Goal: Task Accomplishment & Management: Use online tool/utility

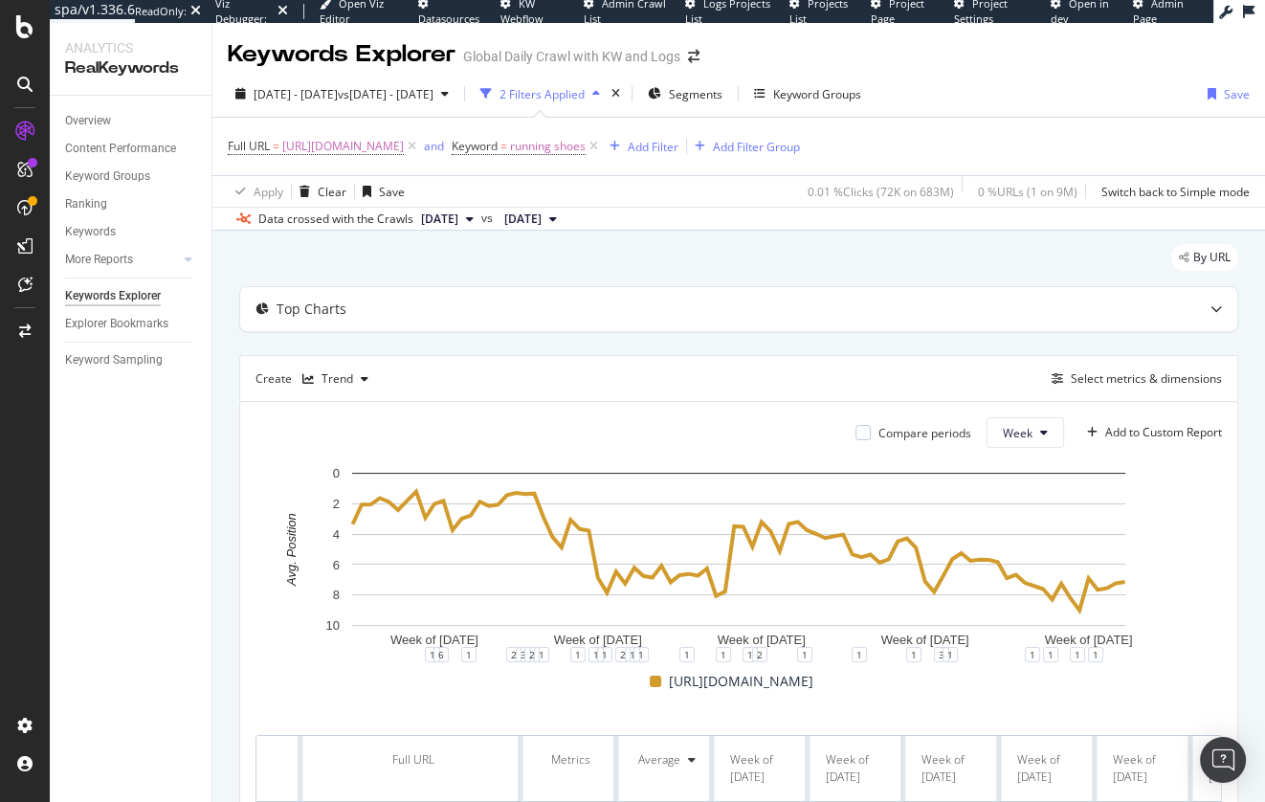
scroll to position [149, 0]
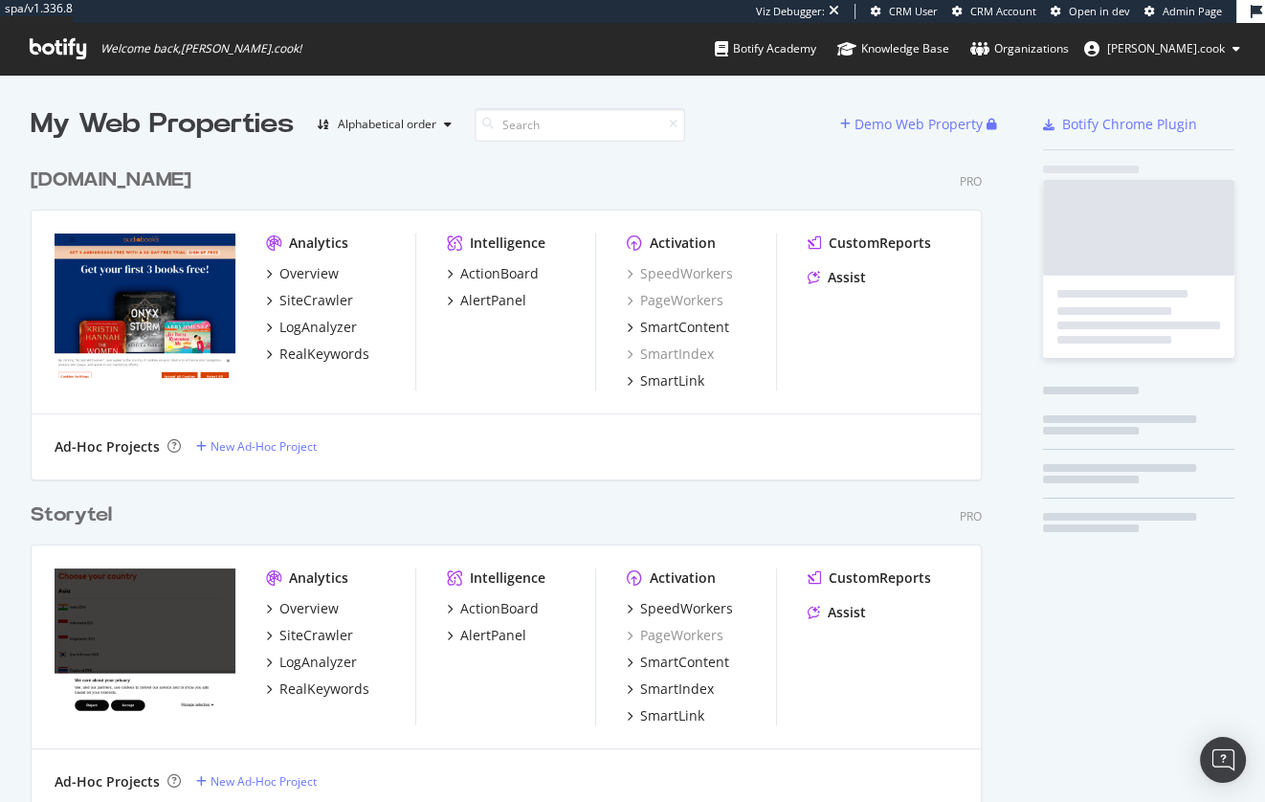
scroll to position [785, 966]
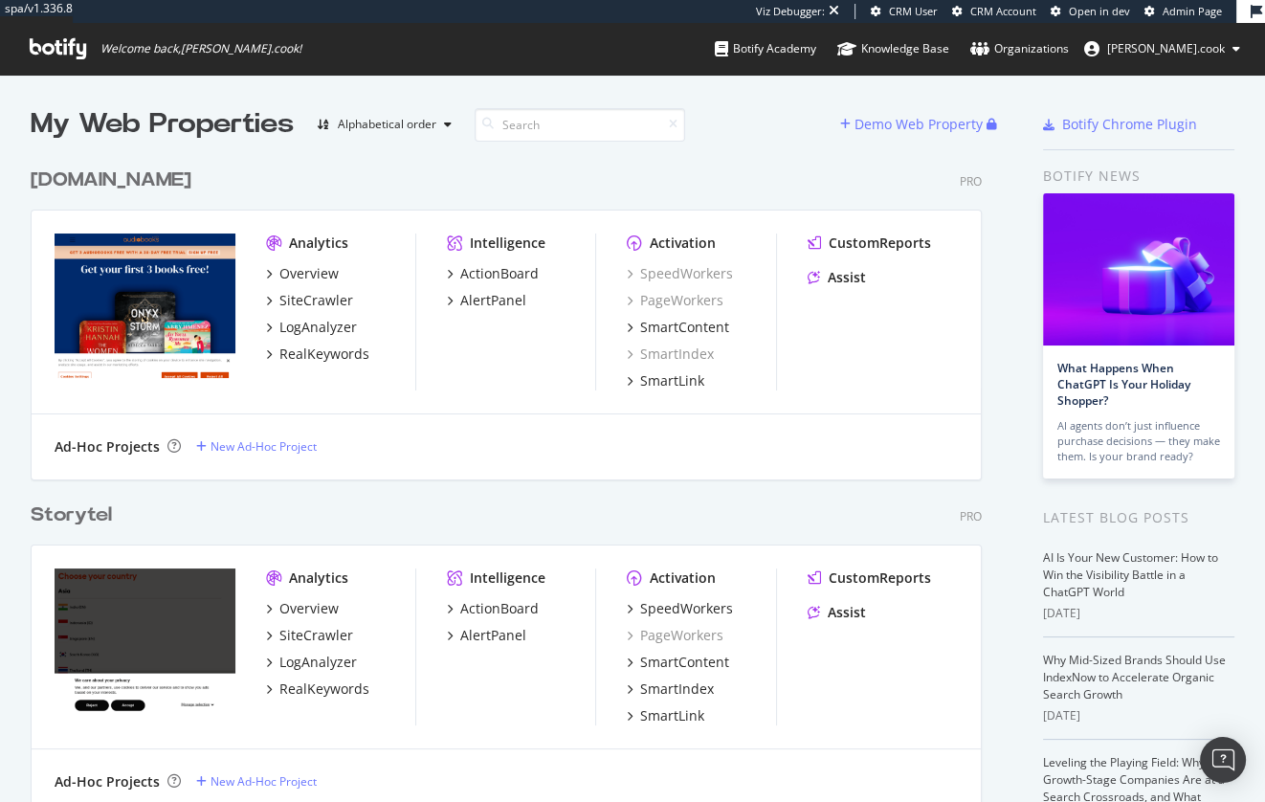
click at [301, 168] on div "audiobooks.com Pro" at bounding box center [506, 181] width 951 height 28
click at [318, 297] on div "SiteCrawler" at bounding box center [316, 300] width 74 height 19
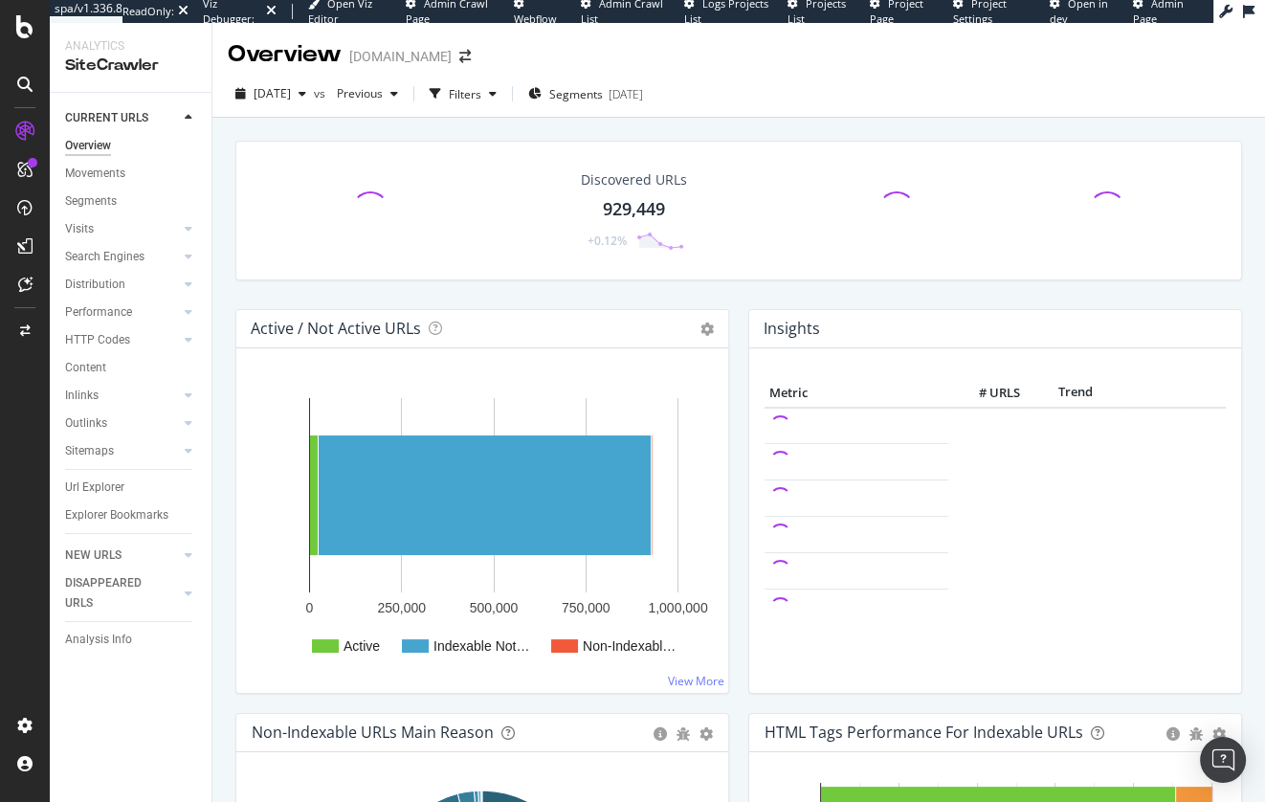
click at [573, 299] on div "Discovered URLs 929,449 +0.12%" at bounding box center [739, 225] width 1026 height 168
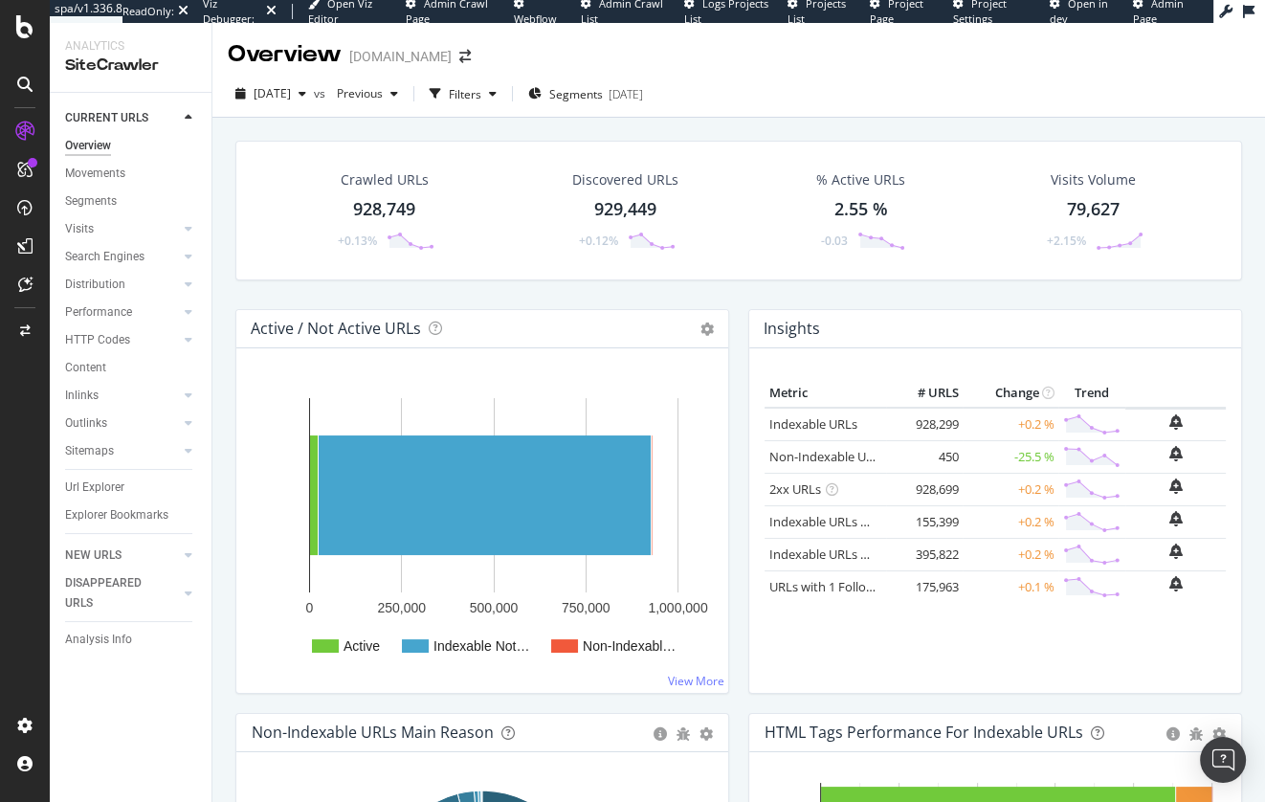
click at [918, 287] on div "Crawled URLs 928,749 +0.13% Discovered URLs 929,449 +0.12% % Active URLs 2.55 %…" at bounding box center [739, 225] width 1026 height 168
drag, startPoint x: 782, startPoint y: 287, endPoint x: 472, endPoint y: 341, distance: 314.7
click at [782, 287] on div "Crawled URLs 928,749 +0.13% Discovered URLs 929,449 +0.12% % Active URLs 2.55 %…" at bounding box center [739, 225] width 1026 height 168
drag, startPoint x: 911, startPoint y: 121, endPoint x: 868, endPoint y: 117, distance: 43.2
click at [908, 120] on div "Crawled URLs 928,749 +0.13% Discovered URLs 929,449 +0.12% % Active URLs 2.55 %…" at bounding box center [738, 507] width 1053 height 779
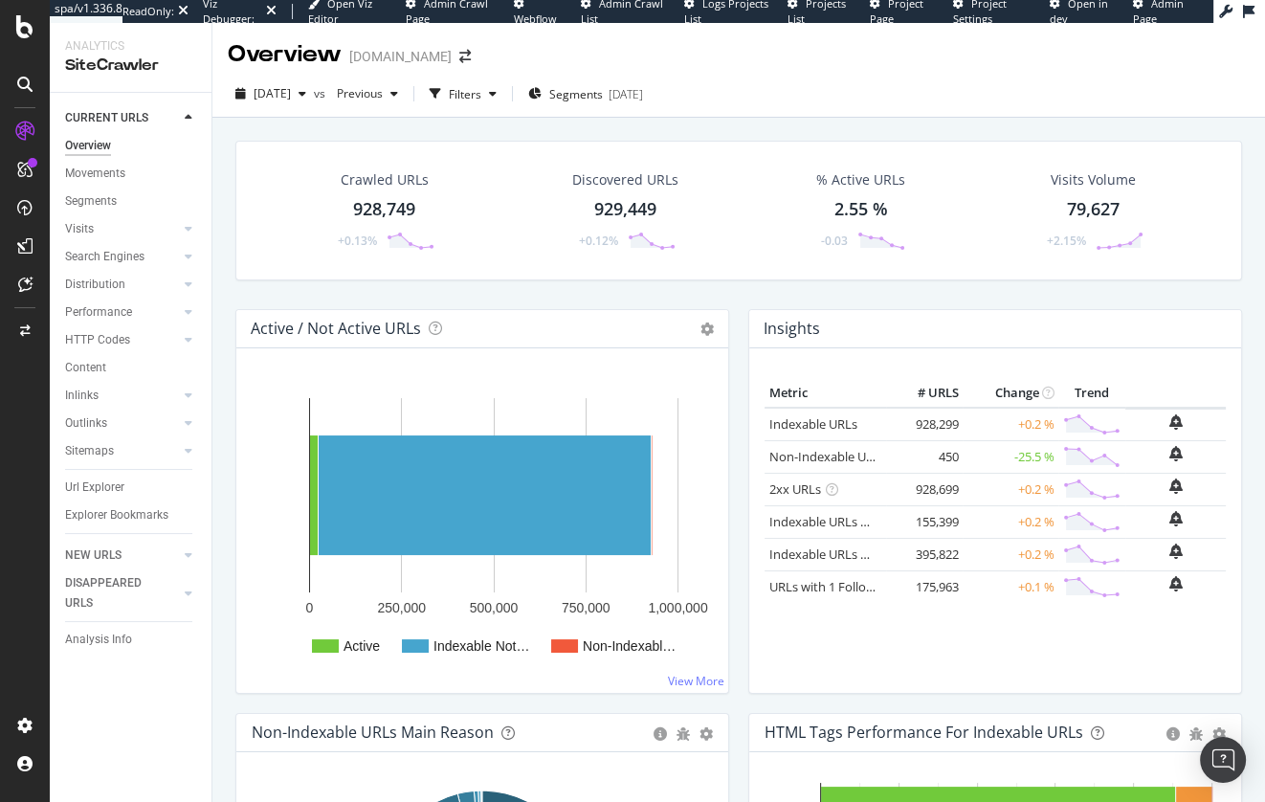
drag, startPoint x: 218, startPoint y: 345, endPoint x: 171, endPoint y: 326, distance: 50.3
click at [213, 345] on div "Crawled URLs 928,749 +0.13% Discovered URLs 929,449 +0.12% % Active URLs 2.55 %…" at bounding box center [738, 507] width 1053 height 779
click at [136, 254] on div "Search Engines" at bounding box center [104, 257] width 79 height 20
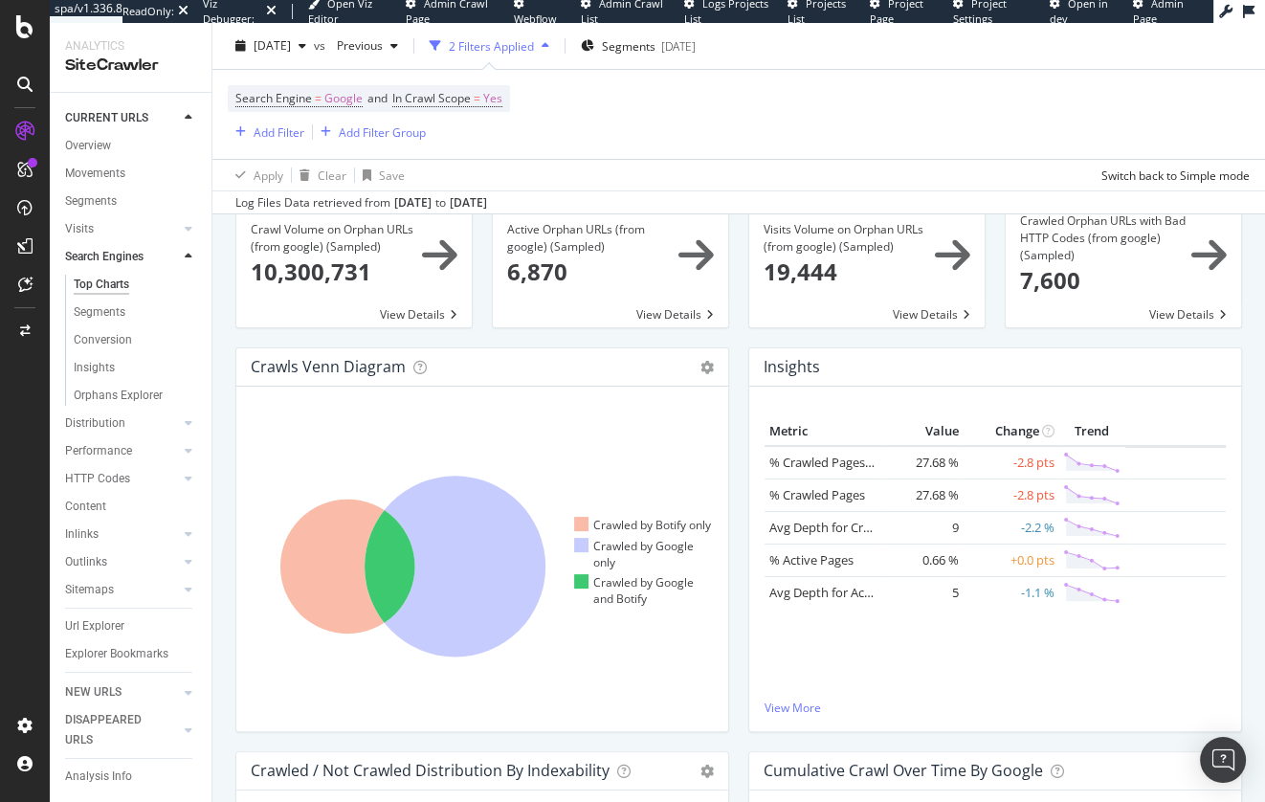
scroll to position [246, 0]
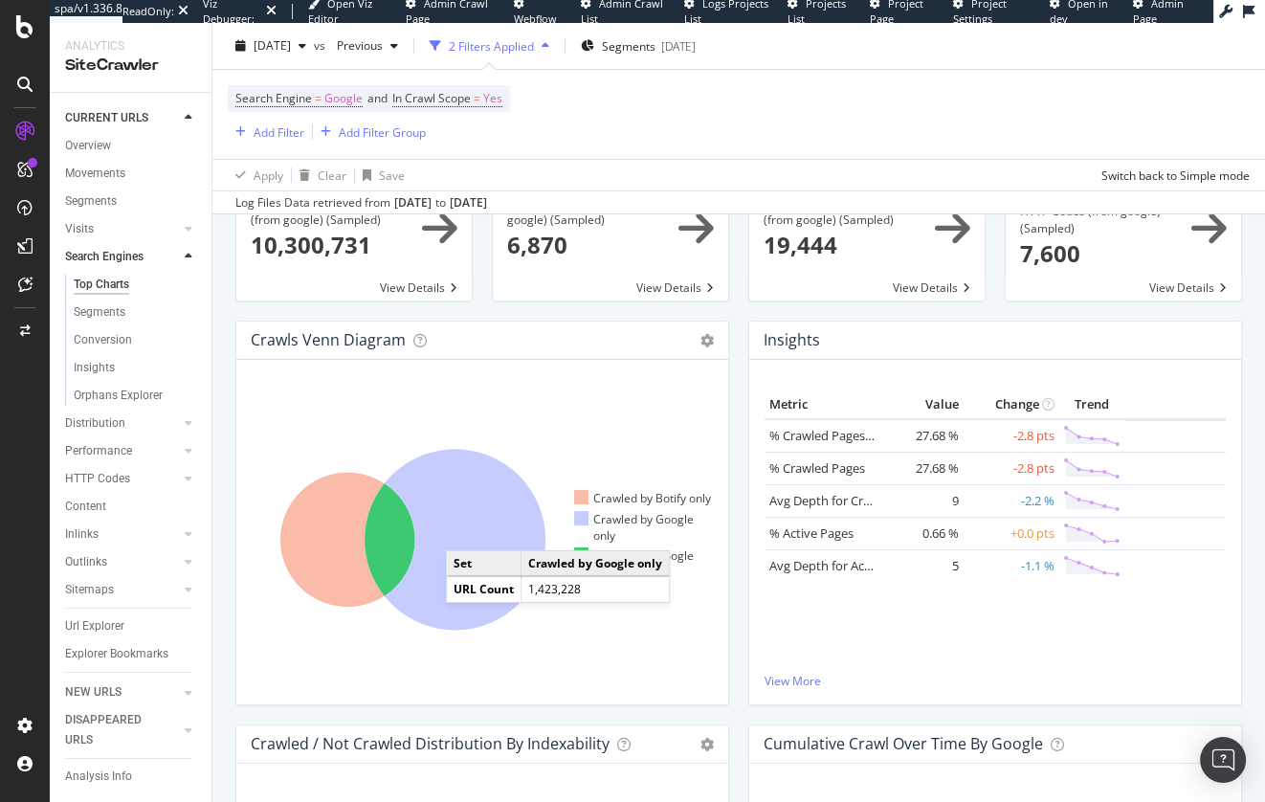
drag, startPoint x: 465, startPoint y: 531, endPoint x: 454, endPoint y: 530, distance: 11.5
click at [465, 531] on icon at bounding box center [455, 540] width 181 height 181
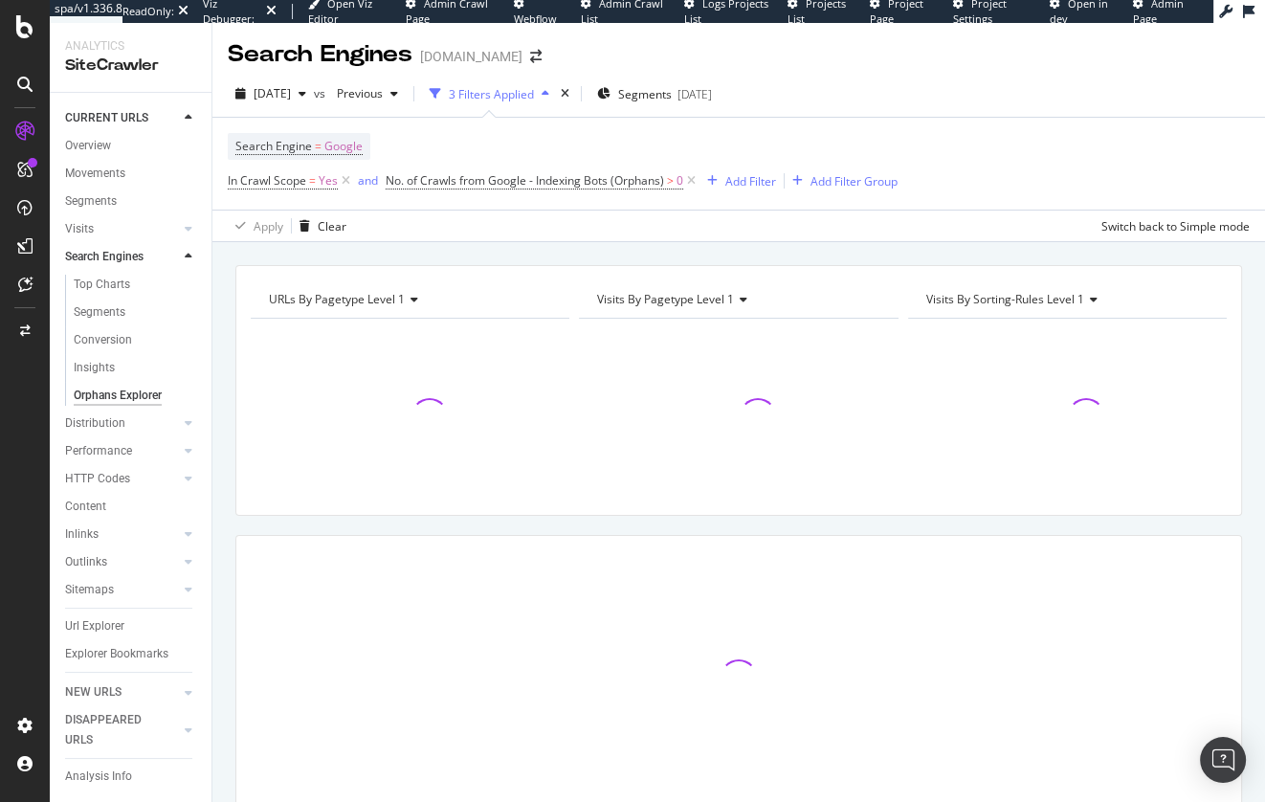
click at [467, 252] on div "URLs By pagetype Level 1 Chart (by Value) Table Expand Export as CSV Export as …" at bounding box center [738, 522] width 1053 height 560
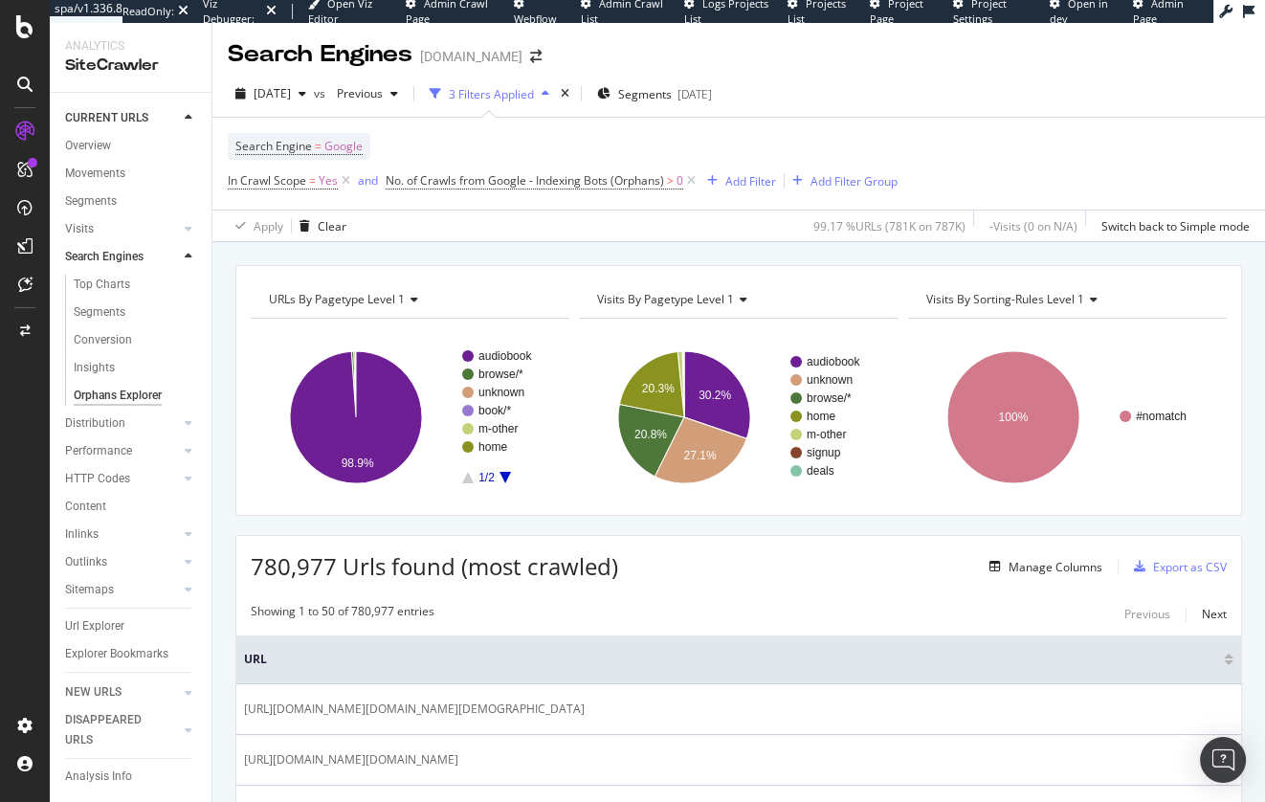
drag, startPoint x: 106, startPoint y: 531, endPoint x: 568, endPoint y: 12, distance: 694.2
click at [0, 0] on div "spa/v1.336.8 ReadOnly: Viz Debugger: Open Viz Editor Admin Crawl Page Webflow A…" at bounding box center [632, 401] width 1265 height 802
click at [128, 653] on div "Explorer Bookmarks" at bounding box center [116, 654] width 103 height 20
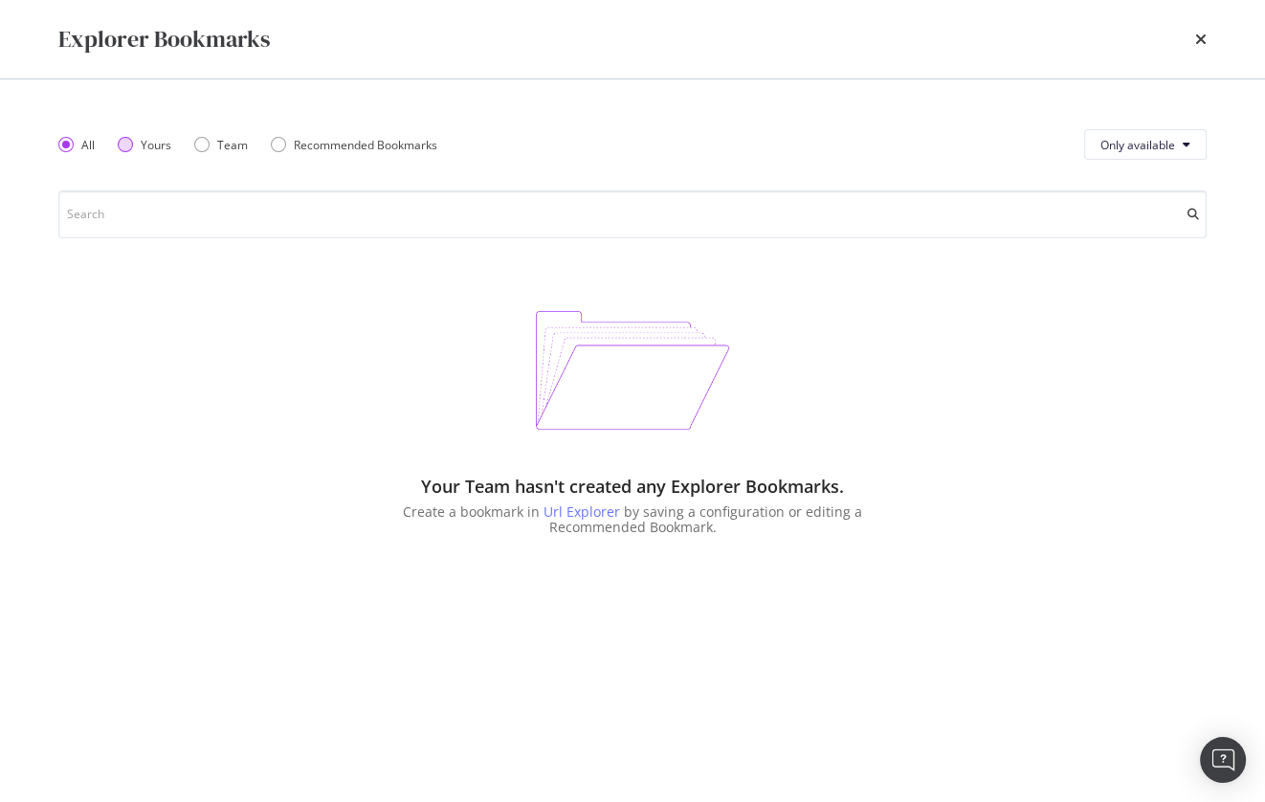
drag, startPoint x: 164, startPoint y: 148, endPoint x: 149, endPoint y: 152, distance: 14.9
click at [164, 148] on div "Yours" at bounding box center [156, 145] width 31 height 16
drag, startPoint x: 233, startPoint y: 139, endPoint x: 128, endPoint y: 146, distance: 104.6
click at [232, 139] on div "Team" at bounding box center [232, 145] width 31 height 16
drag, startPoint x: 83, startPoint y: 148, endPoint x: 603, endPoint y: 77, distance: 524.6
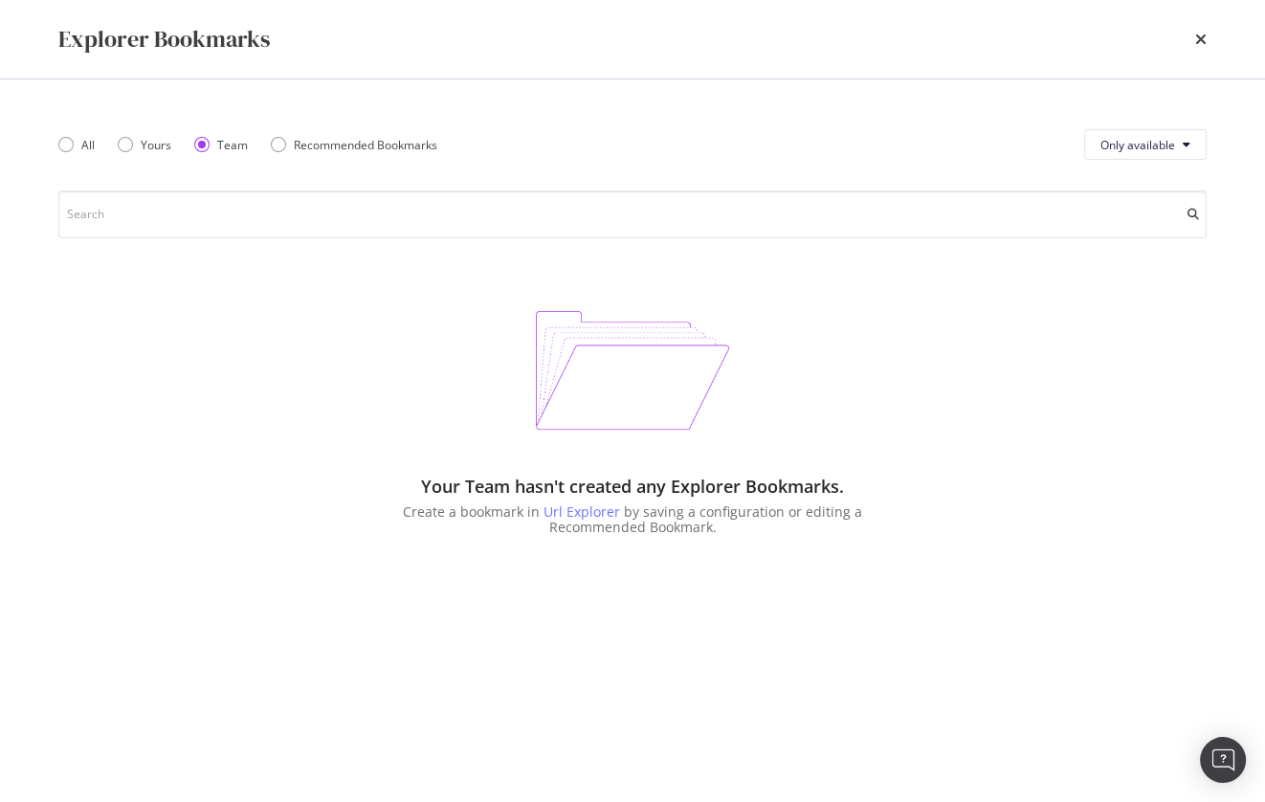
click at [83, 147] on div "All" at bounding box center [87, 145] width 13 height 16
click at [1200, 39] on icon "times" at bounding box center [1200, 39] width 11 height 15
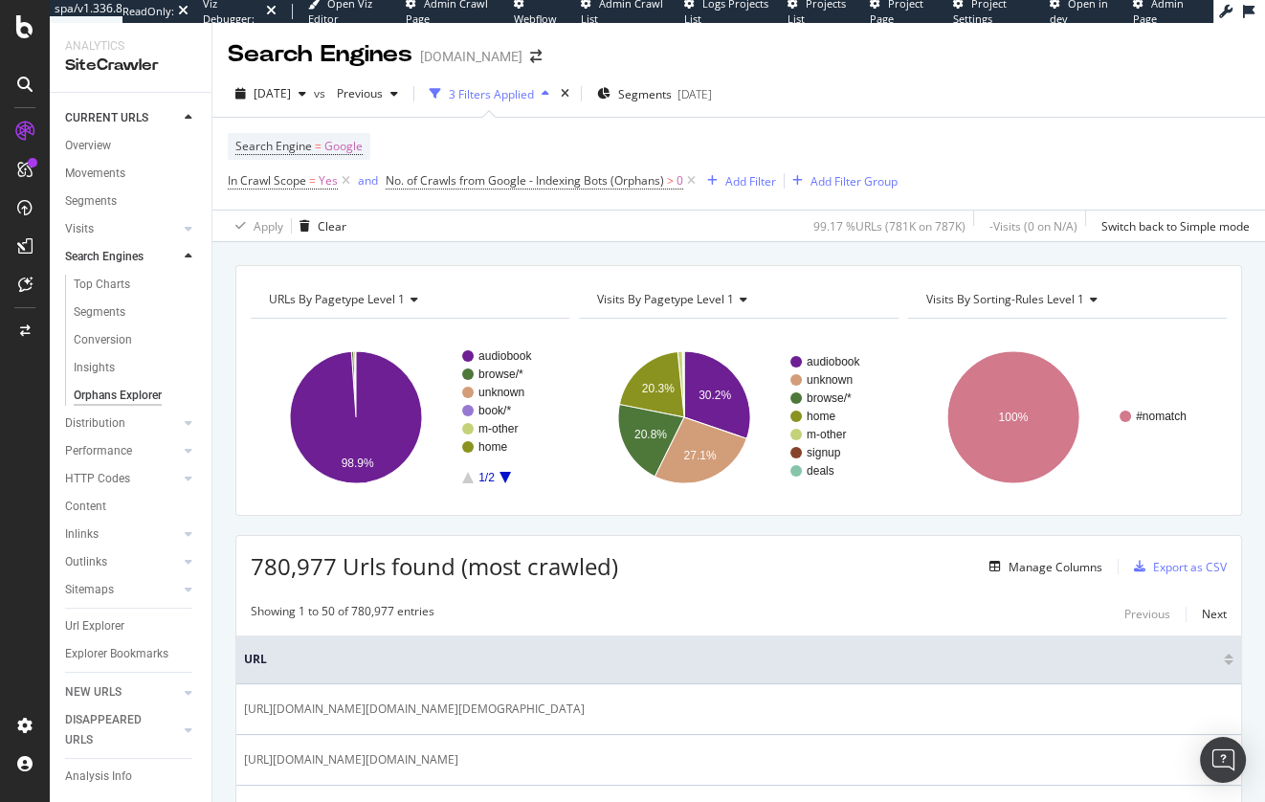
click at [707, 125] on div "Search Engine = Google In Crawl Scope = Yes and No. of Crawls from Google - Ind…" at bounding box center [739, 164] width 1022 height 92
drag, startPoint x: 83, startPoint y: 179, endPoint x: 262, endPoint y: 30, distance: 233.1
click at [619, 251] on div "URLs By pagetype Level 1 Chart (by Value) Table Expand Export as CSV Export as …" at bounding box center [738, 522] width 1053 height 560
click at [676, 257] on div "URLs By pagetype Level 1 Chart (by Value) Table Expand Export as CSV Export as …" at bounding box center [738, 522] width 1053 height 560
click at [755, 183] on div "Add Filter" at bounding box center [750, 181] width 51 height 16
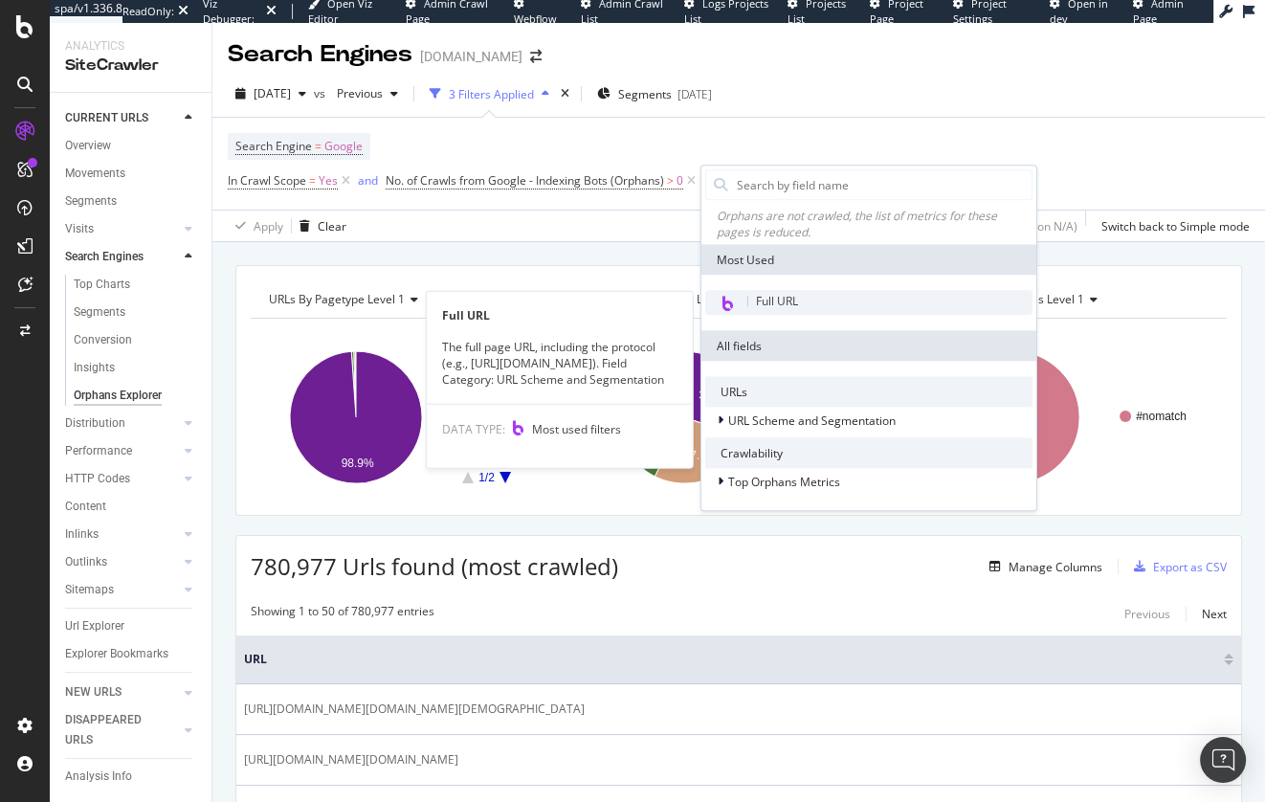
click at [788, 294] on span "Full URL" at bounding box center [777, 302] width 42 height 16
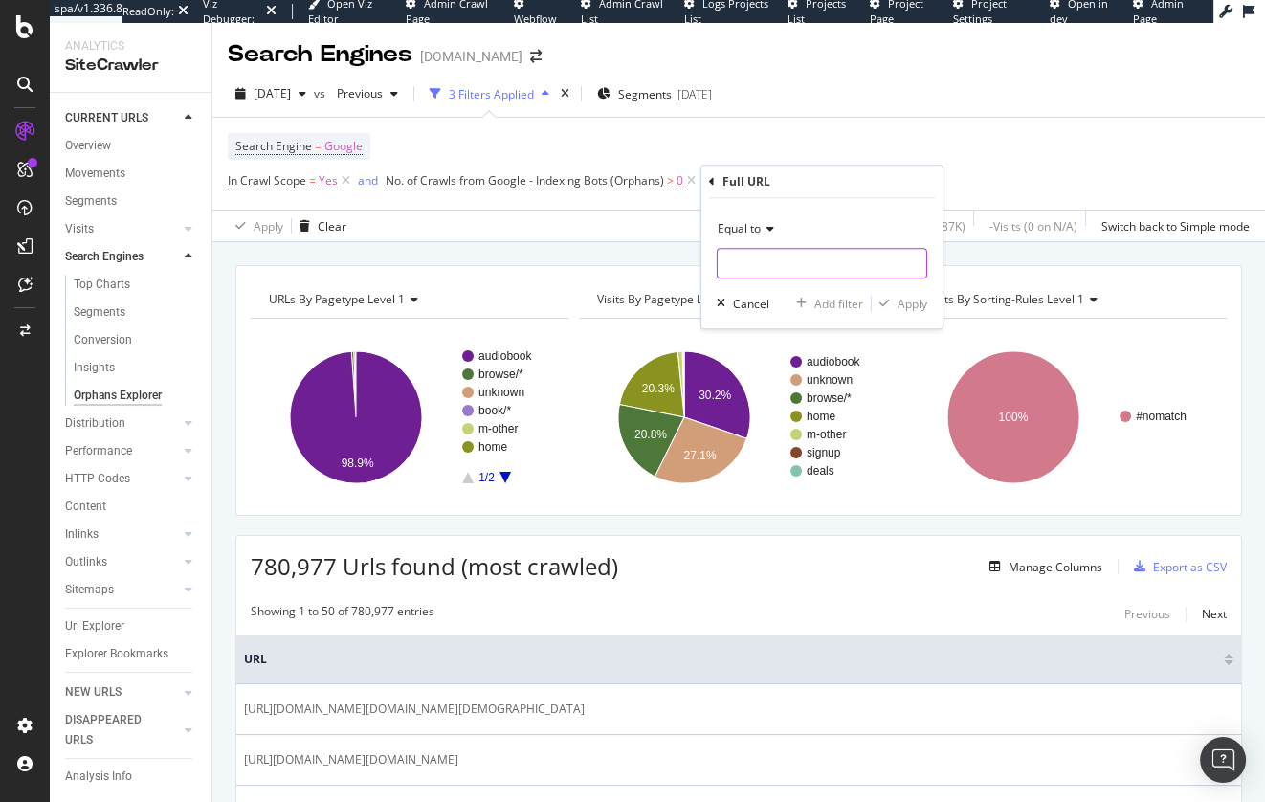
click at [782, 256] on input "text" at bounding box center [822, 263] width 209 height 31
click at [768, 227] on icon at bounding box center [767, 228] width 13 height 11
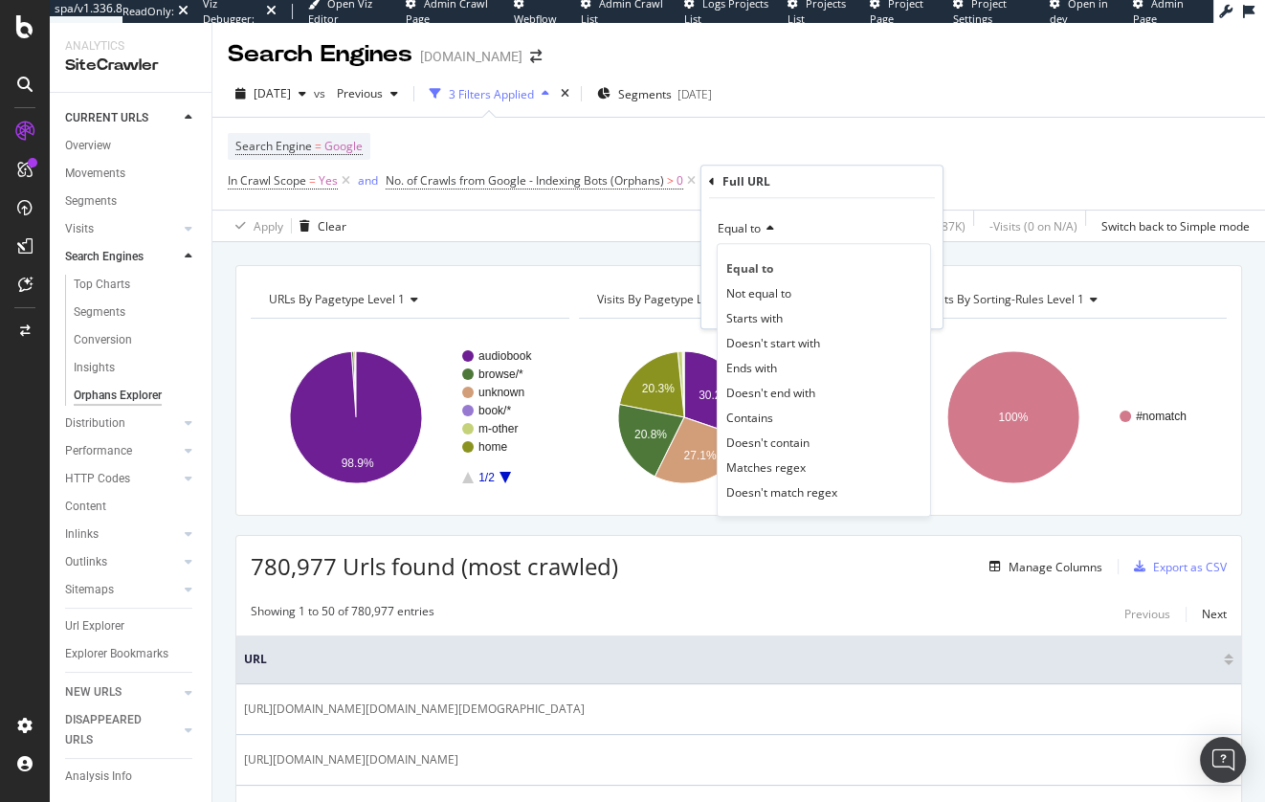
drag, startPoint x: 778, startPoint y: 415, endPoint x: 777, endPoint y: 386, distance: 29.7
click at [778, 415] on div "Contains" at bounding box center [824, 417] width 205 height 25
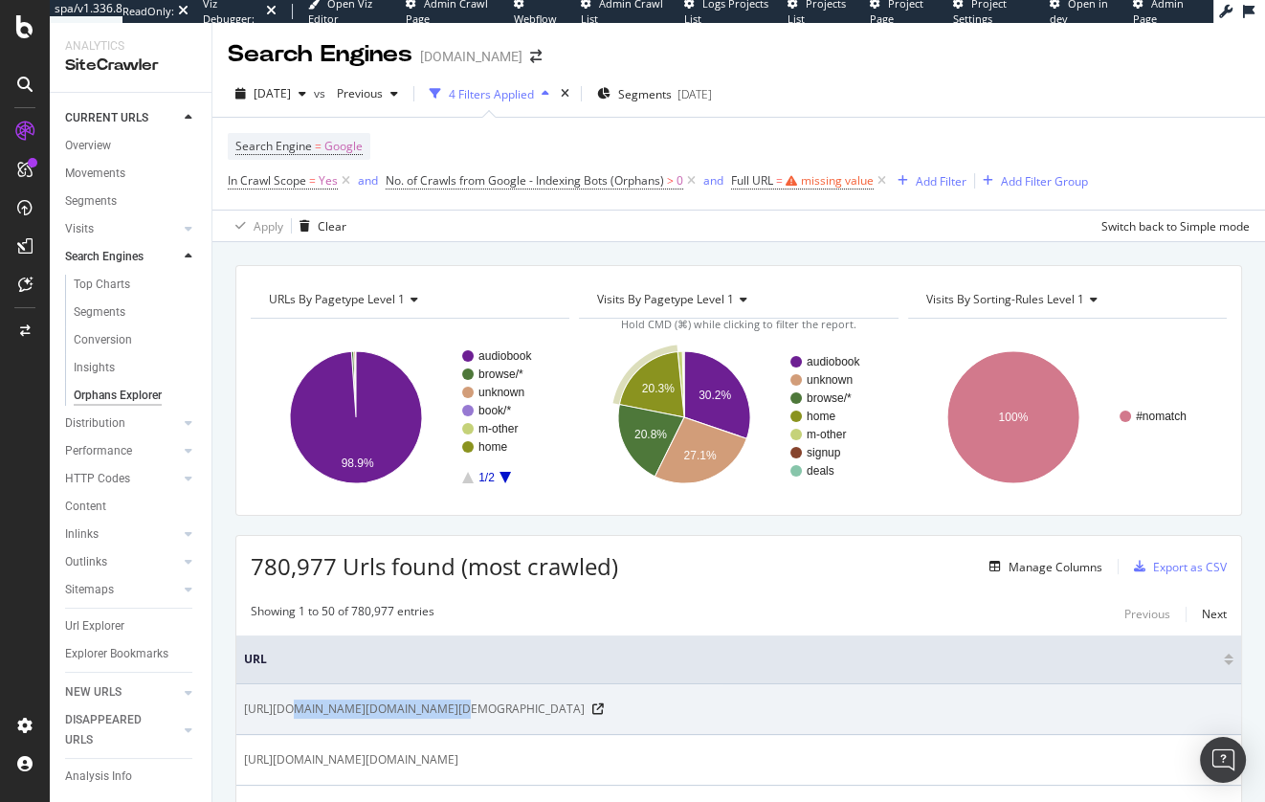
drag, startPoint x: 416, startPoint y: 710, endPoint x: 281, endPoint y: 714, distance: 135.0
click at [285, 716] on span "https://affiliates.audiobooks.com/tracking/scripts/click.php?a_aid=5a099f78cfe3…" at bounding box center [414, 709] width 341 height 19
copy span "affiliates.audiobooks.com"
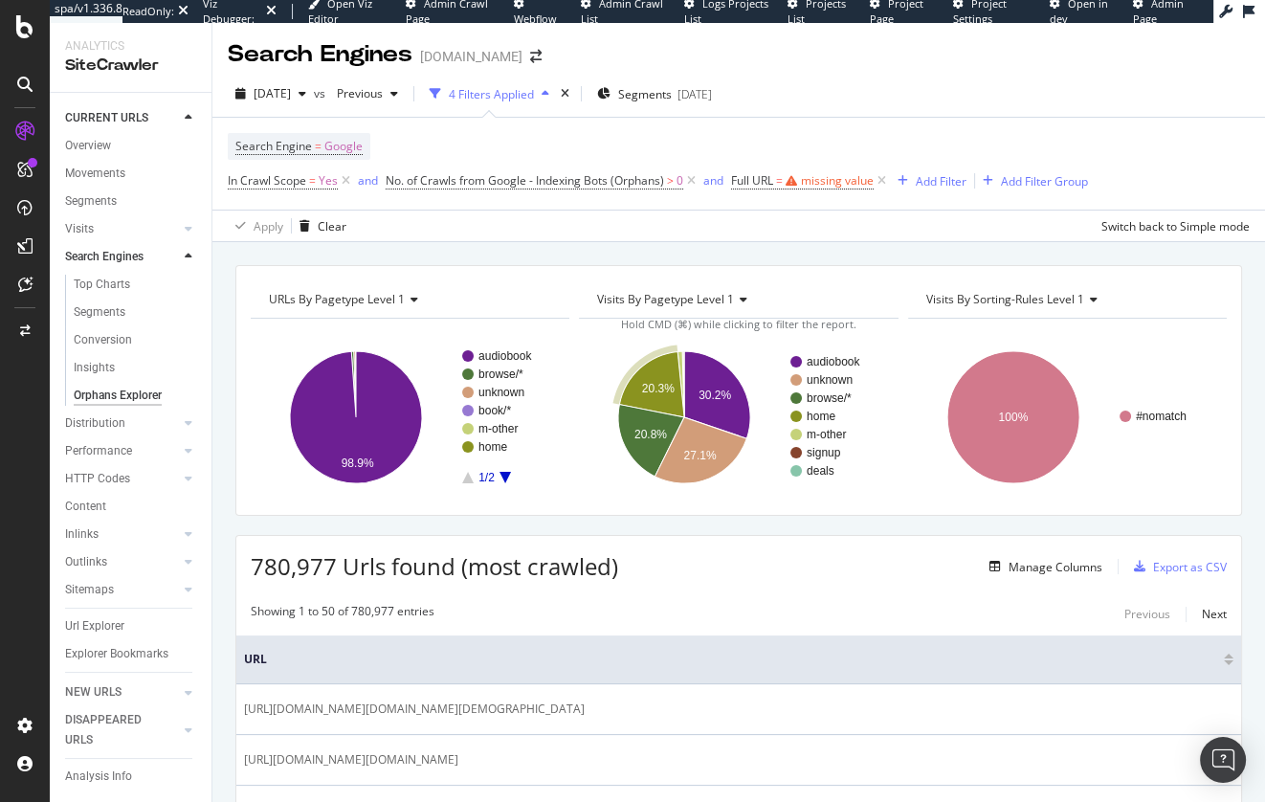
click at [529, 249] on div "URLs By pagetype Level 1 Chart (by Value) Table Expand Export as CSV Export as …" at bounding box center [738, 522] width 1053 height 560
click at [89, 139] on div "Overview" at bounding box center [88, 146] width 46 height 20
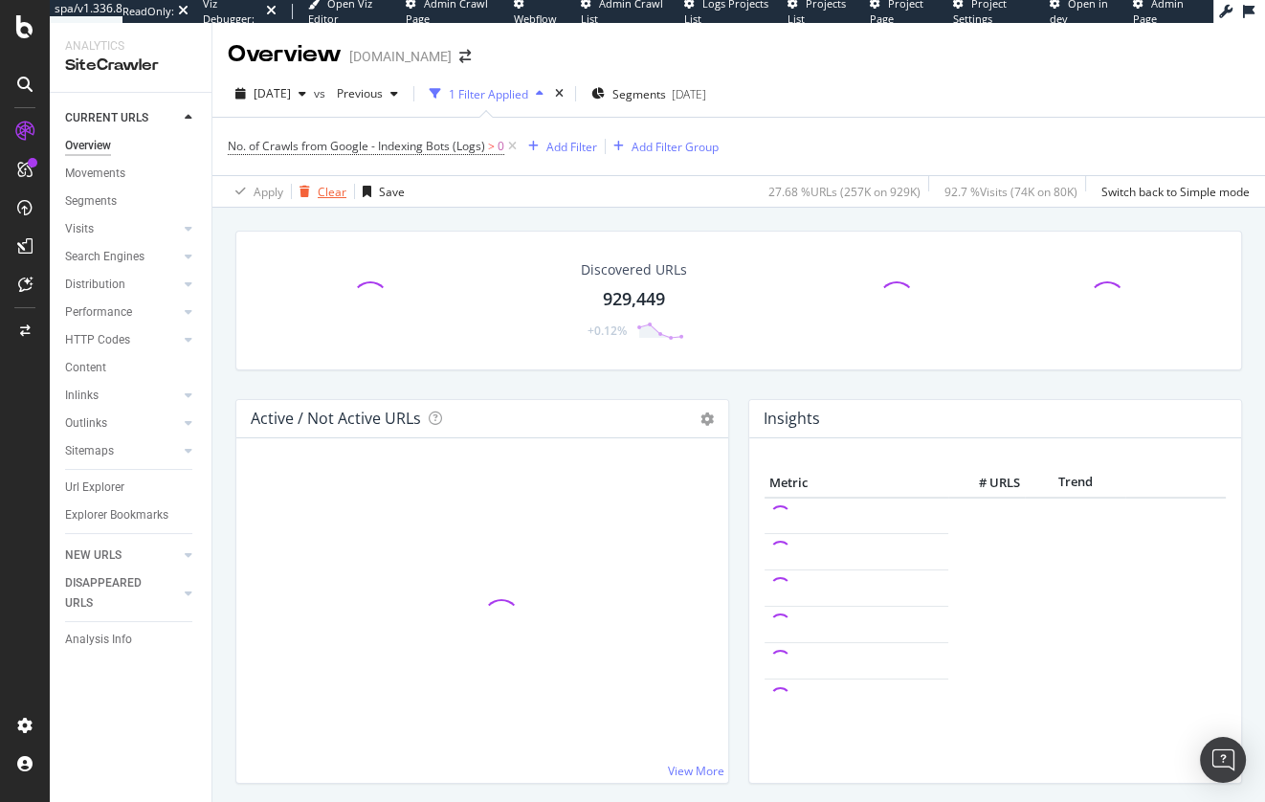
click at [335, 187] on div "Clear" at bounding box center [332, 192] width 29 height 16
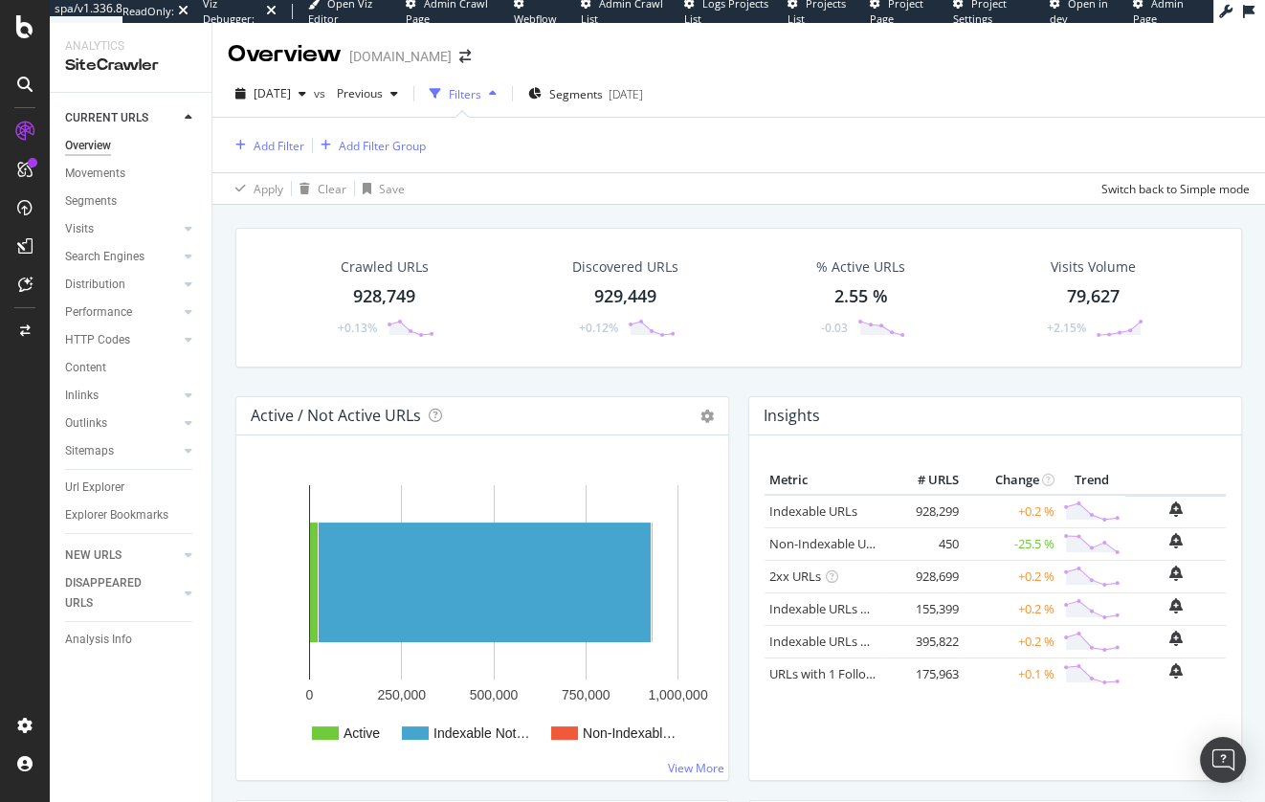
click at [843, 54] on div "Overview audiobooks.com" at bounding box center [738, 47] width 1053 height 48
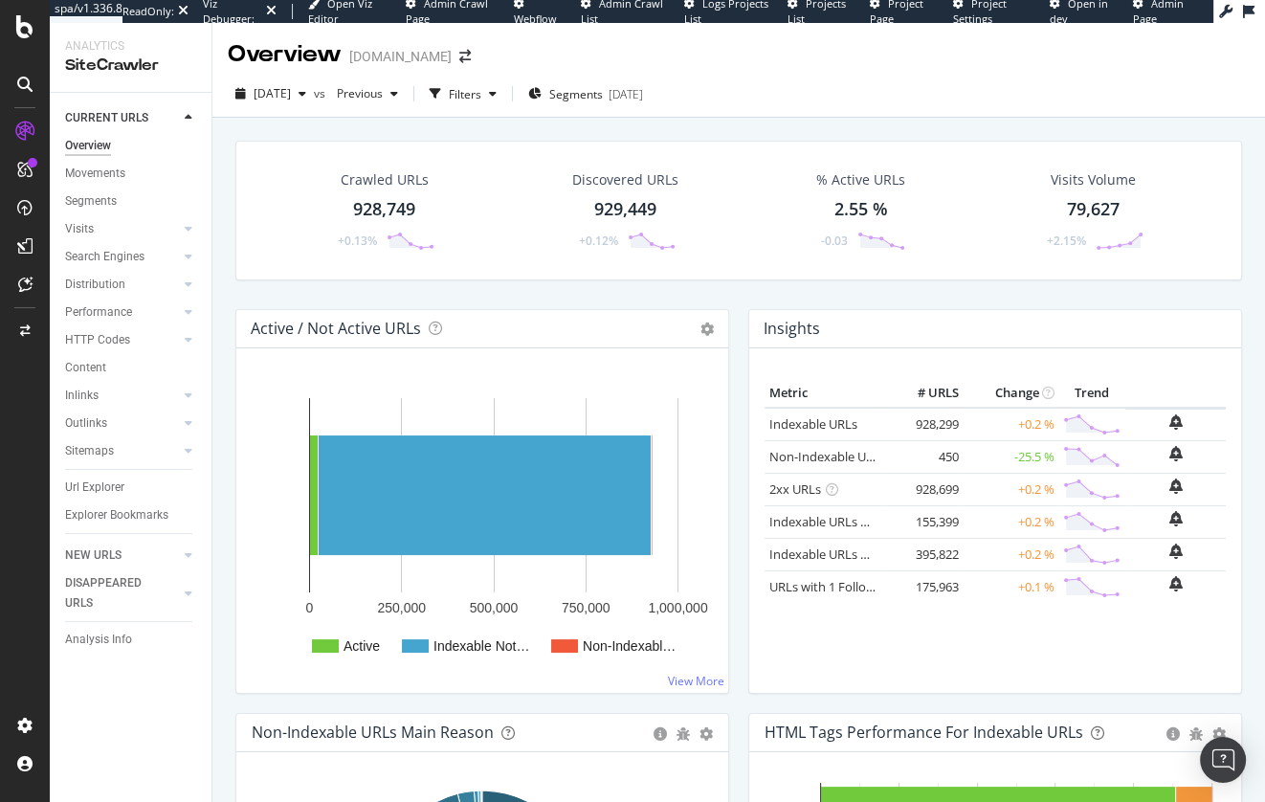
click at [231, 293] on div "Crawled URLs 928,749 +0.13% Discovered URLs 929,449 +0.12% % Active URLs 2.55 %…" at bounding box center [739, 225] width 1026 height 168
drag, startPoint x: 118, startPoint y: 282, endPoint x: 258, endPoint y: 0, distance: 315.4
click at [222, 221] on div "Crawled URLs 928,749 +0.13% Discovered URLs 929,449 +0.12% % Active URLs 2.55 %…" at bounding box center [738, 507] width 1053 height 779
drag, startPoint x: 96, startPoint y: 254, endPoint x: 223, endPoint y: 2, distance: 282.1
click at [505, 290] on div "Crawled URLs 928,749 +0.13% Discovered URLs 929,449 +0.12% % Active URLs 2.55 %…" at bounding box center [739, 225] width 1026 height 168
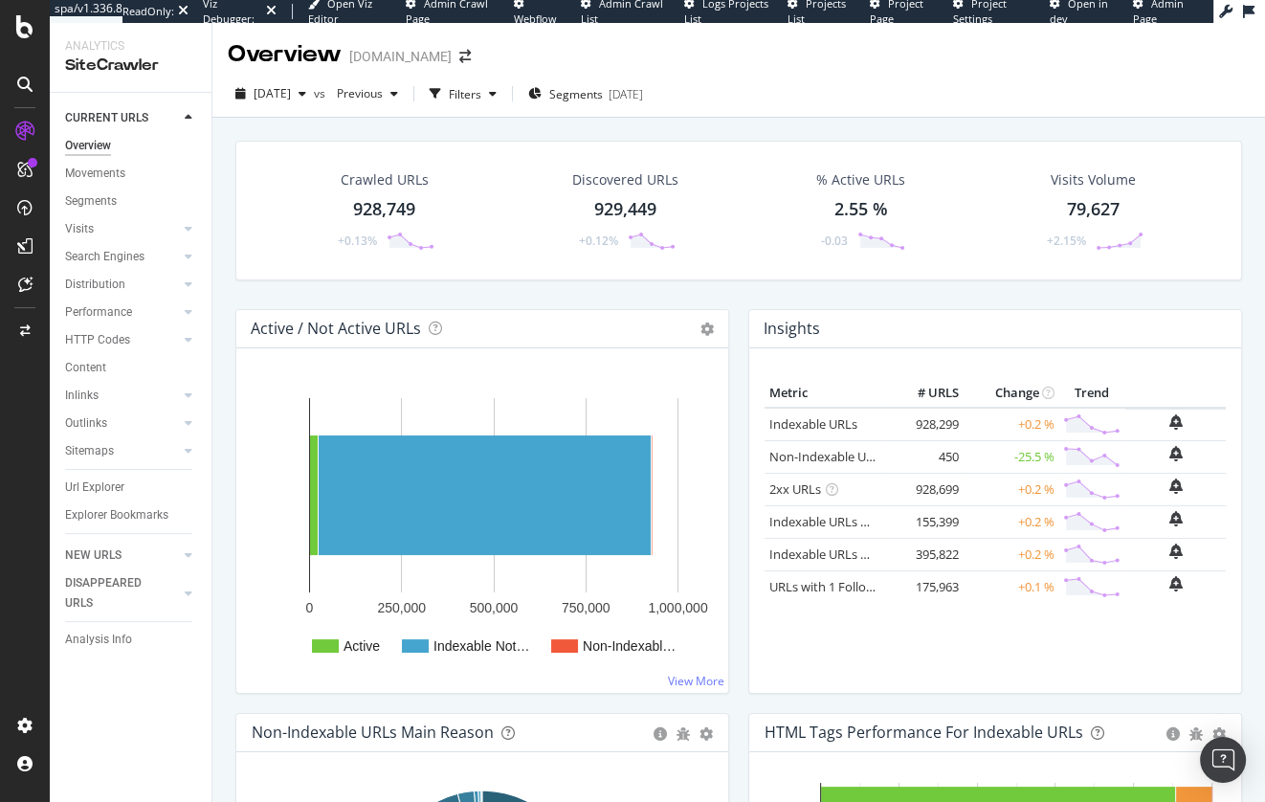
click at [538, 288] on div "Crawled URLs 928,749 +0.13% Discovered URLs 929,449 +0.12% % Active URLs 2.55 %…" at bounding box center [739, 225] width 1026 height 168
drag, startPoint x: 115, startPoint y: 492, endPoint x: 159, endPoint y: 457, distance: 56.5
click at [115, 492] on div "Url Explorer" at bounding box center [94, 488] width 59 height 20
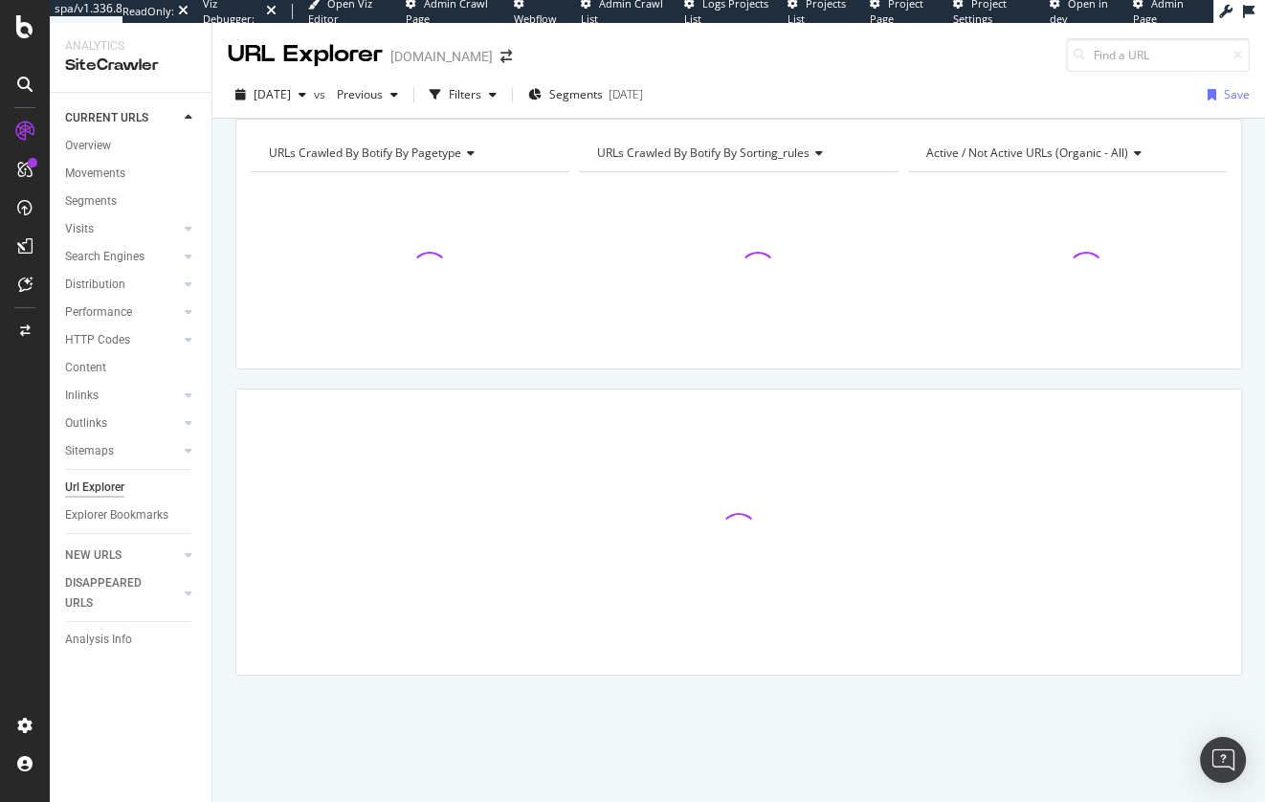
click at [220, 317] on div "URLs Crawled By Botify By pagetype Chart (by Value) Table Expand Export as CSV …" at bounding box center [738, 431] width 1053 height 624
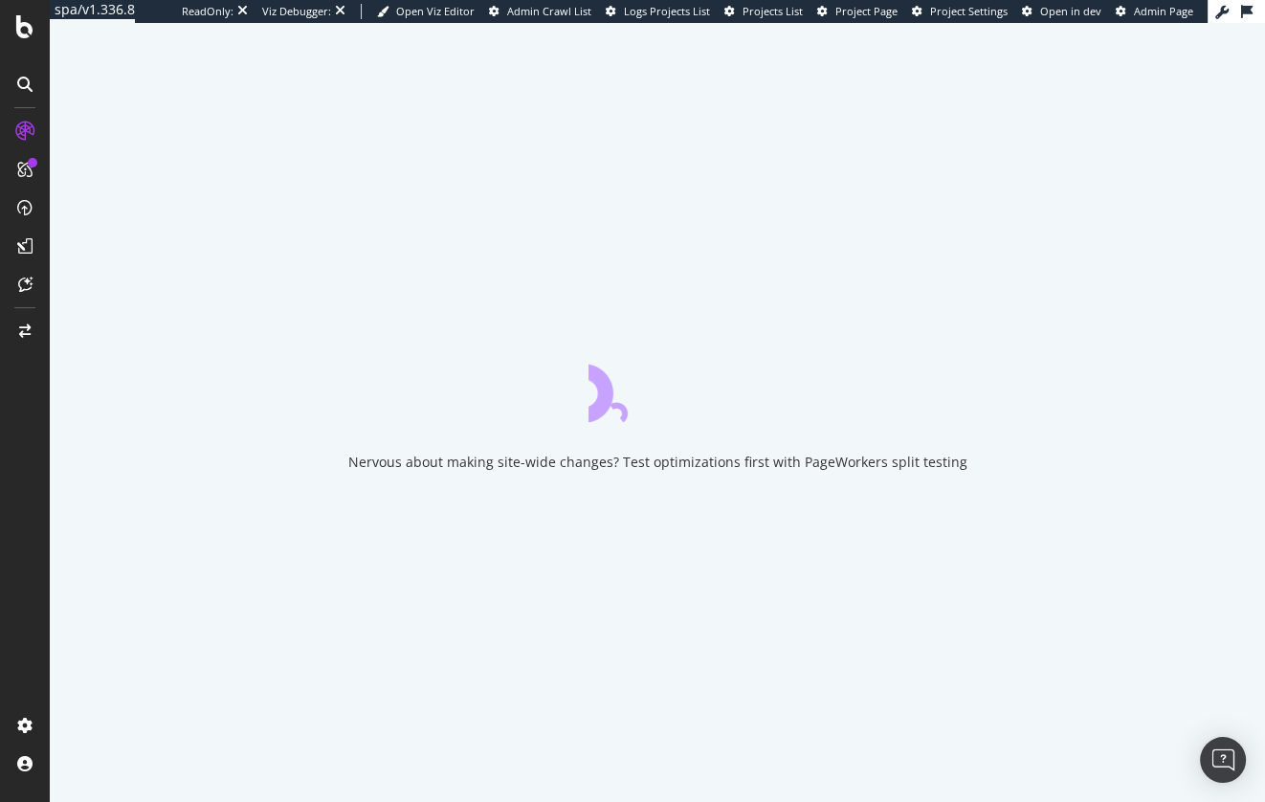
drag, startPoint x: 32, startPoint y: 375, endPoint x: 111, endPoint y: 320, distance: 96.9
click at [32, 375] on div at bounding box center [25, 413] width 46 height 594
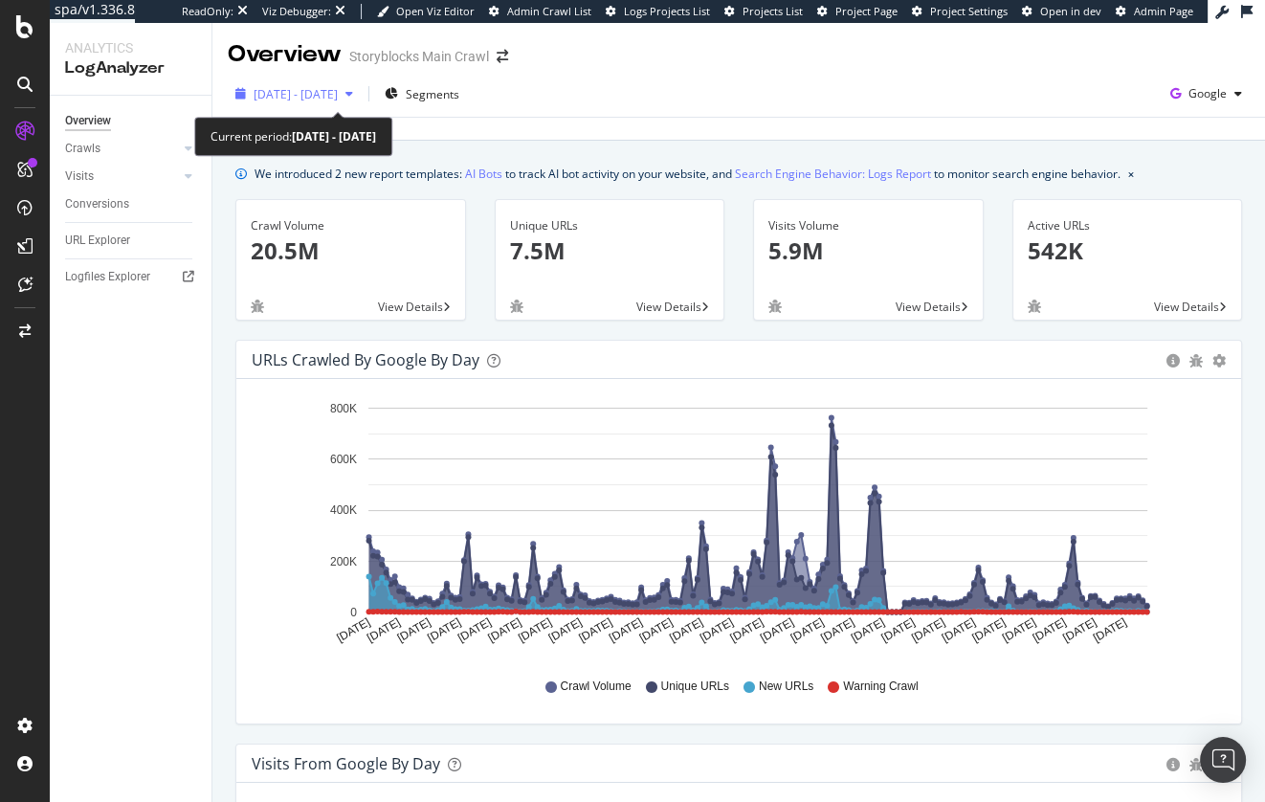
click at [338, 95] on span "2024 Nov. 27th - 2025 May. 26th" at bounding box center [296, 94] width 84 height 16
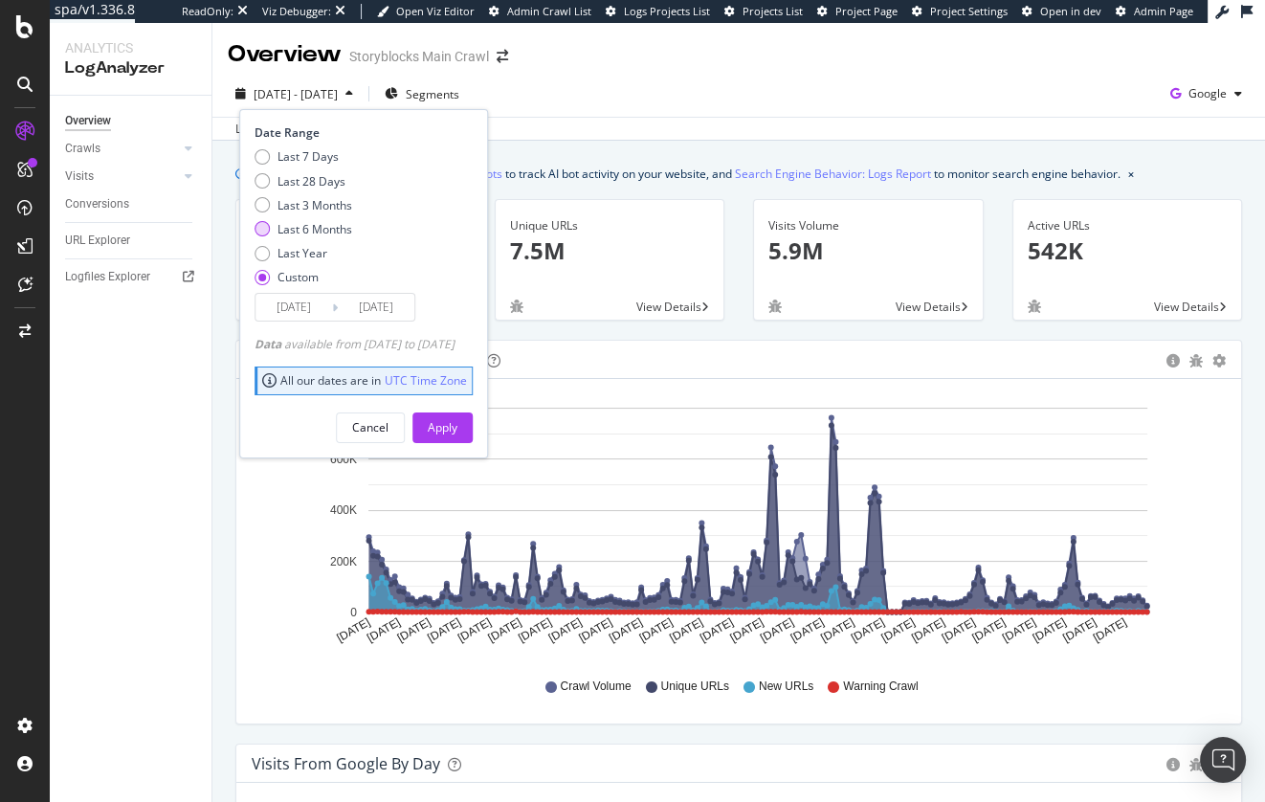
drag, startPoint x: 297, startPoint y: 174, endPoint x: 336, endPoint y: 223, distance: 62.6
click at [297, 174] on div "Last 28 Days" at bounding box center [312, 181] width 68 height 16
type input "2025/07/22"
type input "2025/08/18"
click at [473, 412] on div "Cancel Apply" at bounding box center [364, 420] width 218 height 45
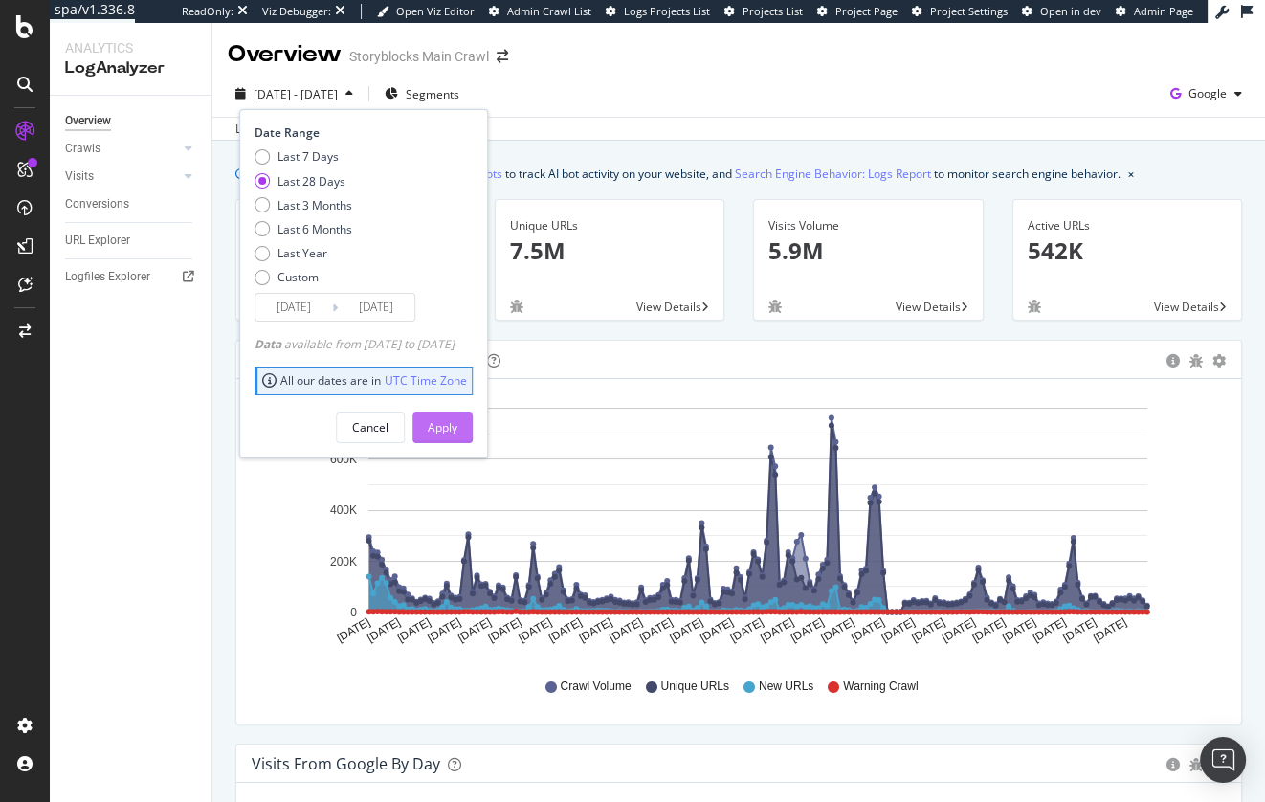
click at [457, 425] on div "Apply" at bounding box center [443, 427] width 30 height 16
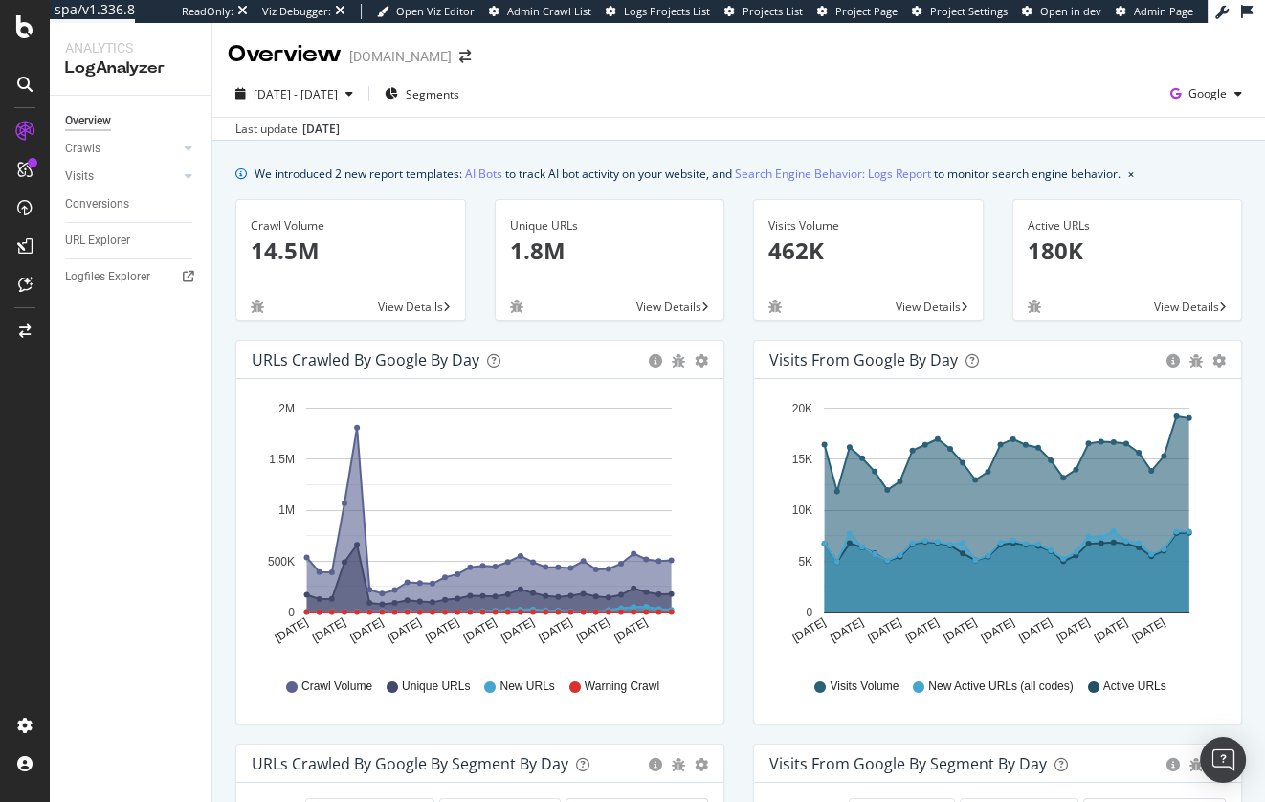
scroll to position [3, 0]
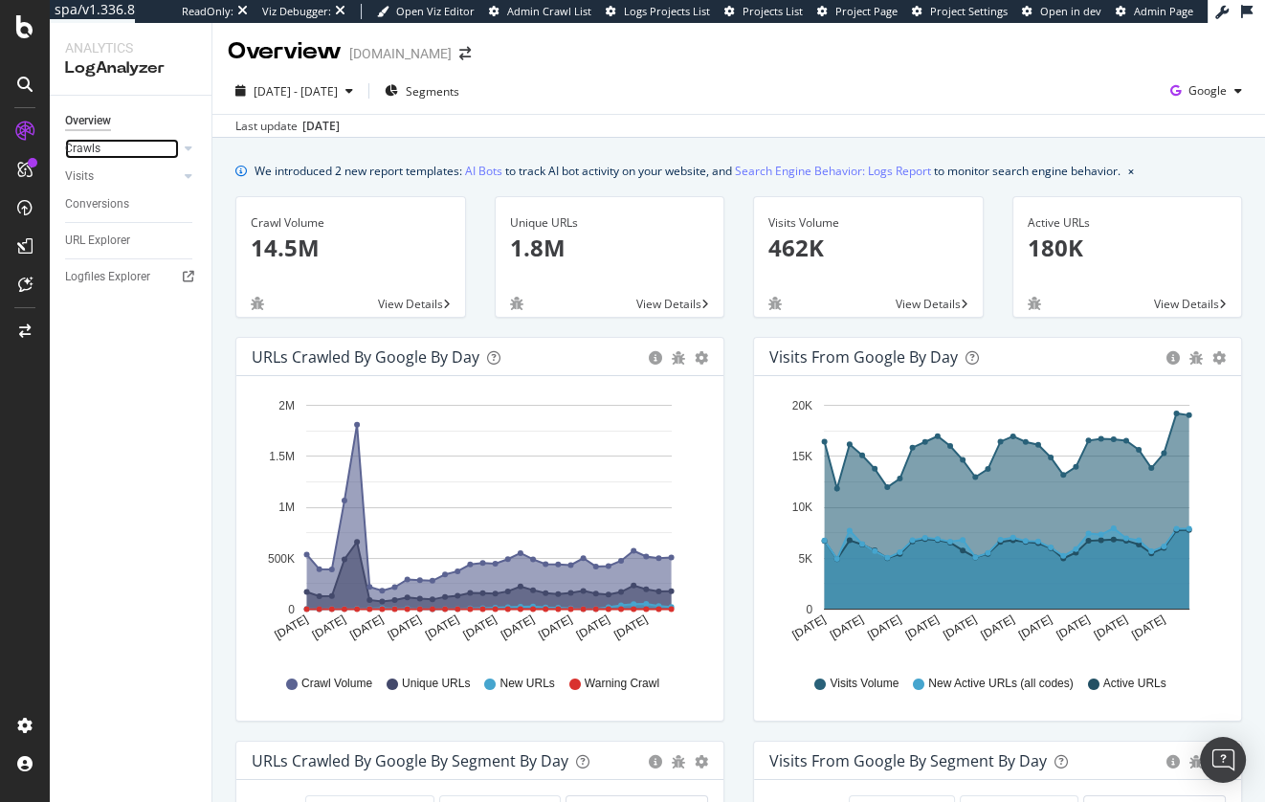
click at [136, 151] on link "Crawls" at bounding box center [122, 149] width 114 height 20
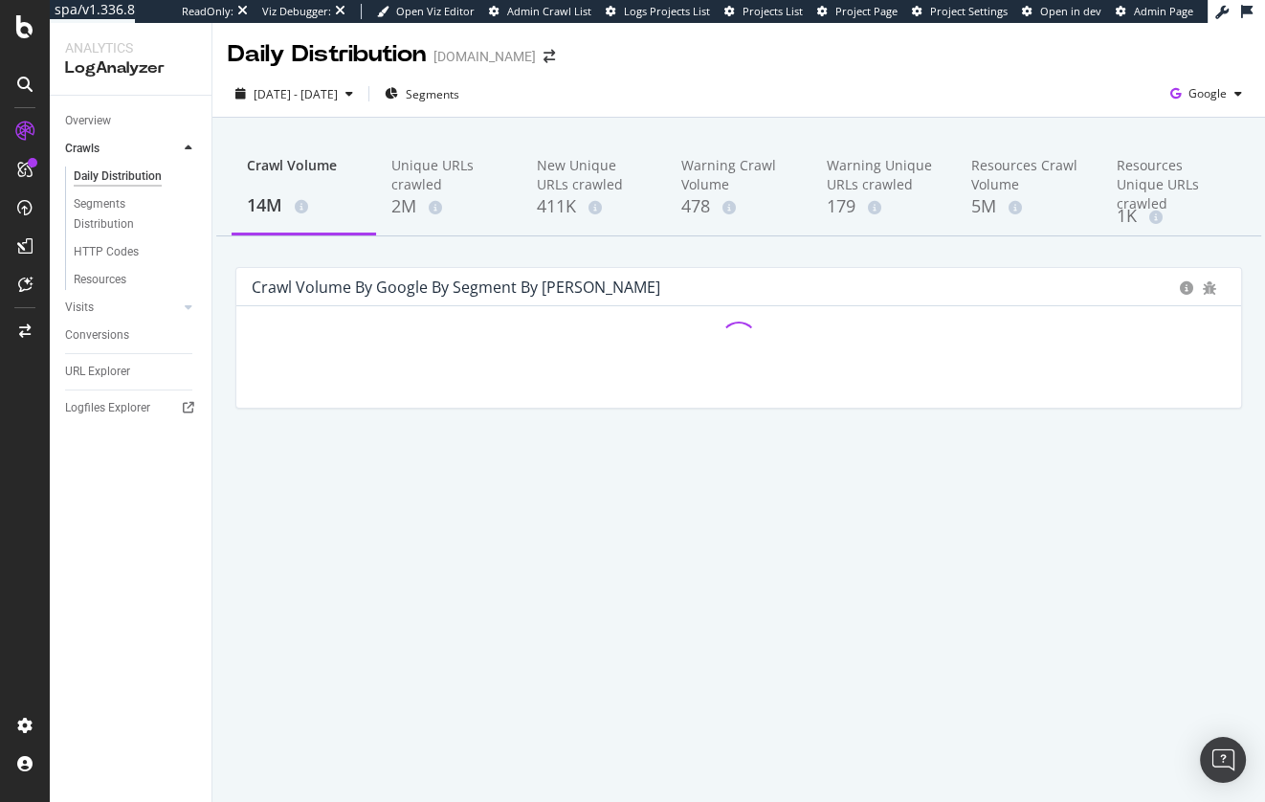
click at [616, 112] on div "2025 Jul. 21st - Aug. 19th Segments Google" at bounding box center [738, 97] width 1053 height 38
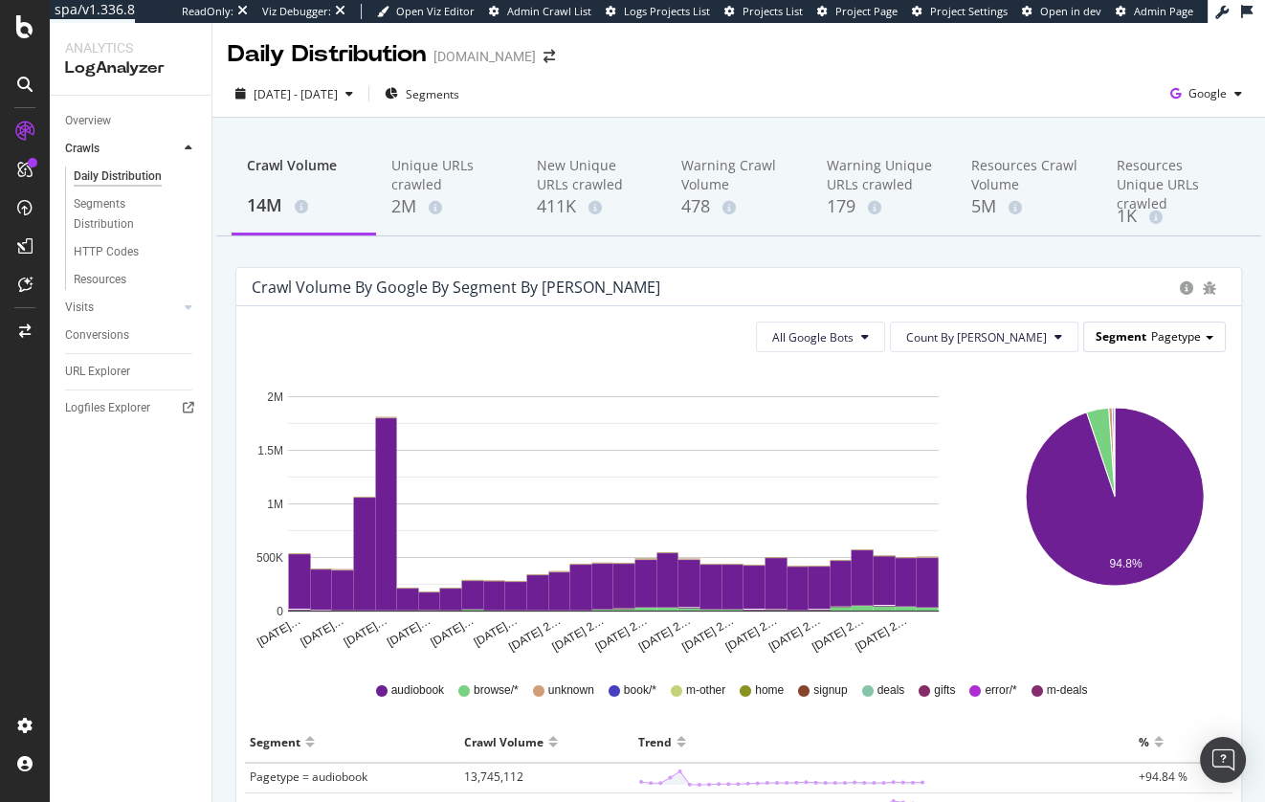
click at [1181, 343] on span "Pagetype" at bounding box center [1176, 336] width 50 height 16
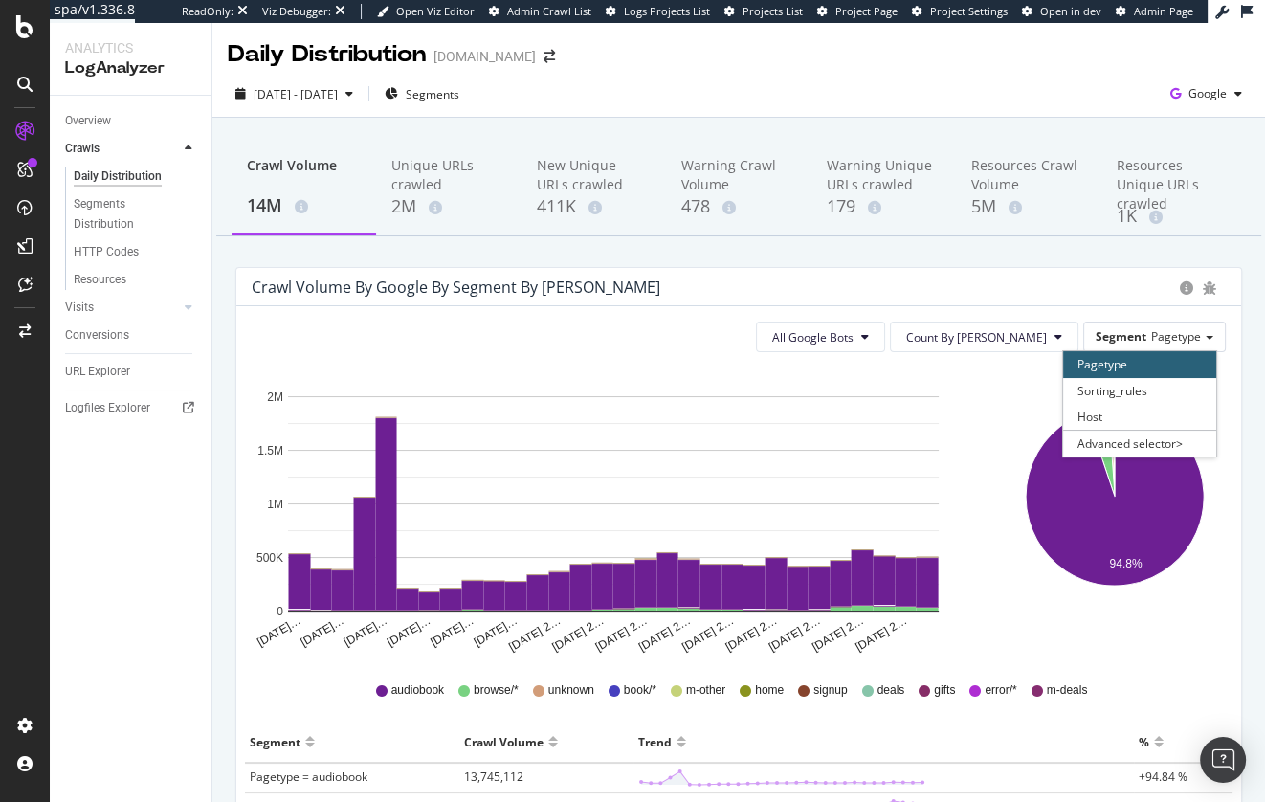
click at [1019, 276] on div "Crawl Volume by google by Segment by Day" at bounding box center [738, 287] width 1005 height 38
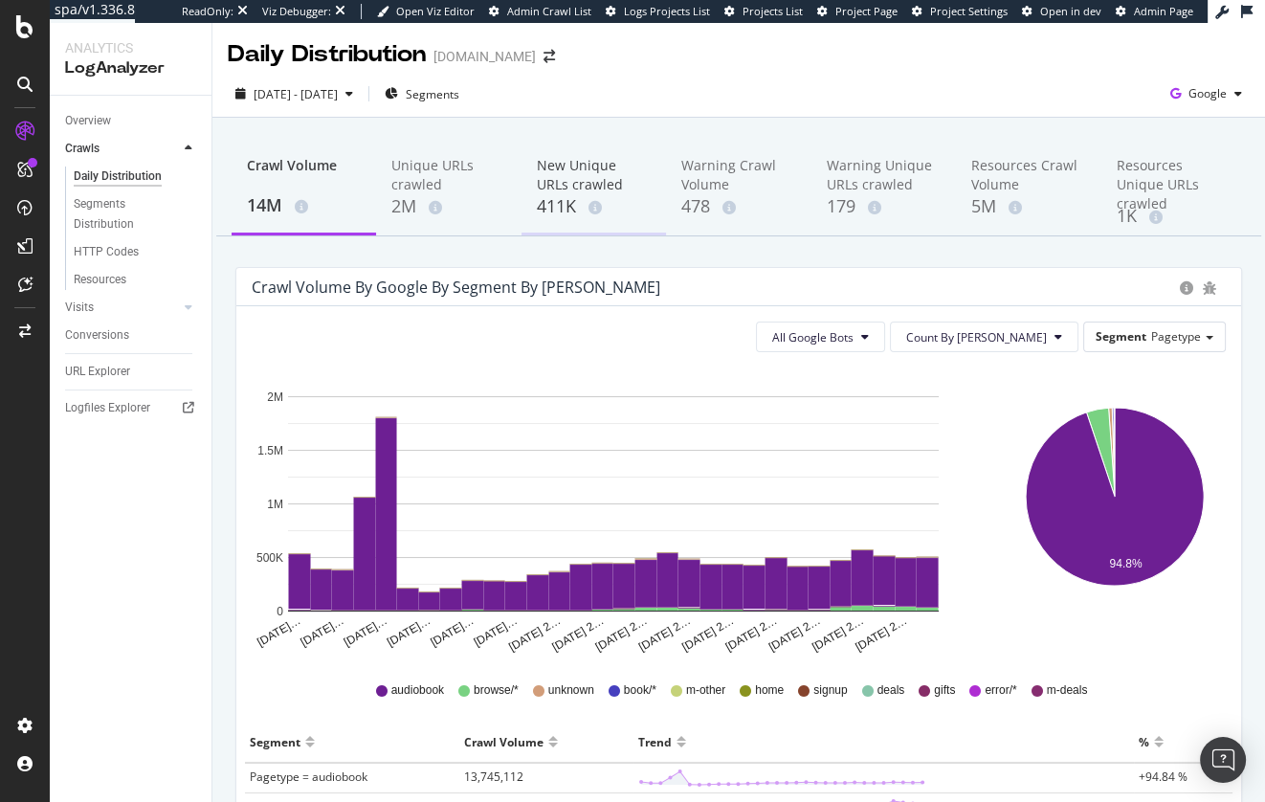
click at [570, 162] on div "New Unique URLs crawled" at bounding box center [594, 175] width 114 height 38
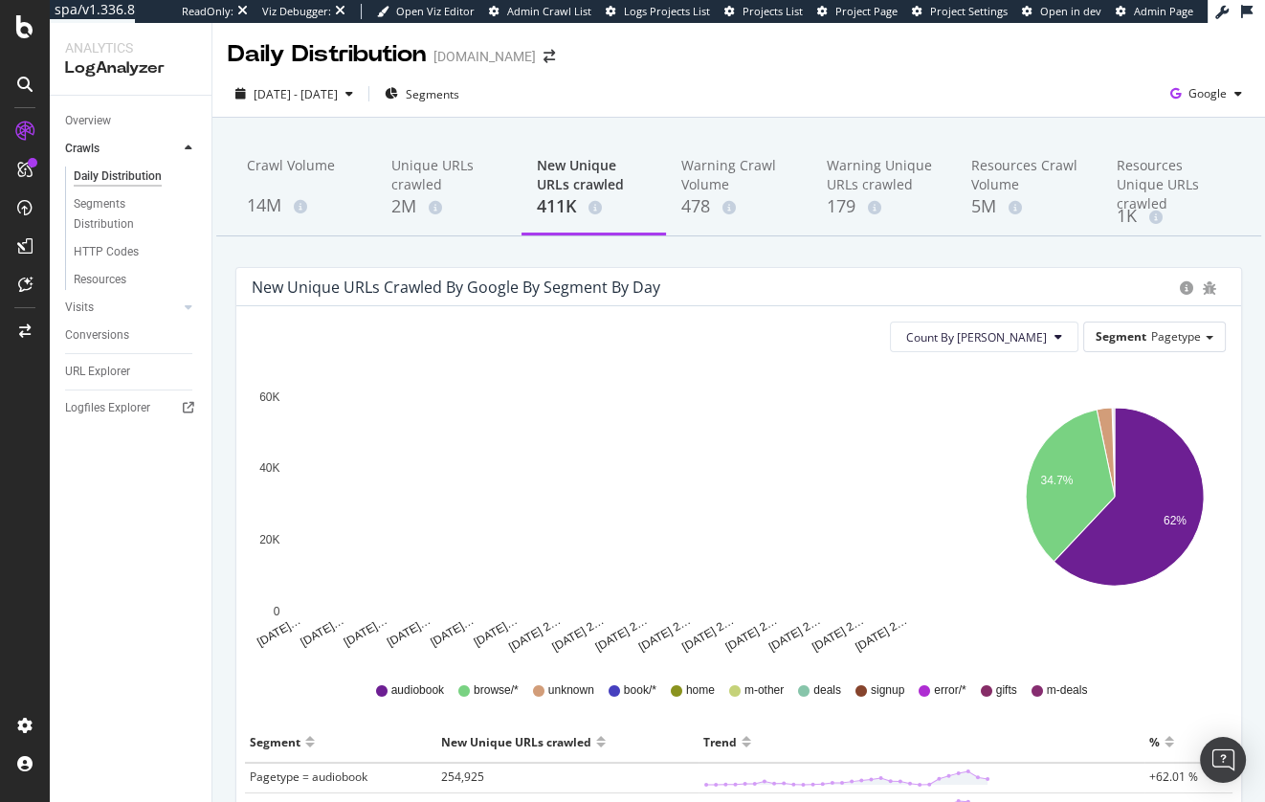
scroll to position [113, 0]
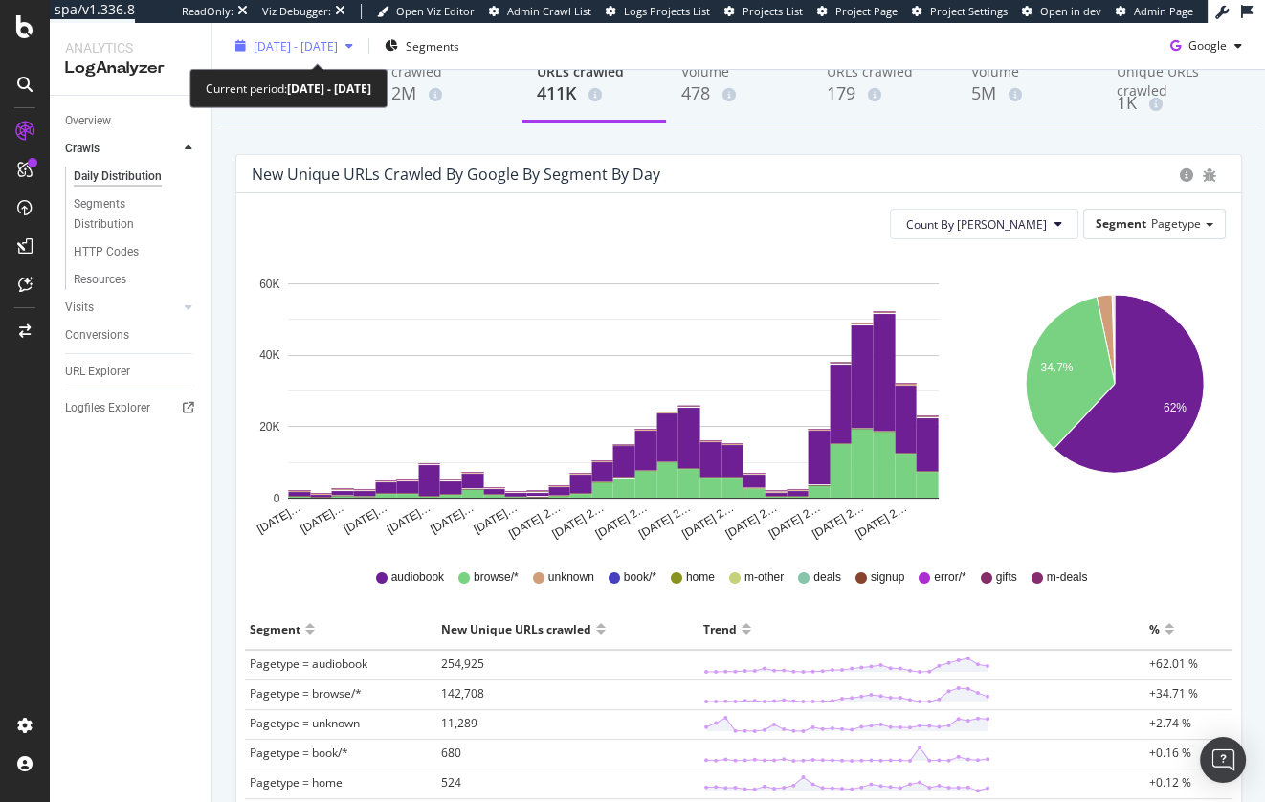
click at [333, 46] on span "2025 Jul. 21st - Aug. 19th" at bounding box center [296, 45] width 84 height 16
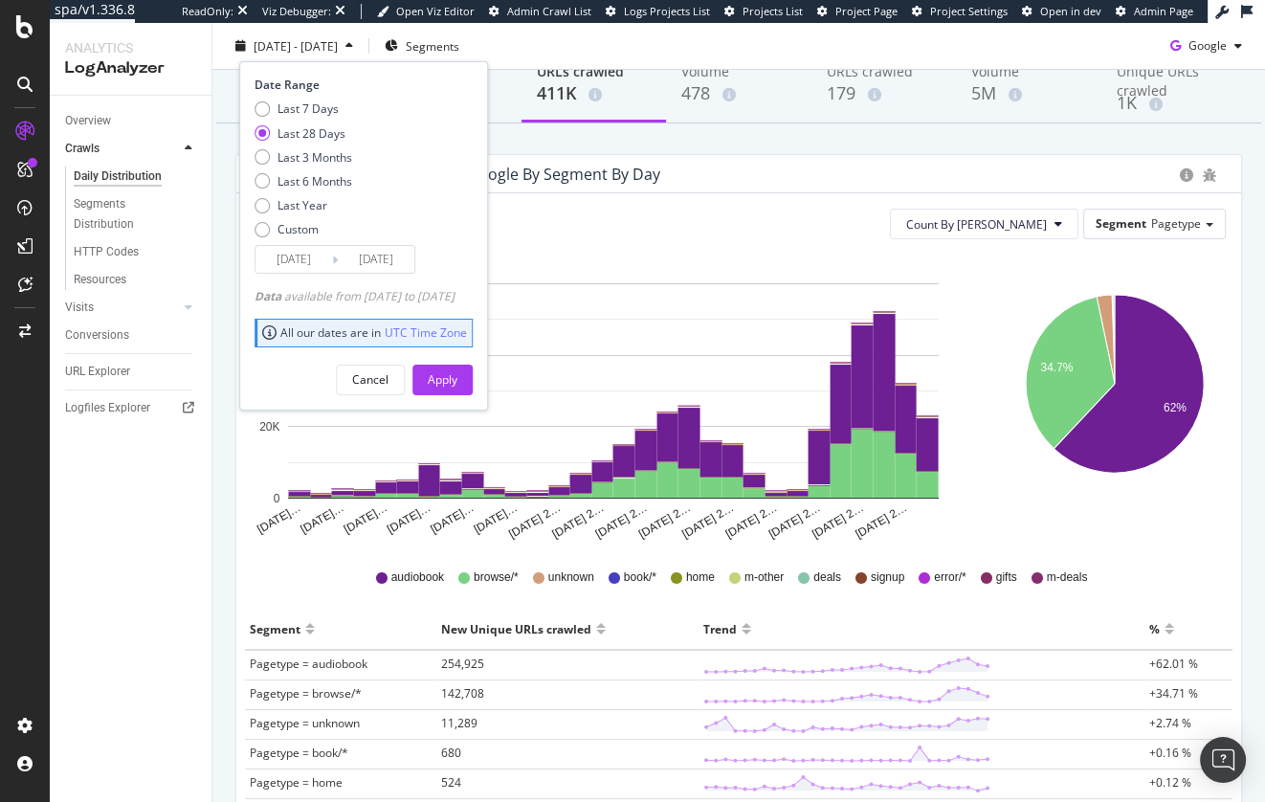
drag, startPoint x: 325, startPoint y: 181, endPoint x: 390, endPoint y: 246, distance: 92.0
click at [325, 181] on div "Last 6 Months" at bounding box center [315, 181] width 75 height 16
type input "2025/02/20"
click at [457, 368] on div "Apply" at bounding box center [443, 379] width 30 height 29
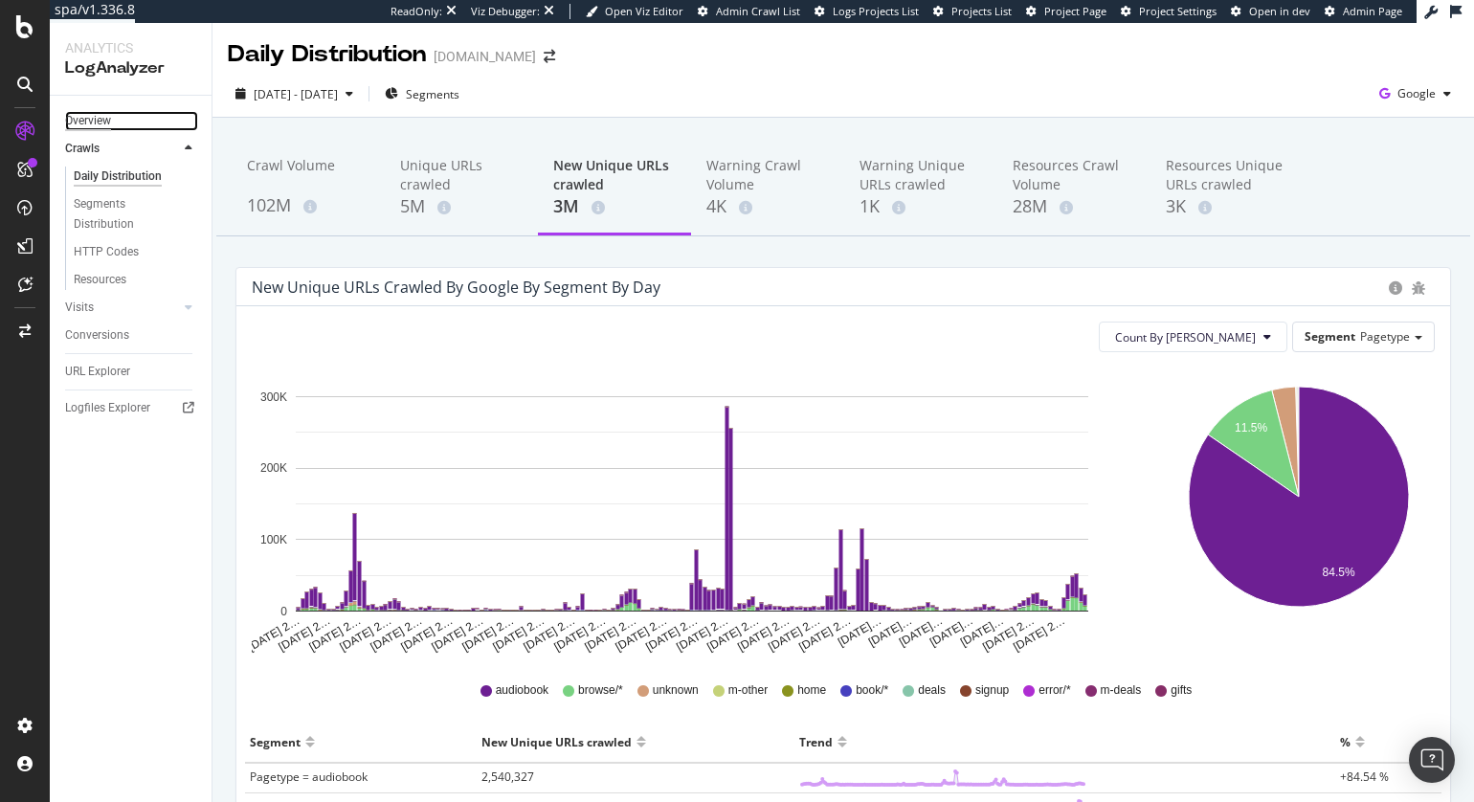
click at [100, 122] on div "Overview" at bounding box center [88, 121] width 46 height 20
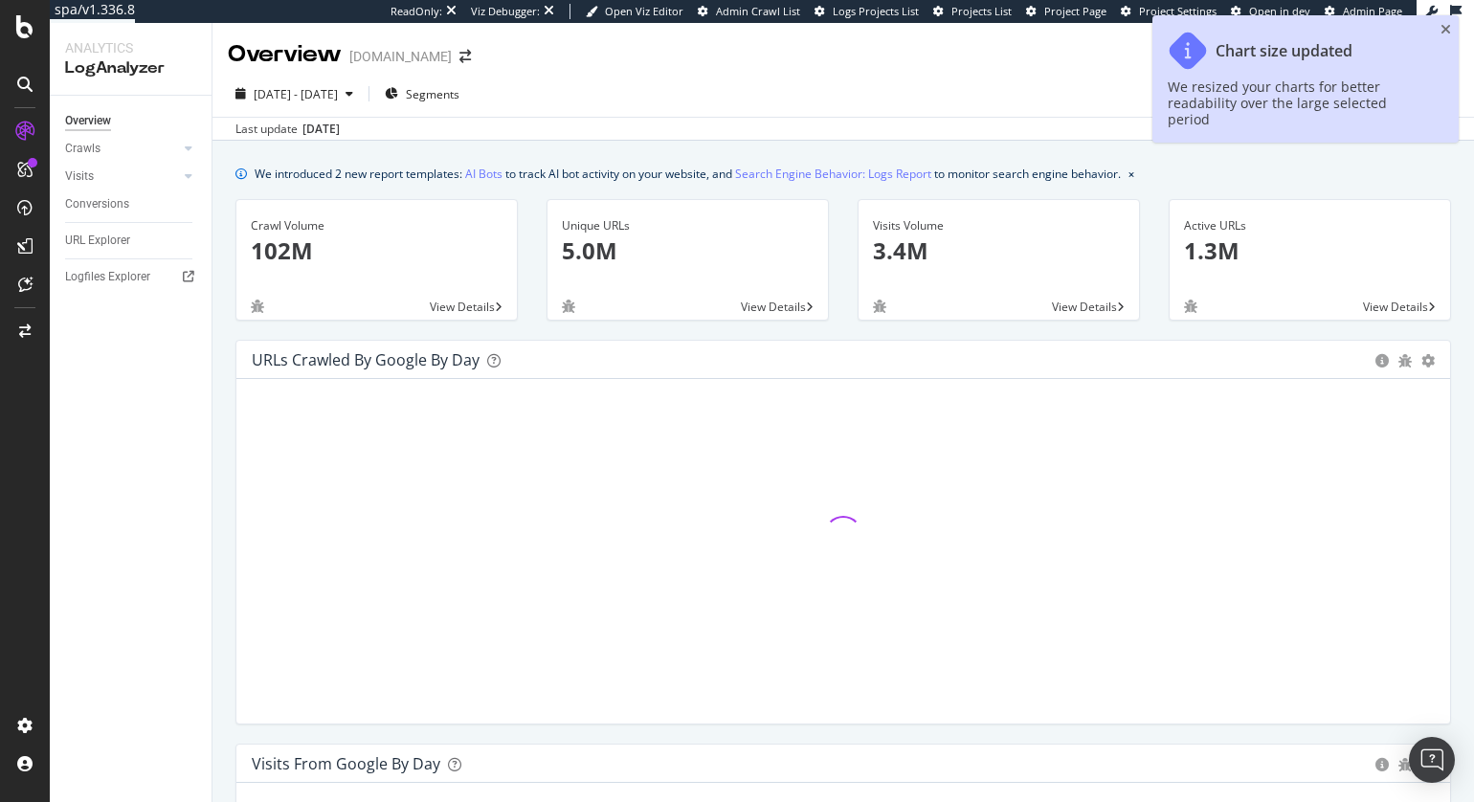
click at [534, 270] on div "Unique URLs 5.0M View Details" at bounding box center [687, 269] width 311 height 141
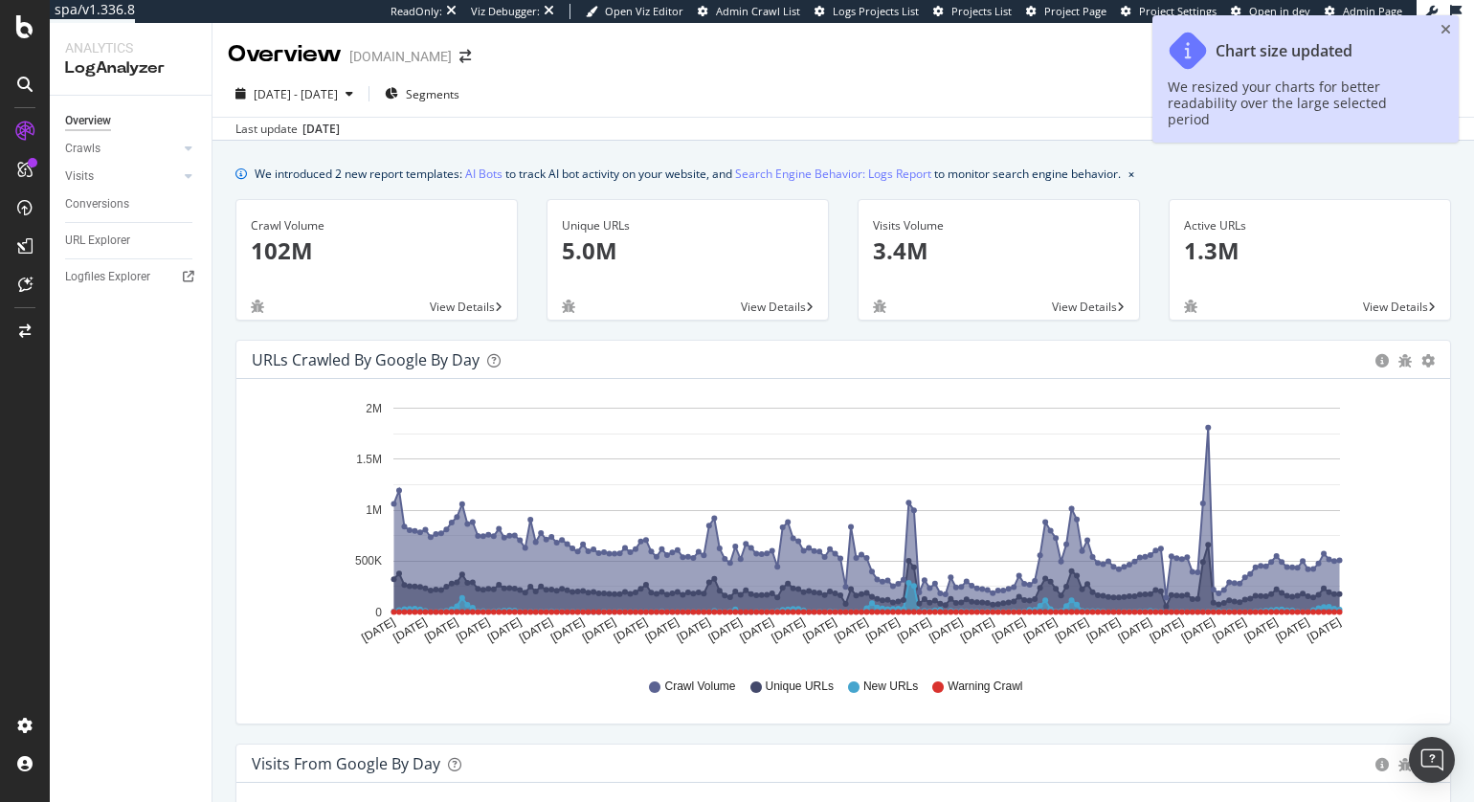
click at [1264, 30] on icon "close toast" at bounding box center [1445, 29] width 11 height 13
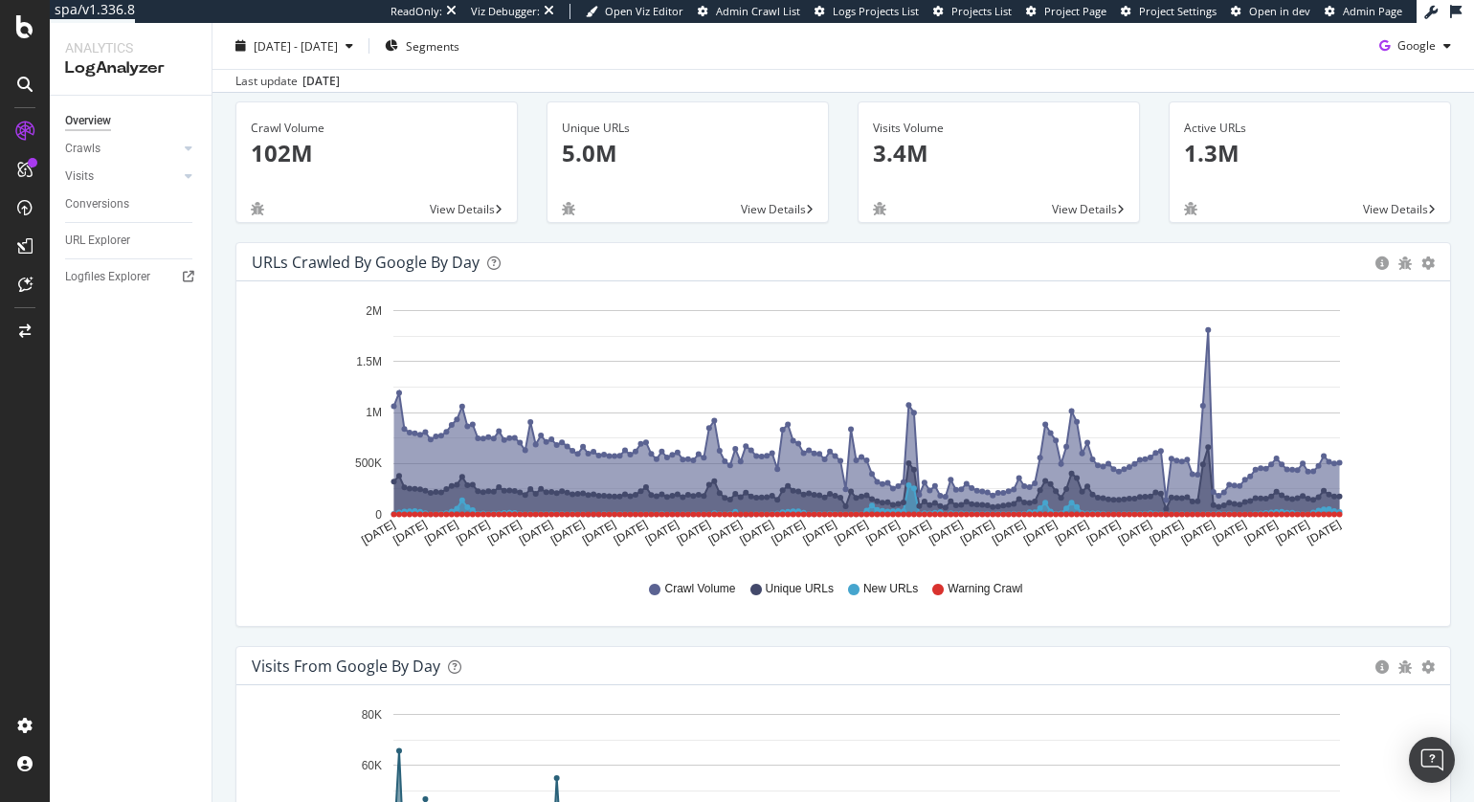
scroll to position [99, 0]
click at [1140, 636] on div "URLs Crawled by Google by day Area Table Hold CMD (⌘) while clicking to filter …" at bounding box center [843, 443] width 1244 height 404
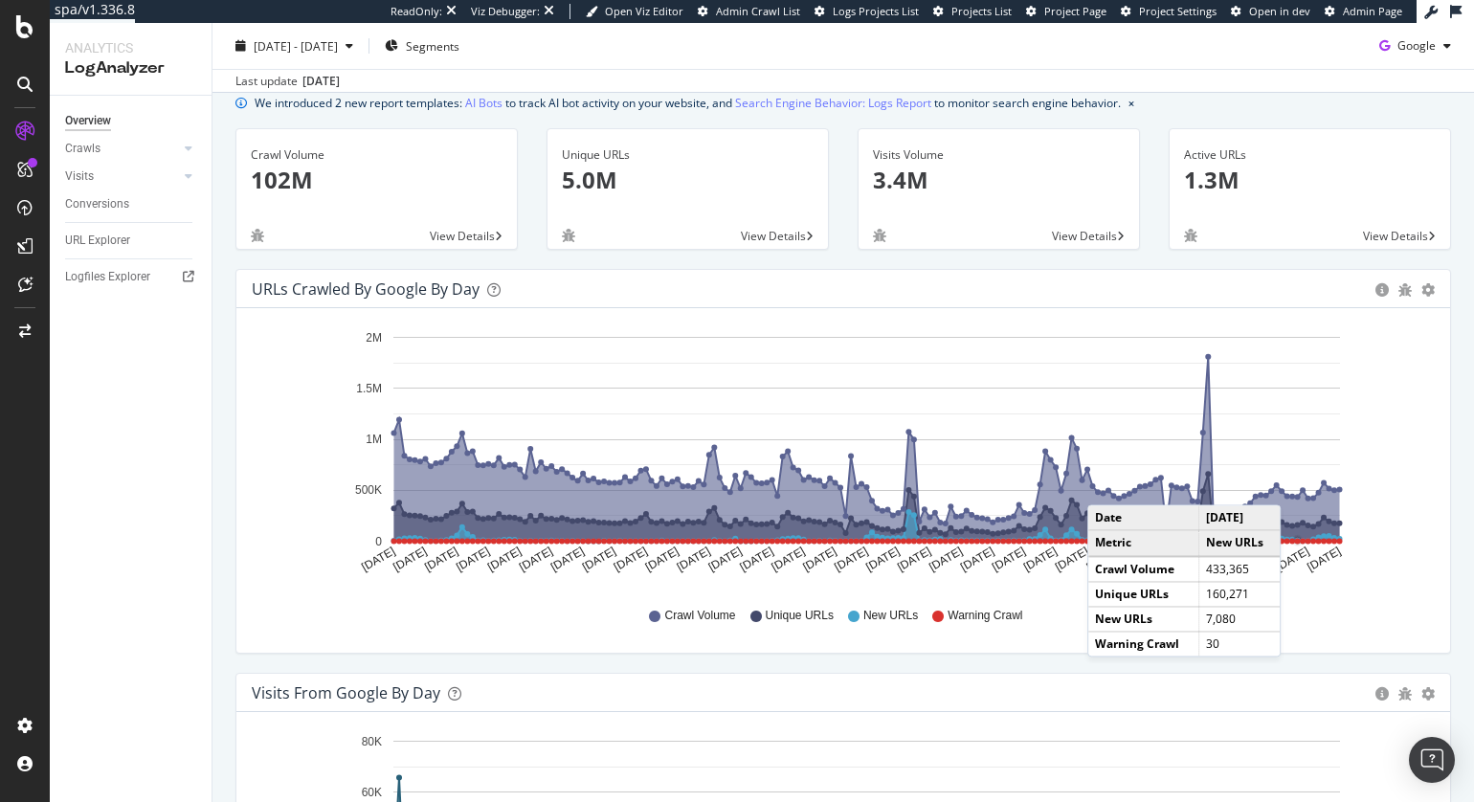
scroll to position [67, 0]
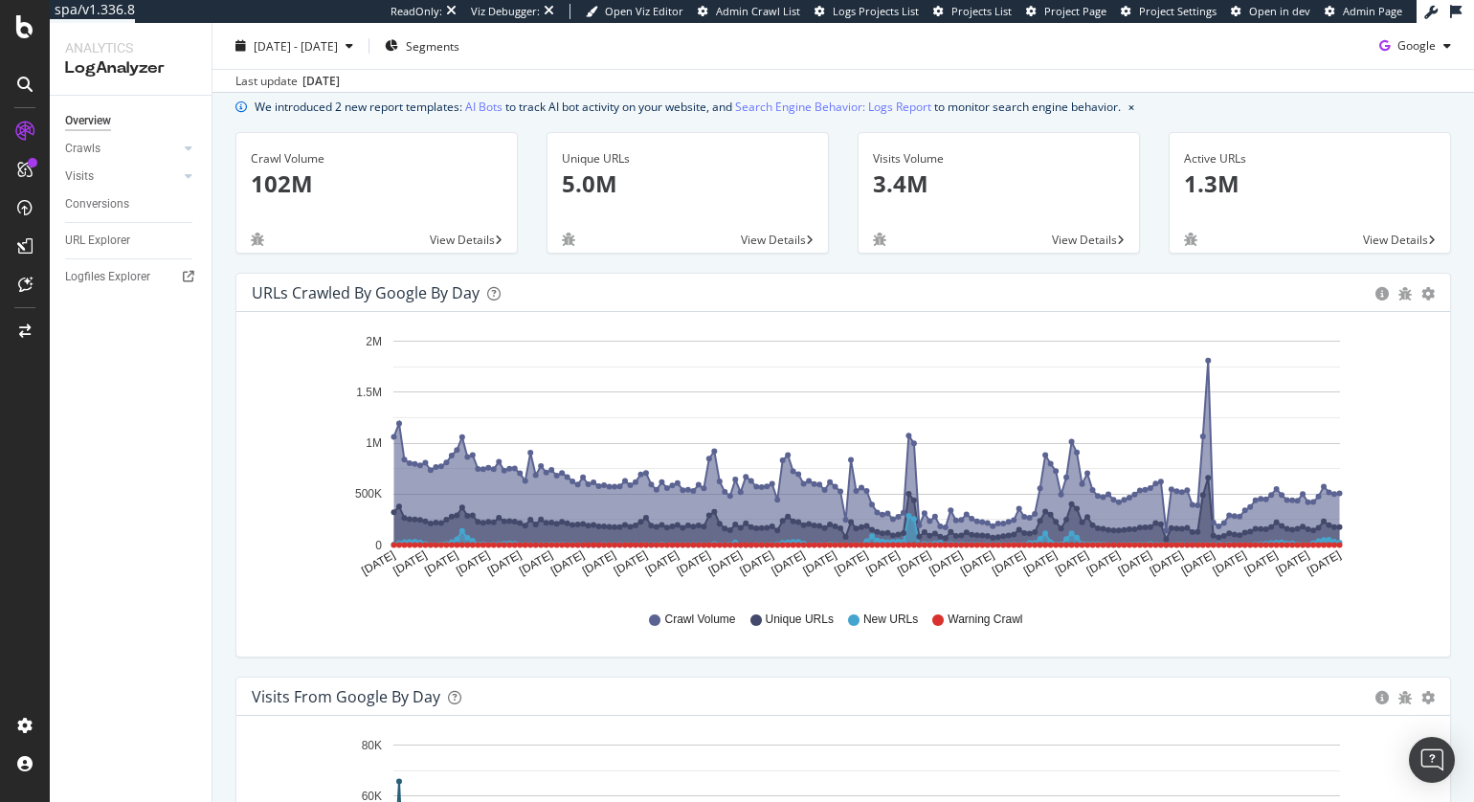
click at [1136, 568] on text "Jul 14 2025" at bounding box center [1135, 563] width 38 height 30
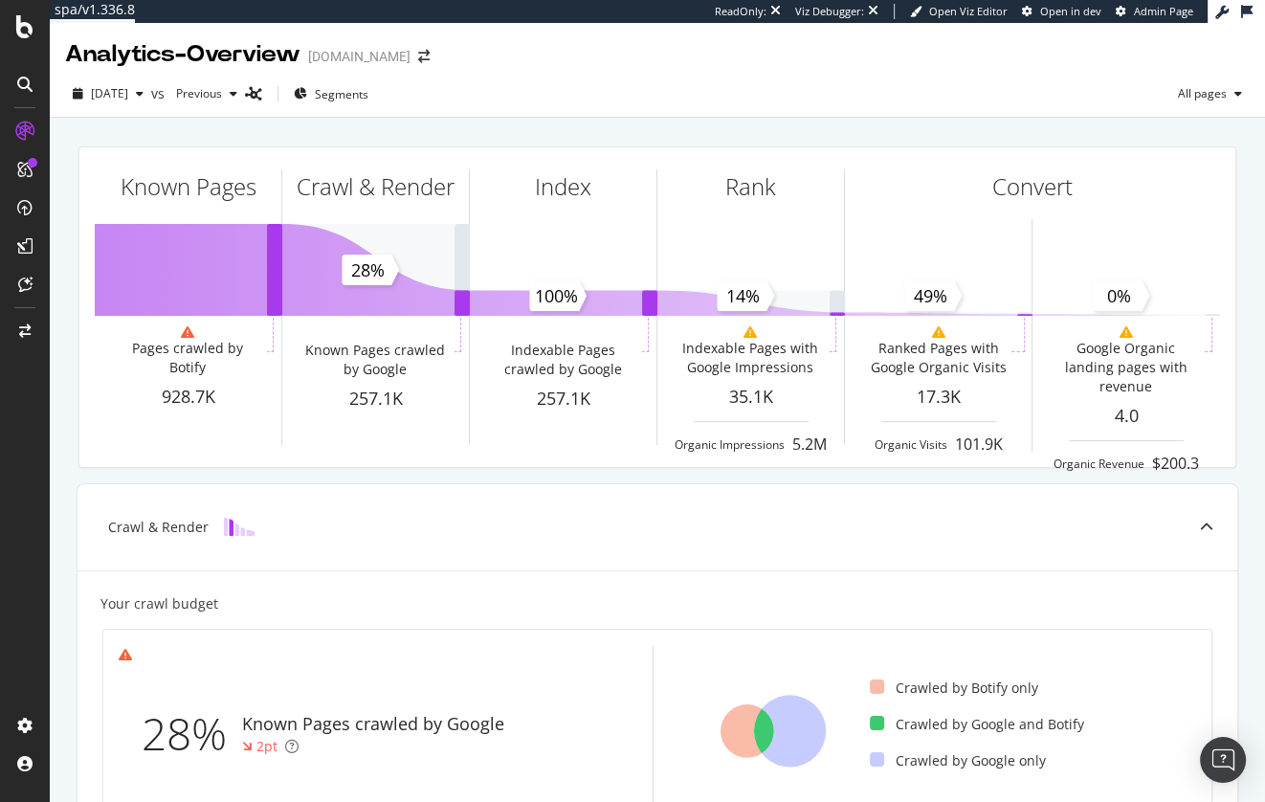
click at [451, 115] on div "2025 Aug. 16th vs Previous Segments All pages" at bounding box center [657, 97] width 1215 height 38
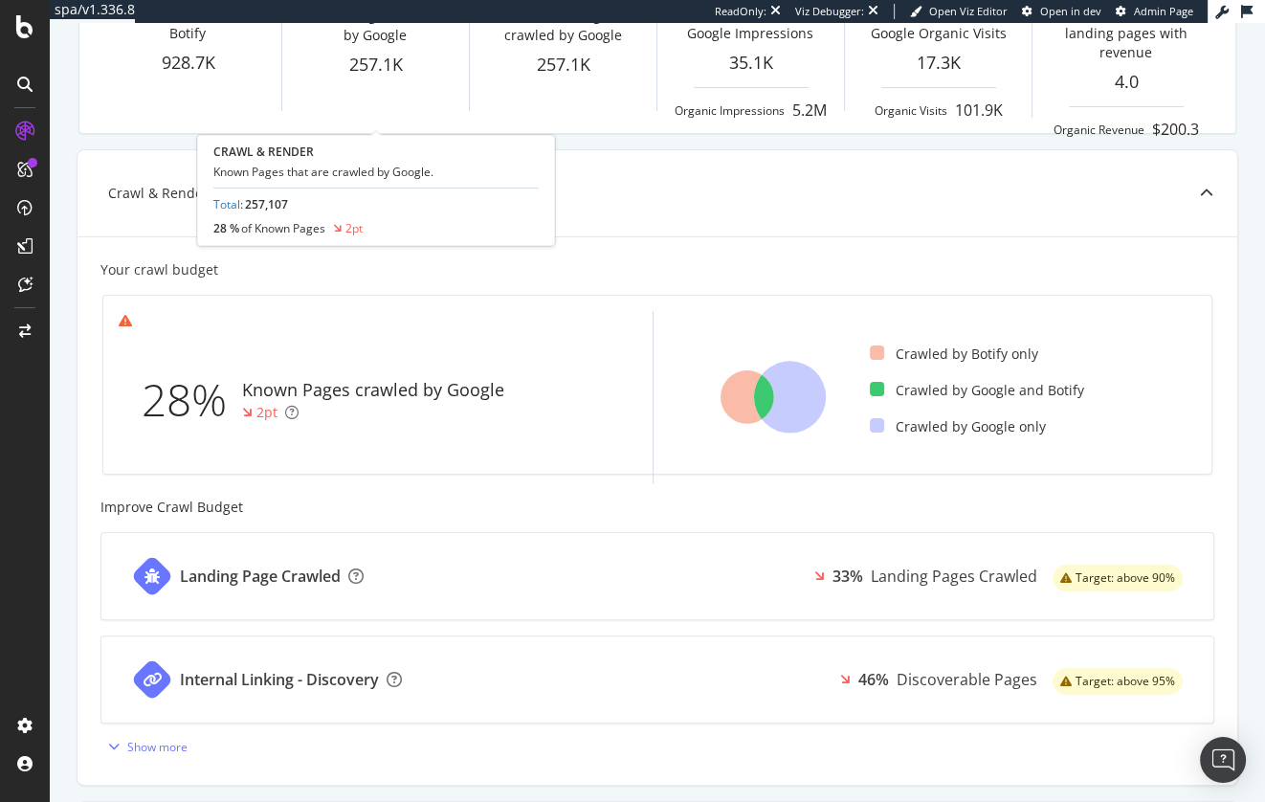
scroll to position [357, 0]
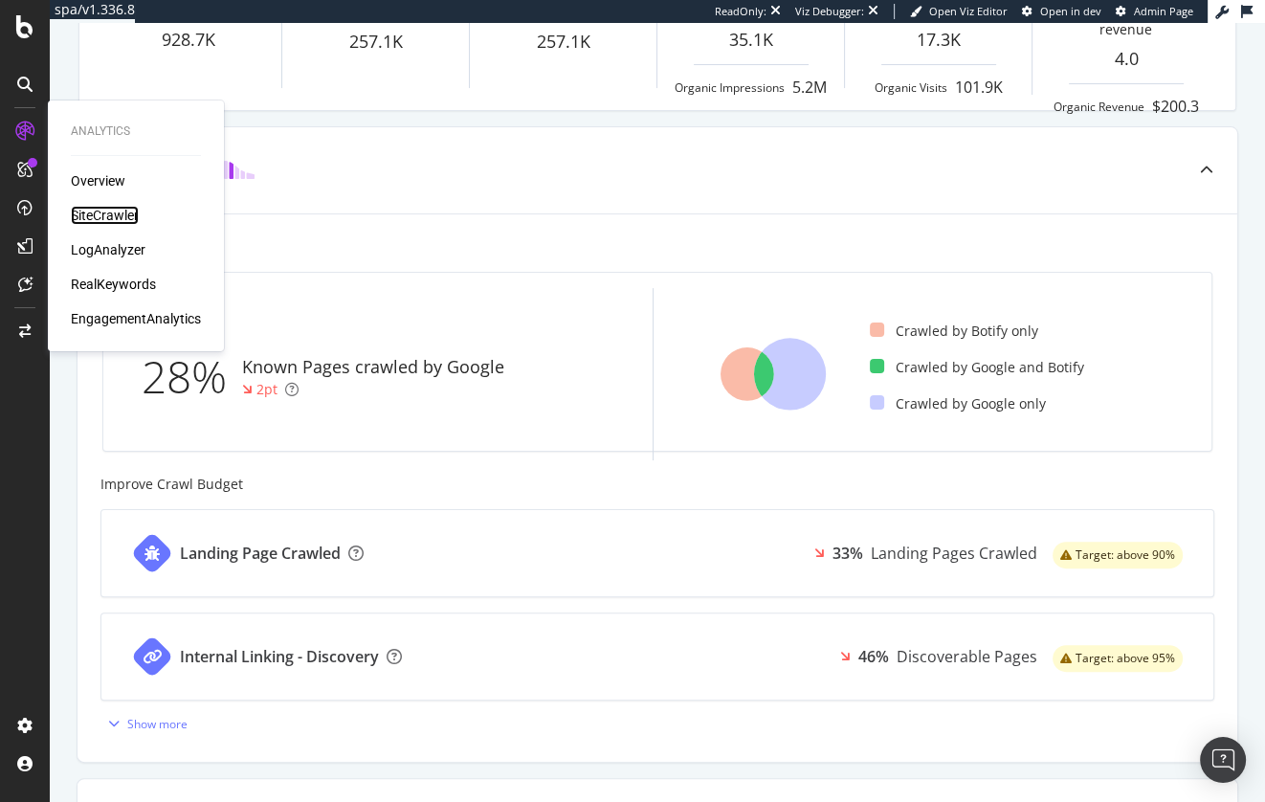
click at [119, 213] on div "SiteCrawler" at bounding box center [105, 215] width 68 height 19
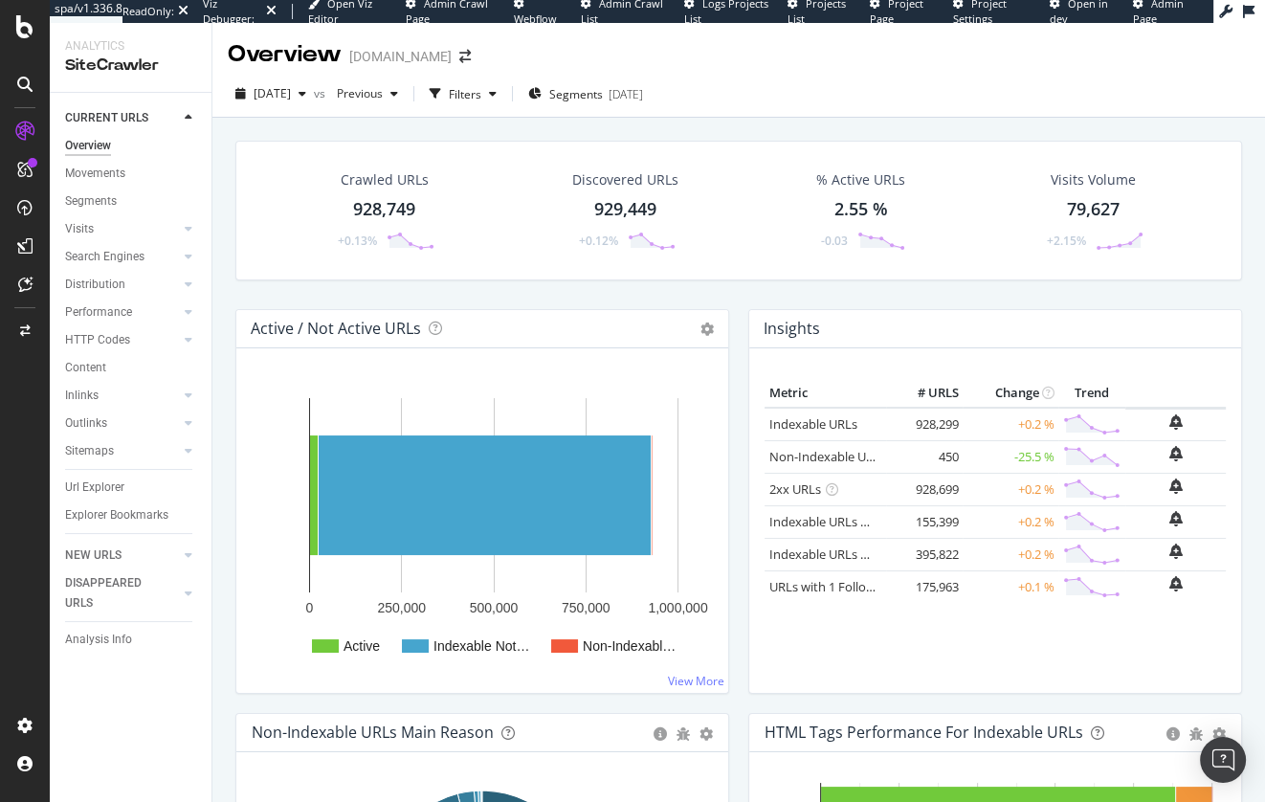
drag, startPoint x: 228, startPoint y: 349, endPoint x: 142, endPoint y: 383, distance: 92.4
click at [228, 349] on div "Active / Not Active URLs Chart (by Value) Chart (by Percentage) Table Expand Ex…" at bounding box center [482, 511] width 513 height 404
click at [117, 365] on link "Content" at bounding box center [131, 368] width 133 height 20
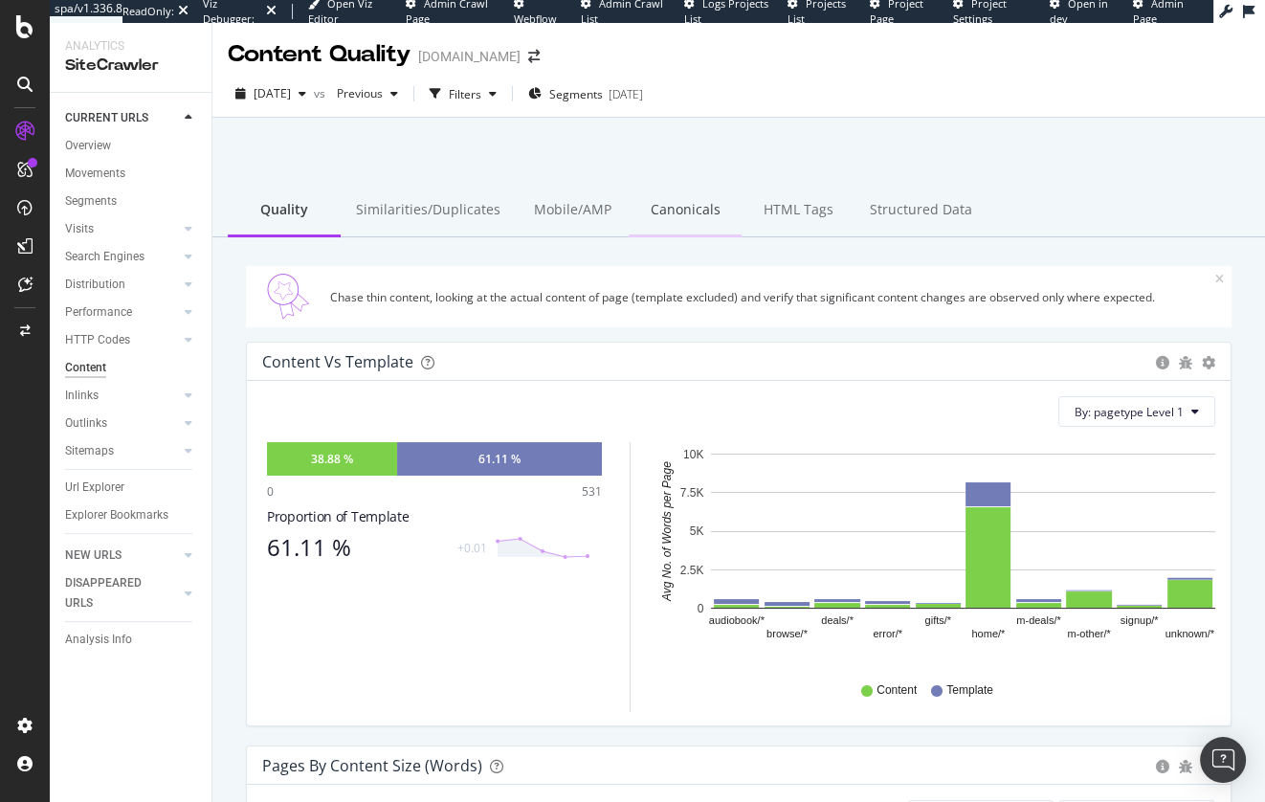
drag, startPoint x: 746, startPoint y: 195, endPoint x: 716, endPoint y: 212, distance: 34.3
click at [746, 195] on div "HTML Tags" at bounding box center [798, 211] width 113 height 53
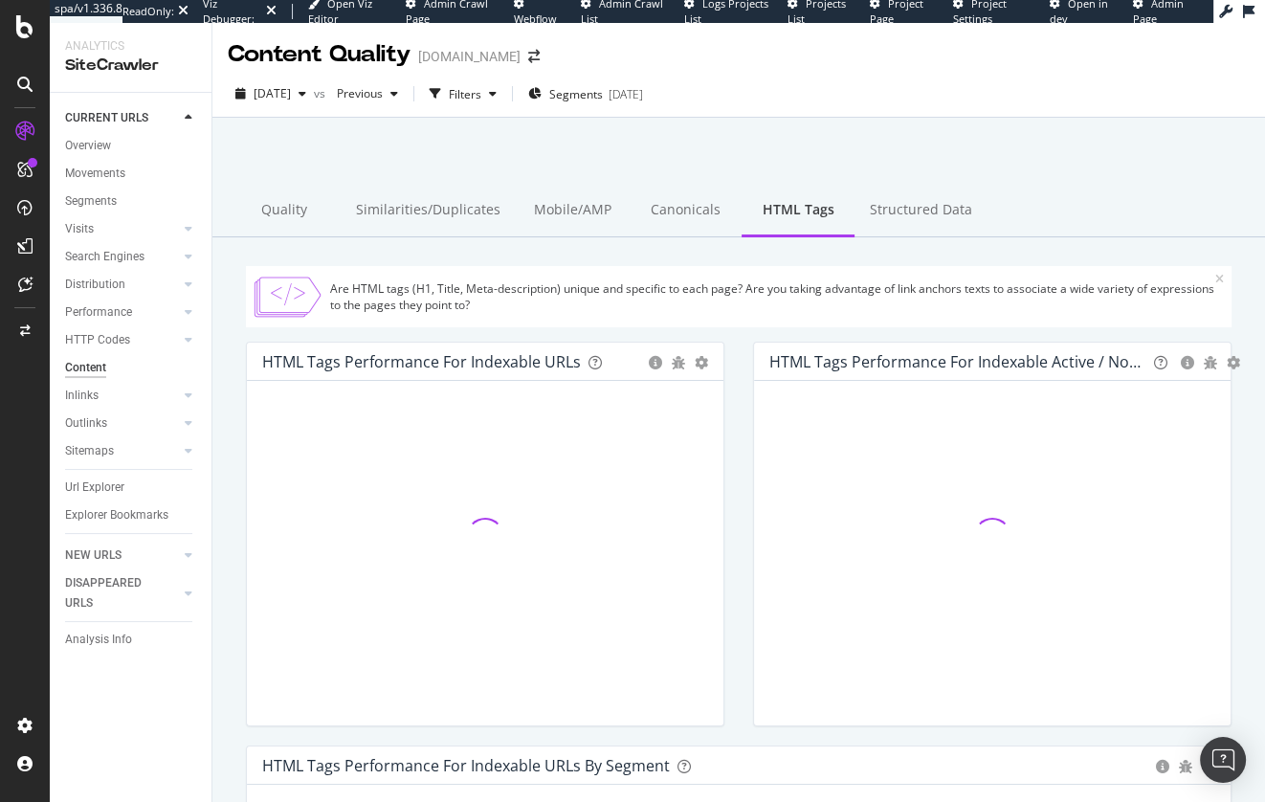
drag, startPoint x: 652, startPoint y: 138, endPoint x: 644, endPoint y: 180, distance: 42.8
click at [652, 138] on div at bounding box center [738, 166] width 1007 height 81
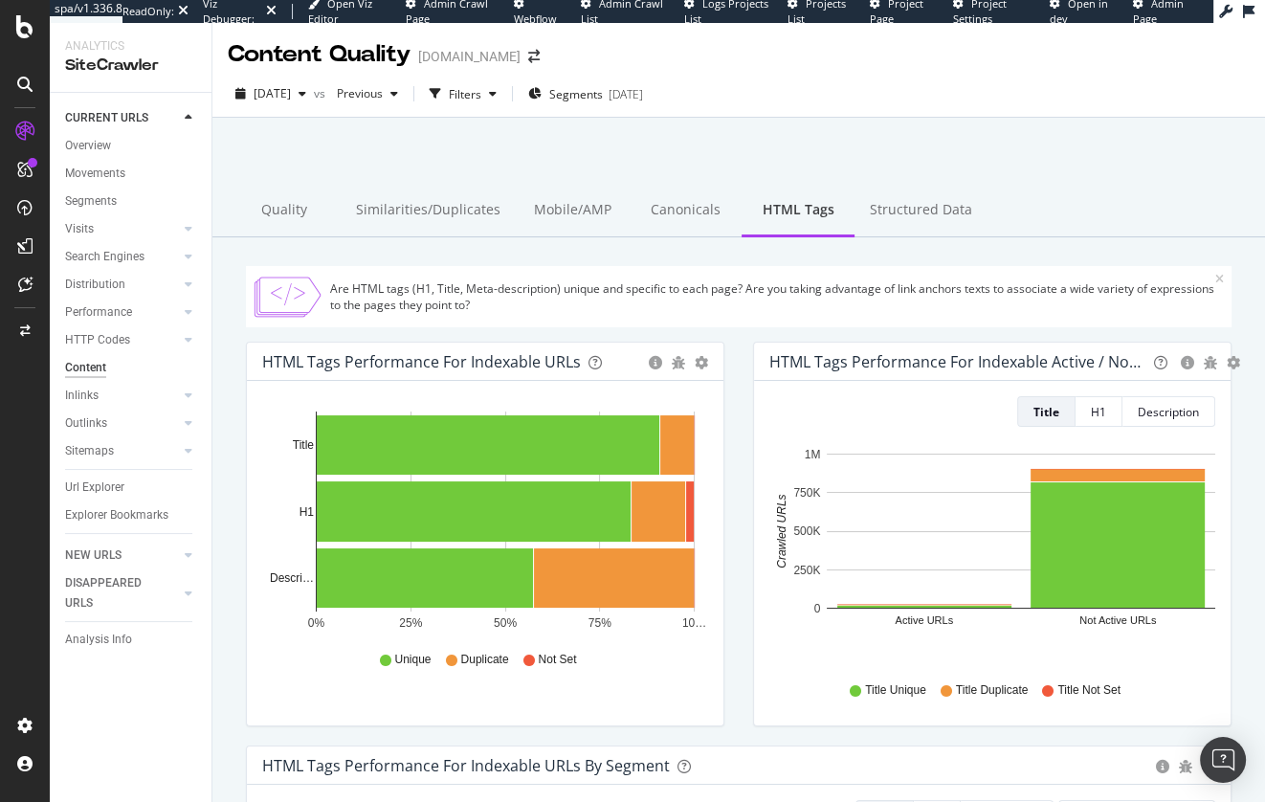
drag, startPoint x: 578, startPoint y: 179, endPoint x: 570, endPoint y: 110, distance: 69.3
click at [578, 179] on div at bounding box center [738, 166] width 1007 height 81
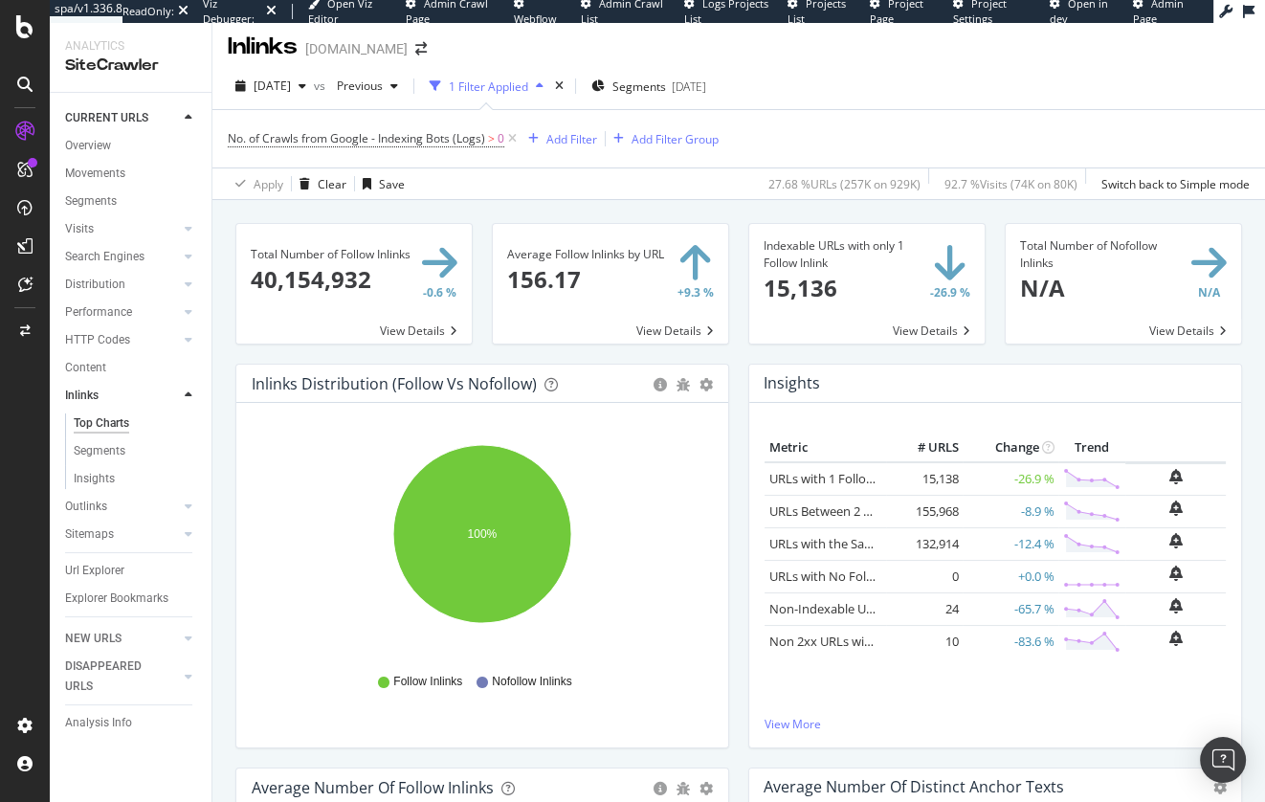
click at [892, 378] on div "Insights × Close Chart inlinks-insight-panel - API Requests List Area Type Requ…" at bounding box center [995, 384] width 492 height 38
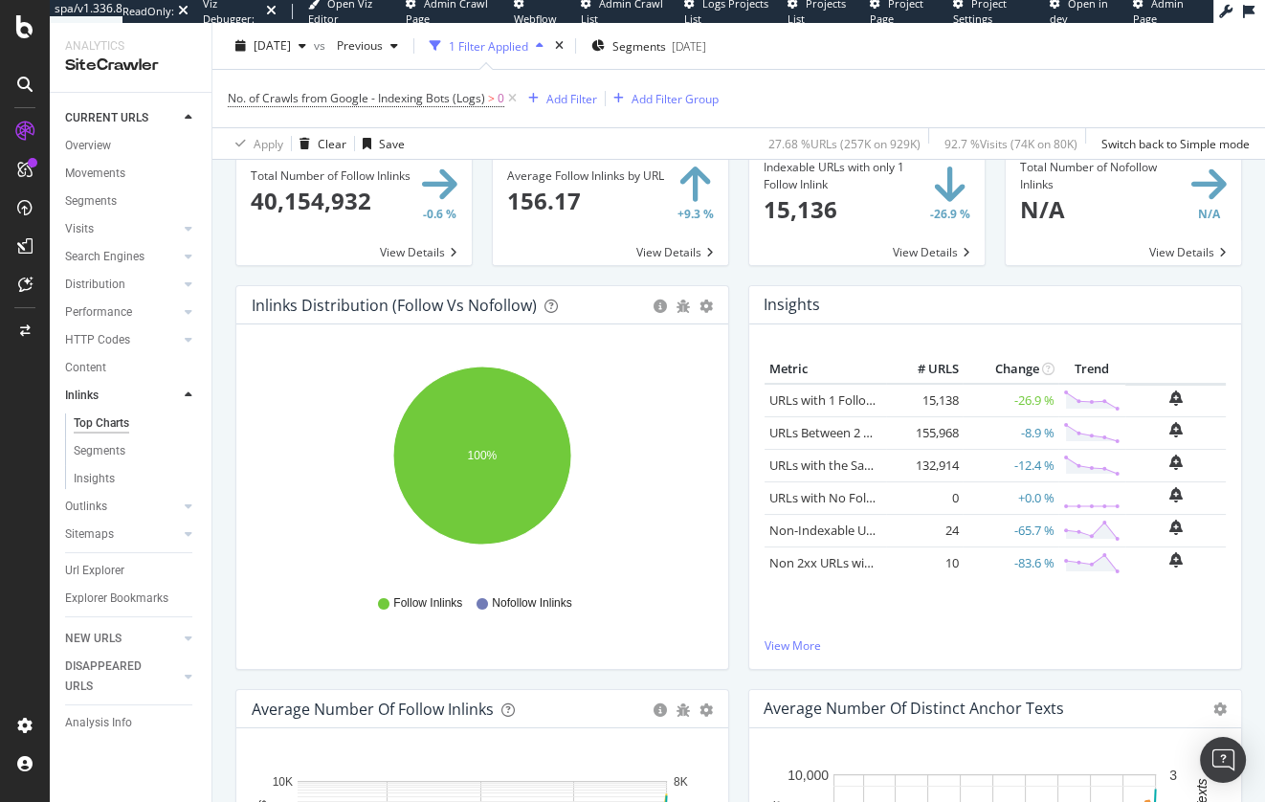
scroll to position [113, 0]
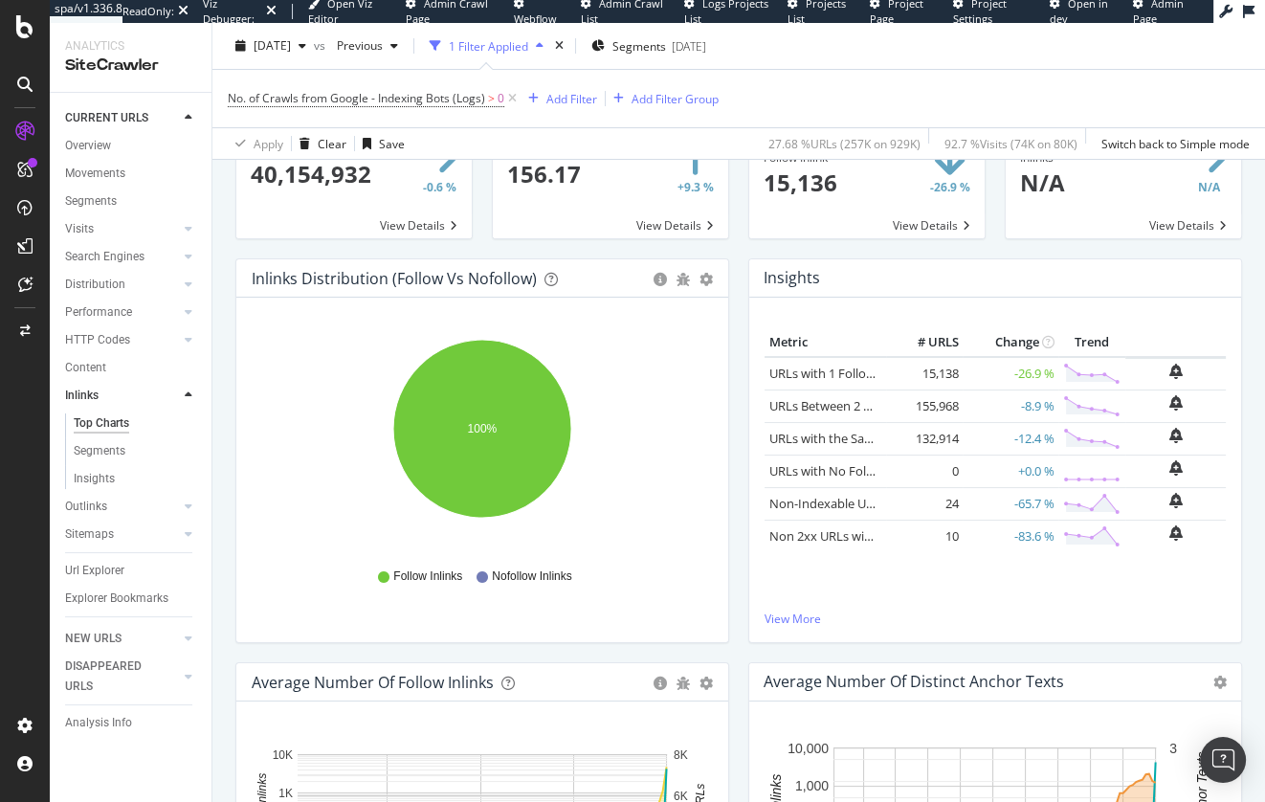
click at [734, 470] on div "Inlinks Distribution (Follow vs Nofollow) Pie Table Export as CSV Add to Custom…" at bounding box center [482, 460] width 513 height 404
click at [99, 542] on div "Sitemaps" at bounding box center [89, 534] width 49 height 20
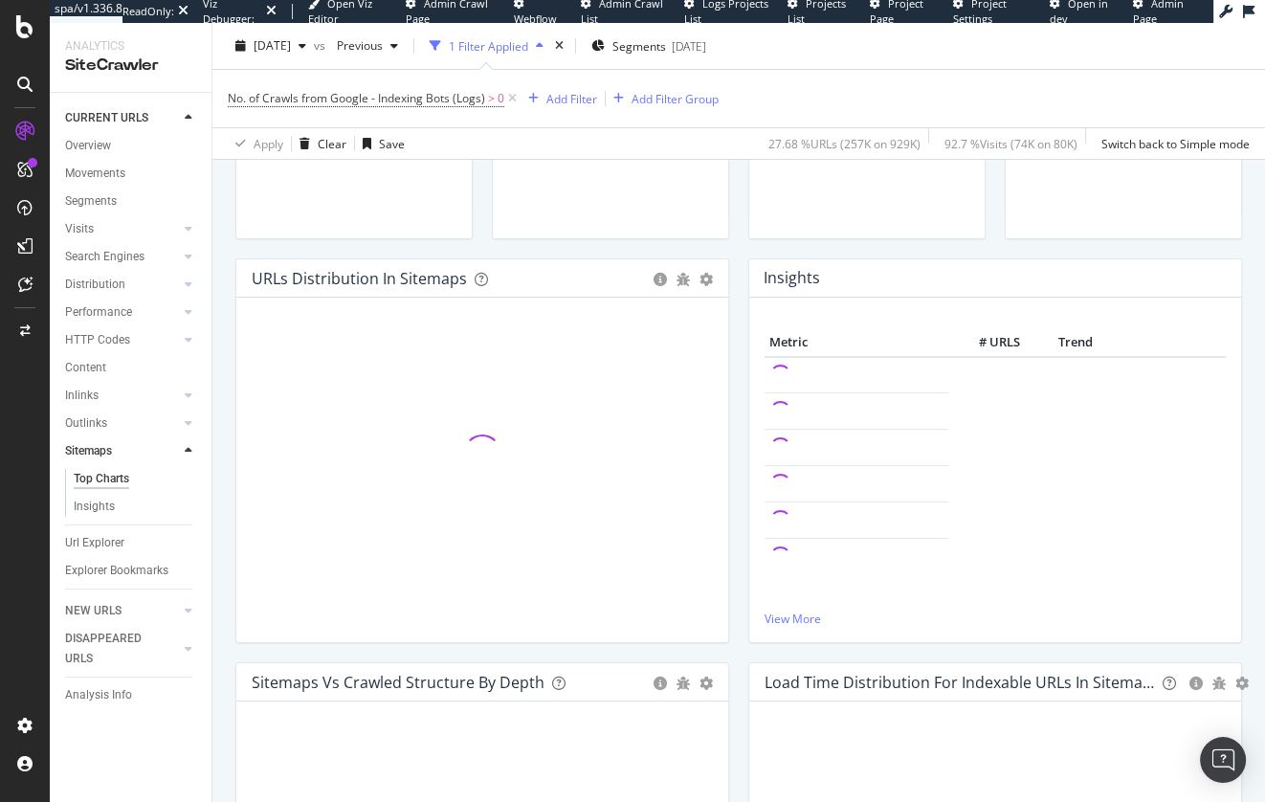
click at [514, 98] on icon at bounding box center [512, 98] width 16 height 19
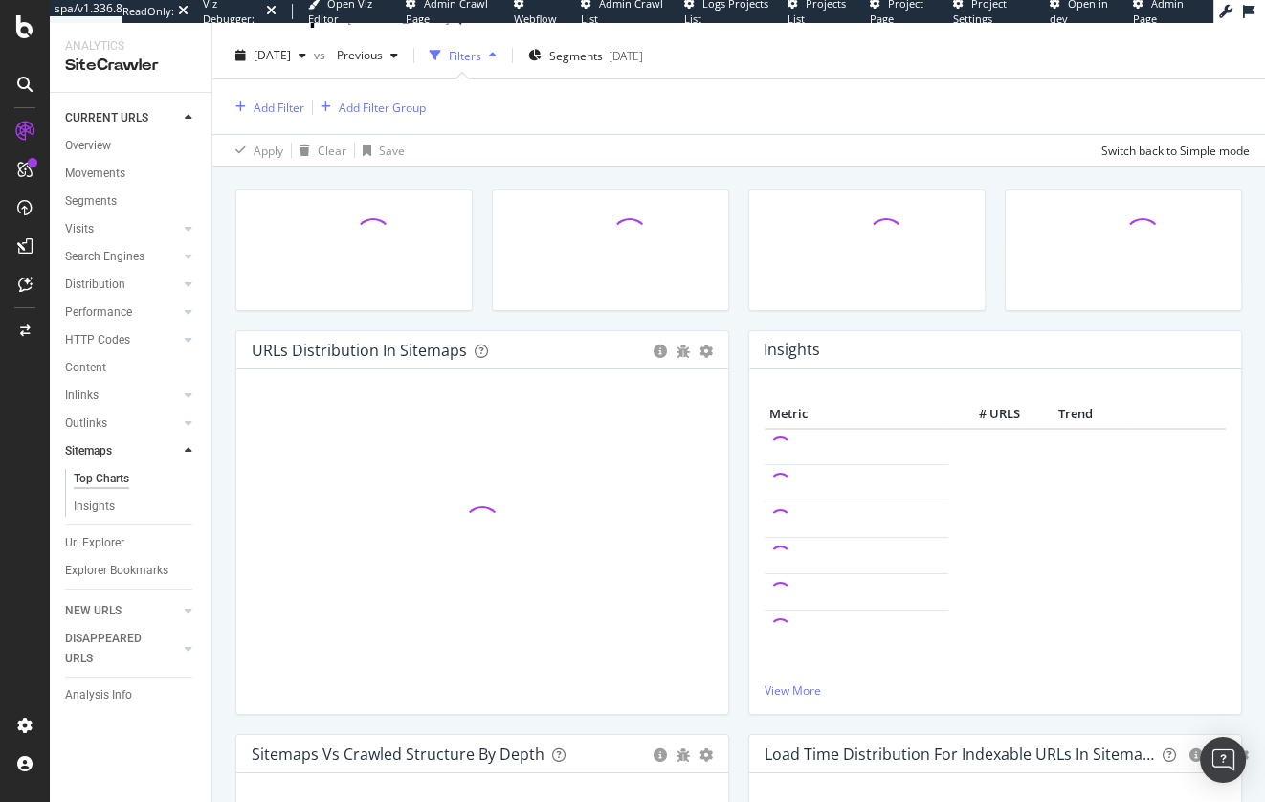
scroll to position [28, 0]
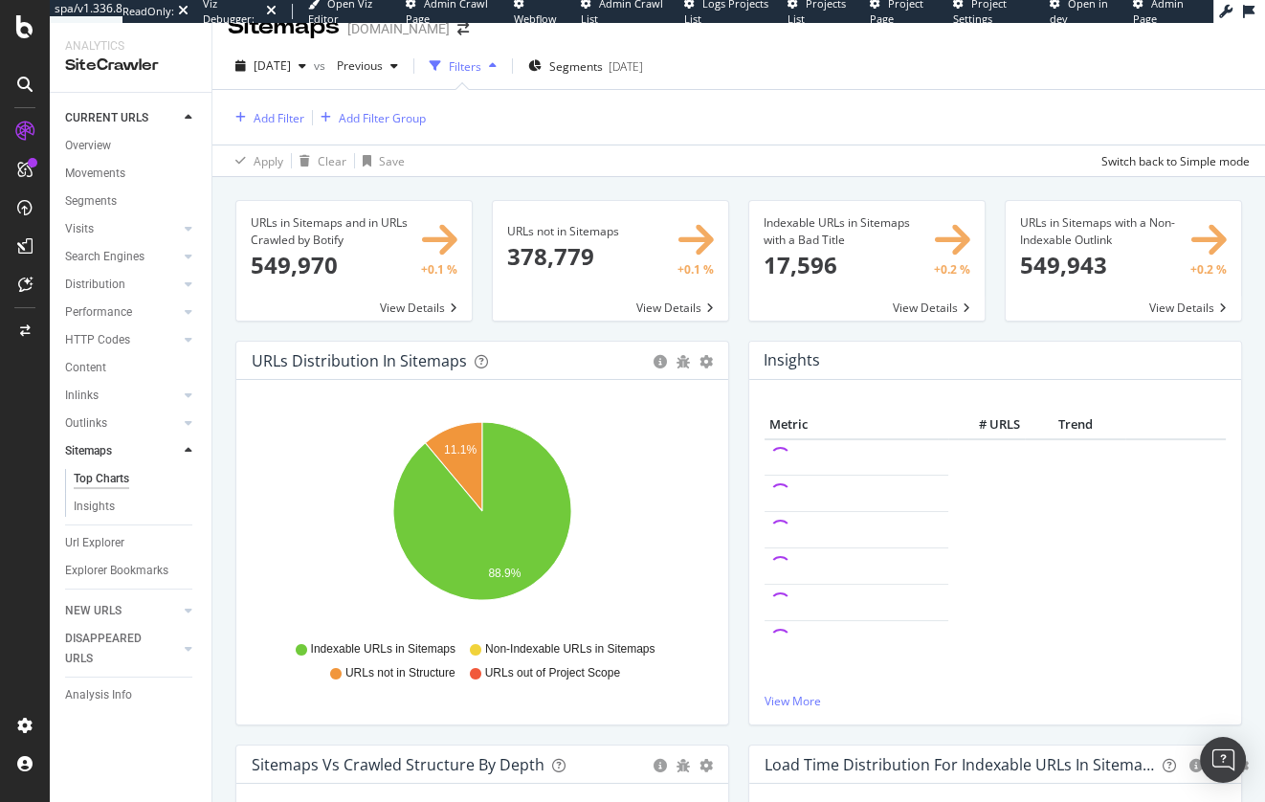
click at [223, 351] on div "URLs in Sitemaps and in URLs Crawled by Botify × Close Chart main-metric-sitema…" at bounding box center [738, 566] width 1053 height 779
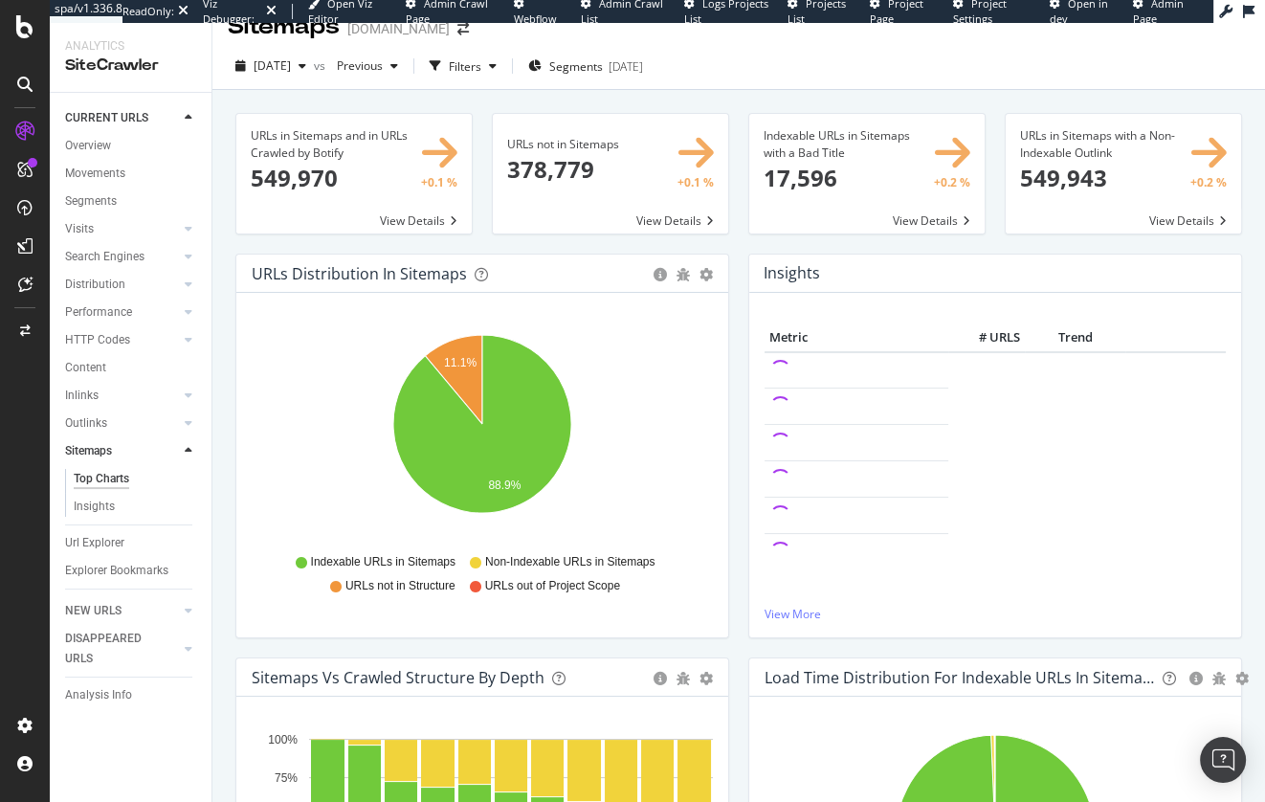
click at [680, 212] on span at bounding box center [610, 174] width 235 height 120
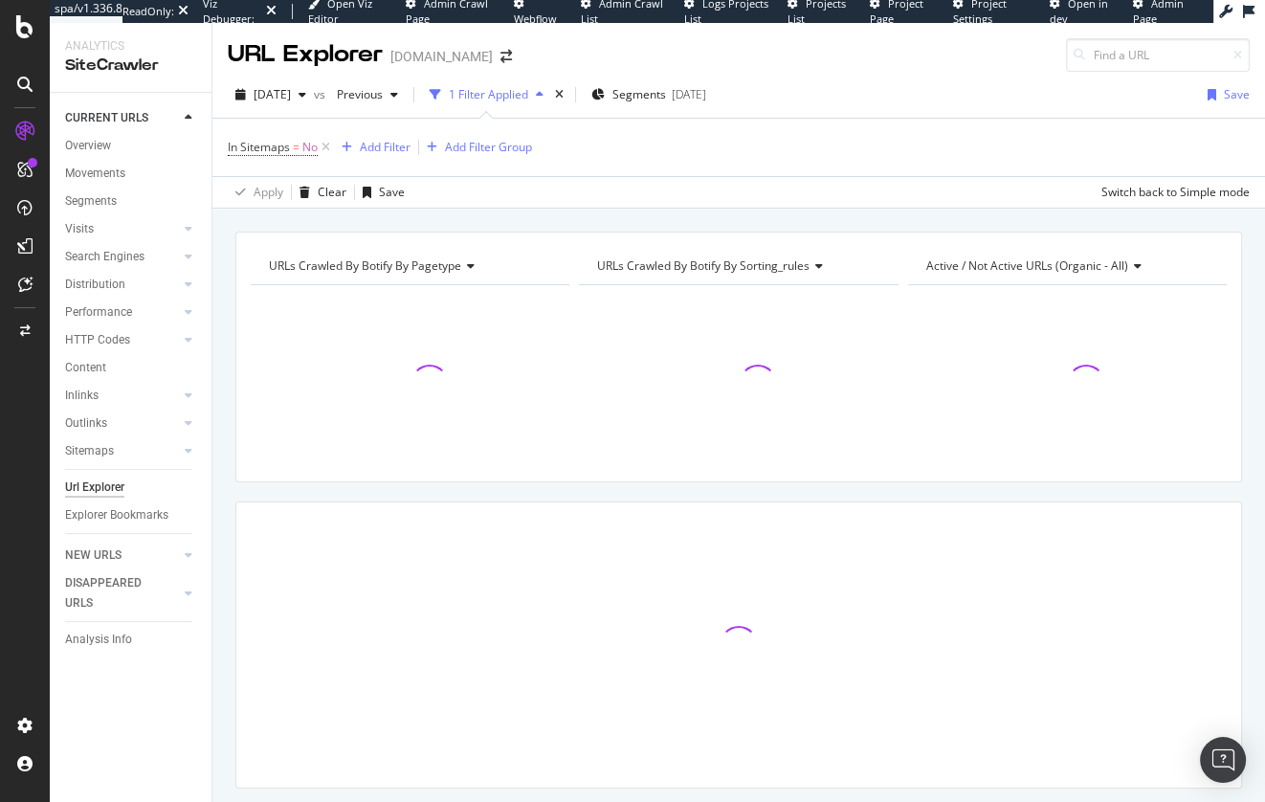
click at [704, 257] on span "URLs Crawled By Botify By sorting_rules" at bounding box center [703, 265] width 212 height 16
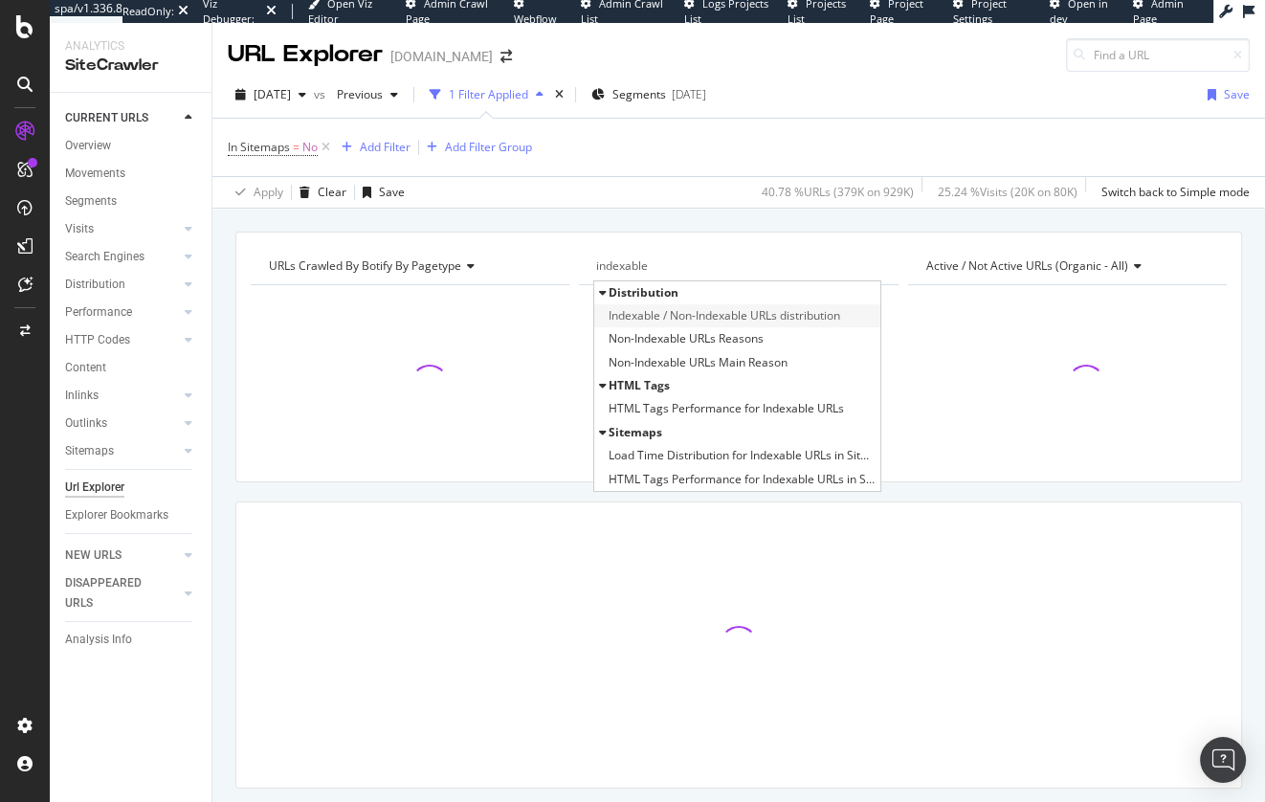
type input "indexable"
click at [709, 313] on span "Indexable / Non-Indexable URLs distribution" at bounding box center [725, 315] width 232 height 19
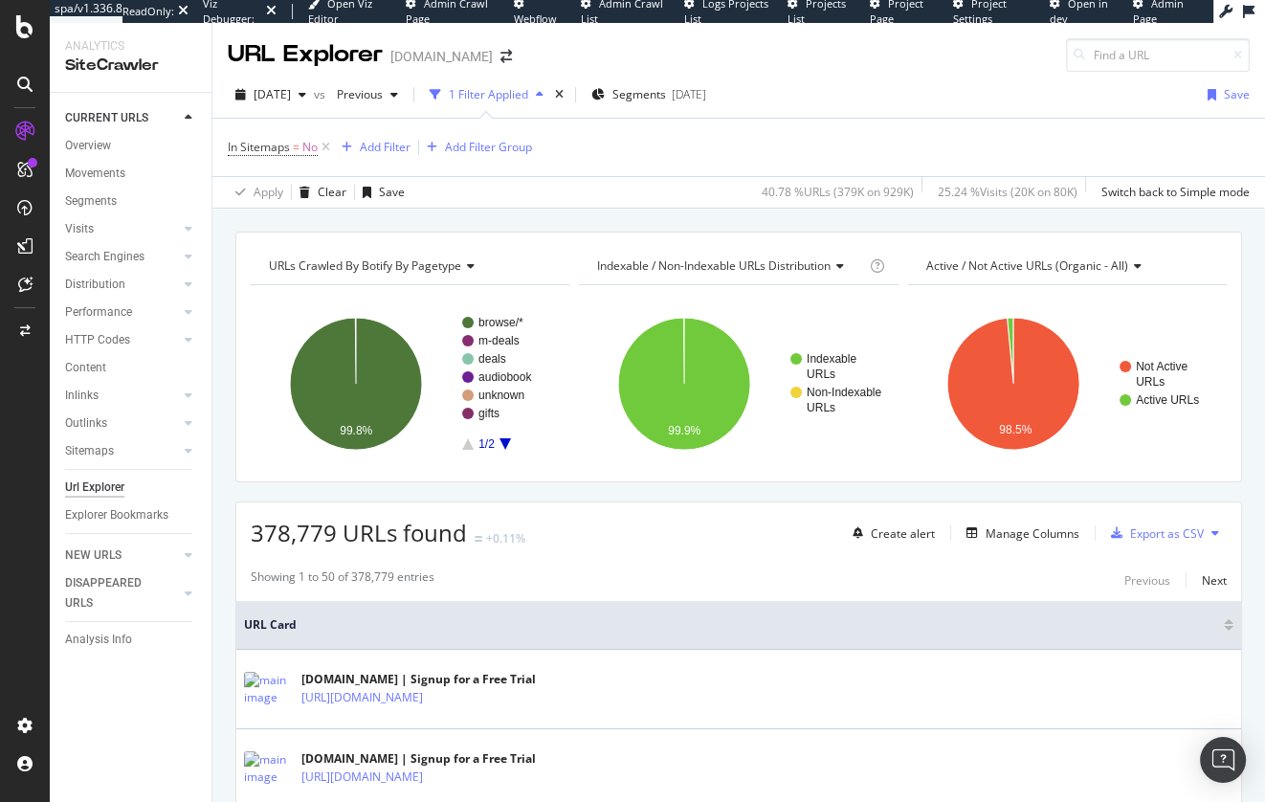
scroll to position [28, 0]
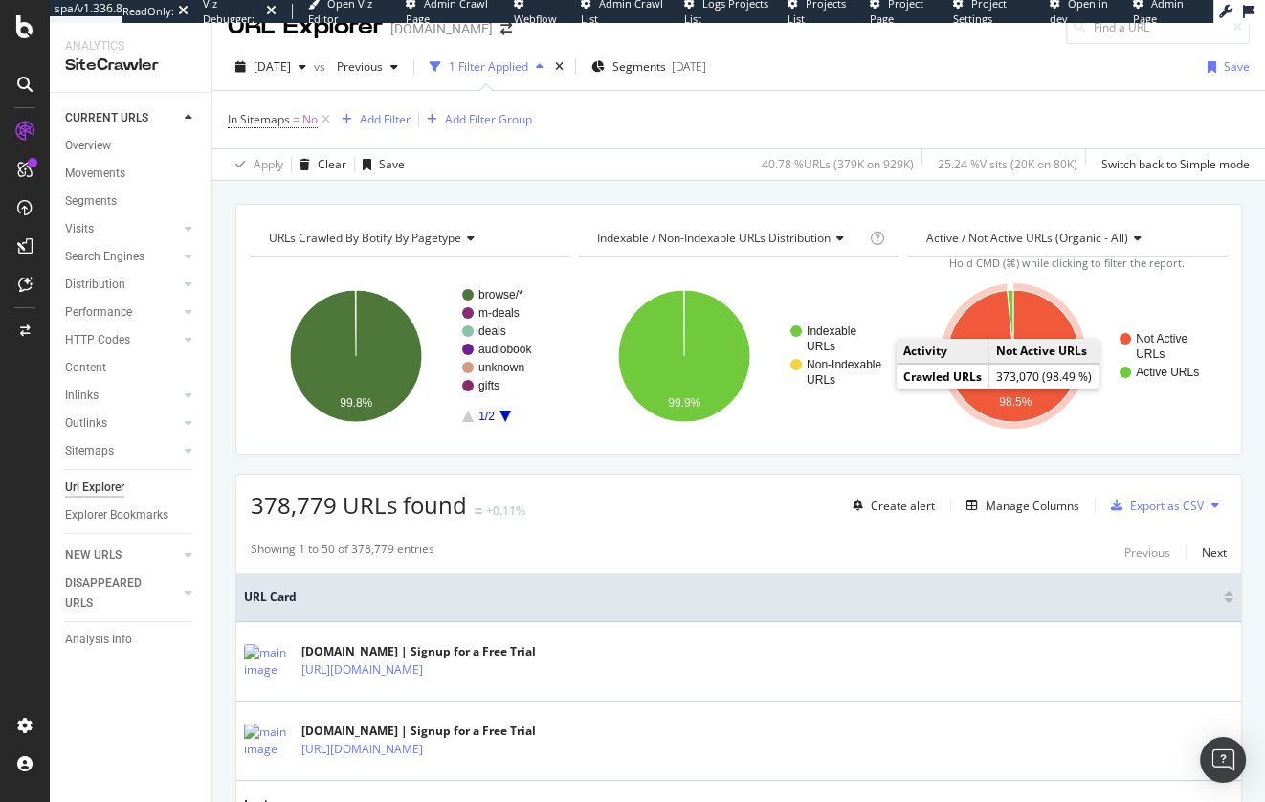
click at [1042, 328] on icon "A chart." at bounding box center [1013, 356] width 132 height 132
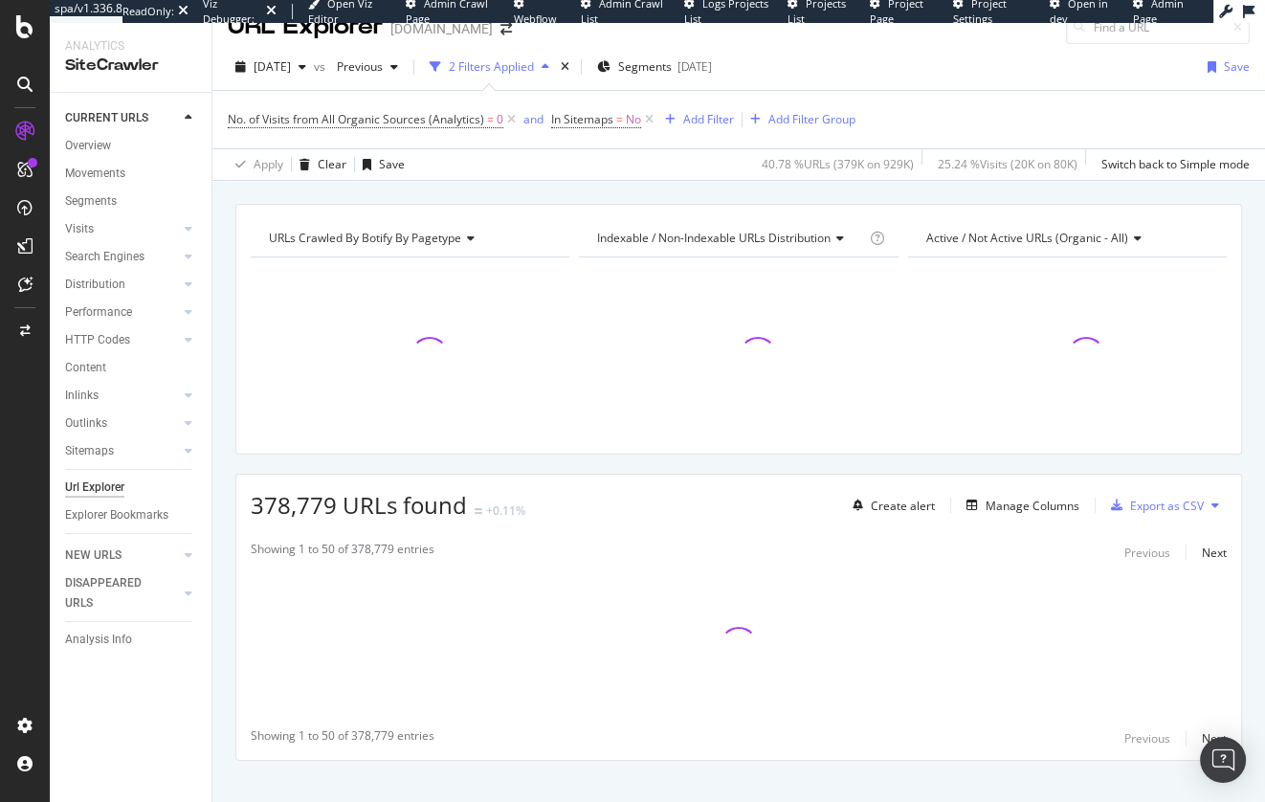
drag, startPoint x: 687, startPoint y: 188, endPoint x: 686, endPoint y: 202, distance: 14.4
click at [687, 189] on div "URLs Crawled By Botify By pagetype Chart (by Value) Table Expand Export as CSV …" at bounding box center [738, 204] width 1053 height 46
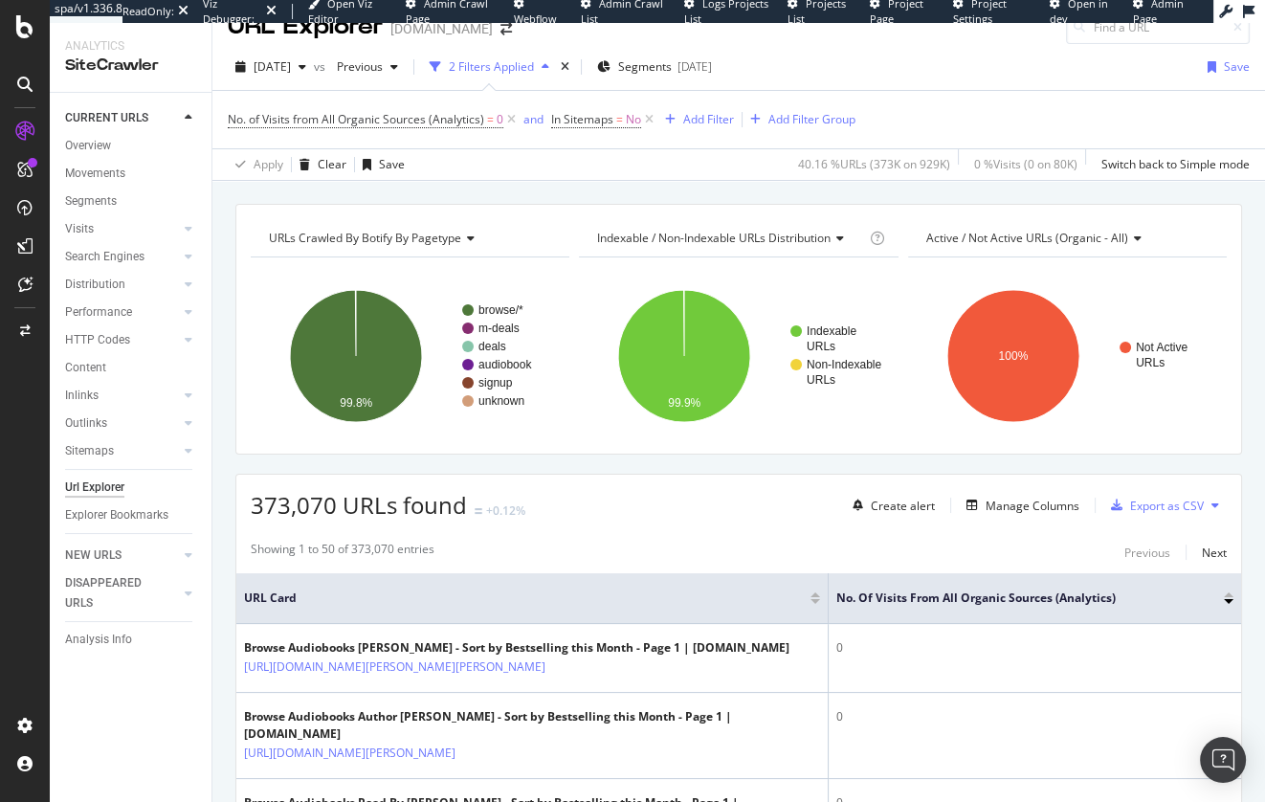
click at [374, 196] on div "URLs Crawled By Botify By pagetype Chart (by Value) Table Expand Export as CSV …" at bounding box center [738, 204] width 1053 height 46
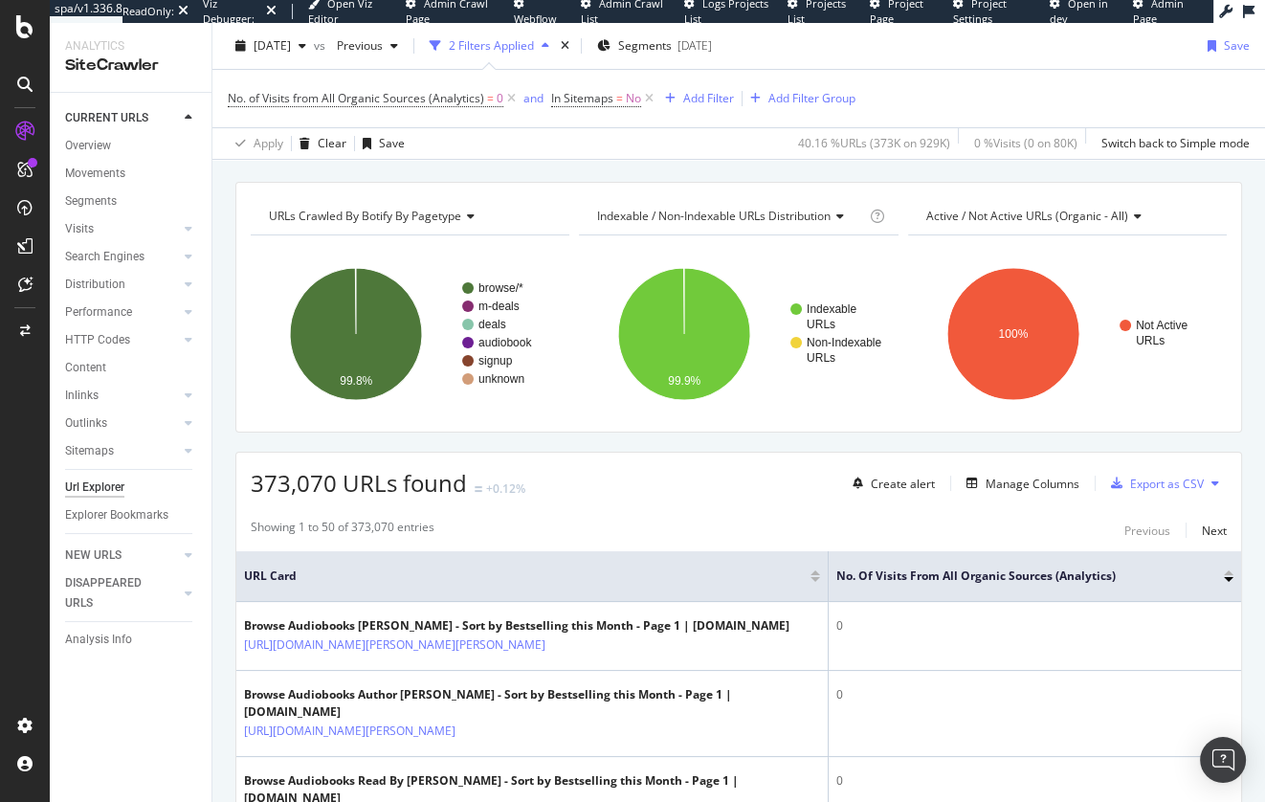
scroll to position [45, 0]
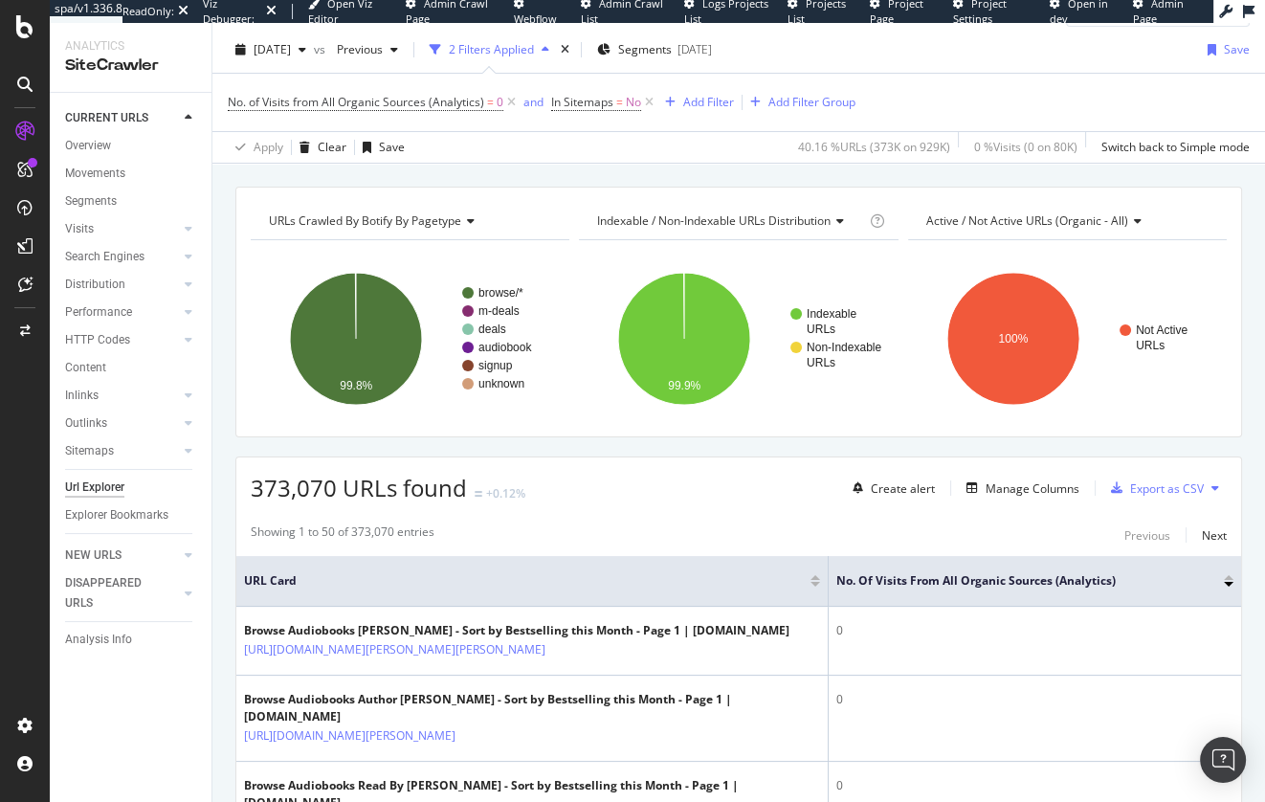
drag, startPoint x: 144, startPoint y: 343, endPoint x: 476, endPoint y: 0, distance: 477.2
click at [0, 0] on div "spa/v1.336.8 ReadOnly: Viz Debugger: Open Viz Editor Admin Crawl Page Webflow A…" at bounding box center [632, 401] width 1265 height 802
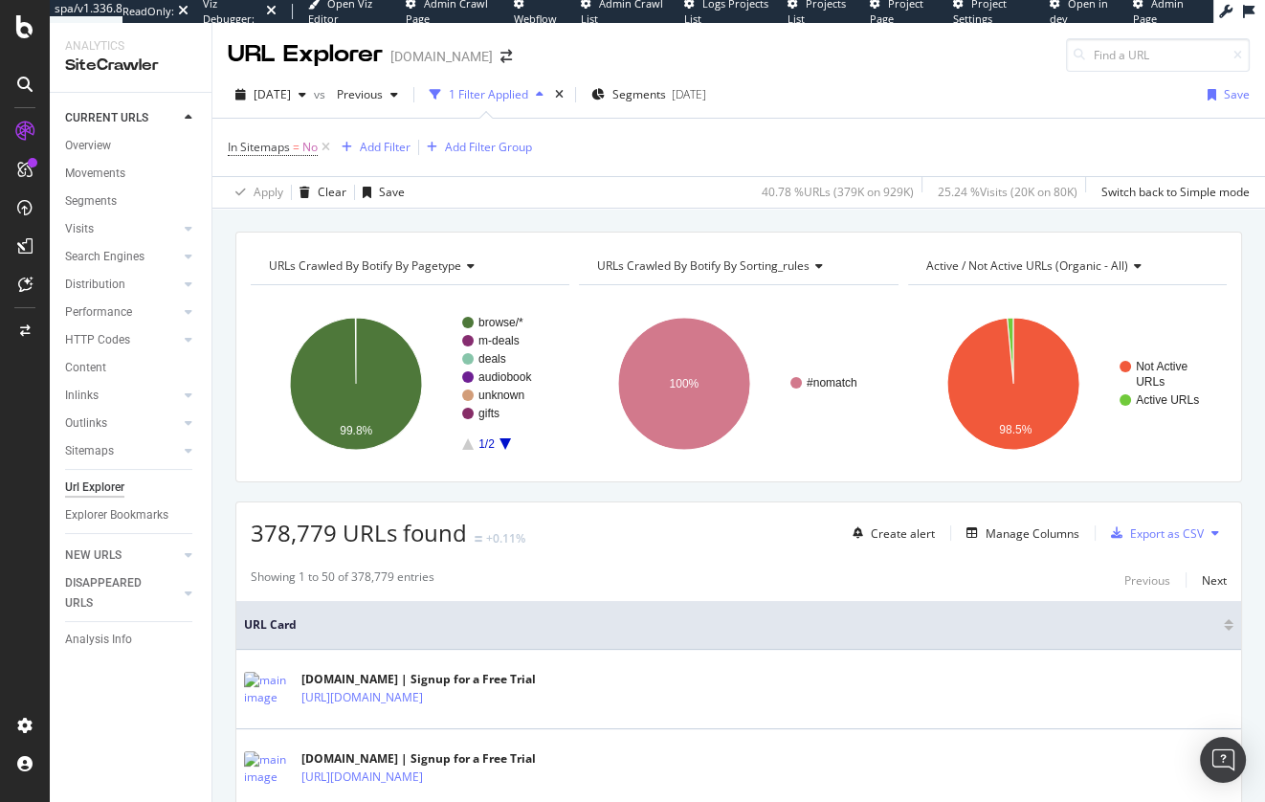
drag, startPoint x: 110, startPoint y: 450, endPoint x: 209, endPoint y: 309, distance: 171.8
click at [110, 450] on div "Sitemaps" at bounding box center [89, 451] width 49 height 20
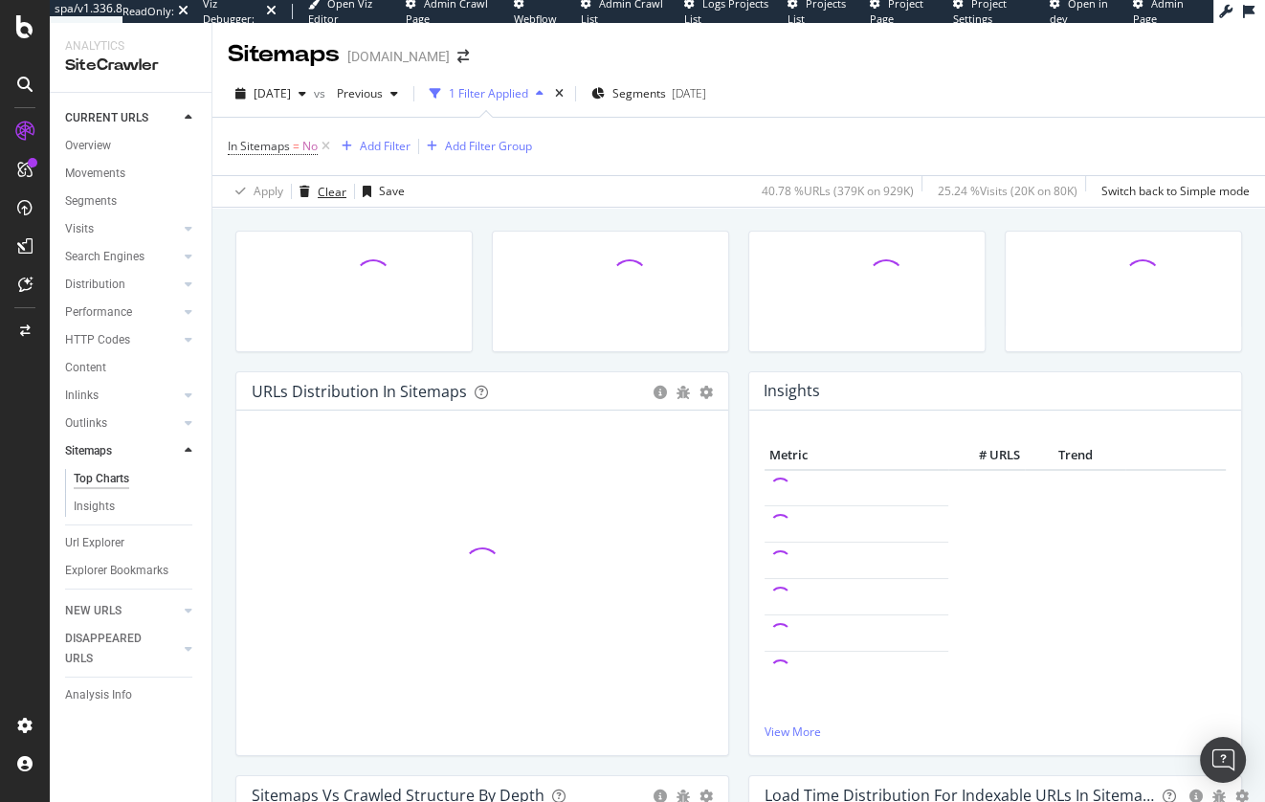
drag, startPoint x: 321, startPoint y: 187, endPoint x: 325, endPoint y: 212, distance: 25.3
click at [321, 187] on div "Clear" at bounding box center [332, 192] width 29 height 16
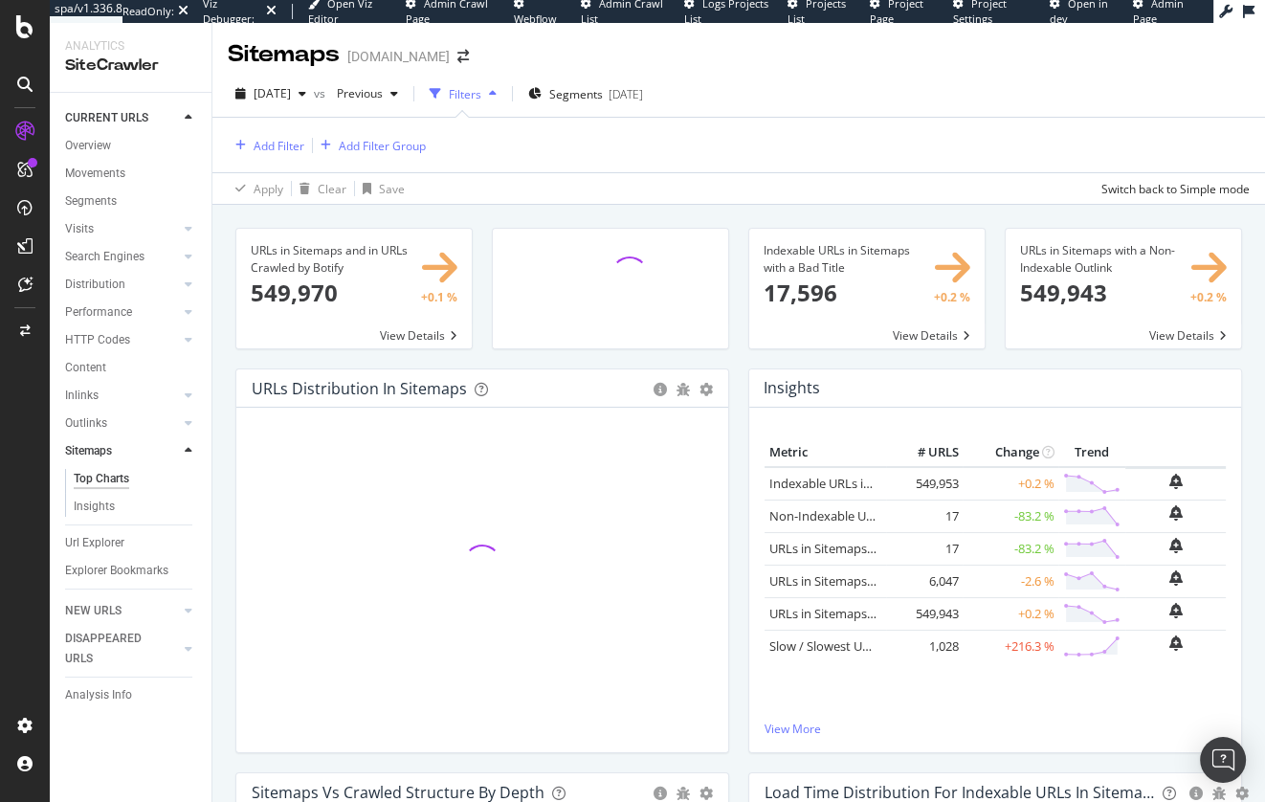
click at [857, 64] on div "Sitemaps audiobooks.com" at bounding box center [738, 47] width 1053 height 48
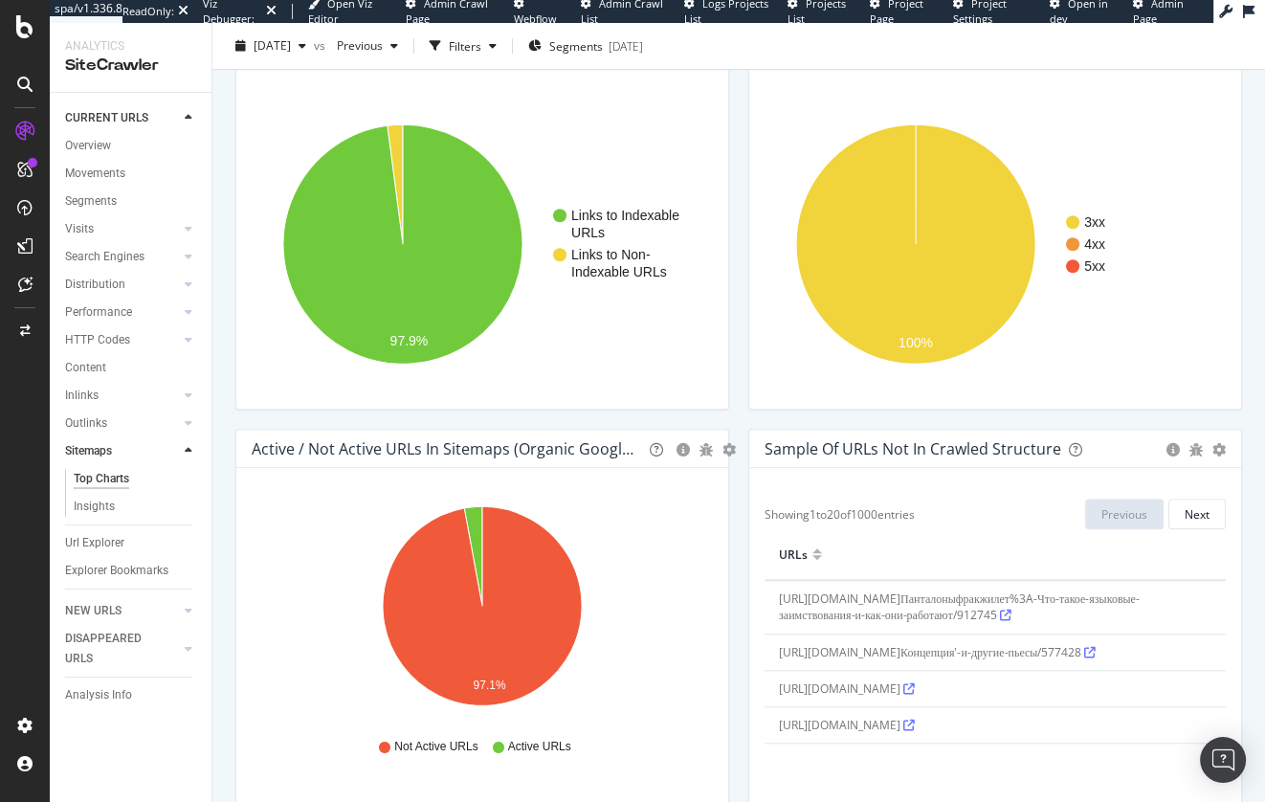
scroll to position [1683, 0]
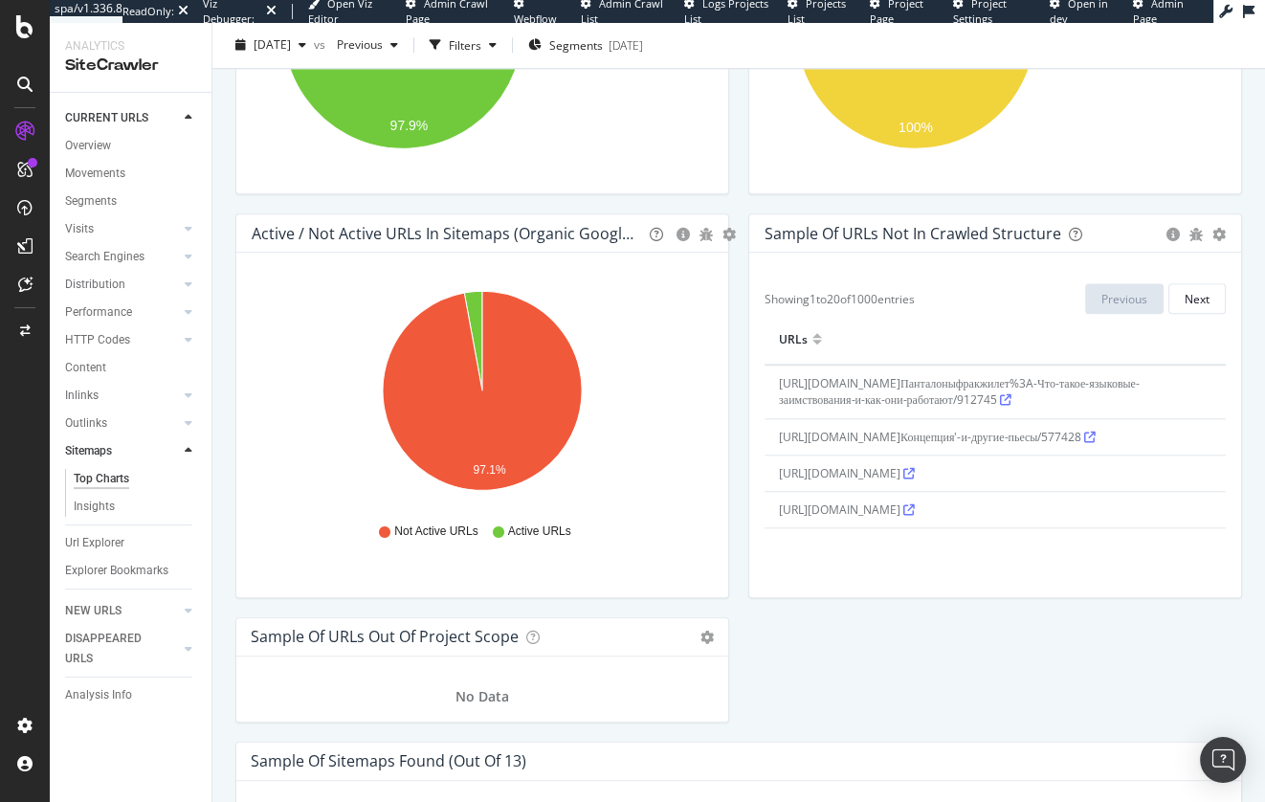
click at [739, 445] on div "Sample of URLs Not in Crawled Structure Export as CSV Add to Custom Report Hold…" at bounding box center [995, 415] width 513 height 404
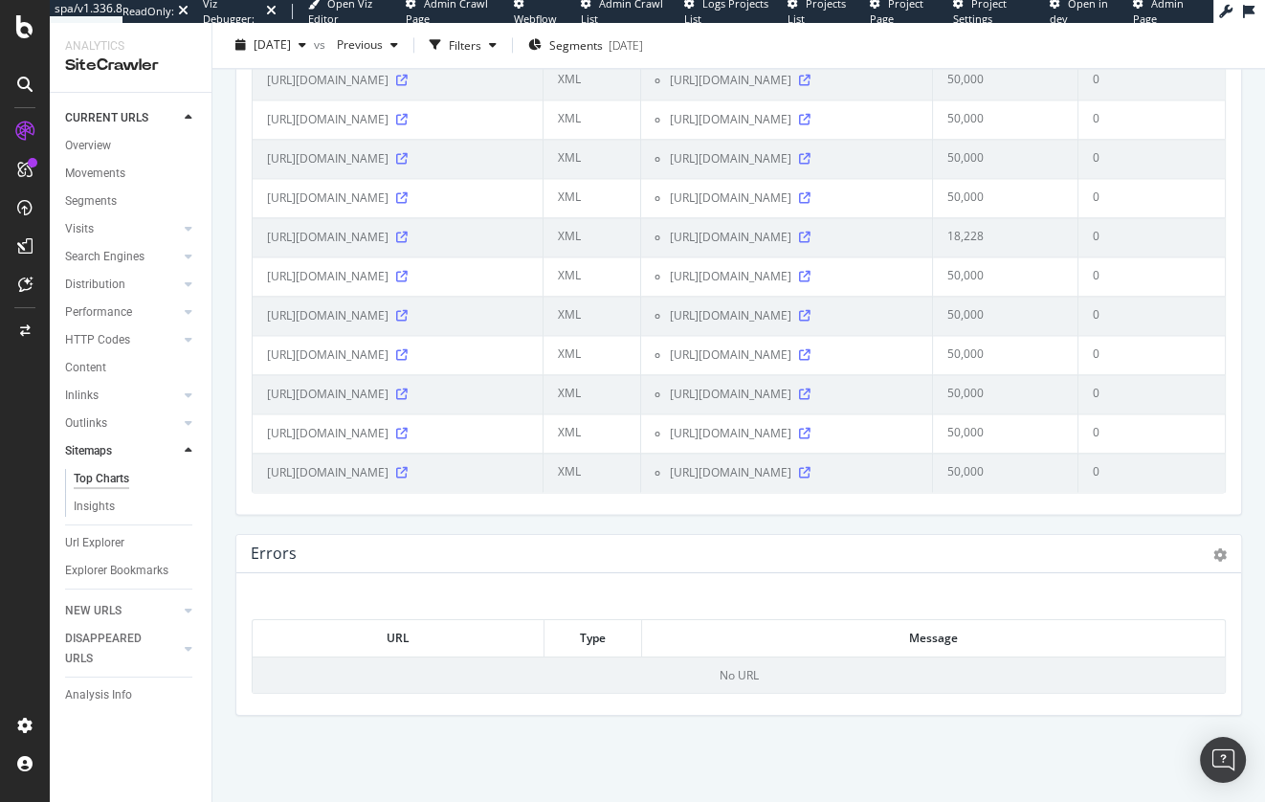
scroll to position [2810, 0]
click at [512, 529] on div "Sample of Sitemaps Found (out of 13) Table Expand Export as CSV × Close Chart s…" at bounding box center [739, 197] width 1026 height 674
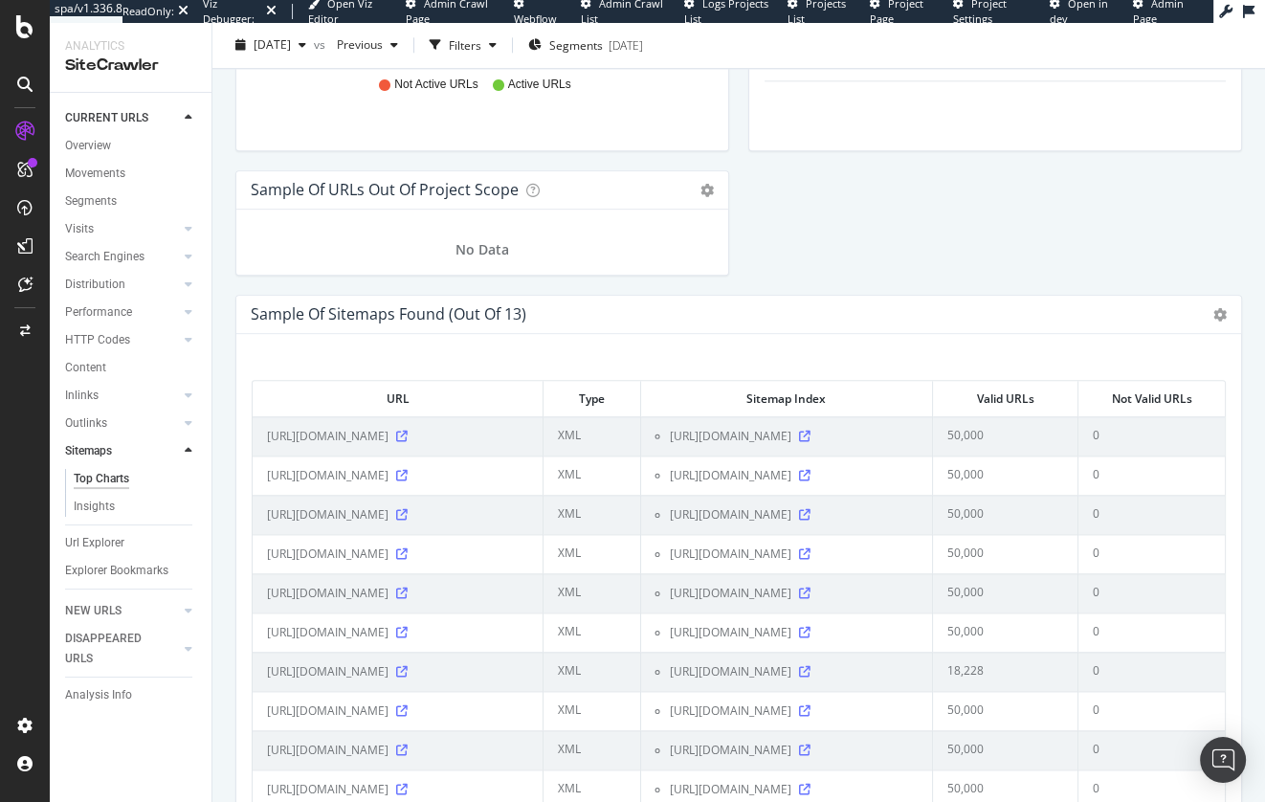
scroll to position [2134, 0]
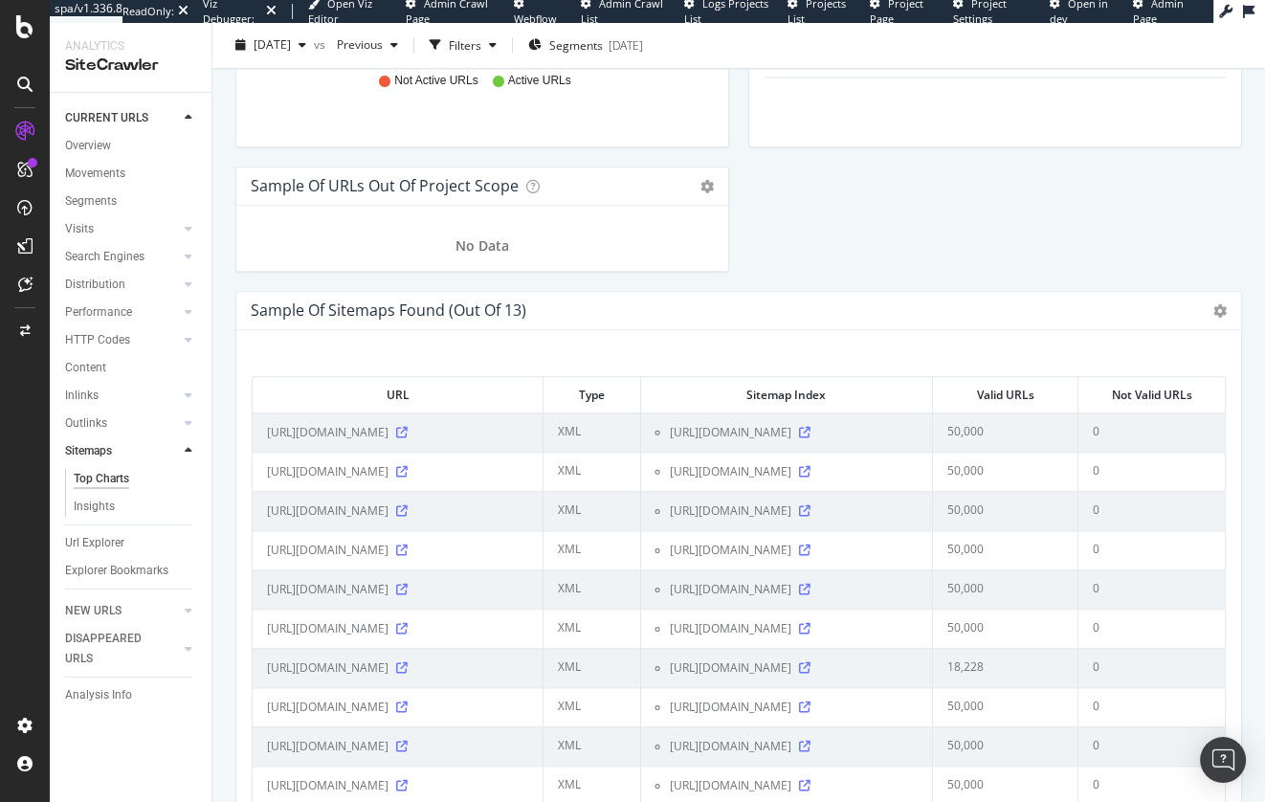
click at [345, 292] on div "Sample of Sitemaps Found (out of 13) Table Expand Export as CSV × Close Chart s…" at bounding box center [738, 311] width 1005 height 38
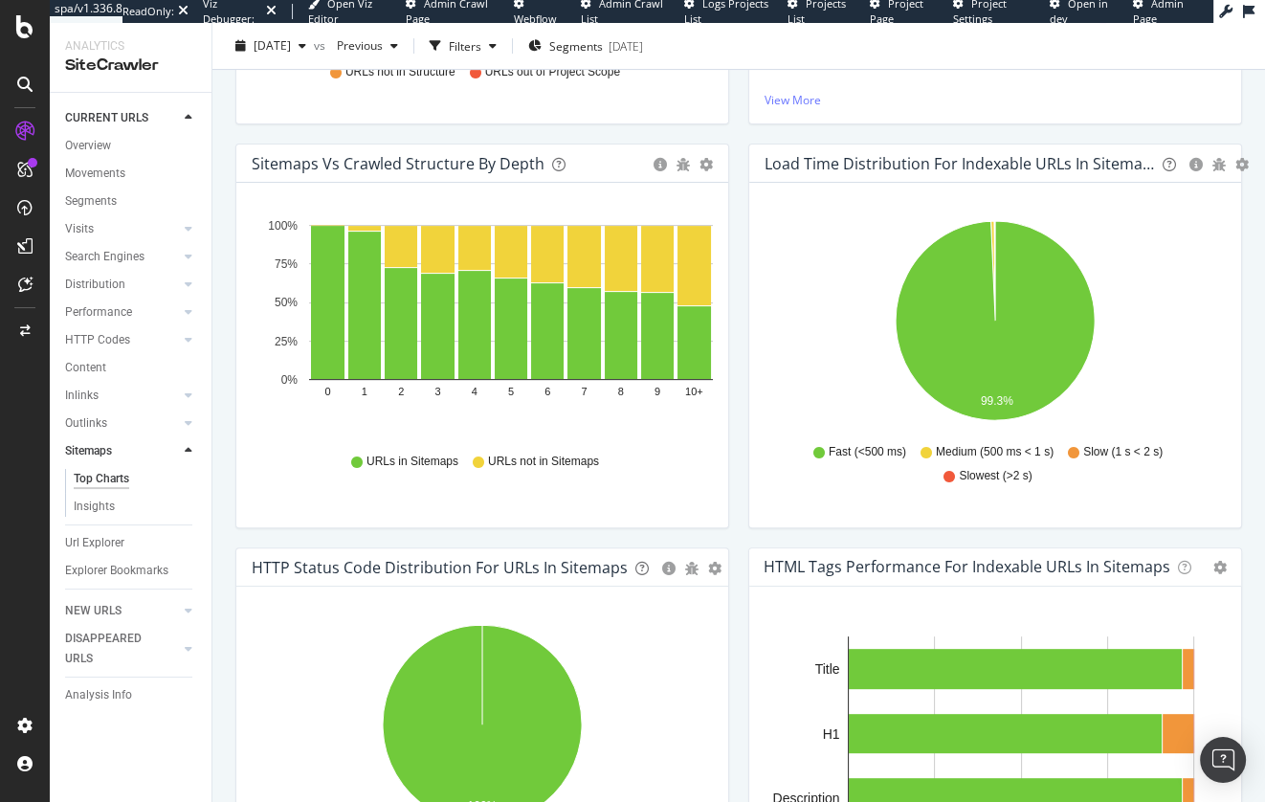
scroll to position [0, 0]
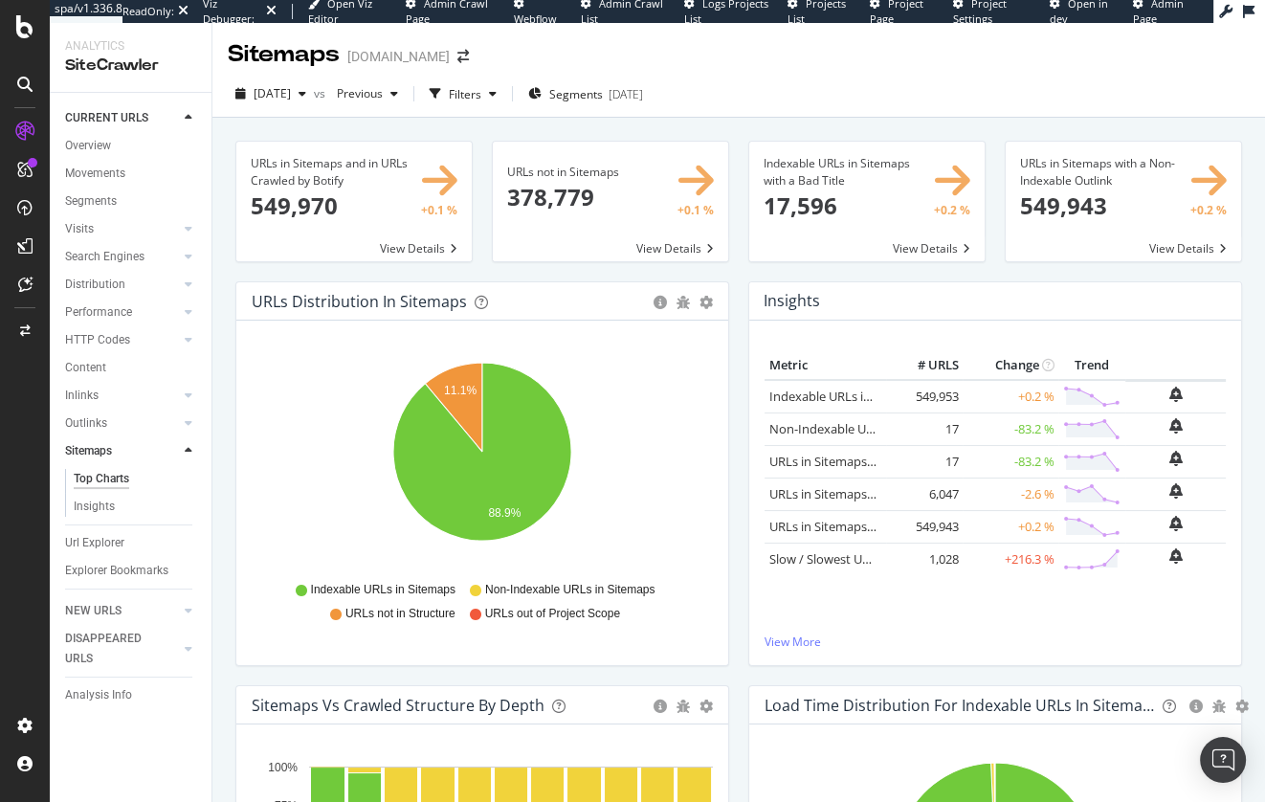
click at [865, 271] on div "Indexable URLs in Sitemaps with a Bad Title × Close Chart main-metric-sitemaps-…" at bounding box center [867, 211] width 256 height 141
drag, startPoint x: 739, startPoint y: 375, endPoint x: 404, endPoint y: 392, distance: 335.4
drag, startPoint x: 738, startPoint y: 362, endPoint x: 628, endPoint y: 399, distance: 116.2
click at [737, 362] on div "URLs Distribution in Sitemaps Pie Table Export as CSV Add to Custom Report Hold…" at bounding box center [482, 483] width 513 height 404
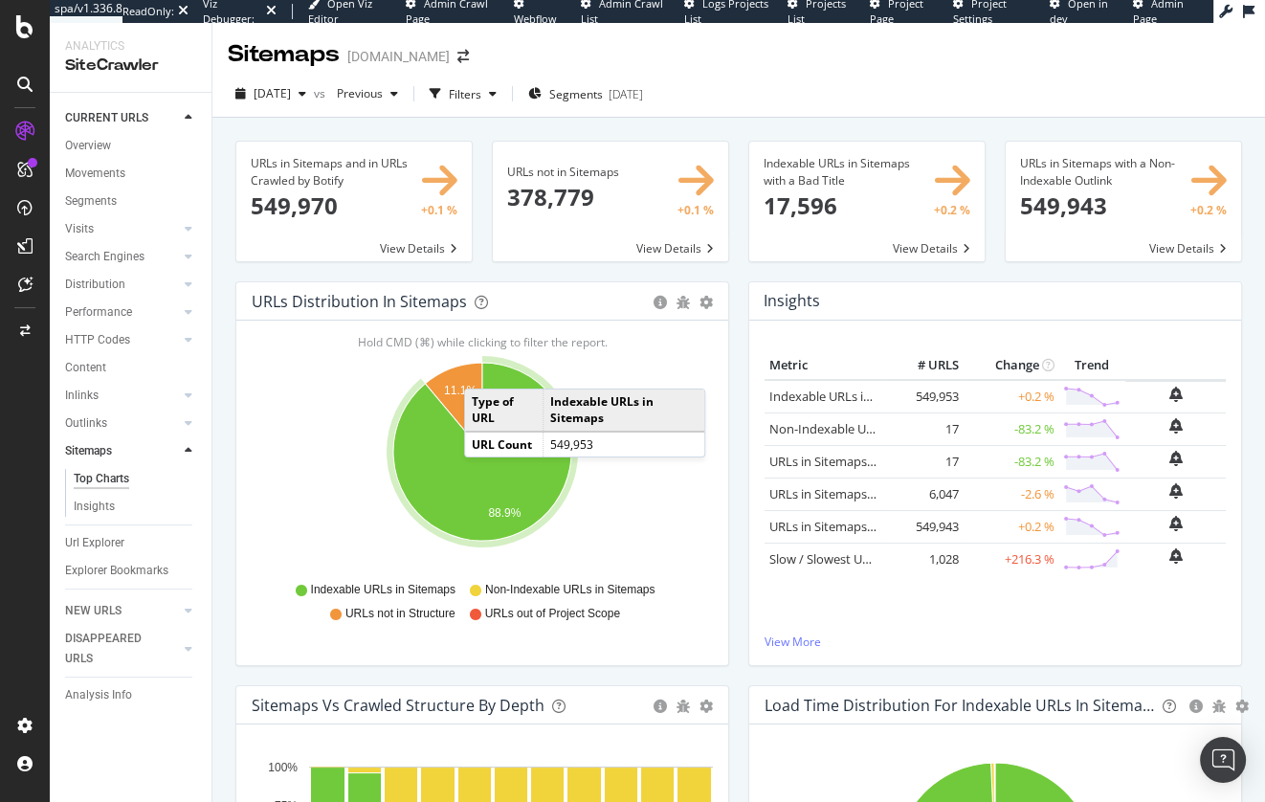
click at [541, 270] on div "URLs not in Sitemaps × Close Chart main-metric-sitemaps-urls-only-structure - A…" at bounding box center [610, 211] width 256 height 141
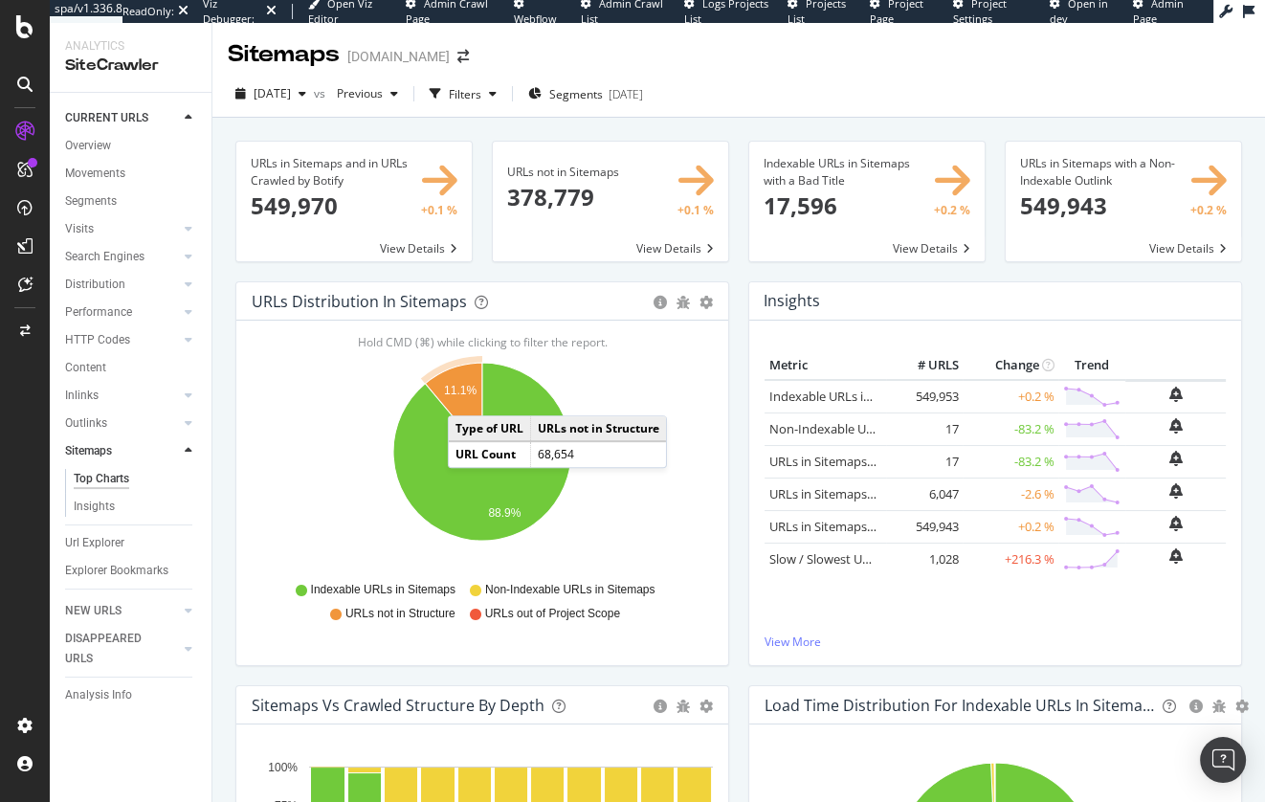
click at [467, 396] on icon "A chart." at bounding box center [453, 407] width 57 height 89
click at [458, 387] on text "11.1%" at bounding box center [460, 390] width 33 height 13
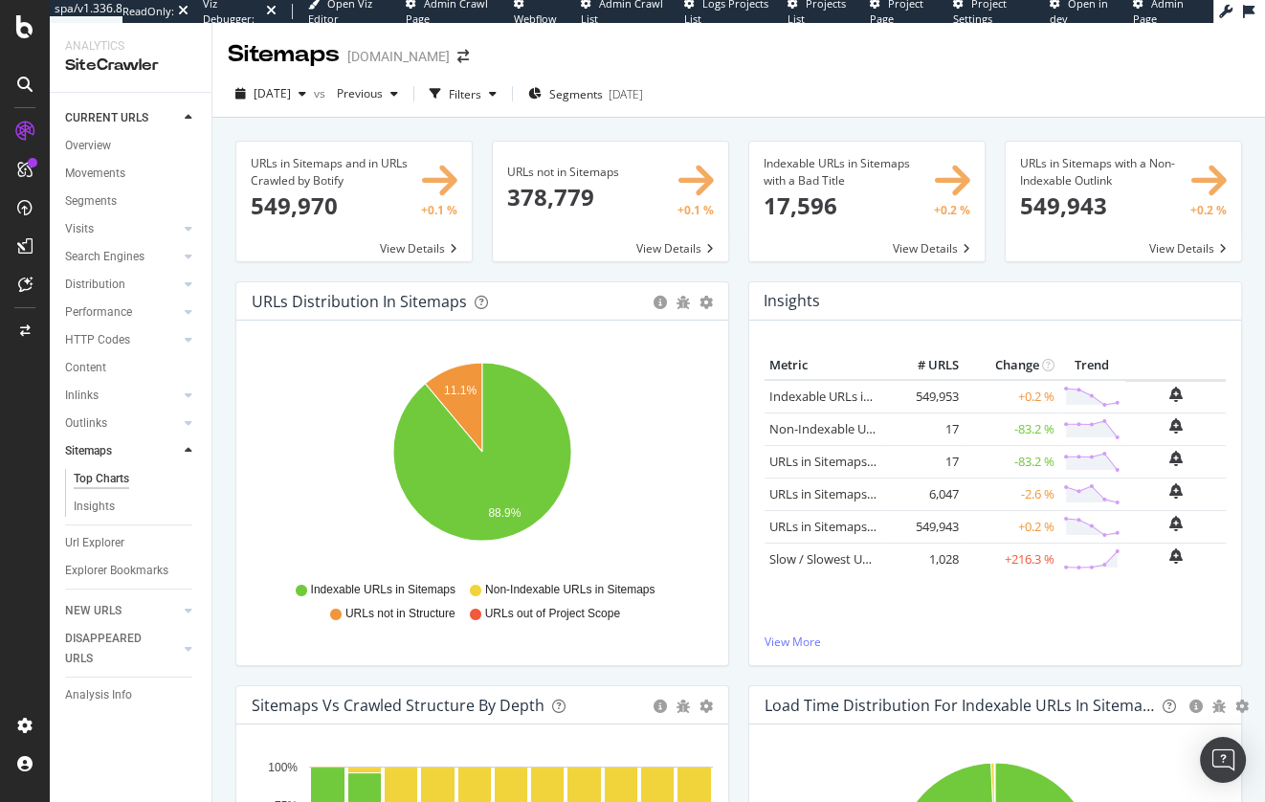
click at [531, 263] on div "URLs not in Sitemaps × Close Chart main-metric-sitemaps-urls-only-structure - A…" at bounding box center [610, 211] width 256 height 141
click at [1006, 268] on div "URLs in Sitemaps with a Non-Indexable Outlink × Close Chart main-metric-sitemap…" at bounding box center [1123, 211] width 256 height 141
click at [481, 88] on div "Filters" at bounding box center [465, 94] width 33 height 16
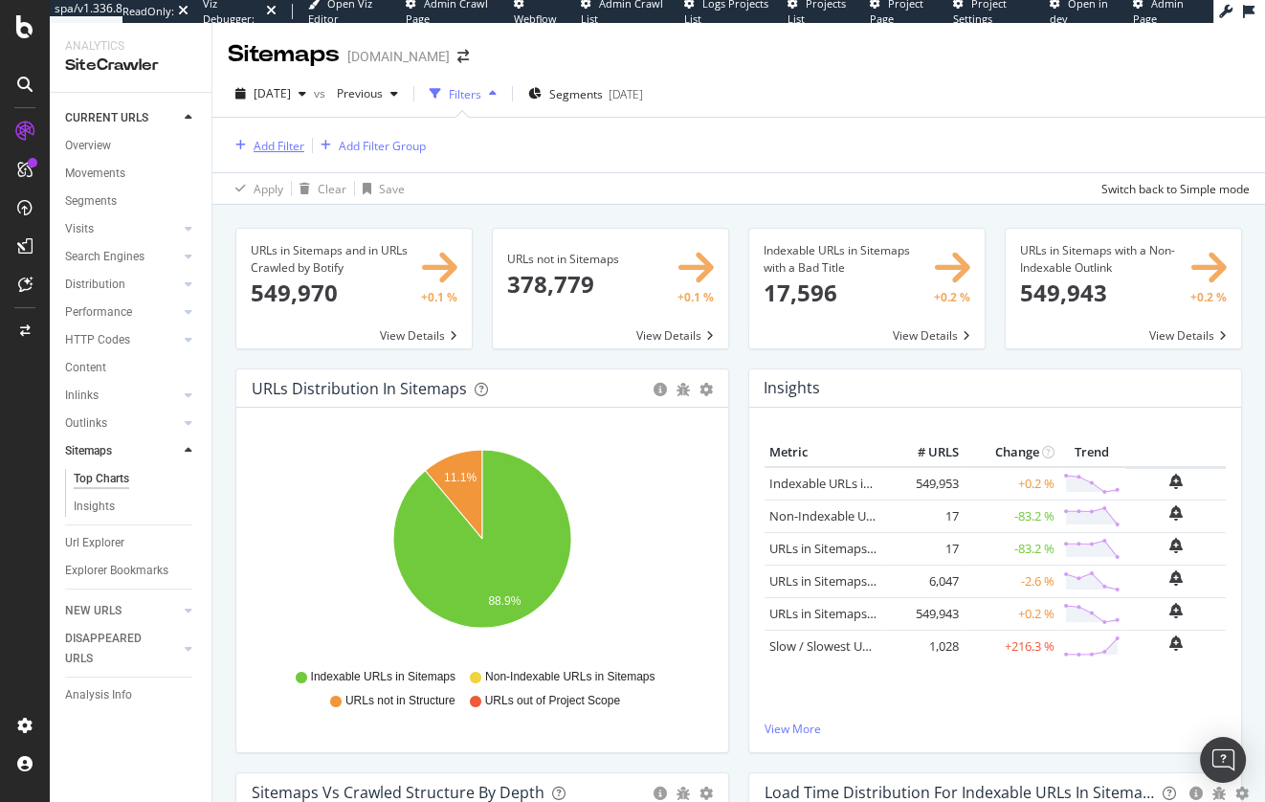
click at [289, 145] on div "Add Filter" at bounding box center [279, 146] width 51 height 16
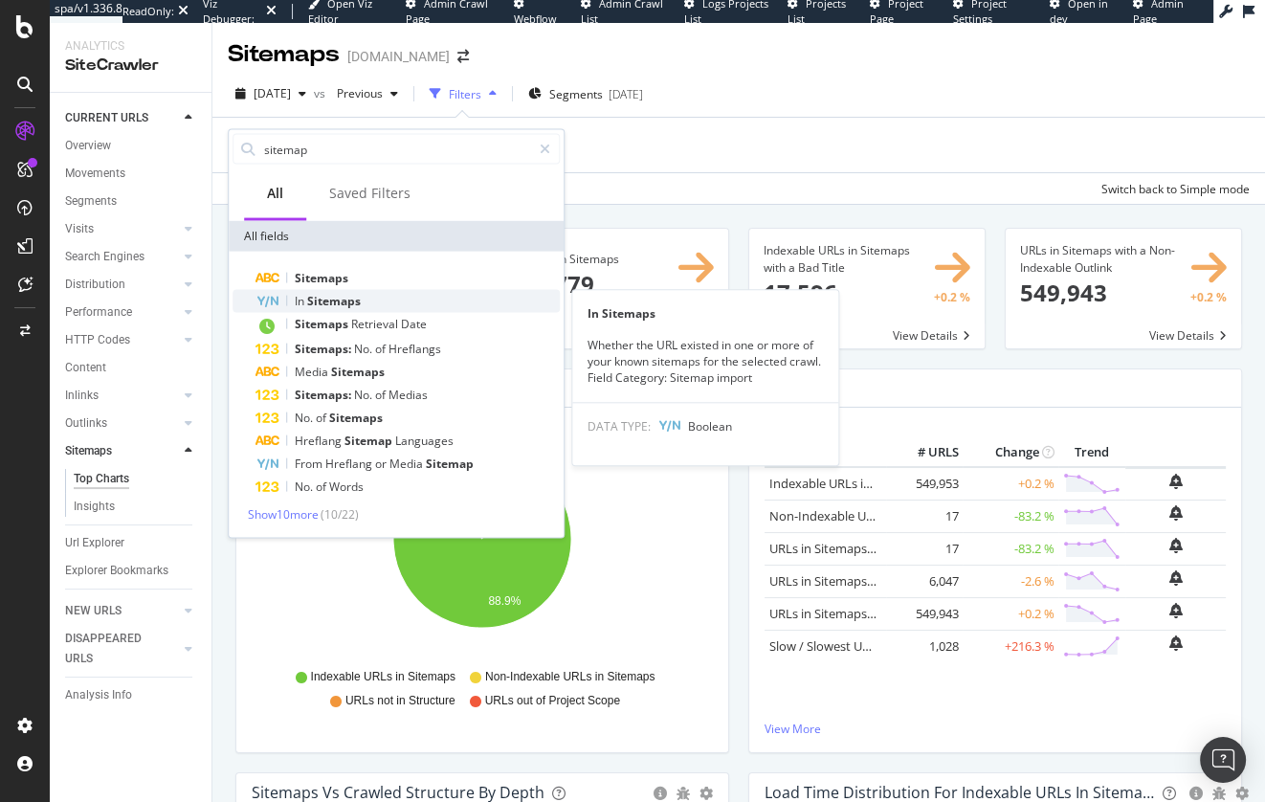
type input "sitemap"
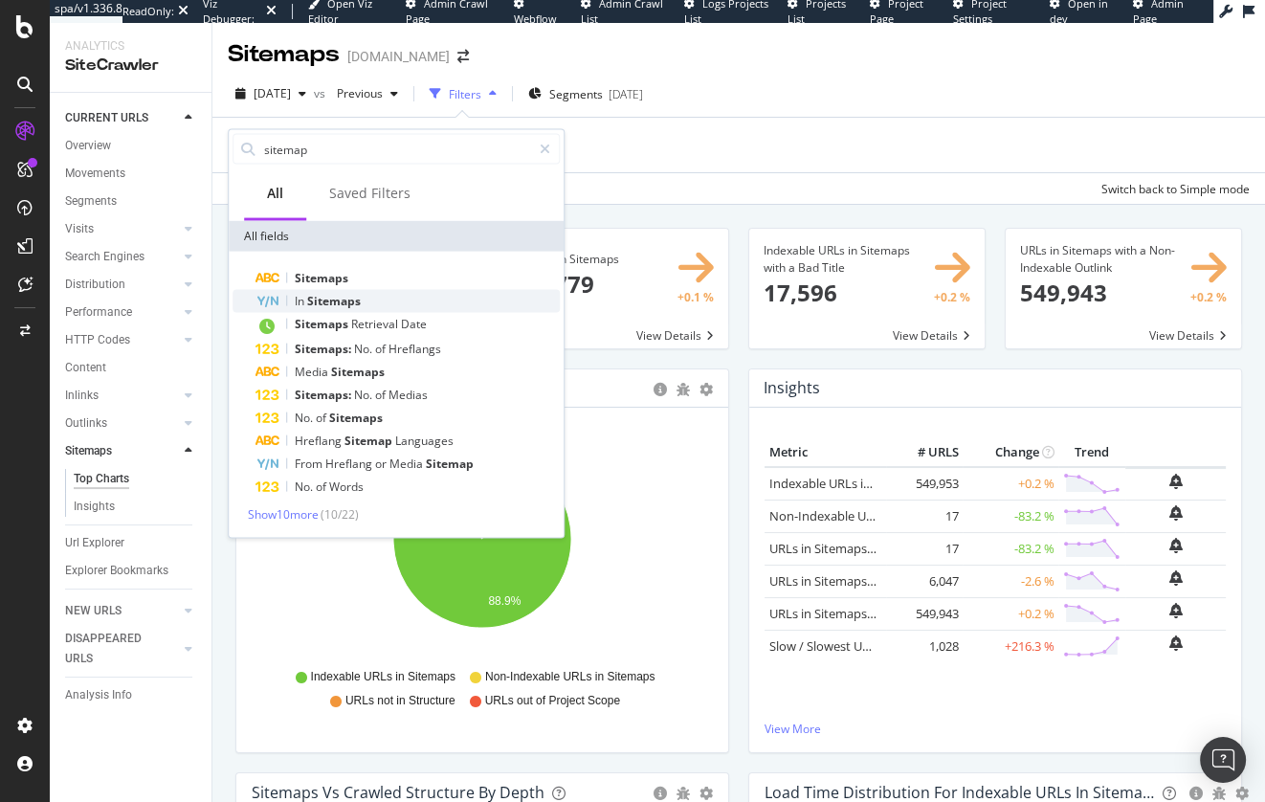
click at [344, 300] on span "Sitemaps" at bounding box center [334, 301] width 54 height 16
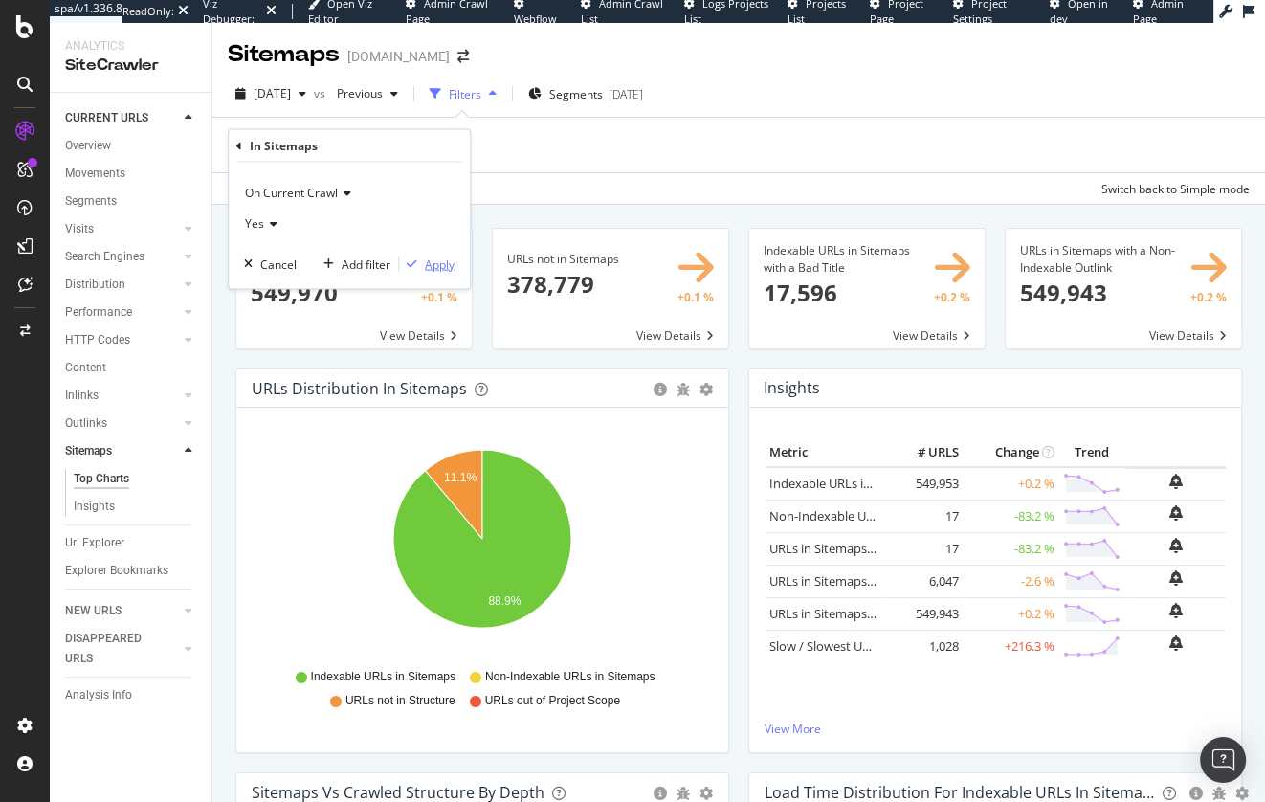
click at [429, 266] on div "Apply" at bounding box center [440, 264] width 30 height 16
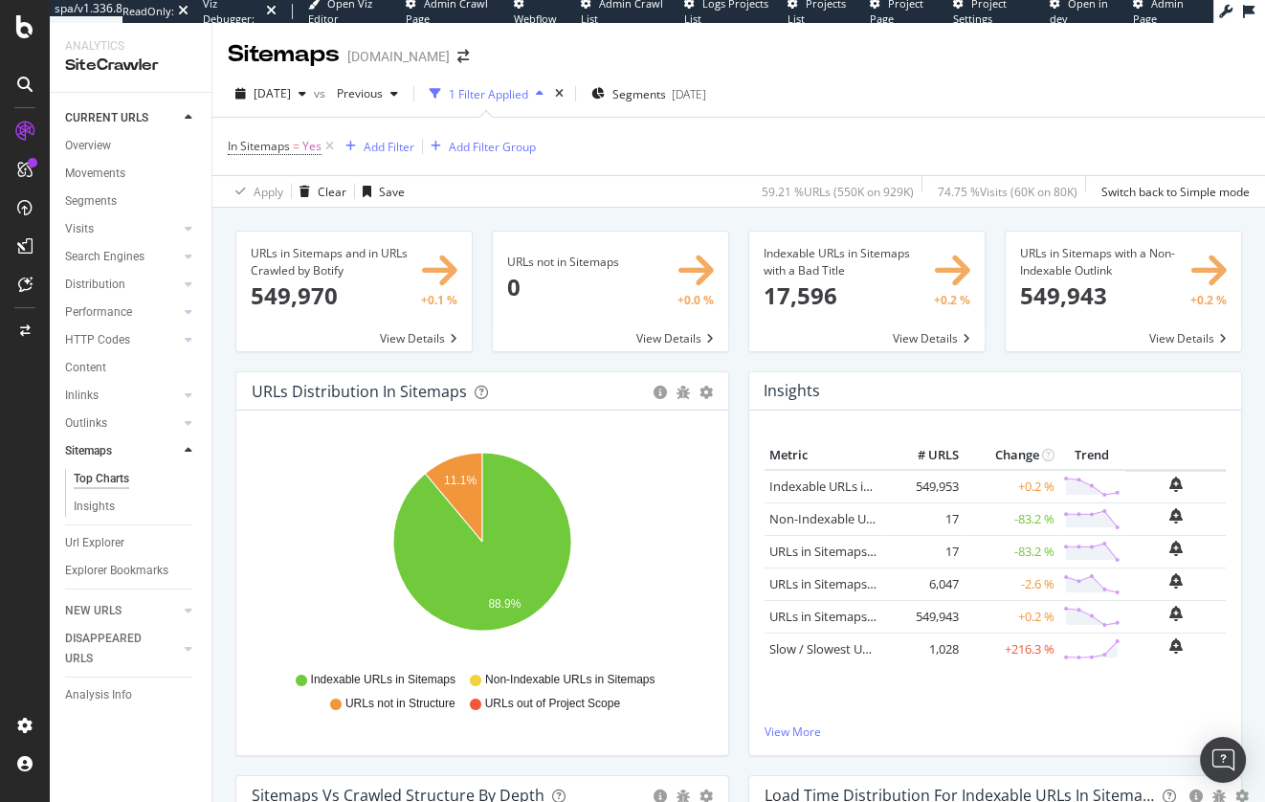
click at [579, 215] on div "URLs in Sitemaps and in URLs Crawled by Botify × Close Chart main-metric-sitema…" at bounding box center [738, 597] width 1053 height 779
click at [332, 194] on div "Clear" at bounding box center [332, 192] width 29 height 16
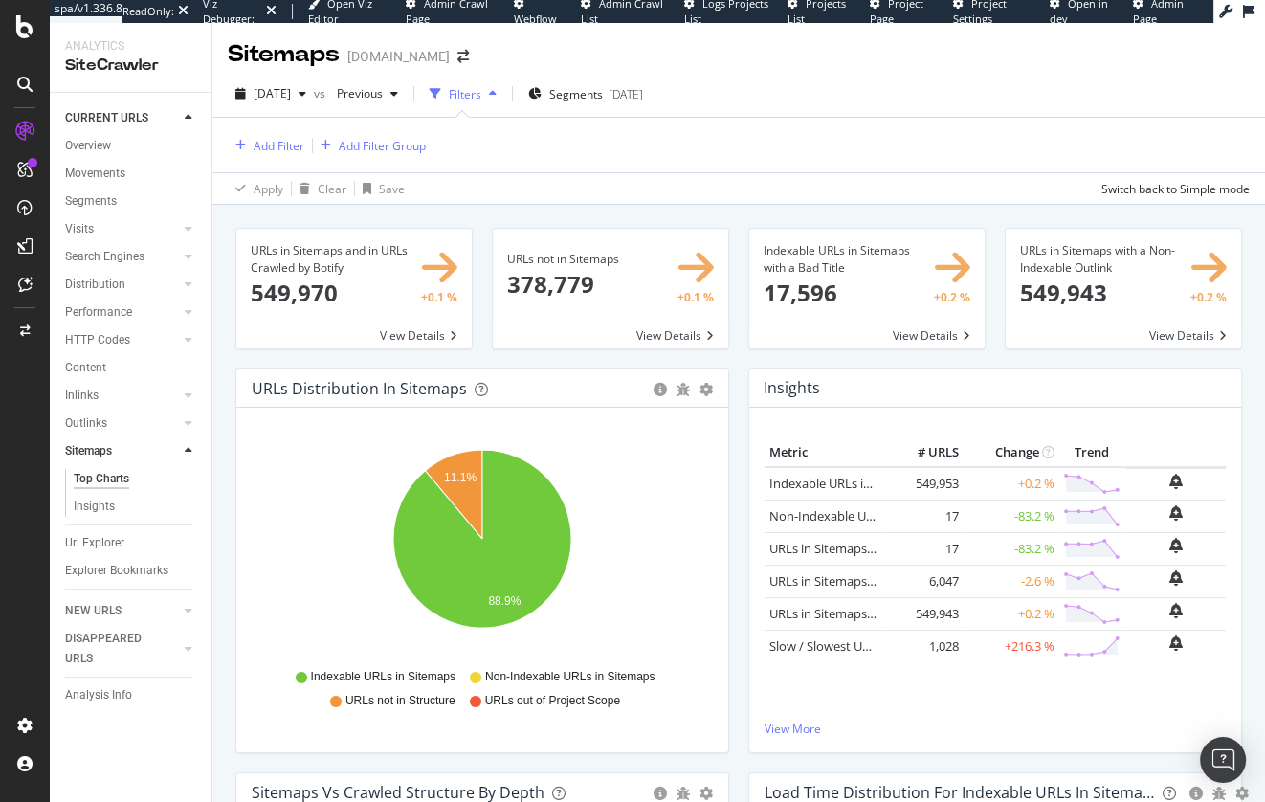
click at [670, 332] on span at bounding box center [610, 289] width 235 height 120
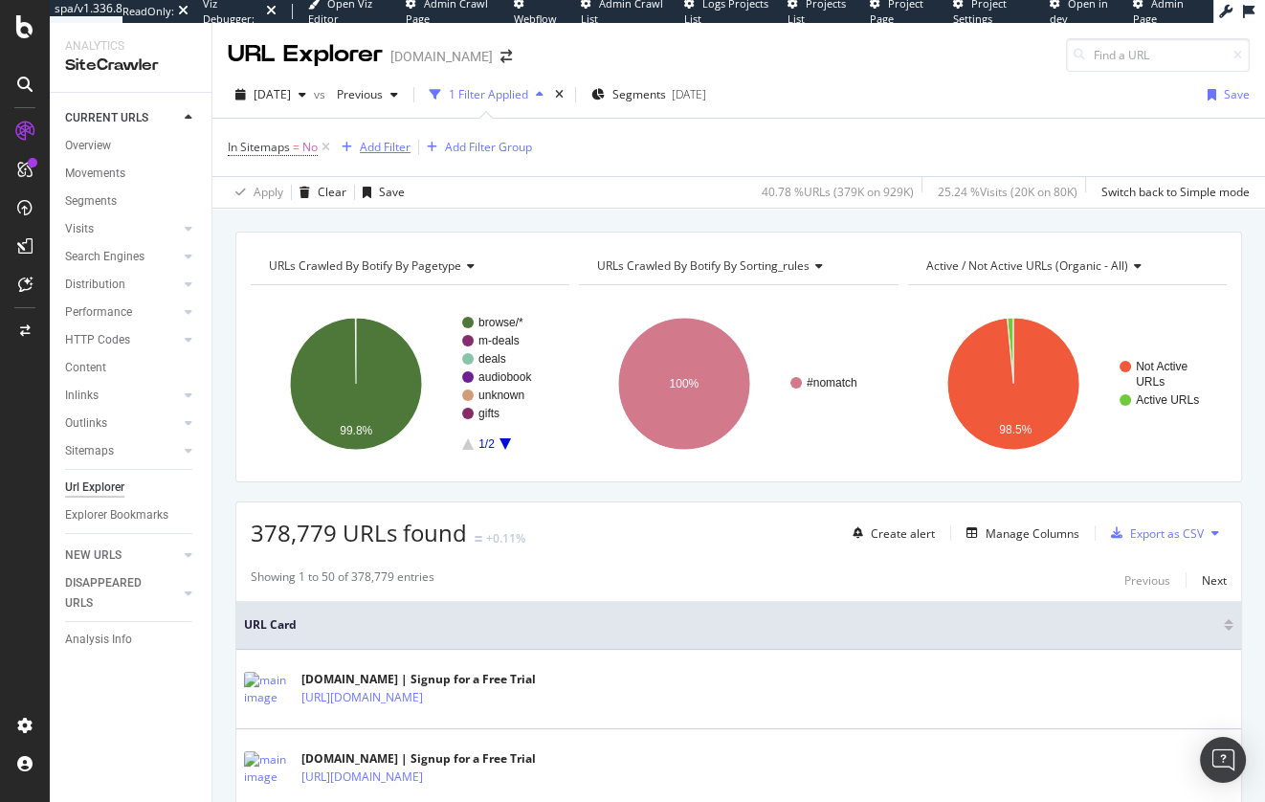
click at [390, 145] on div "Add Filter" at bounding box center [385, 147] width 51 height 16
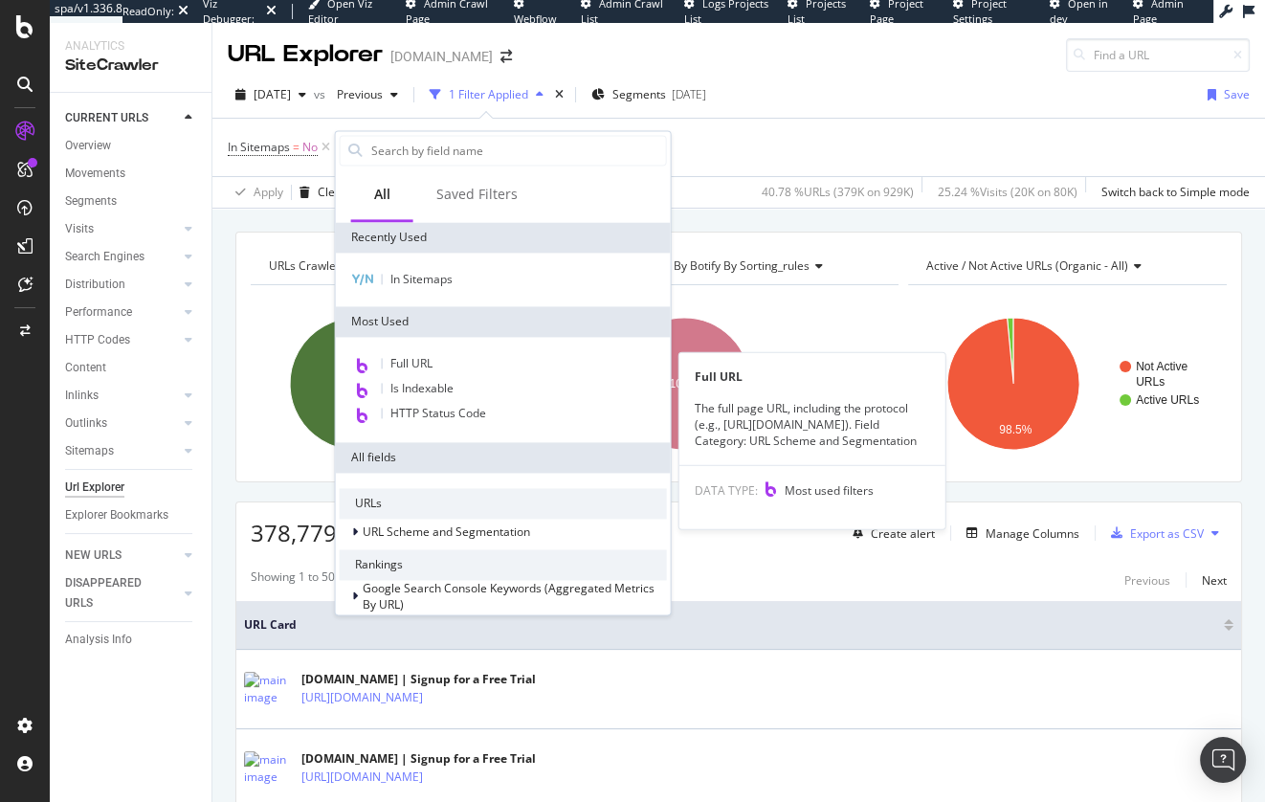
drag, startPoint x: 447, startPoint y: 367, endPoint x: 447, endPoint y: 348, distance: 18.2
click at [447, 367] on div "Full URL" at bounding box center [503, 364] width 327 height 25
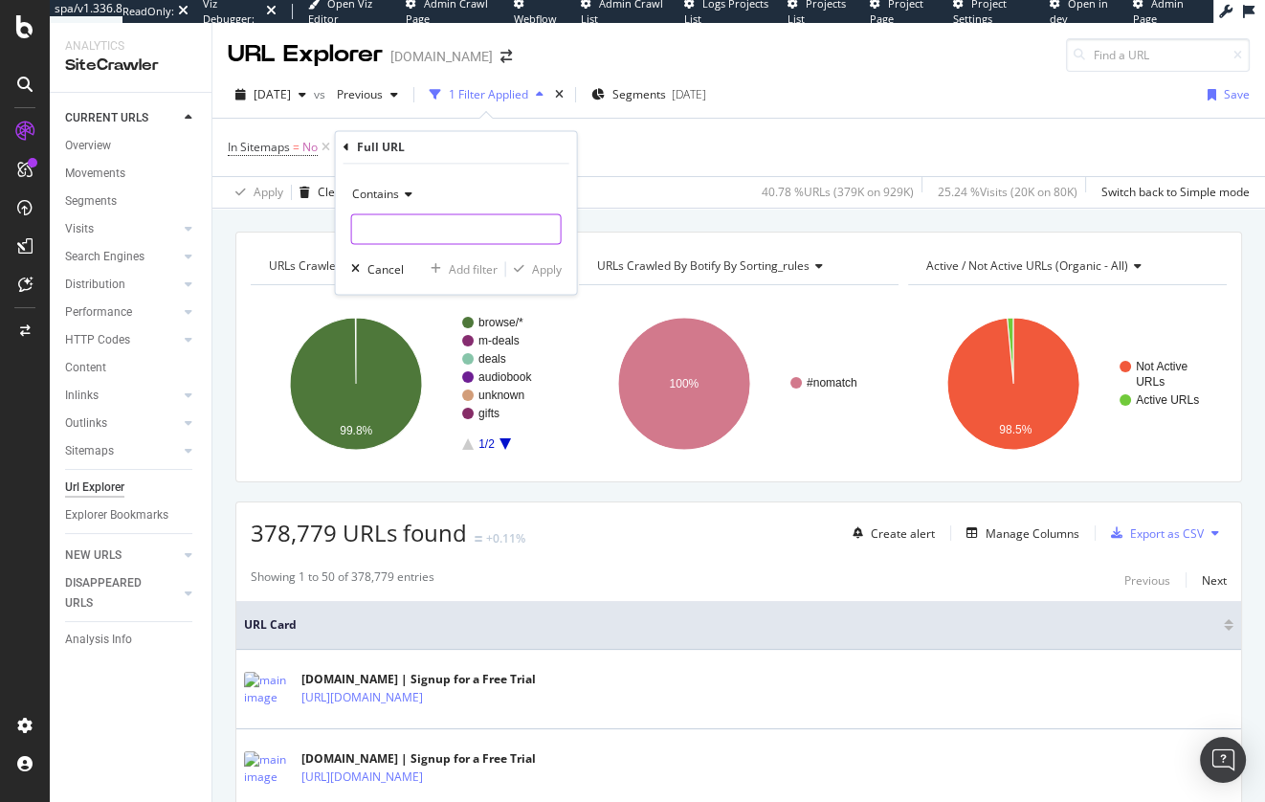
click at [461, 241] on input "text" at bounding box center [456, 229] width 209 height 31
type input "/page/"
click at [549, 265] on div "Apply" at bounding box center [547, 269] width 30 height 16
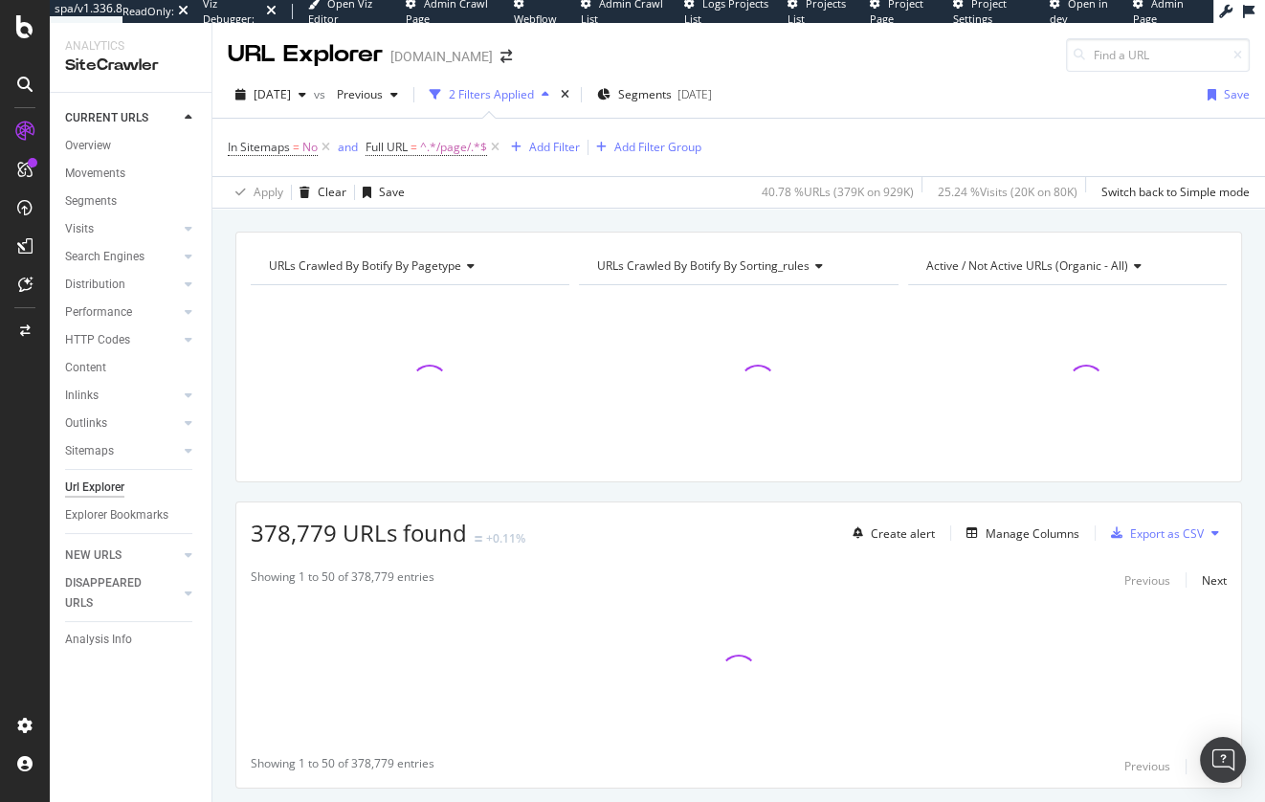
click at [538, 219] on div "URLs Crawled By Botify By pagetype Chart (by Value) Table Expand Export as CSV …" at bounding box center [738, 232] width 1053 height 46
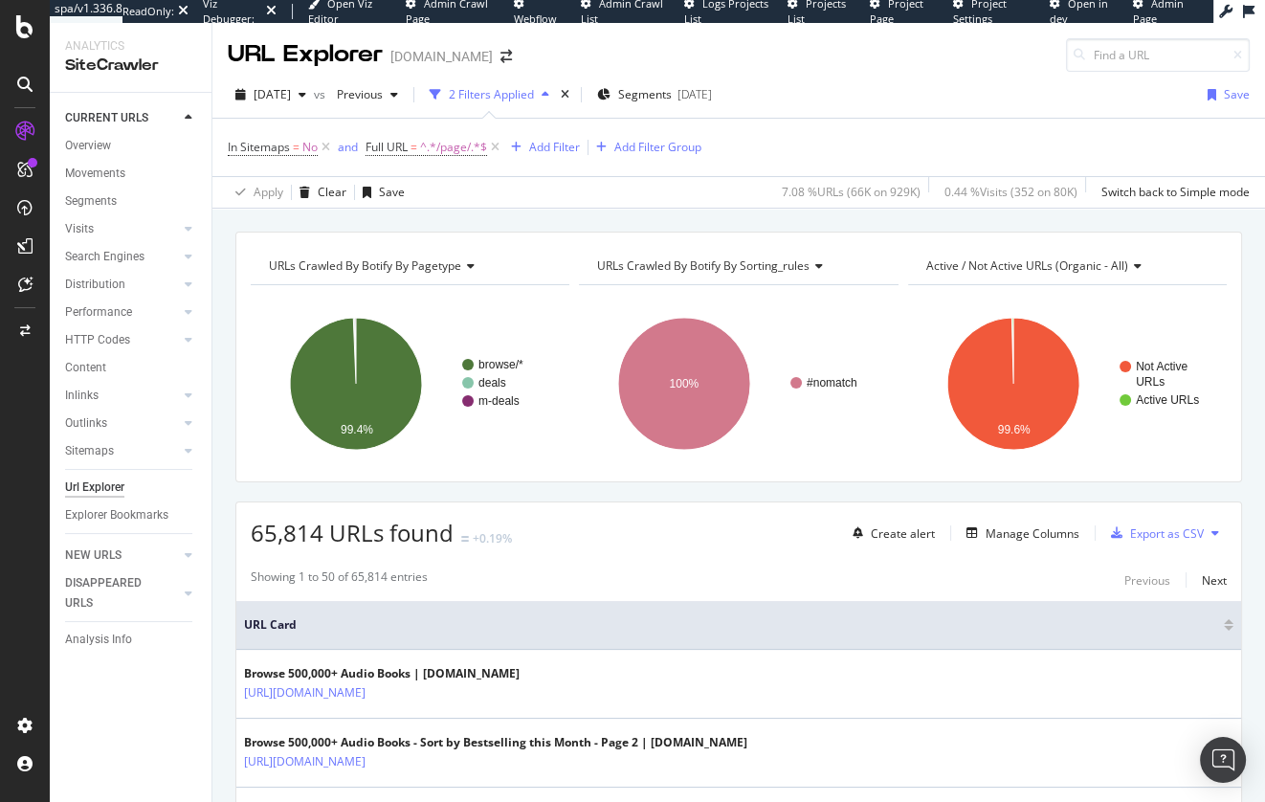
click at [575, 225] on div "URLs Crawled By Botify By pagetype Chart (by Value) Table Expand Export as CSV …" at bounding box center [738, 232] width 1053 height 46
click at [312, 189] on div "button" at bounding box center [305, 192] width 26 height 11
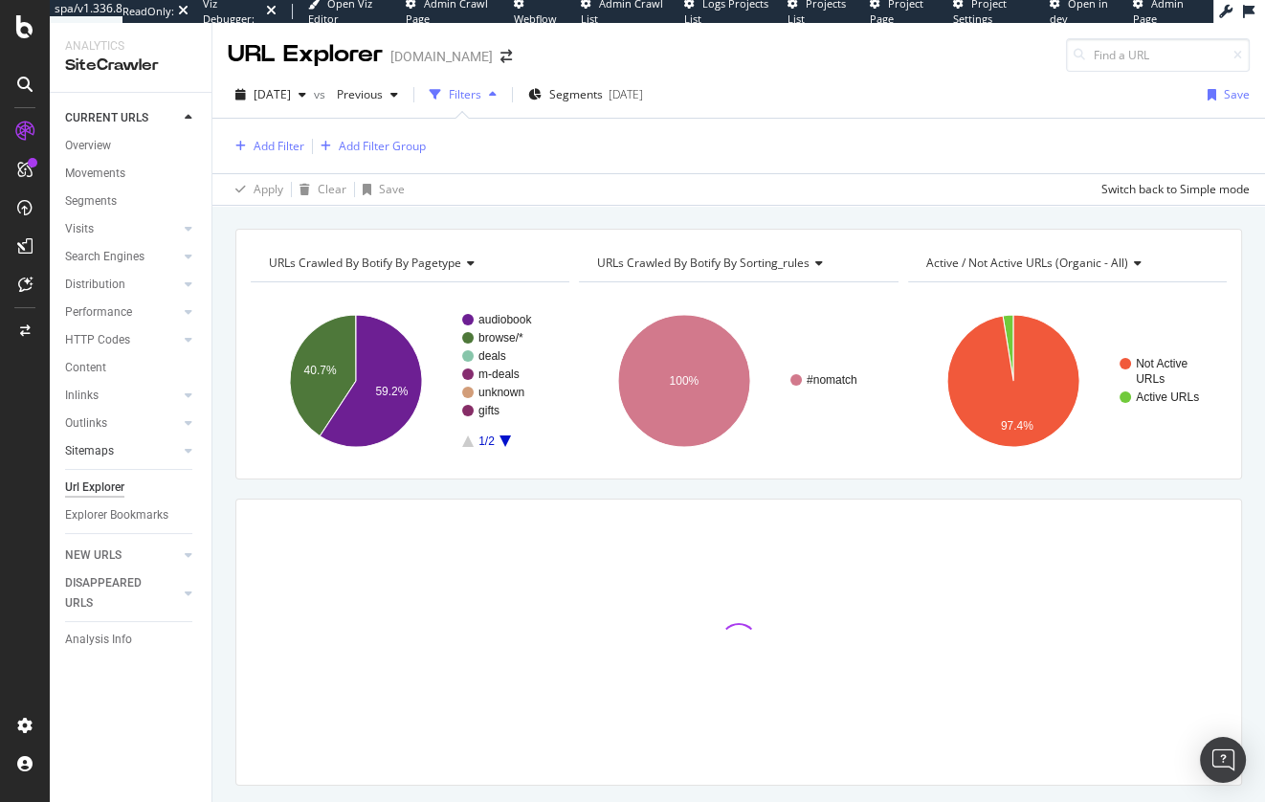
click at [119, 450] on link "Sitemaps" at bounding box center [122, 451] width 114 height 20
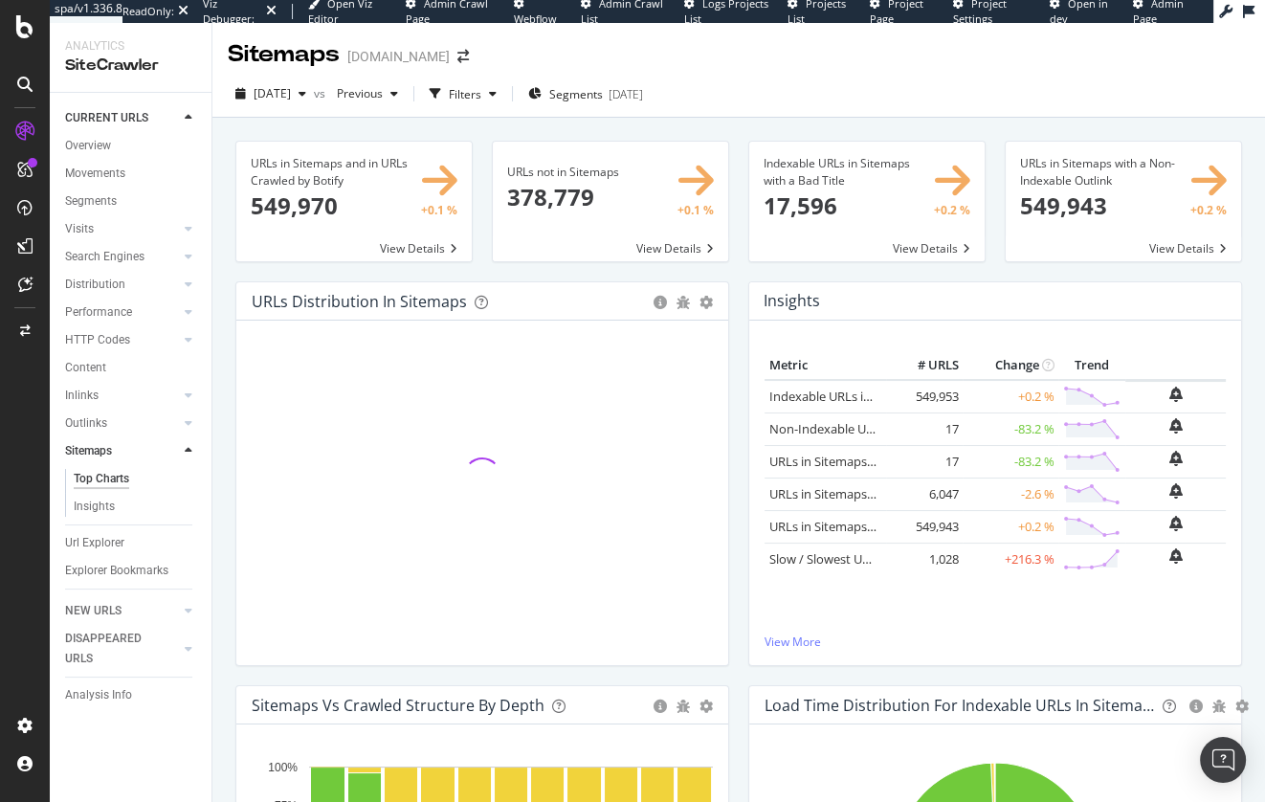
click at [486, 267] on div "URLs not in Sitemaps × Close Chart main-metric-sitemaps-urls-only-structure - A…" at bounding box center [610, 211] width 256 height 141
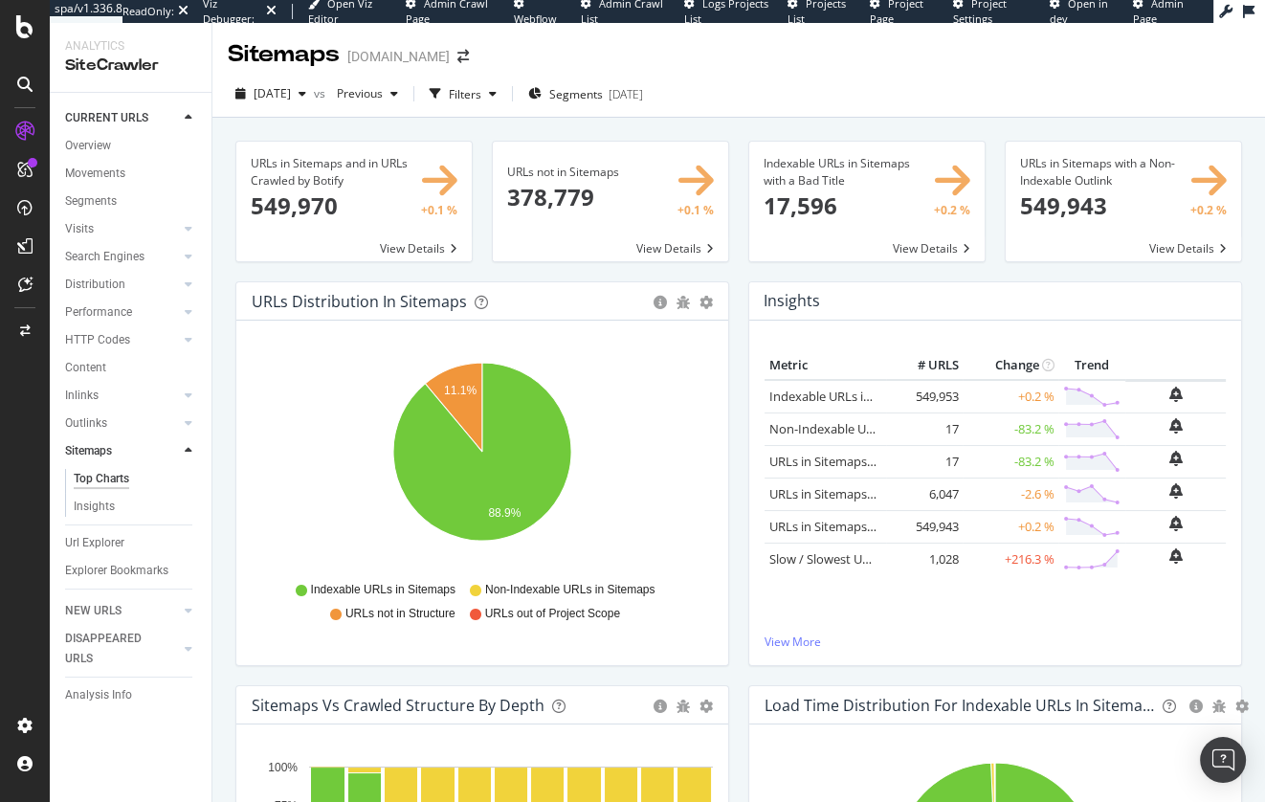
click at [220, 450] on div "URLs in Sitemaps and in URLs Crawled by Botify × Close Chart main-metric-sitema…" at bounding box center [738, 507] width 1053 height 779
click at [518, 269] on div "URLs not in Sitemaps × Close Chart main-metric-sitemaps-urls-only-structure - A…" at bounding box center [610, 211] width 256 height 141
click at [346, 271] on div "URLs in Sitemaps and in URLs Crawled by Botify × Close Chart main-metric-sitema…" at bounding box center [354, 211] width 256 height 141
click at [477, 257] on div "URLs in Sitemaps and in URLs Crawled by Botify × Close Chart main-metric-sitema…" at bounding box center [354, 211] width 256 height 141
click at [680, 250] on span at bounding box center [610, 202] width 235 height 120
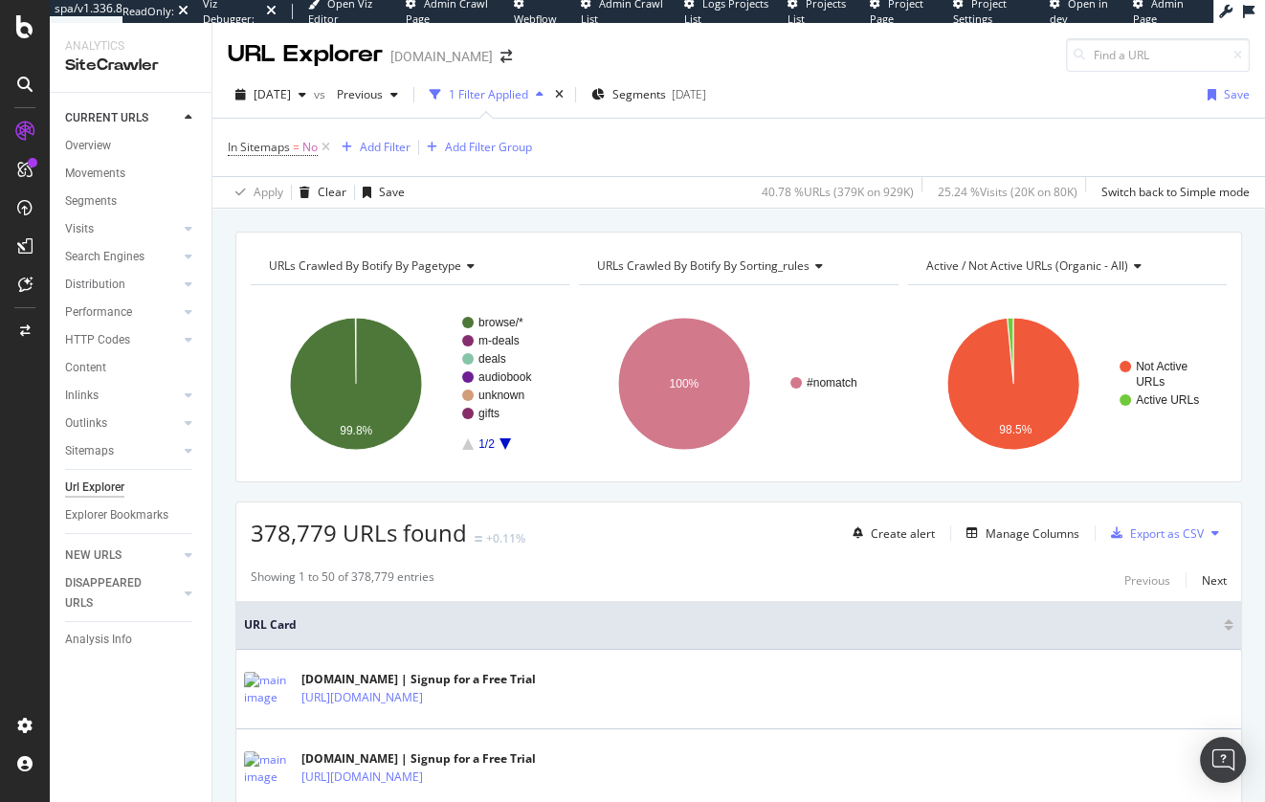
click at [645, 222] on div "URLs Crawled By Botify By pagetype Chart (by Value) Table Expand Export as CSV …" at bounding box center [738, 232] width 1053 height 46
click at [754, 257] on span "URLs Crawled By Botify By sorting_rules" at bounding box center [703, 265] width 212 height 16
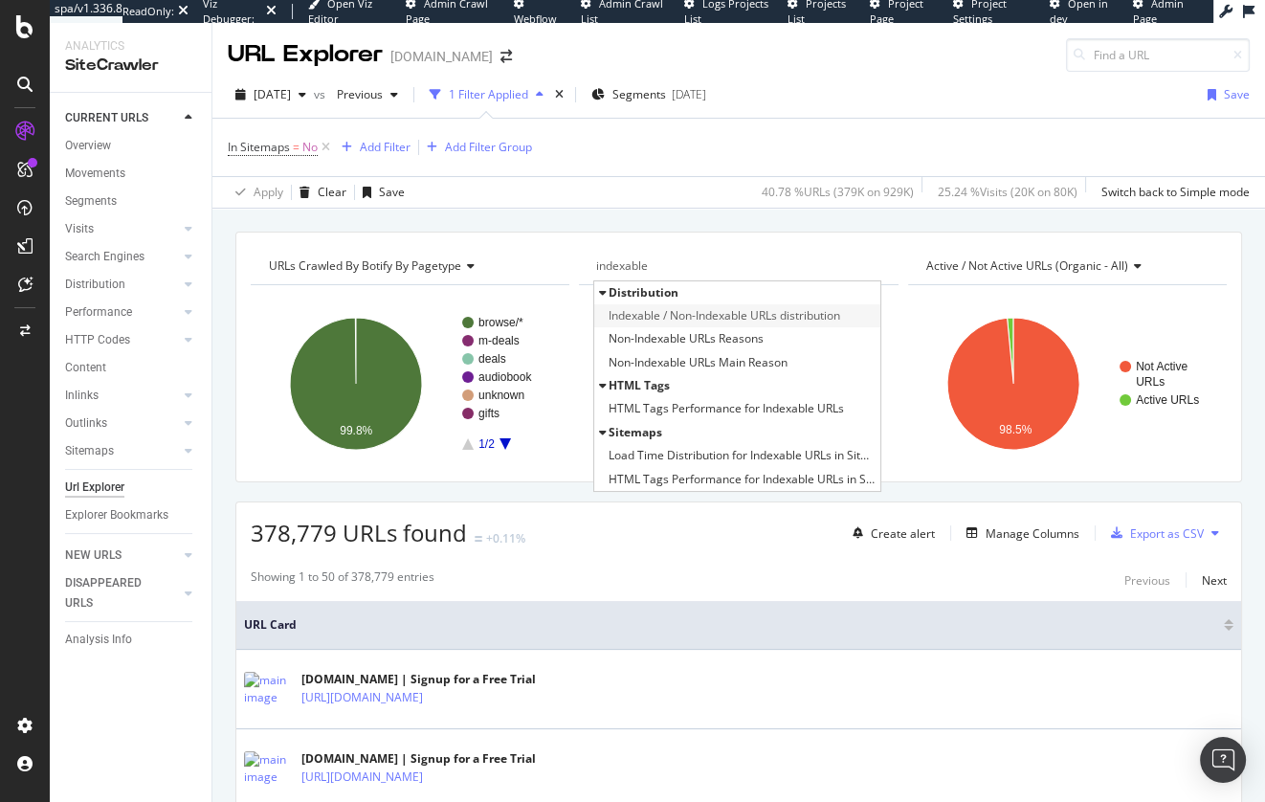
type input "indexable"
click at [791, 324] on span "Indexable / Non-Indexable URLs distribution" at bounding box center [725, 315] width 232 height 19
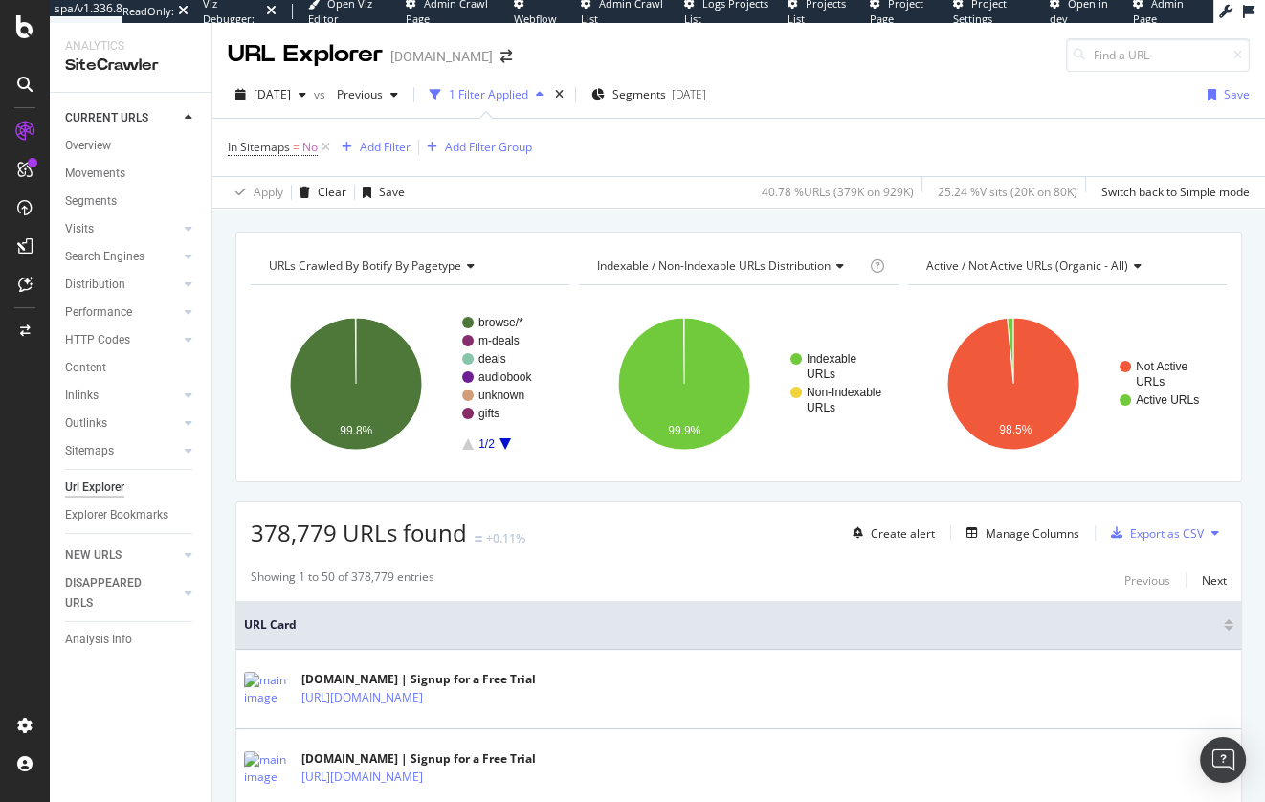
click at [780, 222] on div "URLs Crawled By Botify By pagetype Chart (by Value) Table Expand Export as CSV …" at bounding box center [738, 232] width 1053 height 46
click at [706, 217] on div "URLs Crawled By Botify By pagetype Chart (by Value) Table Expand Export as CSV …" at bounding box center [738, 232] width 1053 height 46
click at [404, 148] on div "Add Filter" at bounding box center [385, 147] width 51 height 16
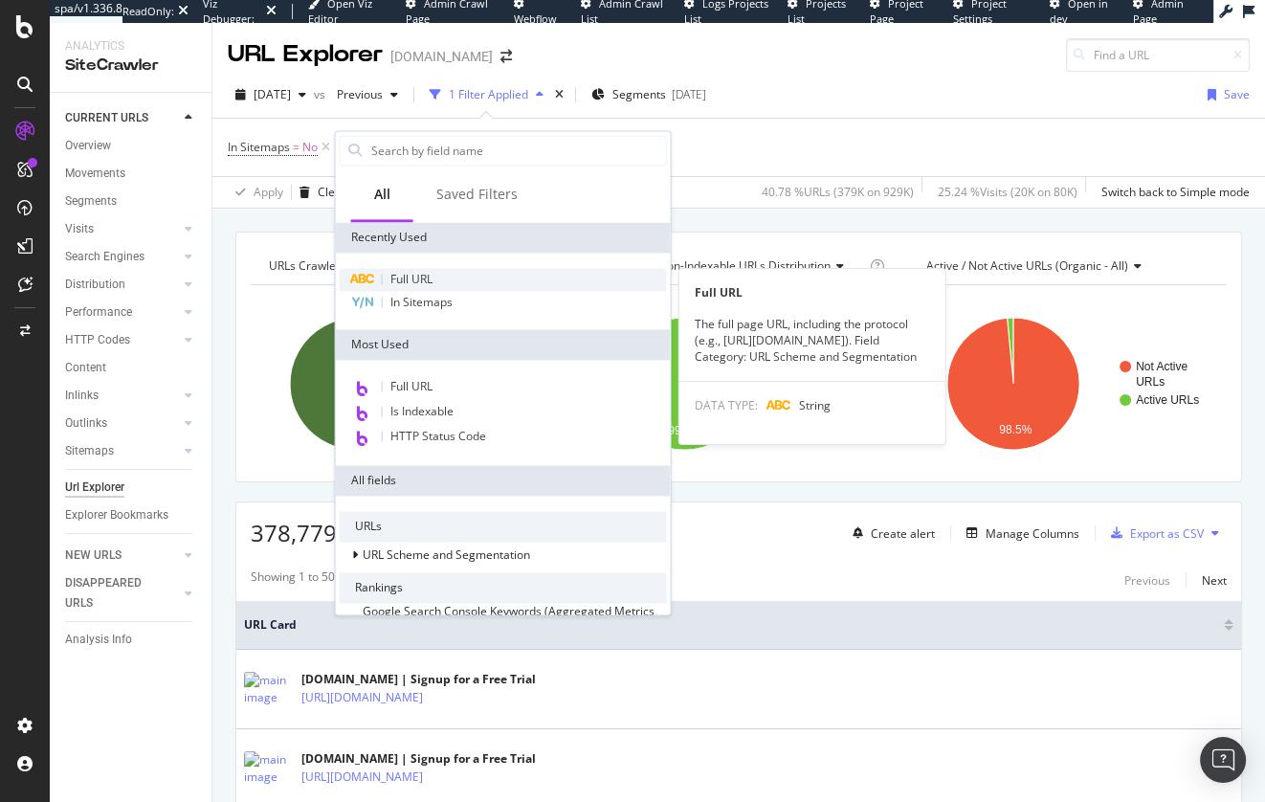
click at [447, 279] on div "Full URL" at bounding box center [503, 279] width 327 height 23
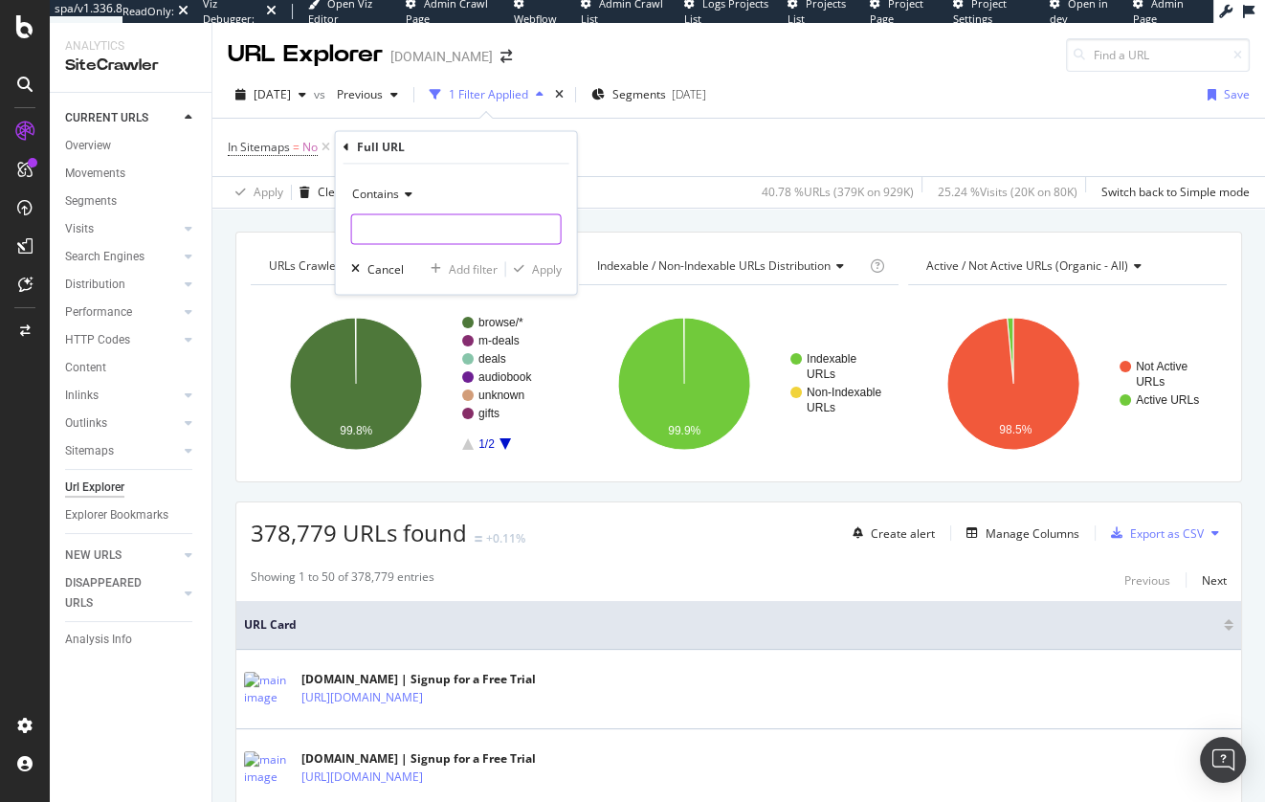
click at [461, 240] on input "text" at bounding box center [456, 229] width 209 height 31
type input "/page/"
click at [393, 191] on span "Contains" at bounding box center [375, 195] width 47 height 16
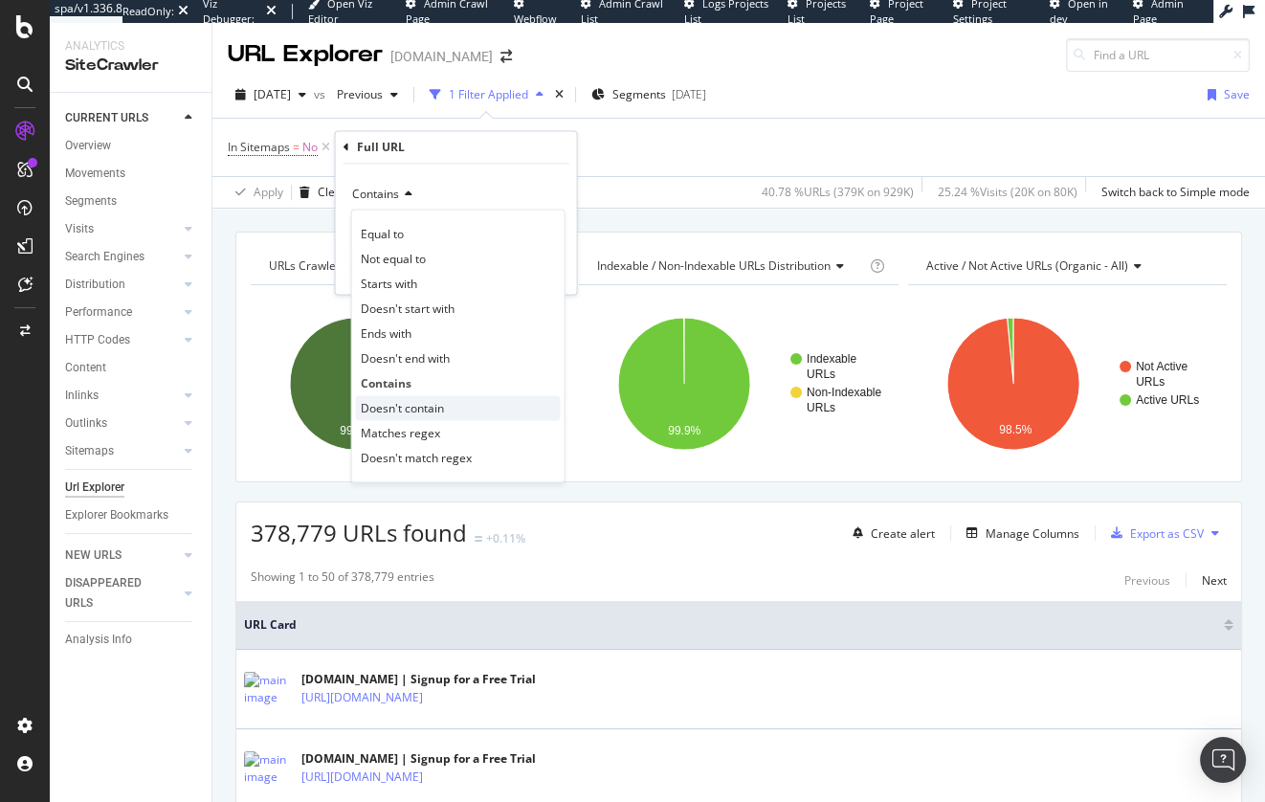
click at [424, 403] on span "Doesn't contain" at bounding box center [402, 408] width 83 height 16
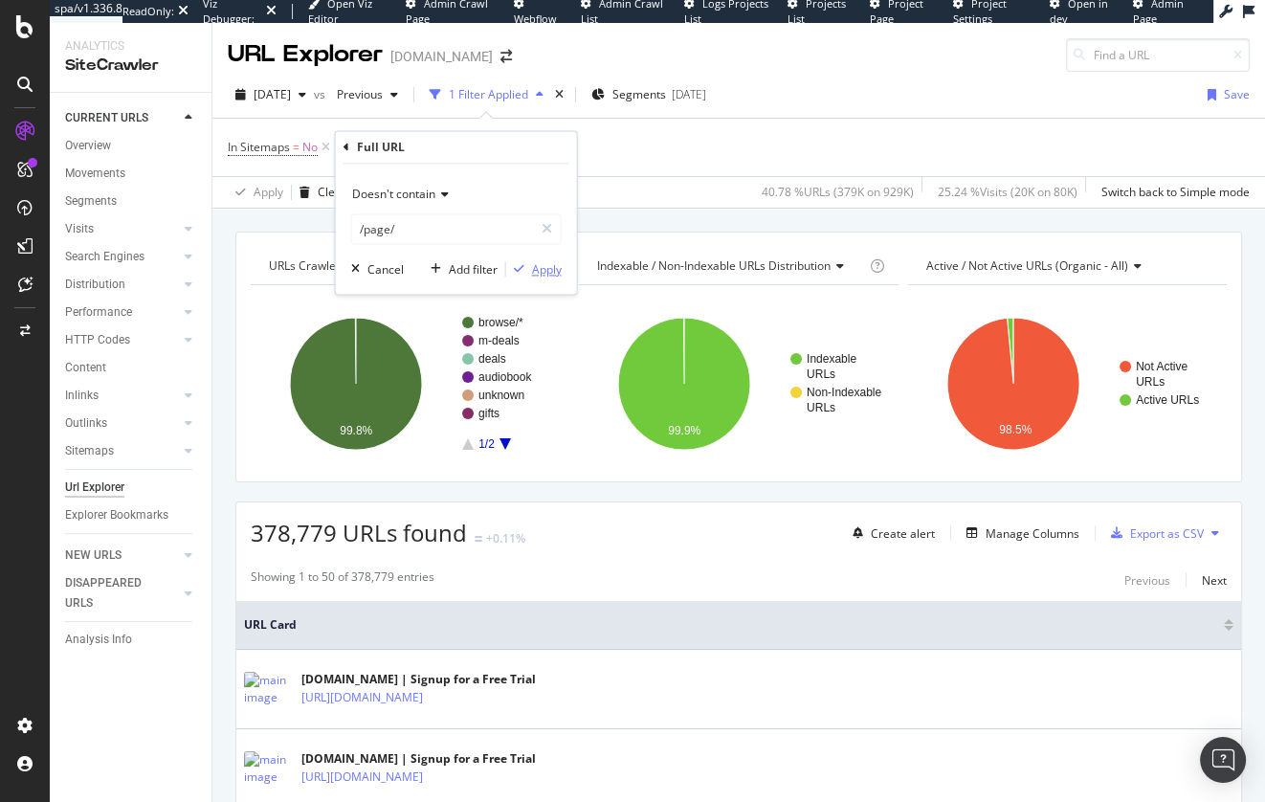
click at [536, 266] on div "Apply" at bounding box center [547, 269] width 30 height 16
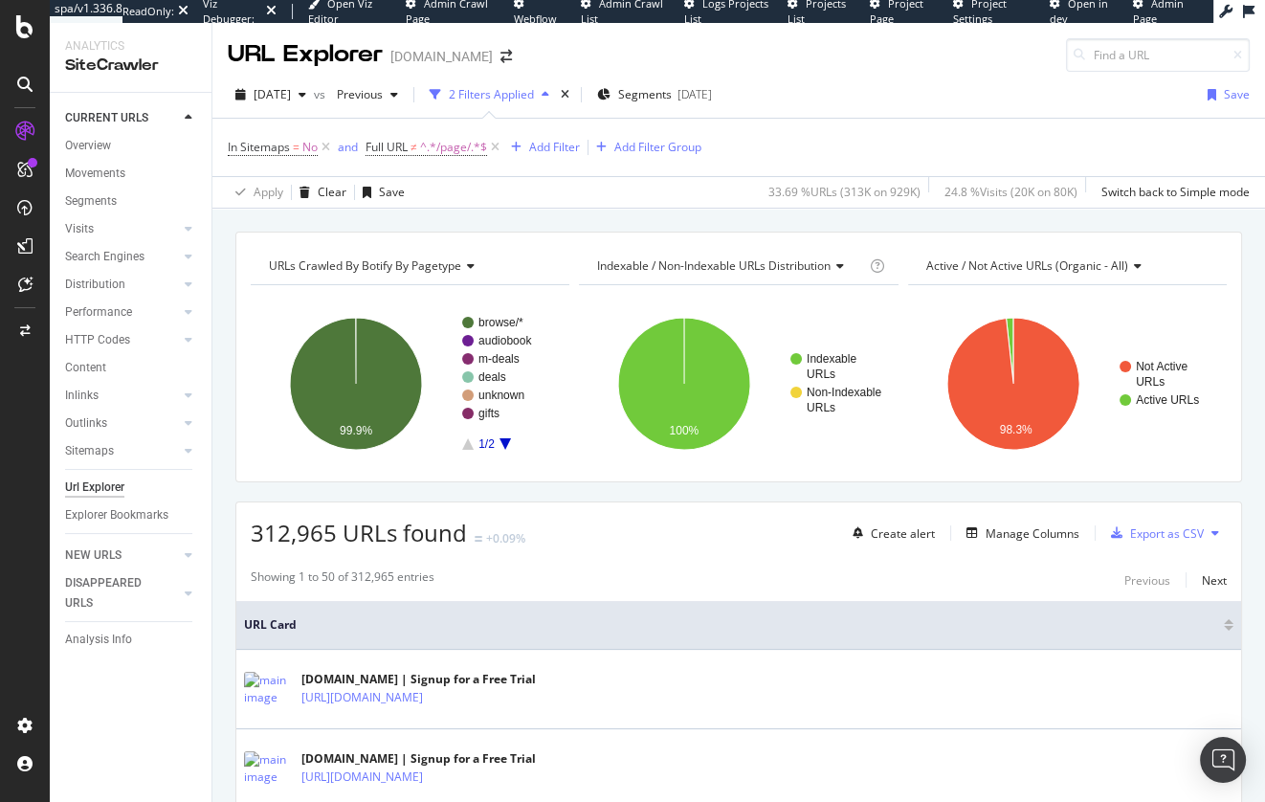
click at [590, 225] on div "URLs Crawled By Botify By pagetype Chart (by Value) Table Expand Export as CSV …" at bounding box center [738, 232] width 1053 height 46
drag, startPoint x: 254, startPoint y: 534, endPoint x: 418, endPoint y: 536, distance: 164.6
click at [418, 536] on span "312,965 URLs found" at bounding box center [359, 533] width 216 height 32
click at [421, 537] on span "312,965 URLs found" at bounding box center [359, 533] width 216 height 32
click at [1015, 212] on div "URLs Crawled By Botify By pagetype Chart (by Value) Table Expand Export as CSV …" at bounding box center [738, 232] width 1053 height 46
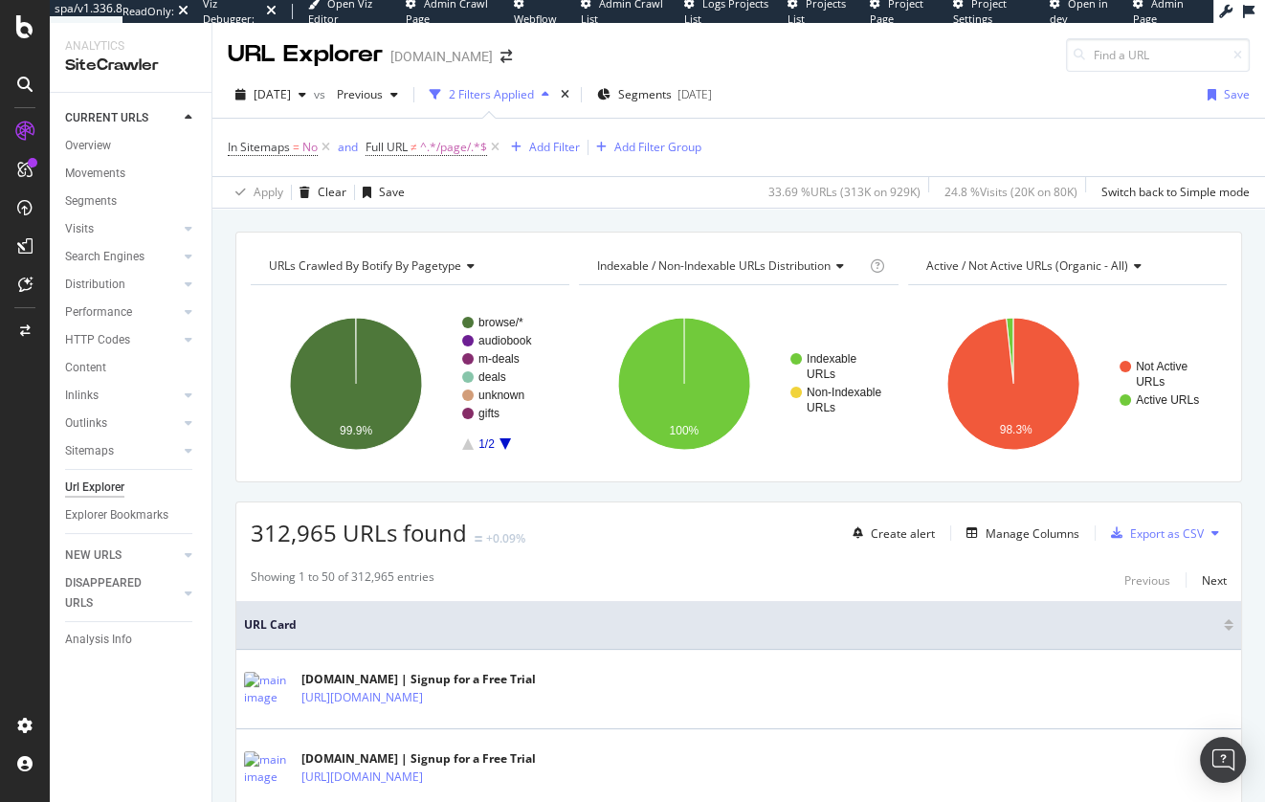
click at [448, 260] on span "URLs Crawled By Botify By pagetype" at bounding box center [365, 265] width 192 height 16
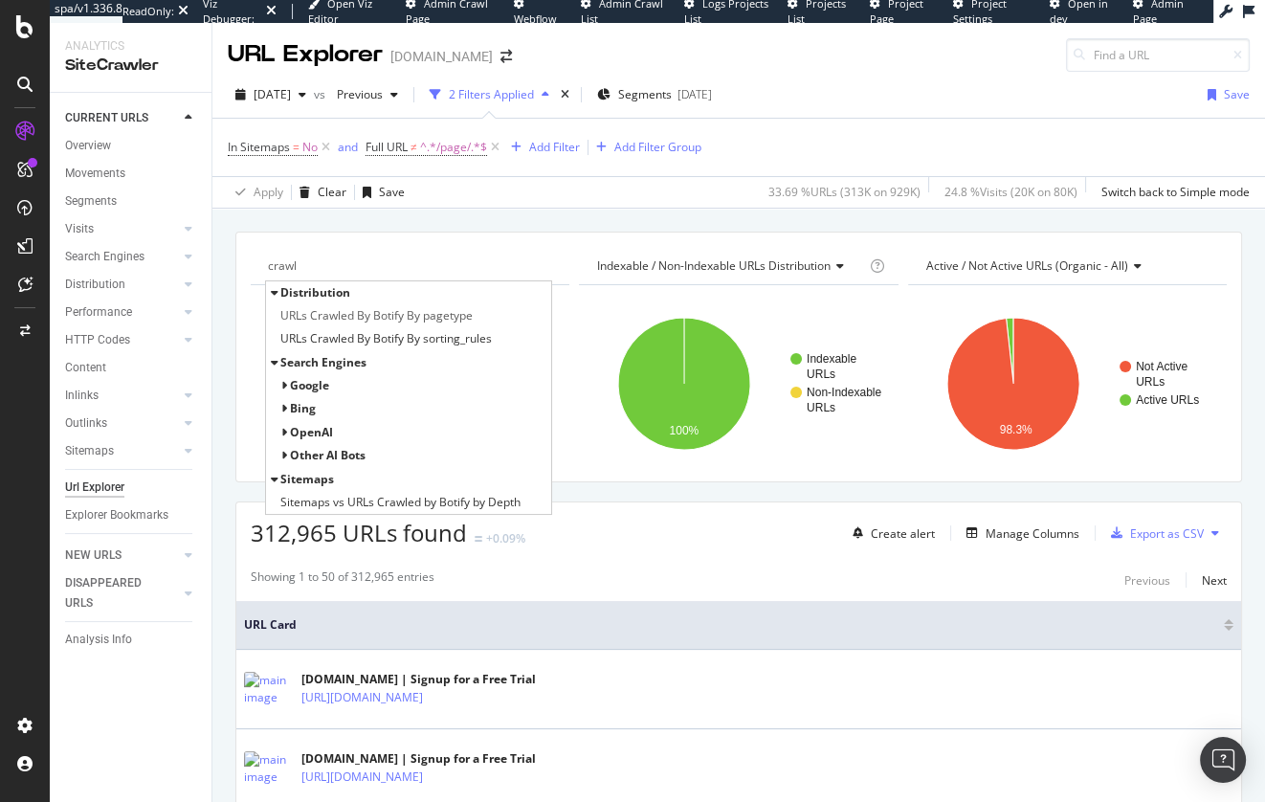
type input "crawl"
click at [331, 386] on div "Google" at bounding box center [408, 385] width 285 height 23
click at [319, 389] on span "Google" at bounding box center [309, 385] width 39 height 16
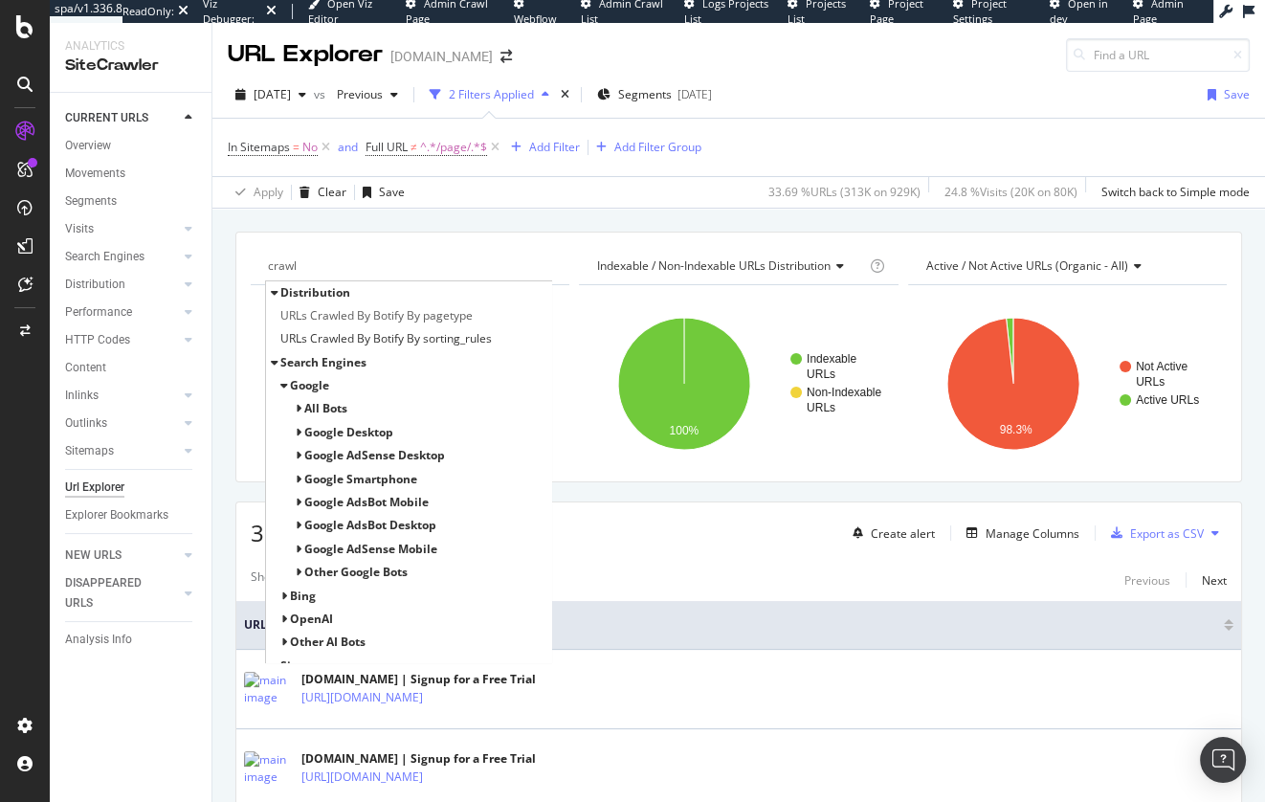
click at [344, 407] on span "All Bots" at bounding box center [325, 408] width 43 height 16
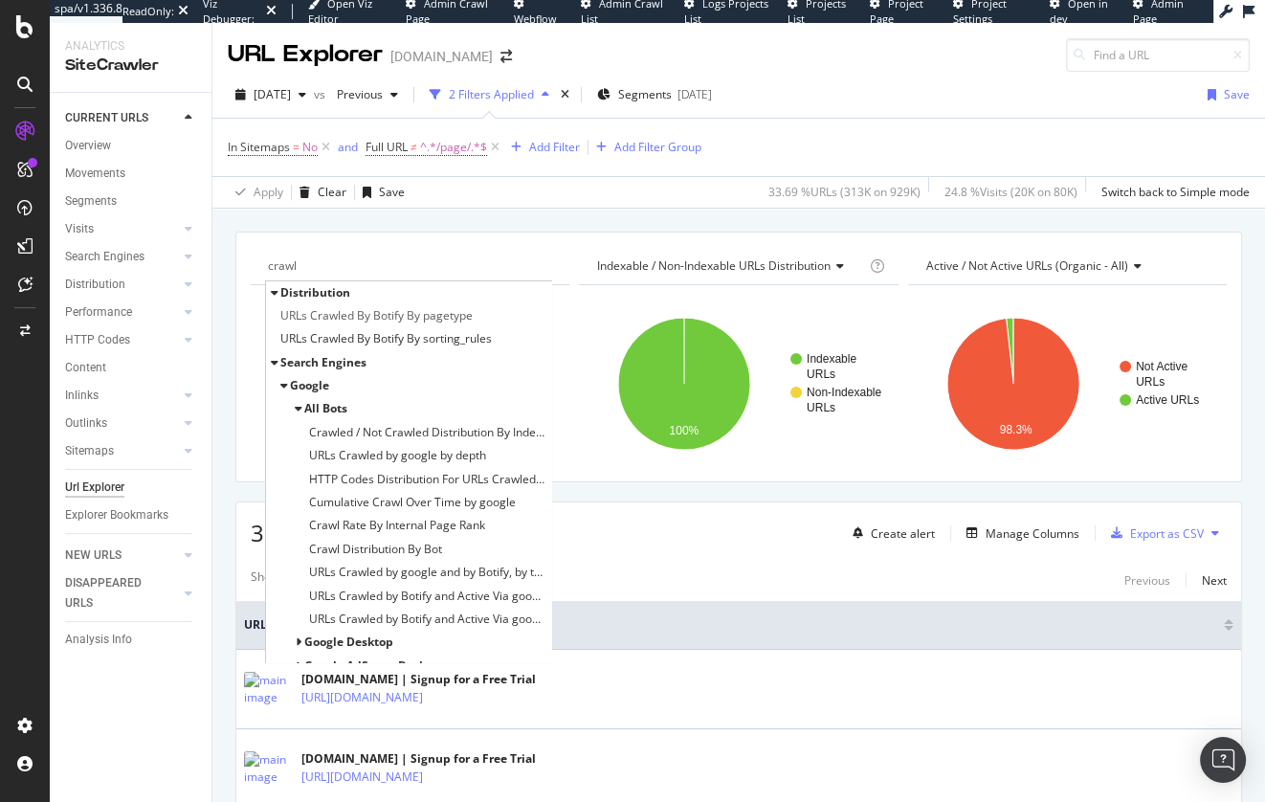
drag, startPoint x: 374, startPoint y: 432, endPoint x: 515, endPoint y: 228, distance: 247.7
click at [374, 432] on span "Crawled / Not Crawled Distribution By Indexability" at bounding box center [427, 432] width 237 height 19
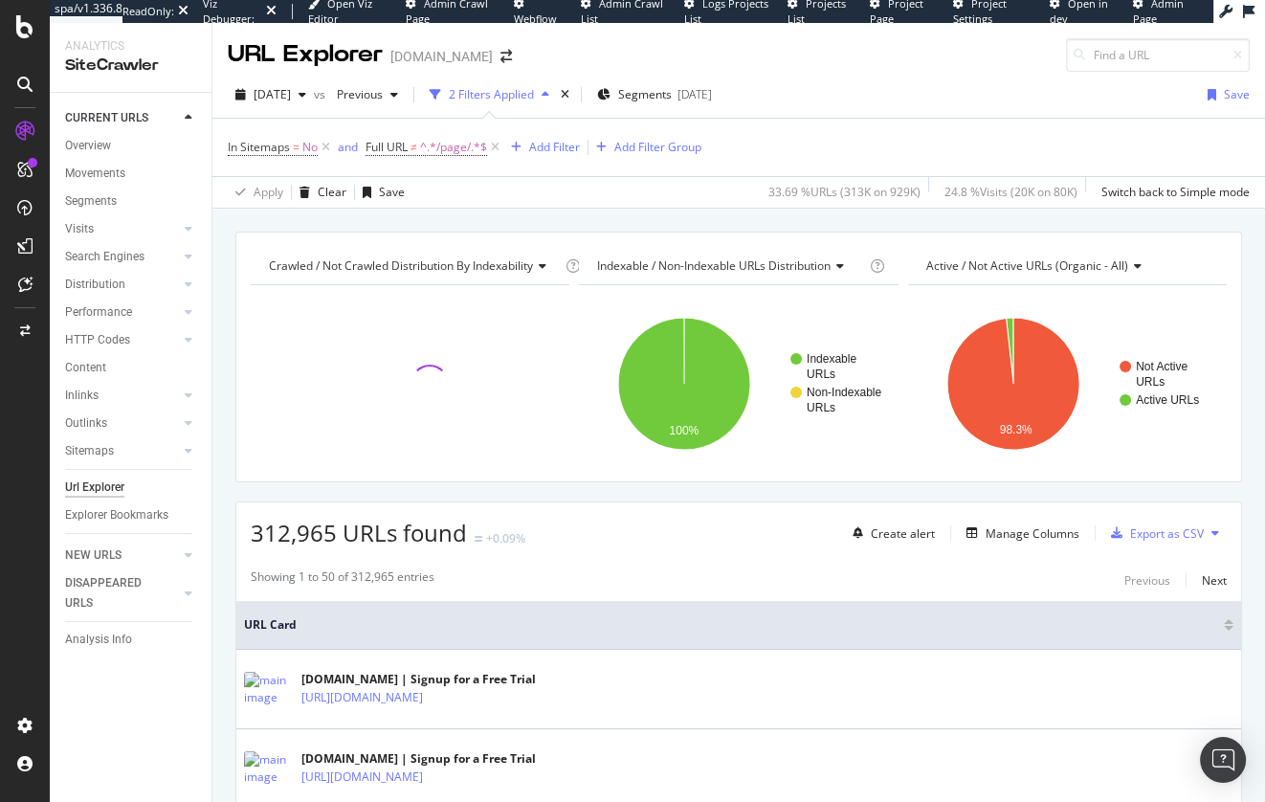
click at [524, 219] on div "Crawled / Not Crawled Distribution By Indexability Chart (by Value) Chart (by P…" at bounding box center [738, 232] width 1053 height 46
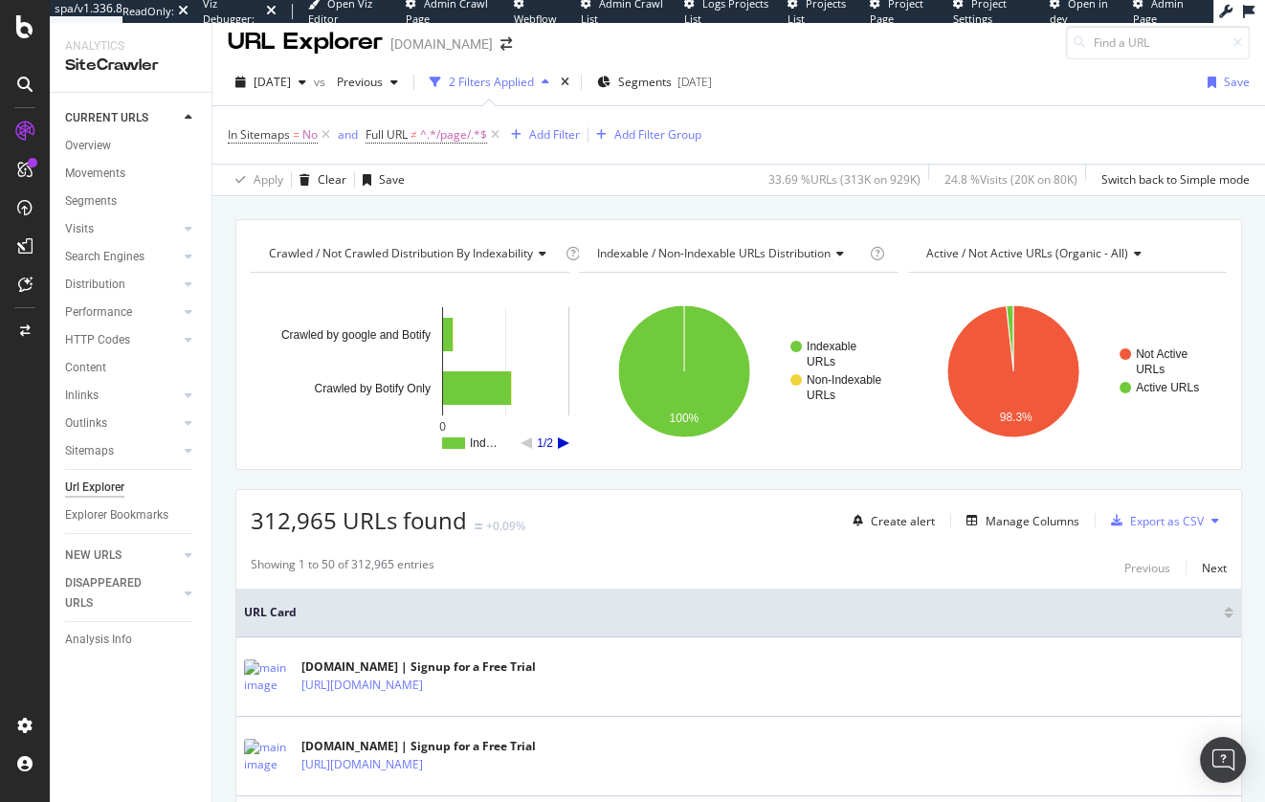
scroll to position [20, 0]
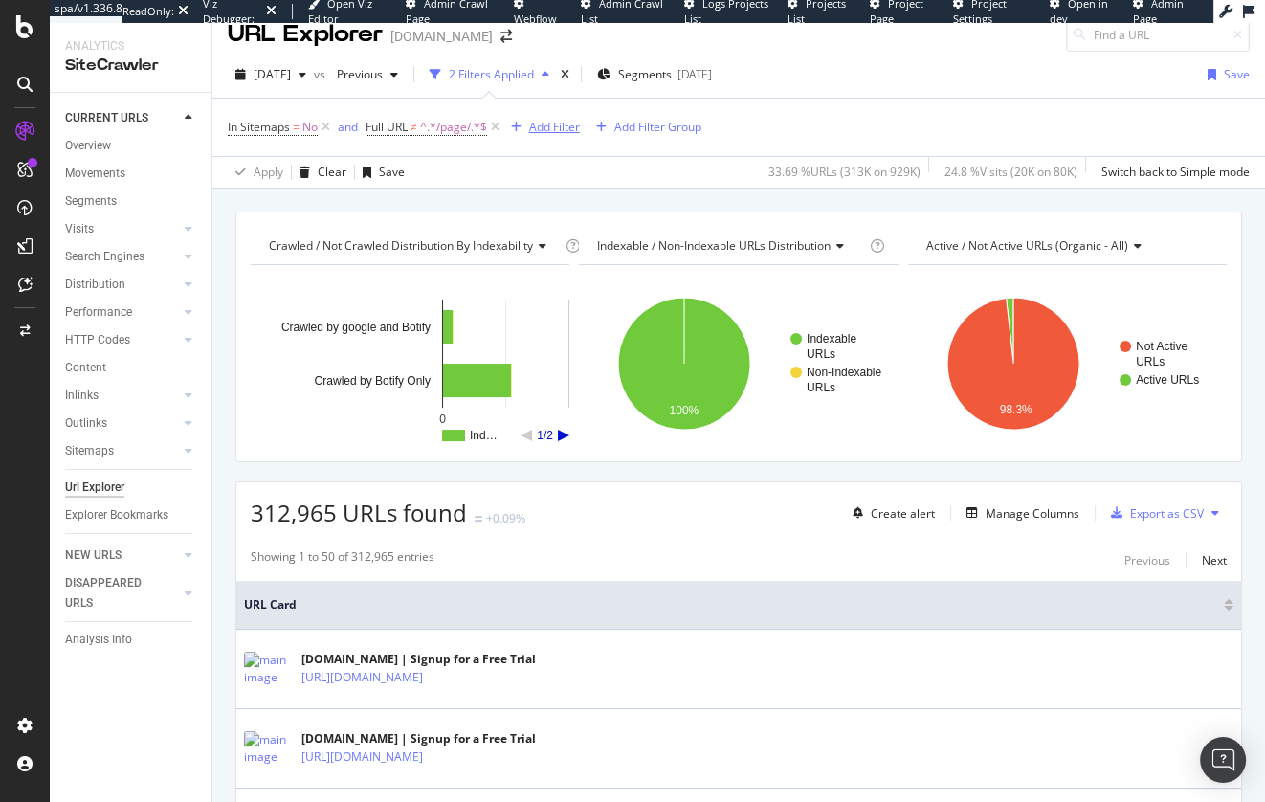
click at [554, 129] on div "Add Filter" at bounding box center [554, 127] width 51 height 16
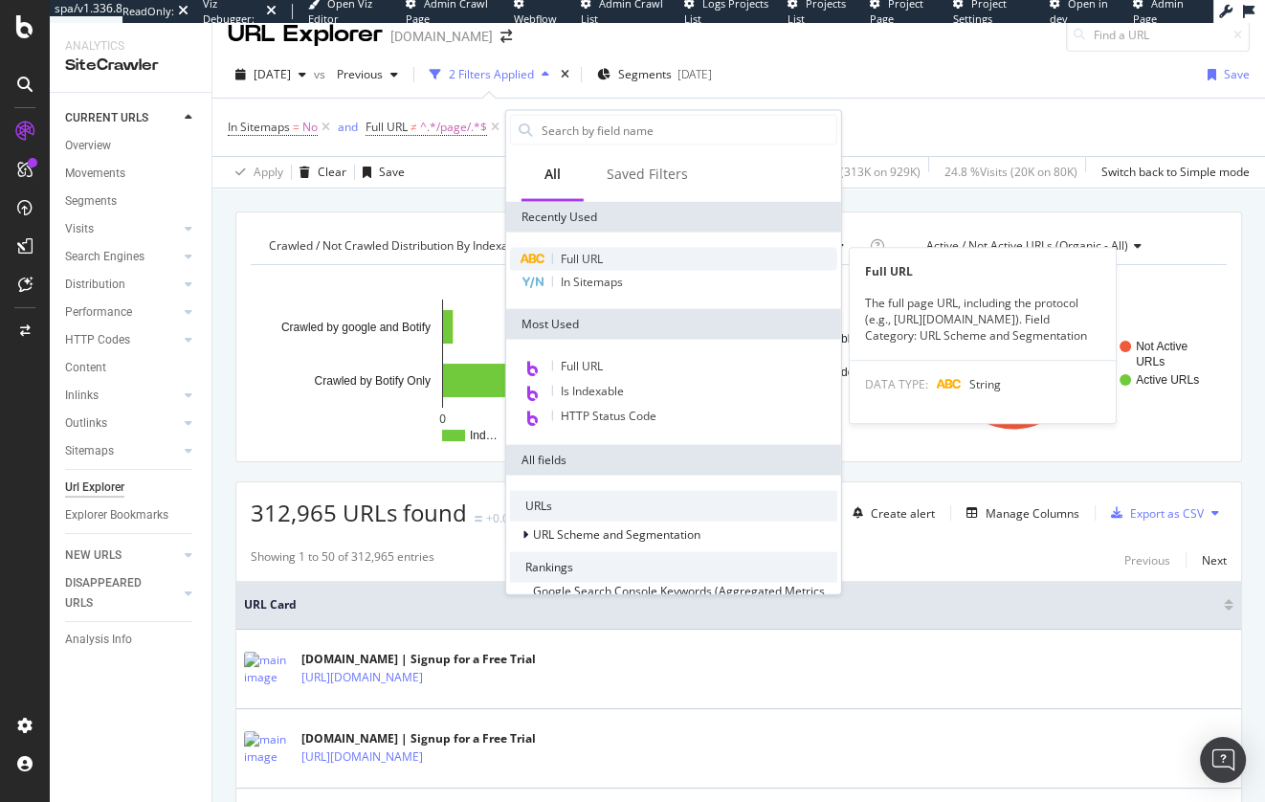
click at [573, 258] on span "Full URL" at bounding box center [582, 259] width 42 height 16
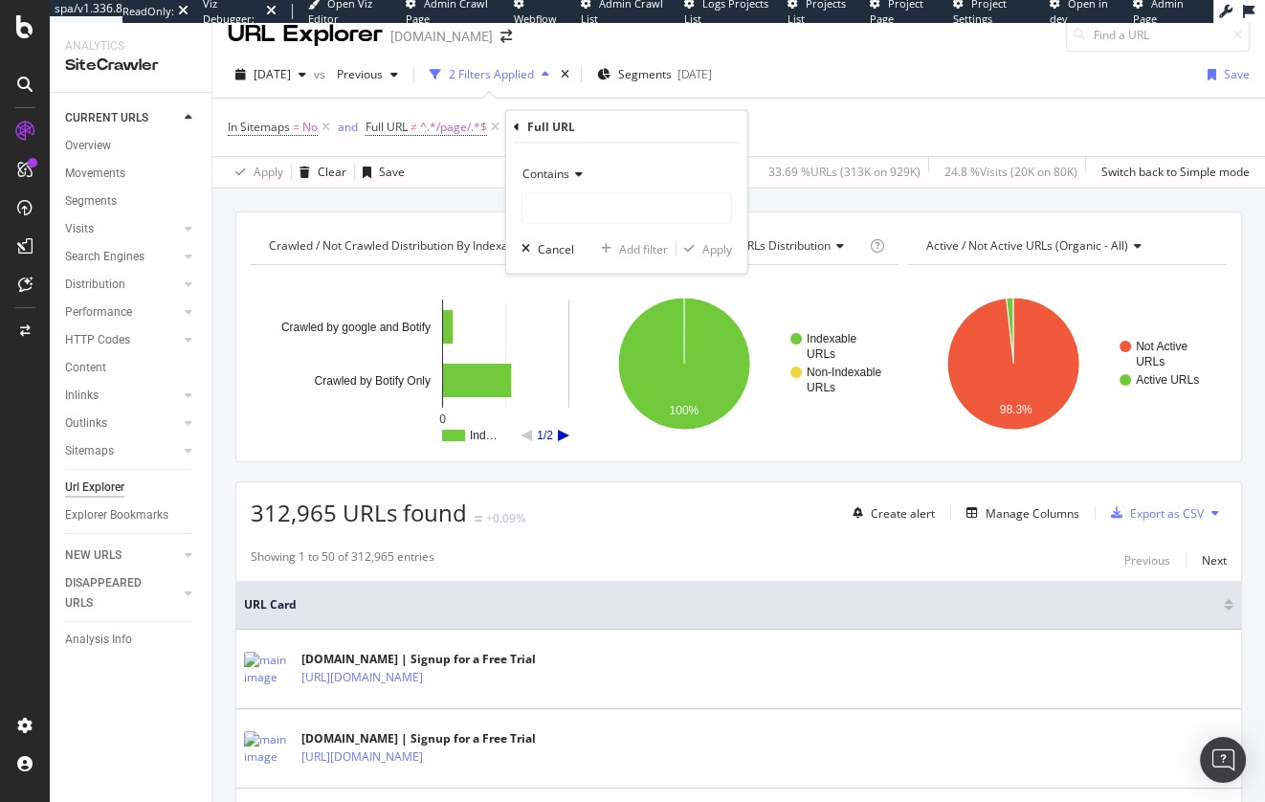
click at [566, 162] on div "Contains" at bounding box center [627, 174] width 211 height 31
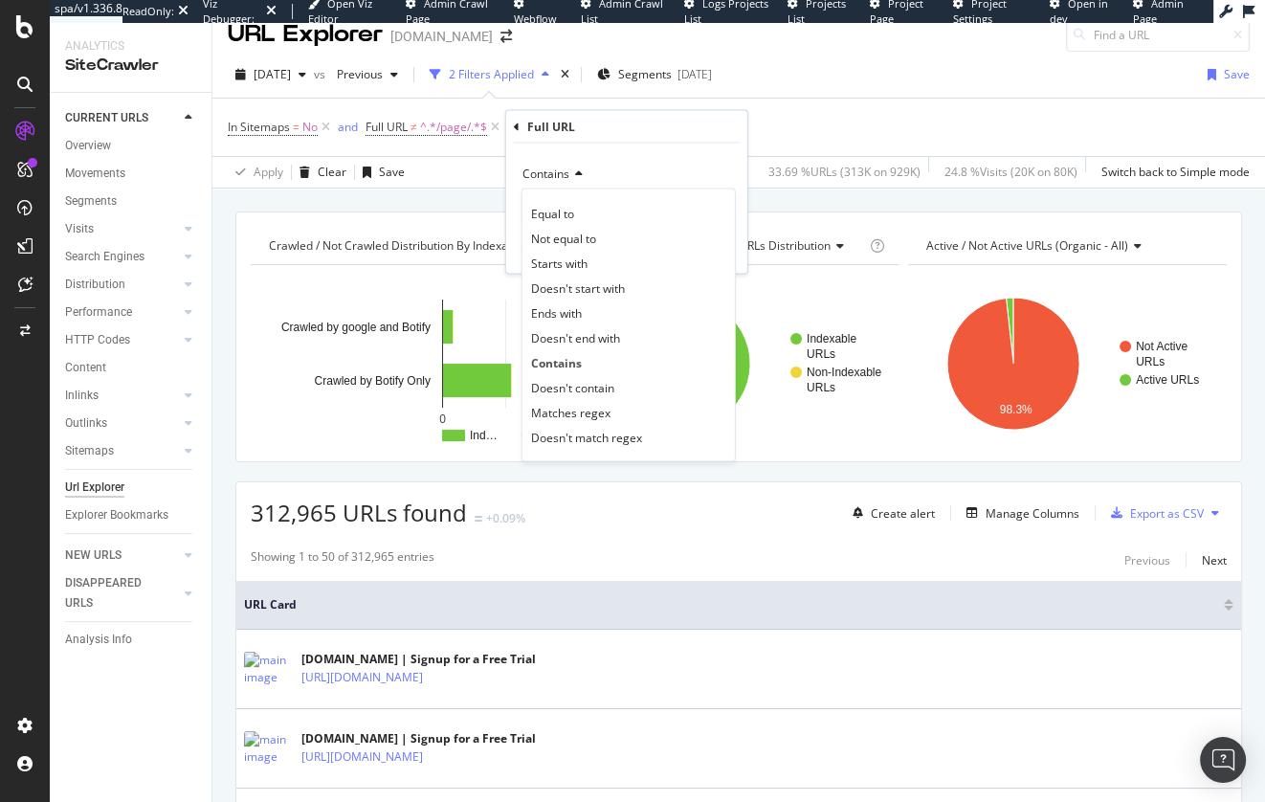
drag, startPoint x: 619, startPoint y: 390, endPoint x: 620, endPoint y: 324, distance: 65.1
click at [618, 390] on div "Doesn't contain" at bounding box center [628, 387] width 205 height 25
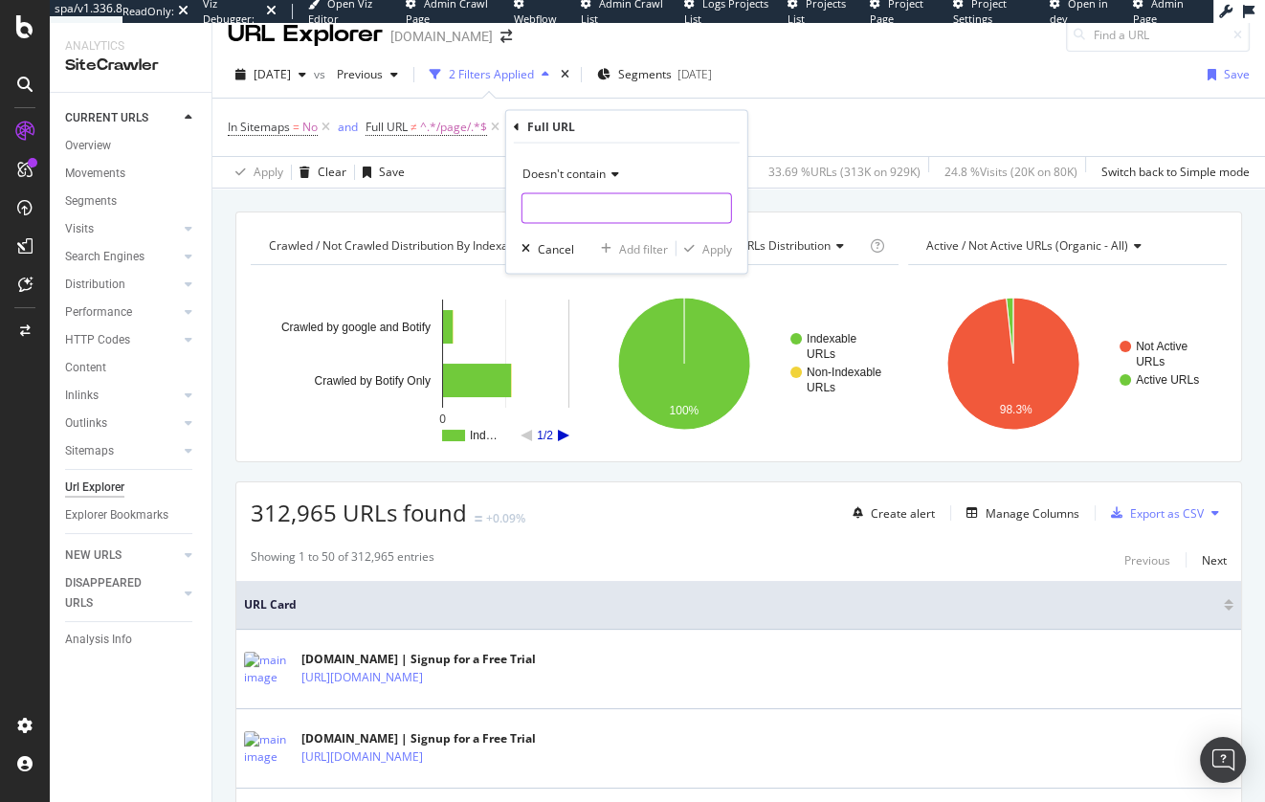
click at [635, 202] on input "text" at bounding box center [627, 208] width 209 height 31
type input "?"
click at [708, 245] on div "Apply" at bounding box center [717, 248] width 30 height 16
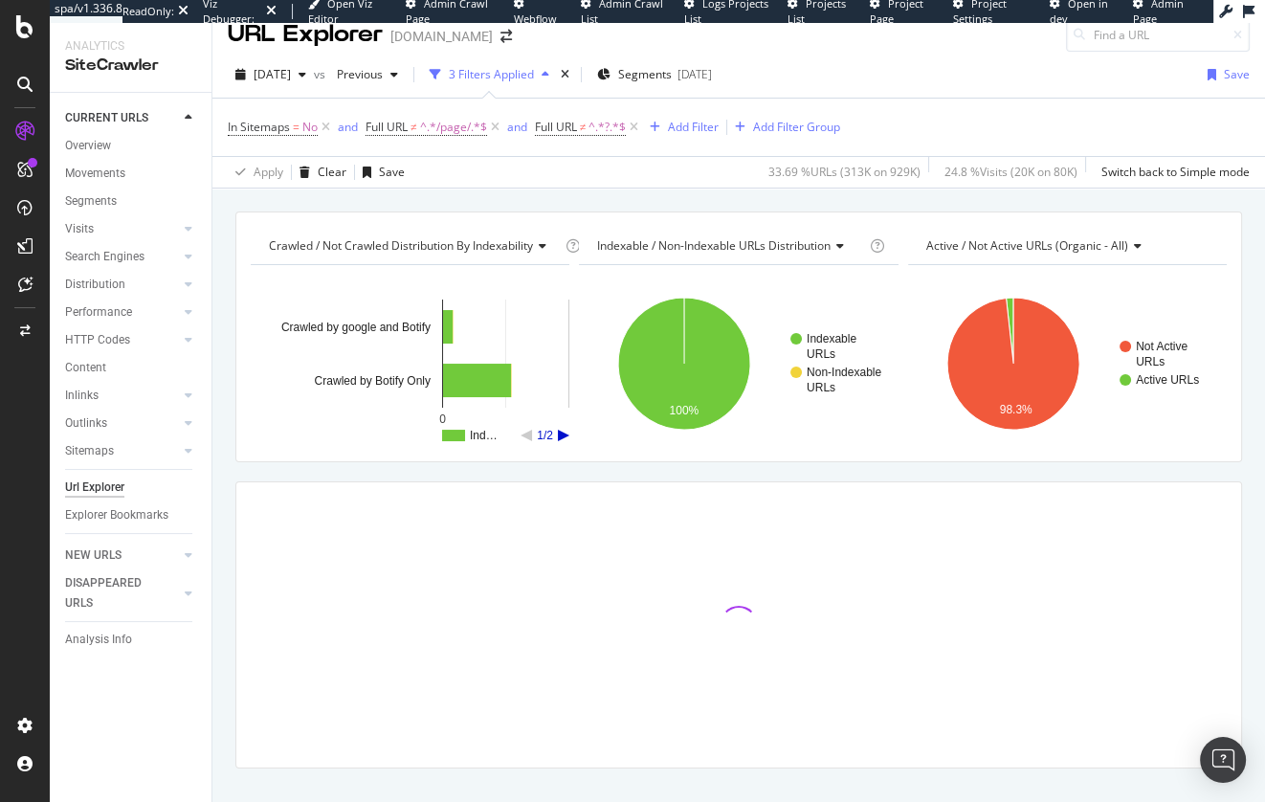
click at [708, 196] on div "Crawled / Not Crawled Distribution By Indexability Chart (by Value) Chart (by P…" at bounding box center [738, 212] width 1053 height 46
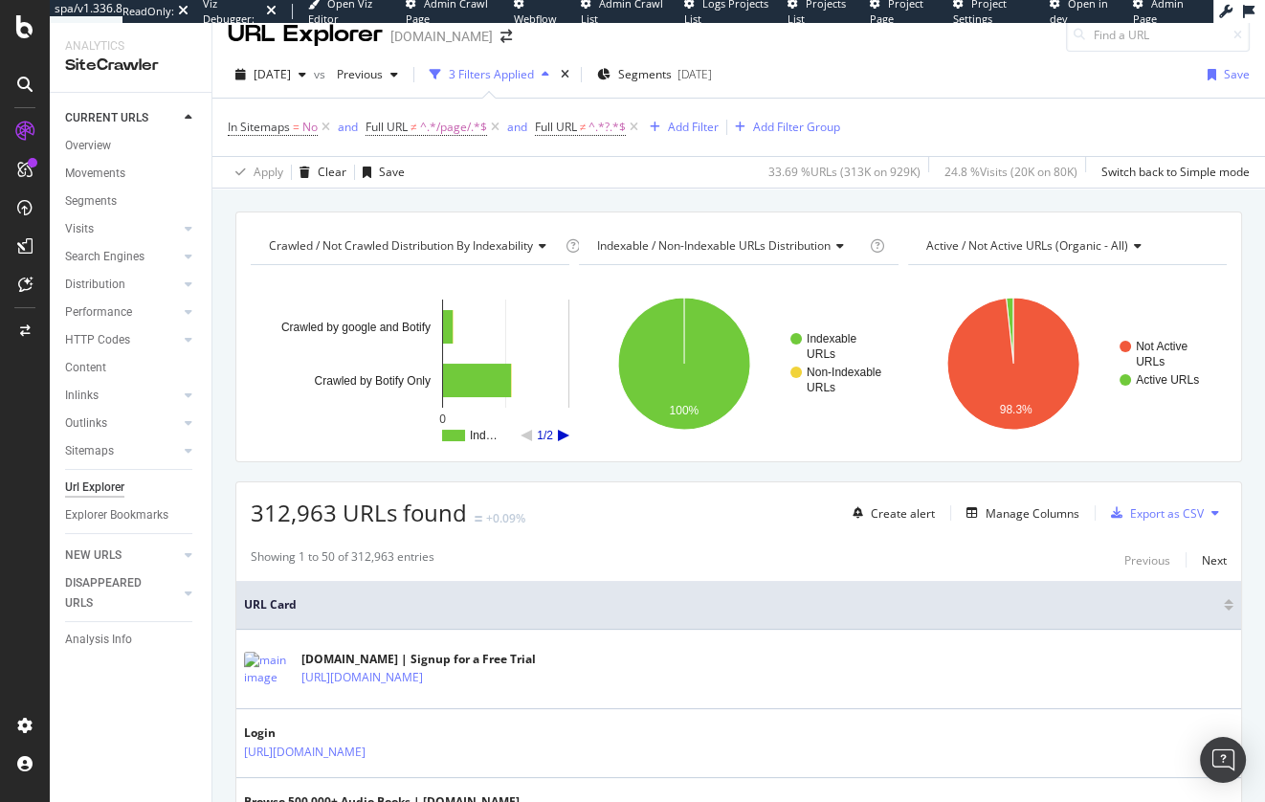
scroll to position [21, 0]
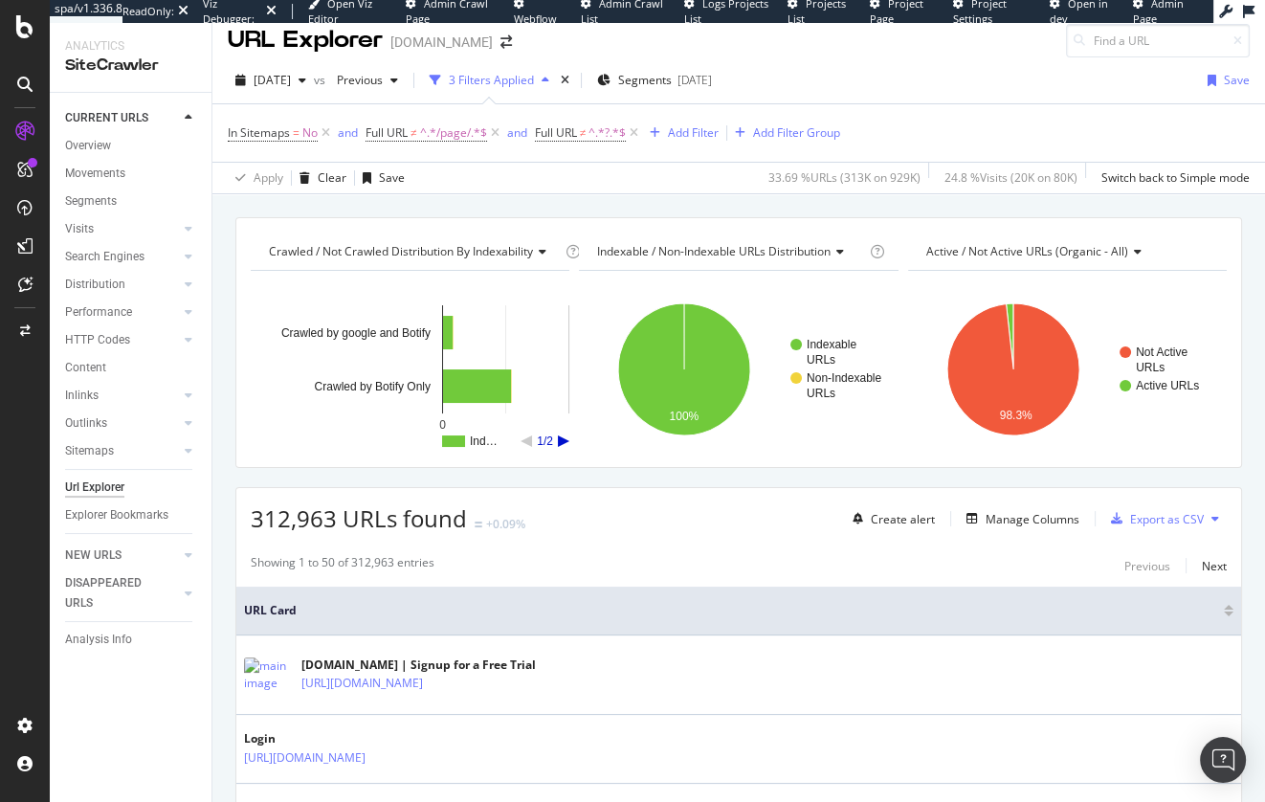
scroll to position [9, 0]
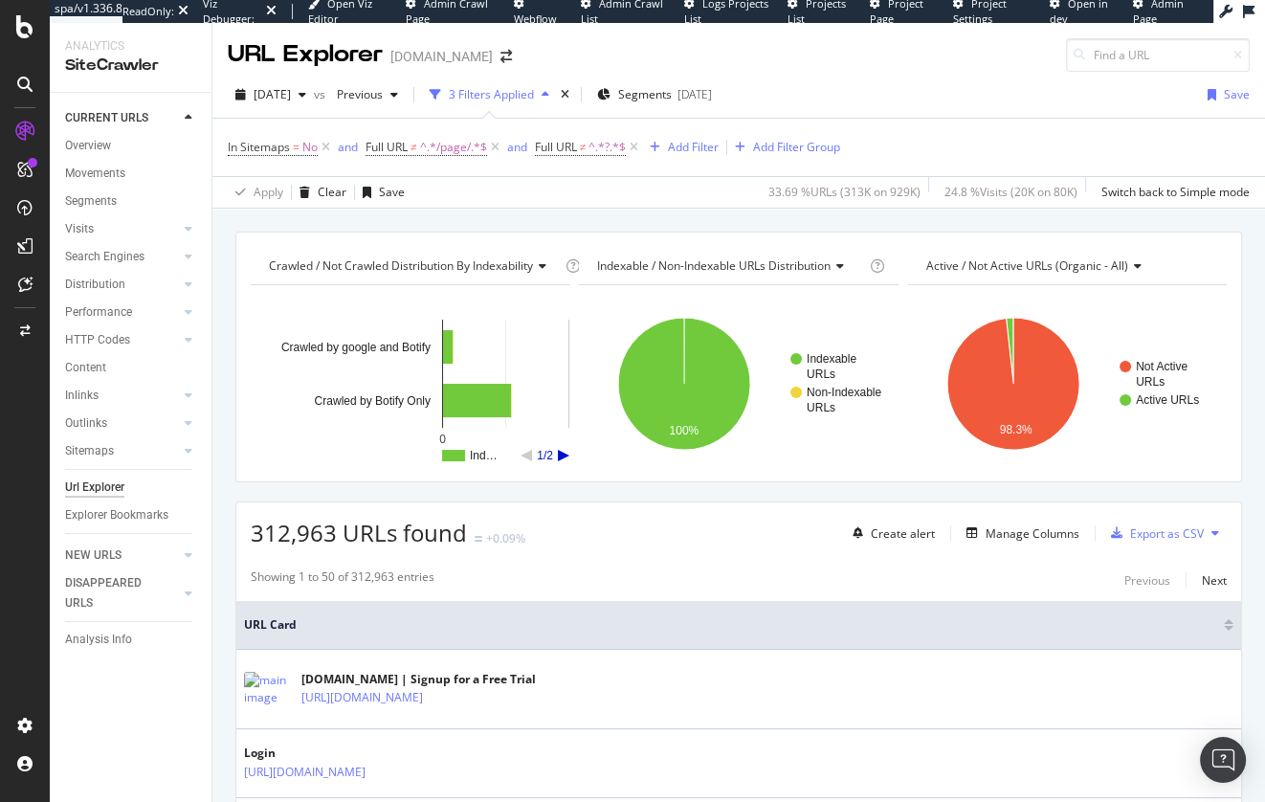
click at [693, 221] on div "Crawled / Not Crawled Distribution By Indexability Chart (by Value) Chart (by P…" at bounding box center [738, 232] width 1053 height 46
drag, startPoint x: 141, startPoint y: 642, endPoint x: 685, endPoint y: 11, distance: 833.3
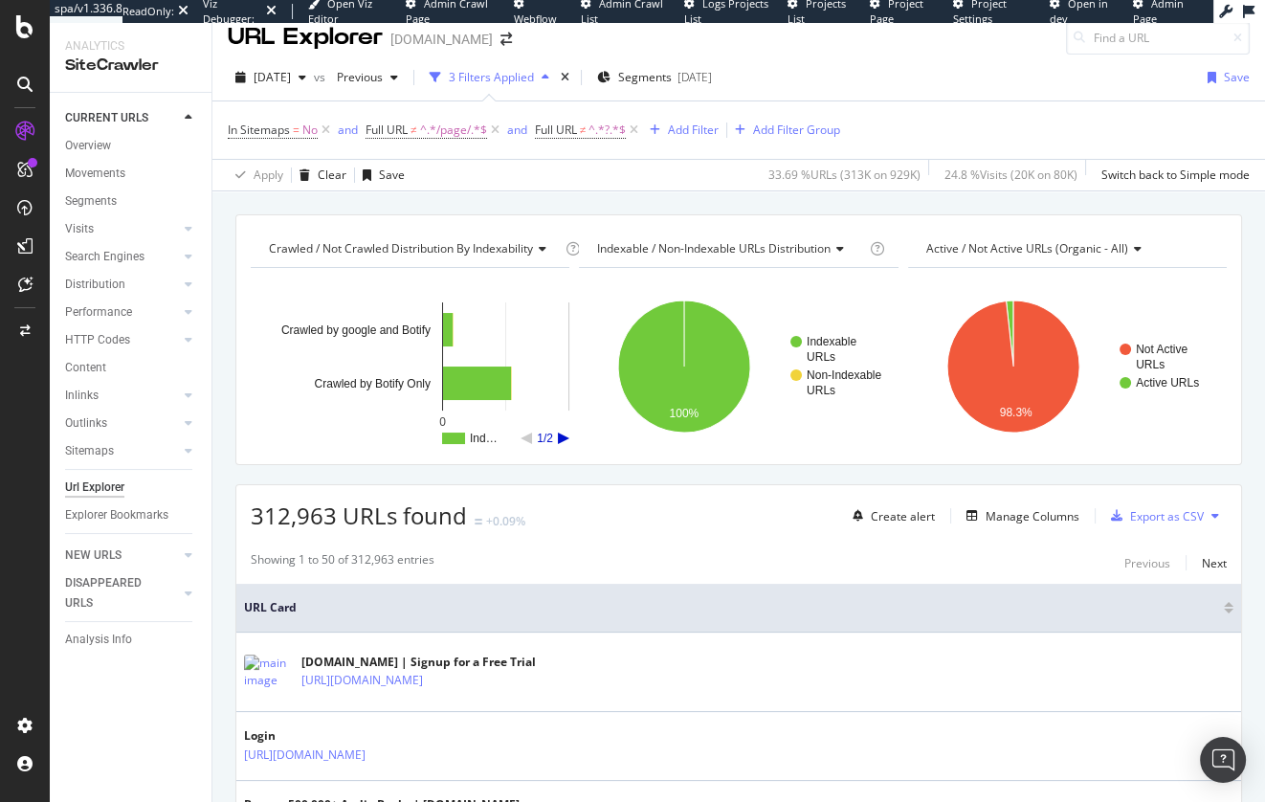
scroll to position [13, 0]
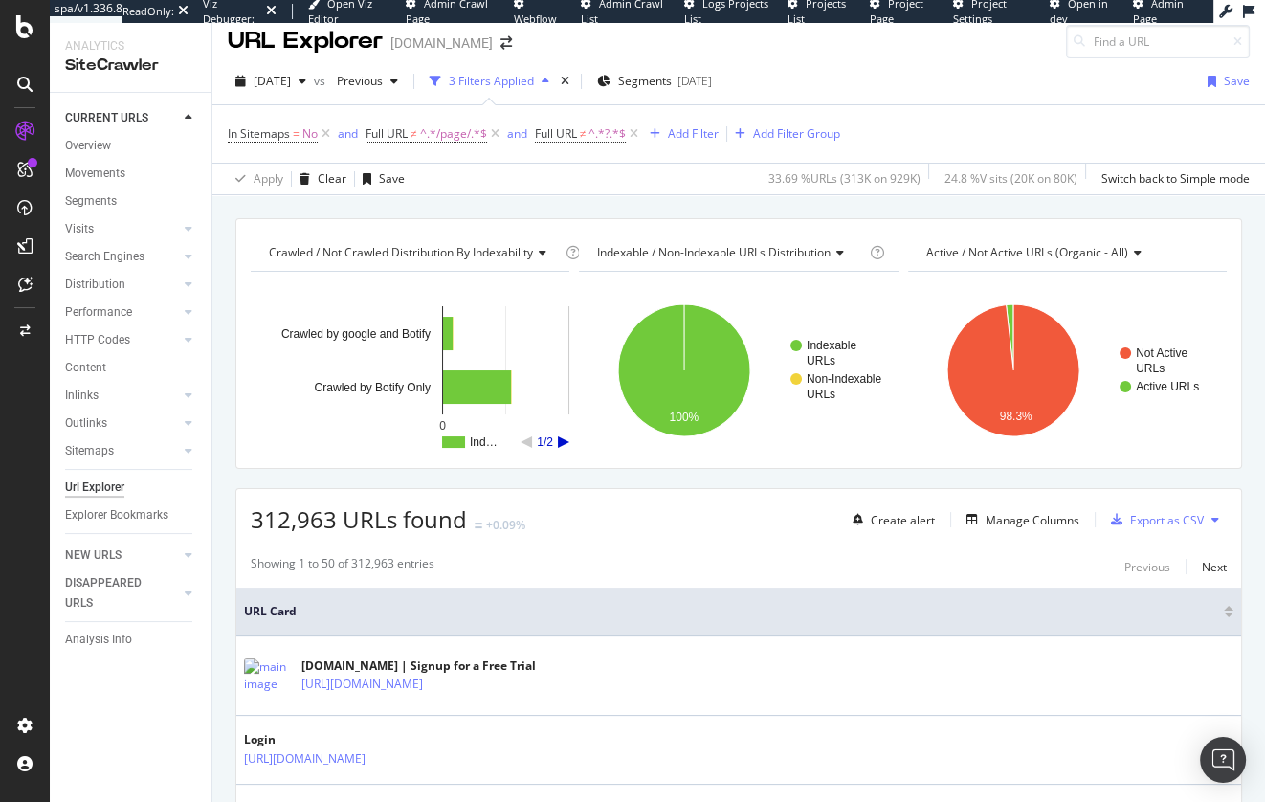
click at [452, 205] on div "Crawled / Not Crawled Distribution By Indexability Chart (by Value) Chart (by P…" at bounding box center [738, 218] width 1053 height 46
click at [504, 210] on div "Crawled / Not Crawled Distribution By Indexability Chart (by Value) Chart (by P…" at bounding box center [738, 218] width 1053 height 46
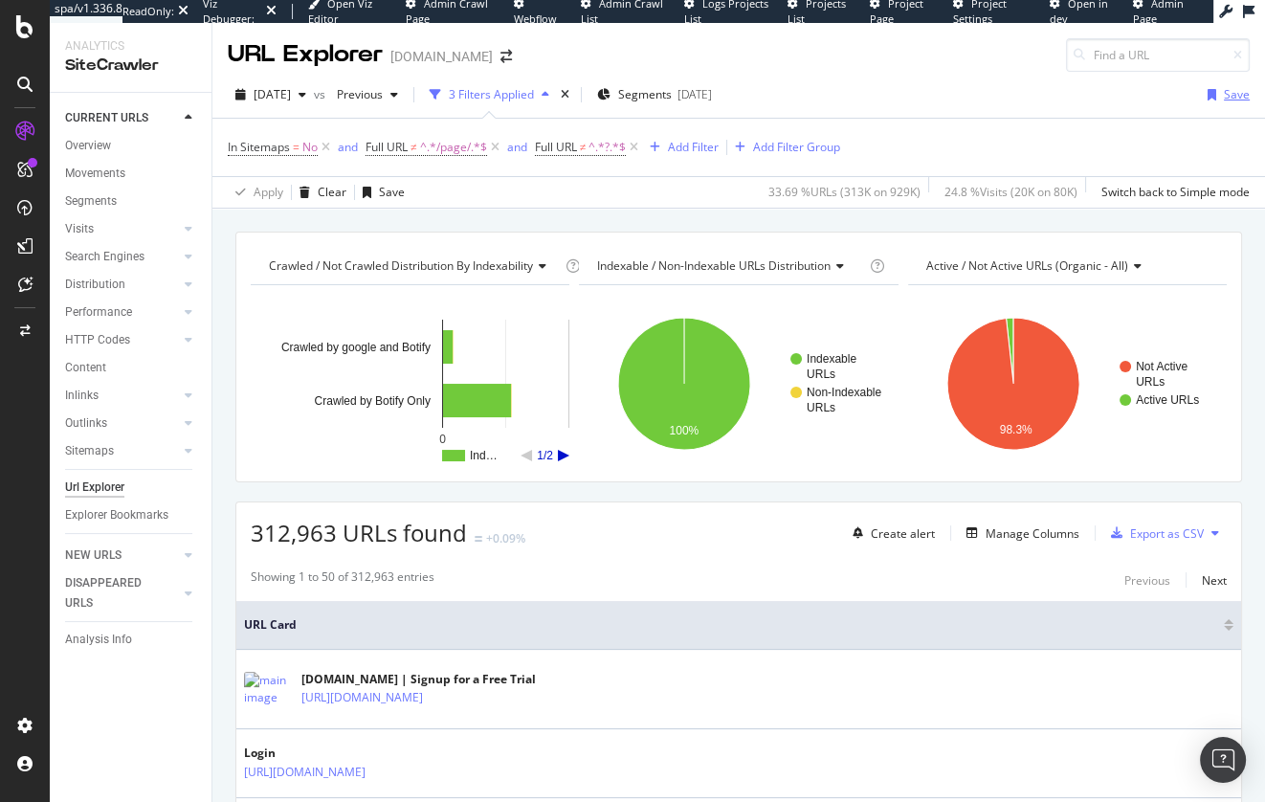
click at [1216, 90] on icon "button" at bounding box center [1212, 94] width 9 height 11
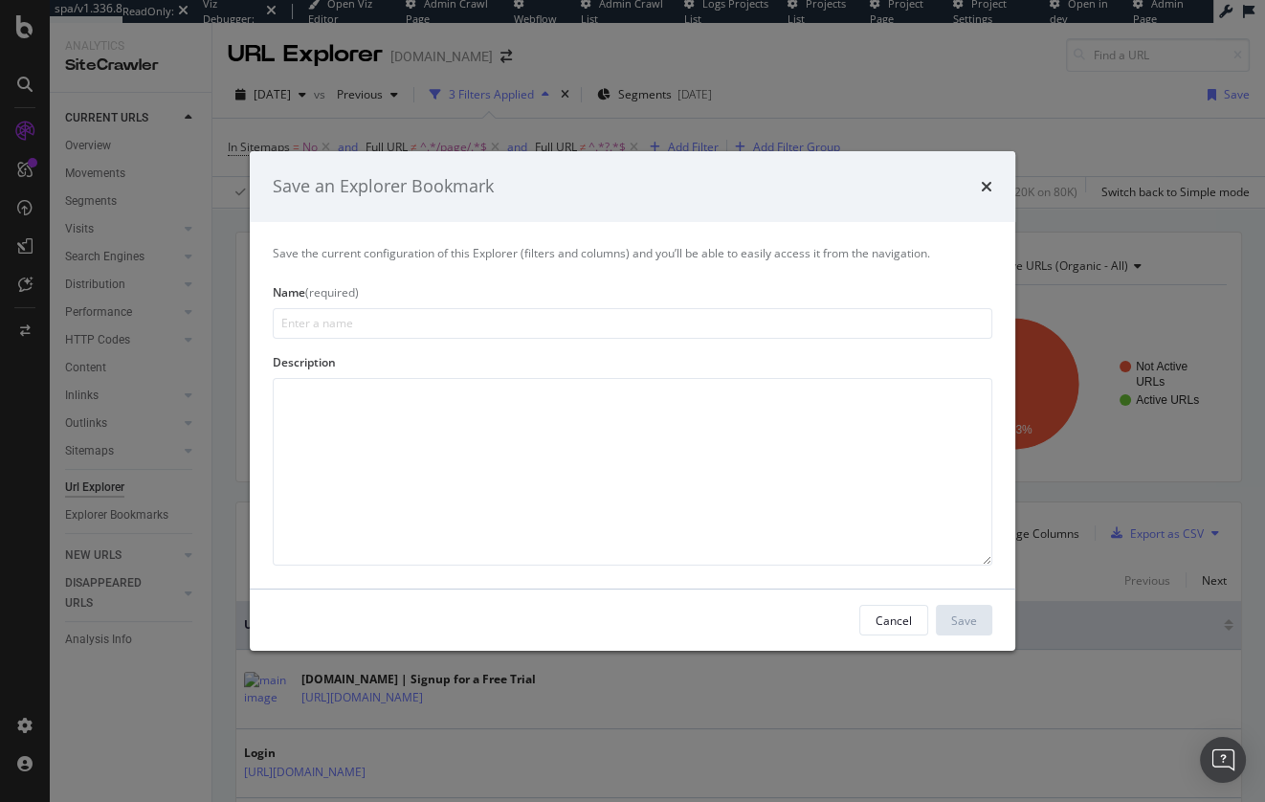
click at [537, 329] on input "modal" at bounding box center [633, 323] width 720 height 31
click at [346, 326] on input "URLs not in Sitemaps" at bounding box center [633, 323] width 720 height 31
type input "URLs not in XML Sitemaps"
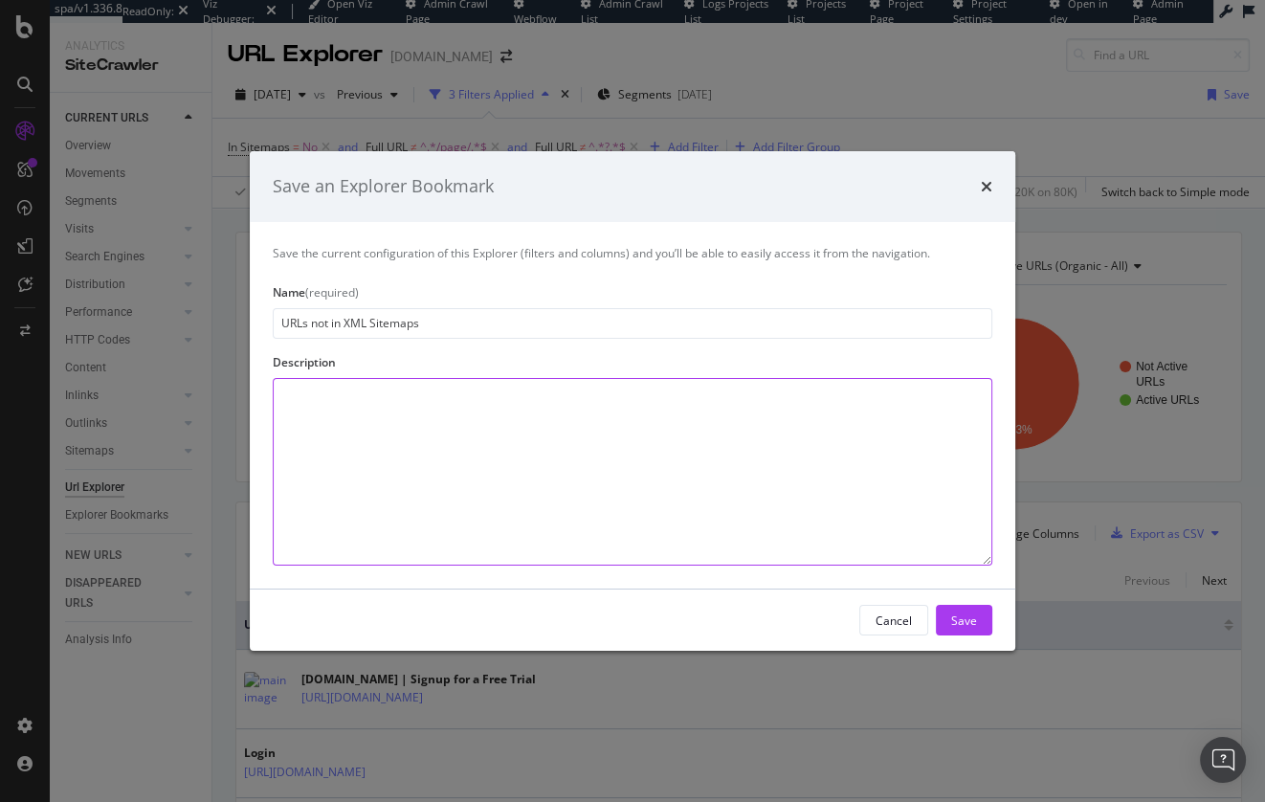
click at [503, 472] on textarea "modal" at bounding box center [633, 472] width 720 height 188
type textarea "from 8/21 PS call"
click at [966, 631] on div "Save" at bounding box center [964, 620] width 26 height 29
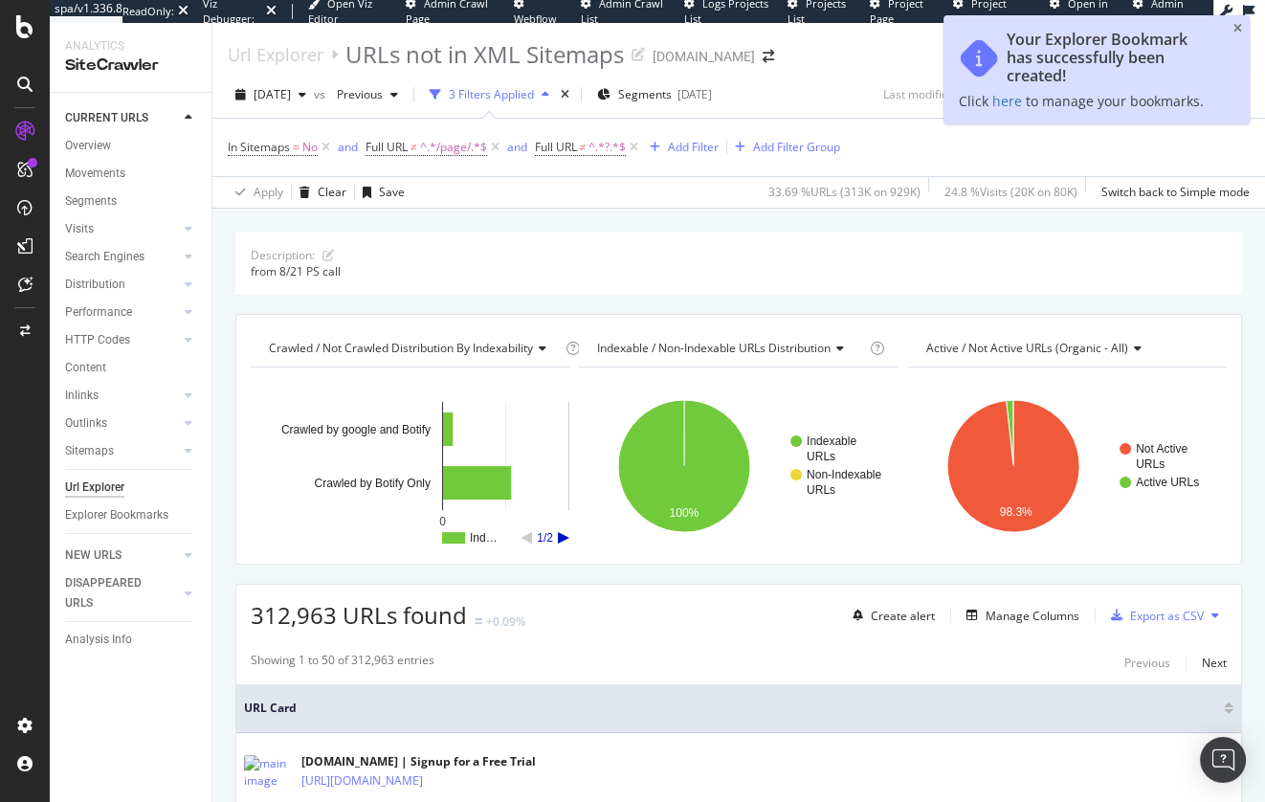
click at [159, 514] on div "Explorer Bookmarks" at bounding box center [116, 515] width 103 height 20
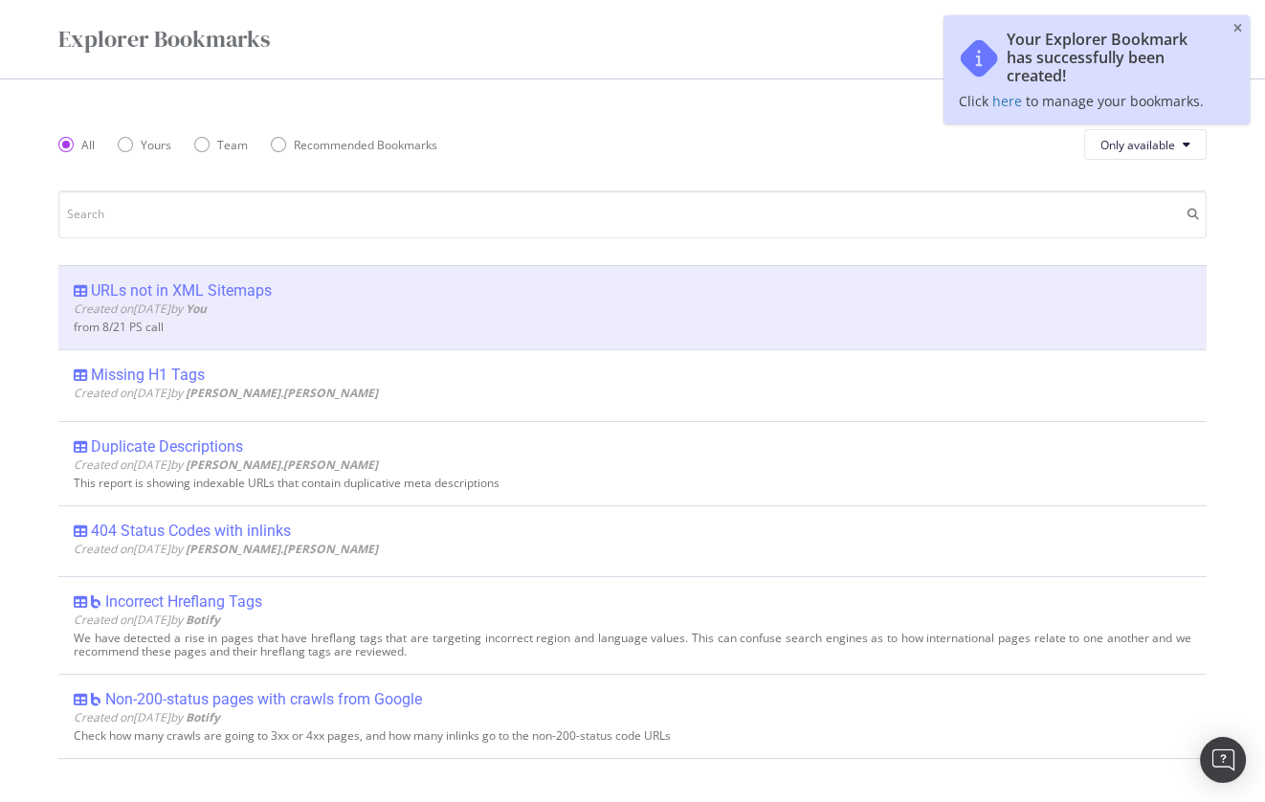
click at [1237, 27] on icon "close toast" at bounding box center [1238, 28] width 9 height 11
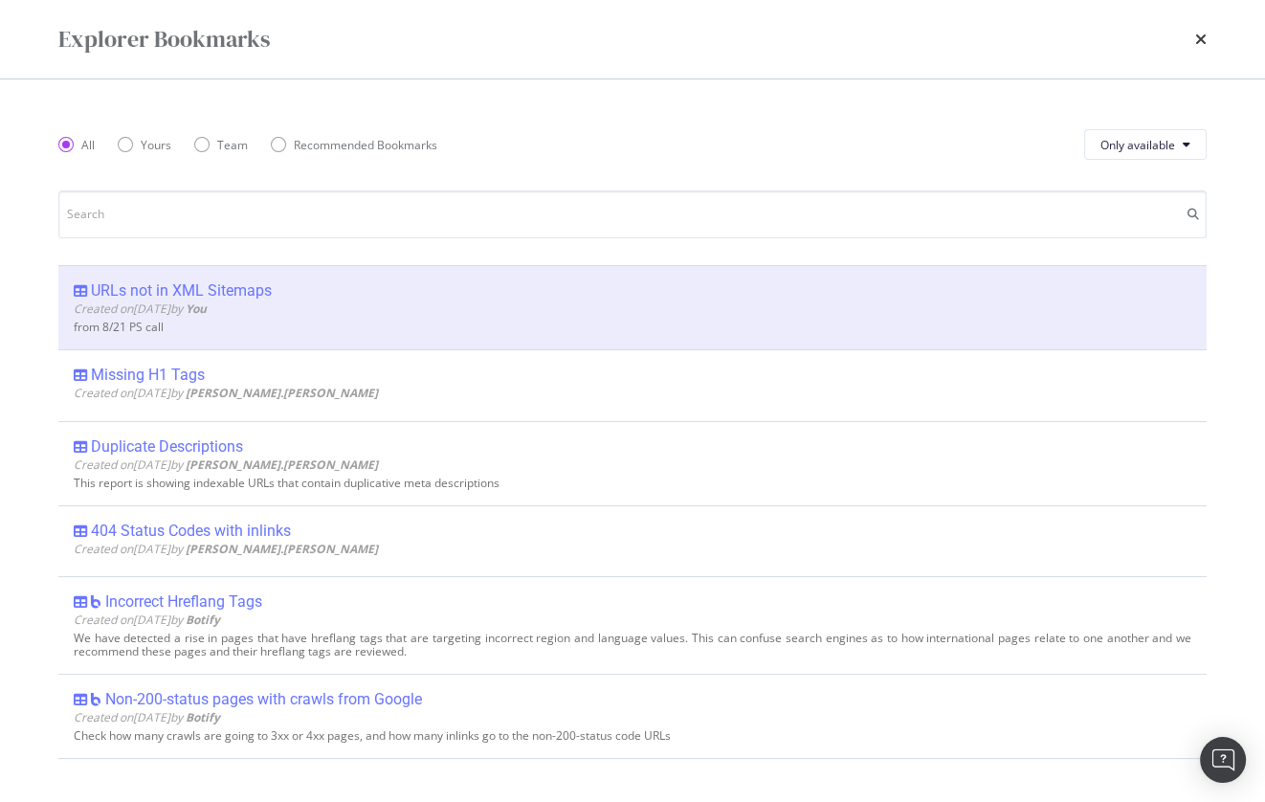
drag, startPoint x: 1200, startPoint y: 44, endPoint x: 1150, endPoint y: 52, distance: 50.4
click at [1200, 44] on icon "times" at bounding box center [1200, 39] width 11 height 15
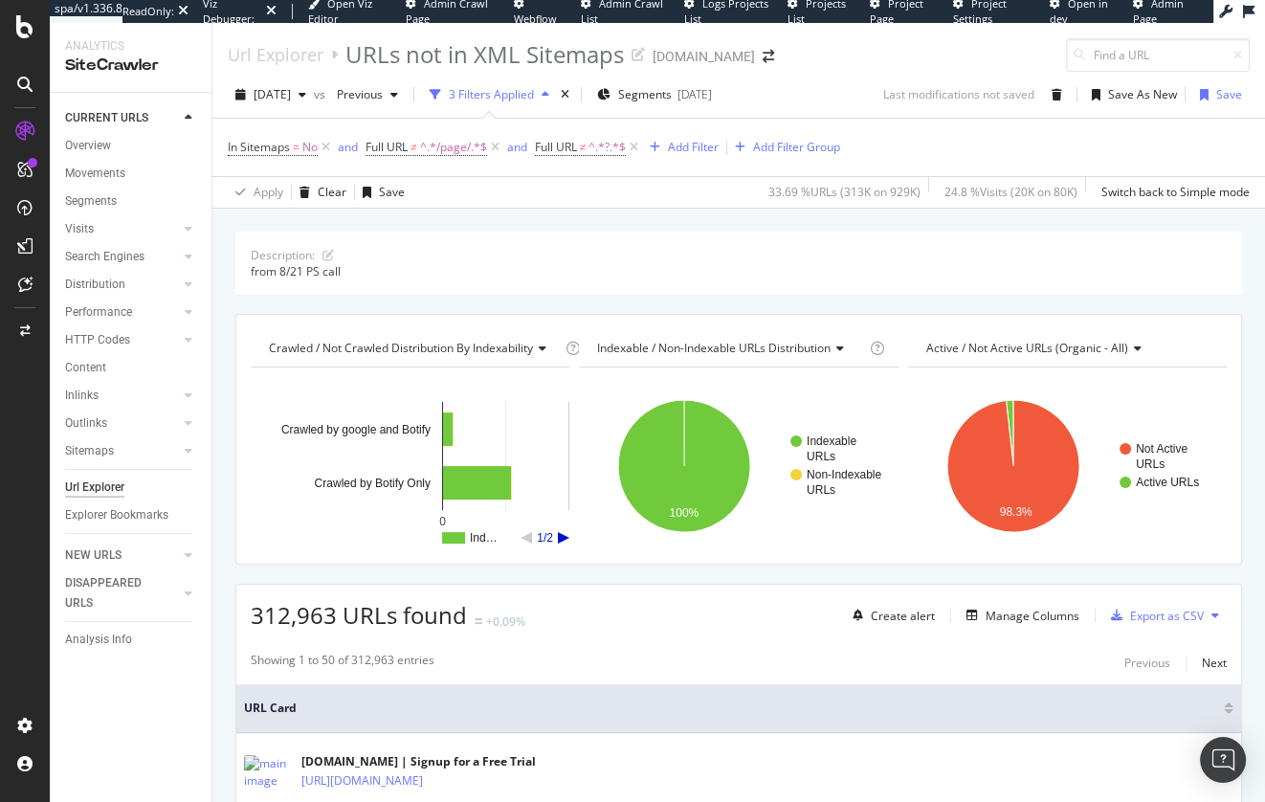
click at [311, 217] on div "Description: from 8/21 PS call Crawled / Not Crawled Distribution By Indexabili…" at bounding box center [738, 232] width 1053 height 46
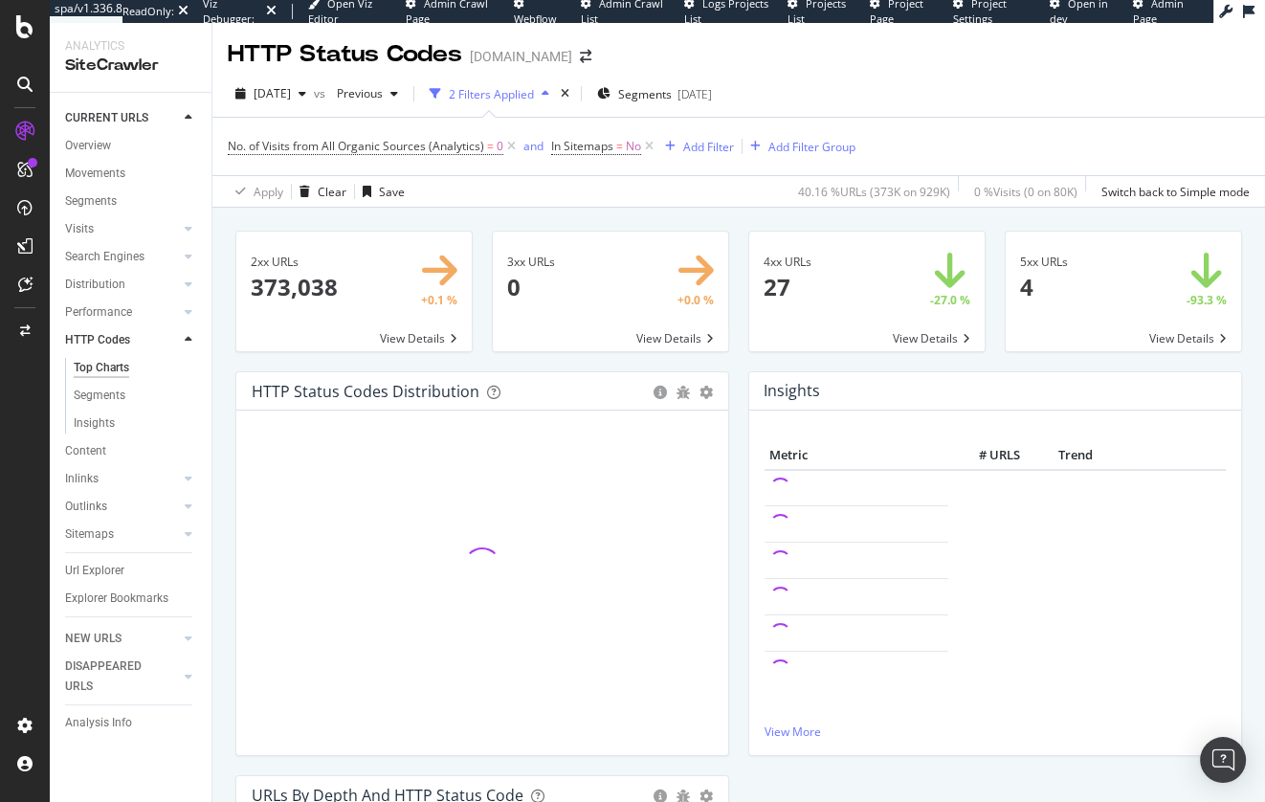
click at [570, 216] on div "2xx URLs × Close Chart main-metric-code-2xx - API Requests List Area Type Reque…" at bounding box center [738, 731] width 1007 height 1030
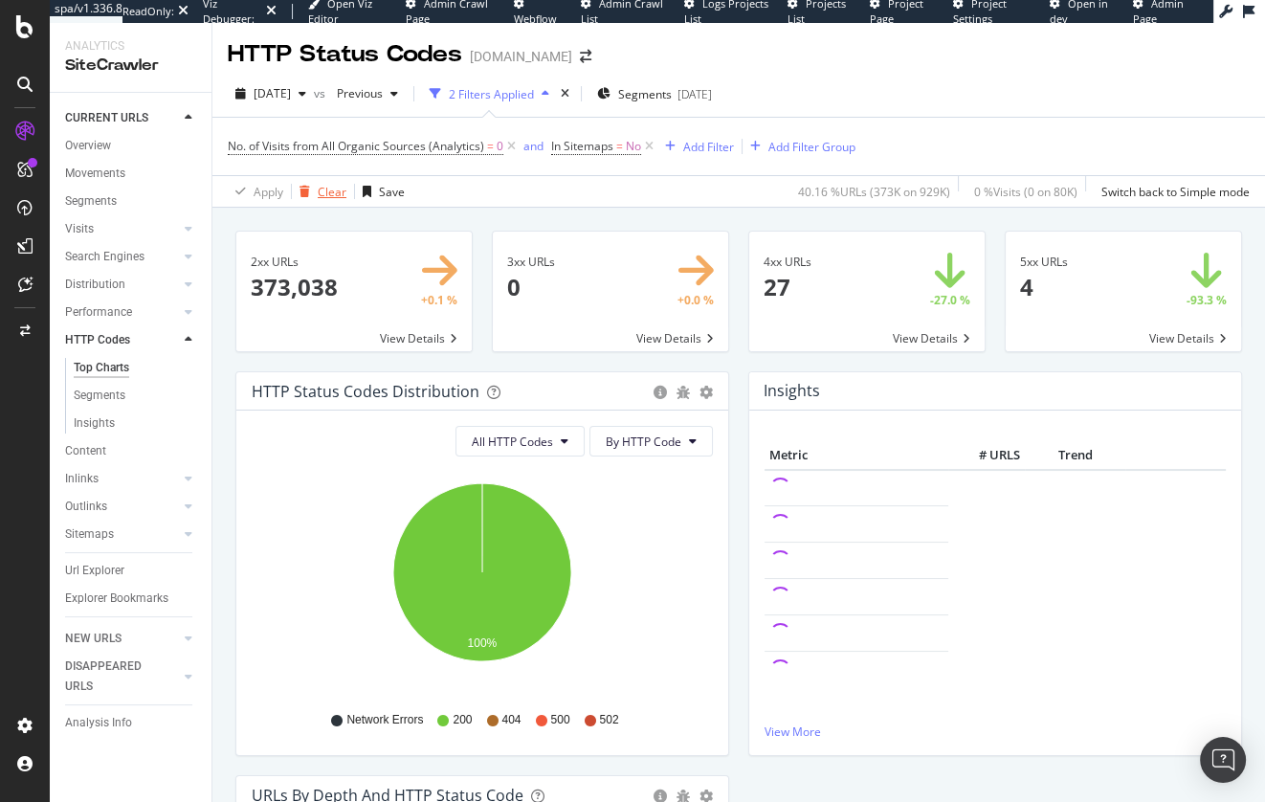
click at [318, 191] on div "Clear" at bounding box center [332, 192] width 29 height 16
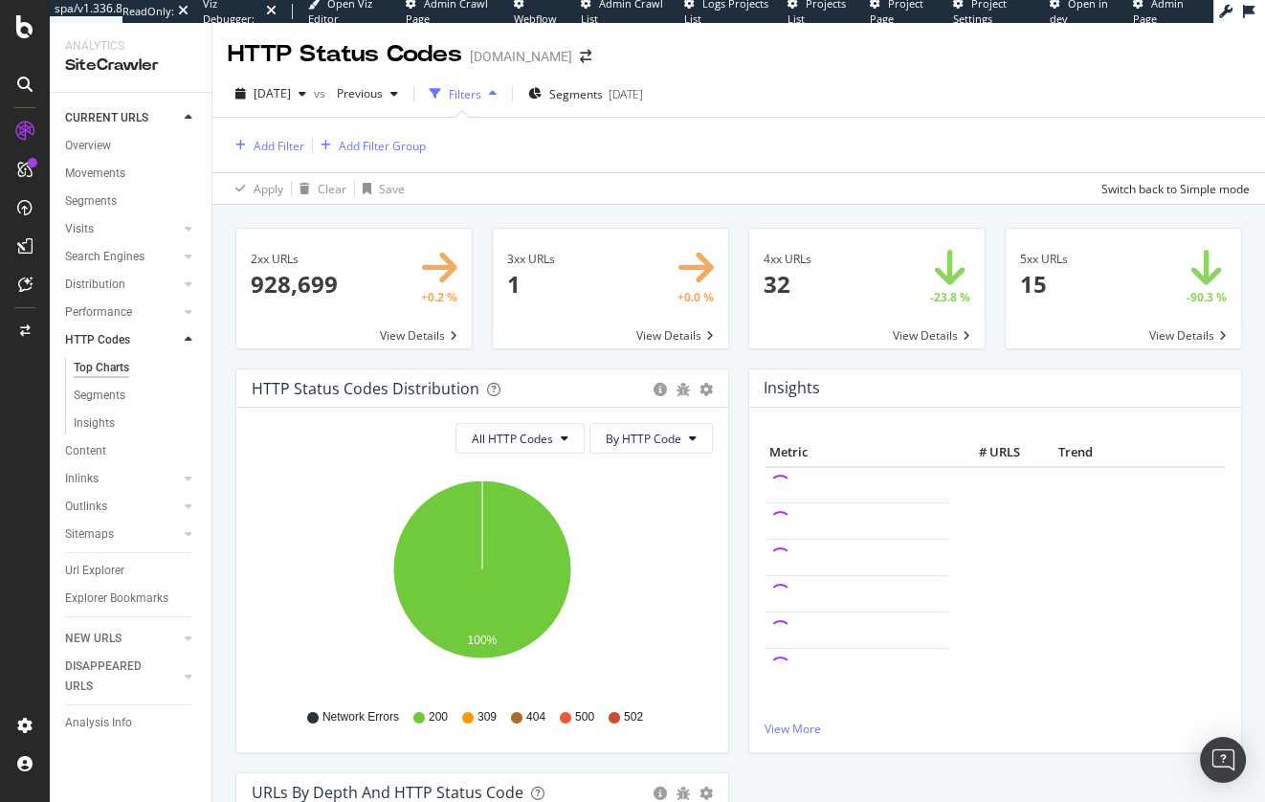
click at [709, 216] on div "2xx URLs × Close Chart main-metric-code-2xx - API Requests List Area Type Reque…" at bounding box center [738, 728] width 1007 height 1030
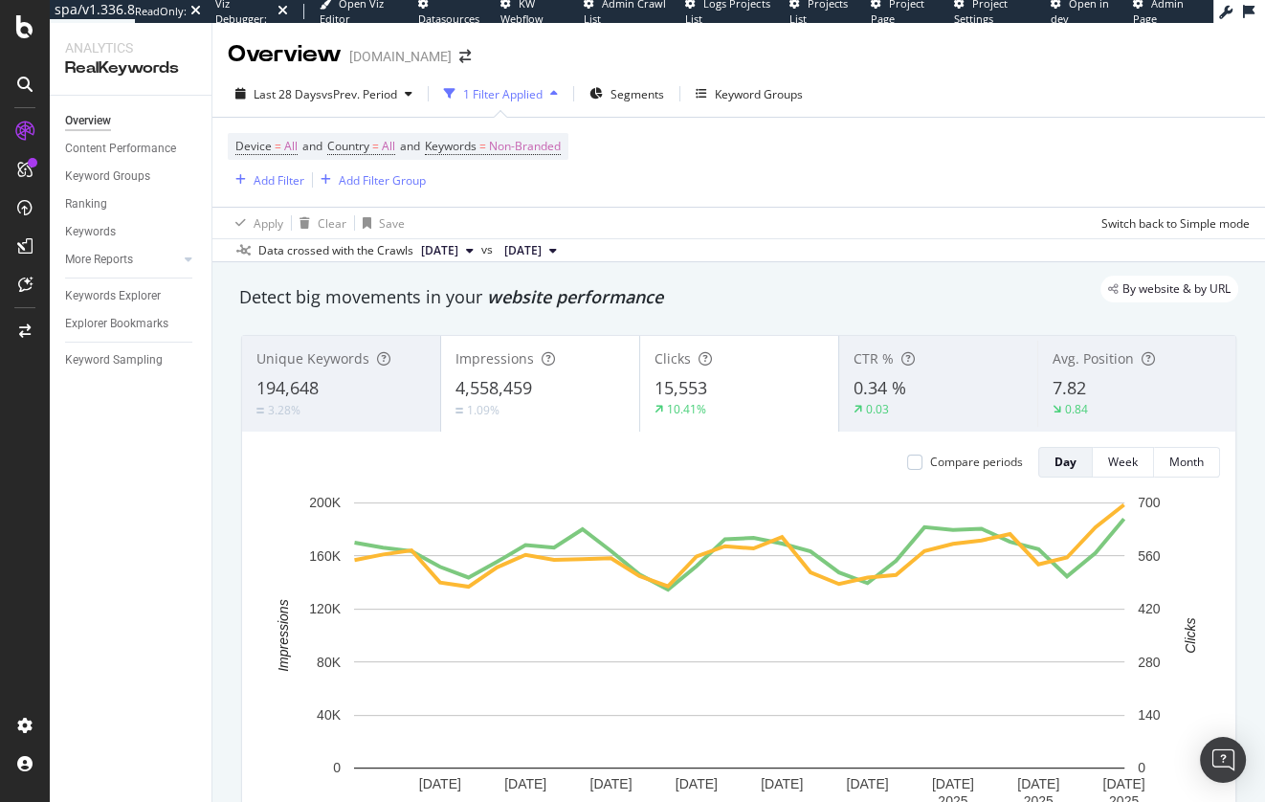
click at [456, 298] on div "By website & by URL" at bounding box center [729, 289] width 1018 height 27
click at [412, 288] on div "By website & by URL" at bounding box center [729, 289] width 1018 height 27
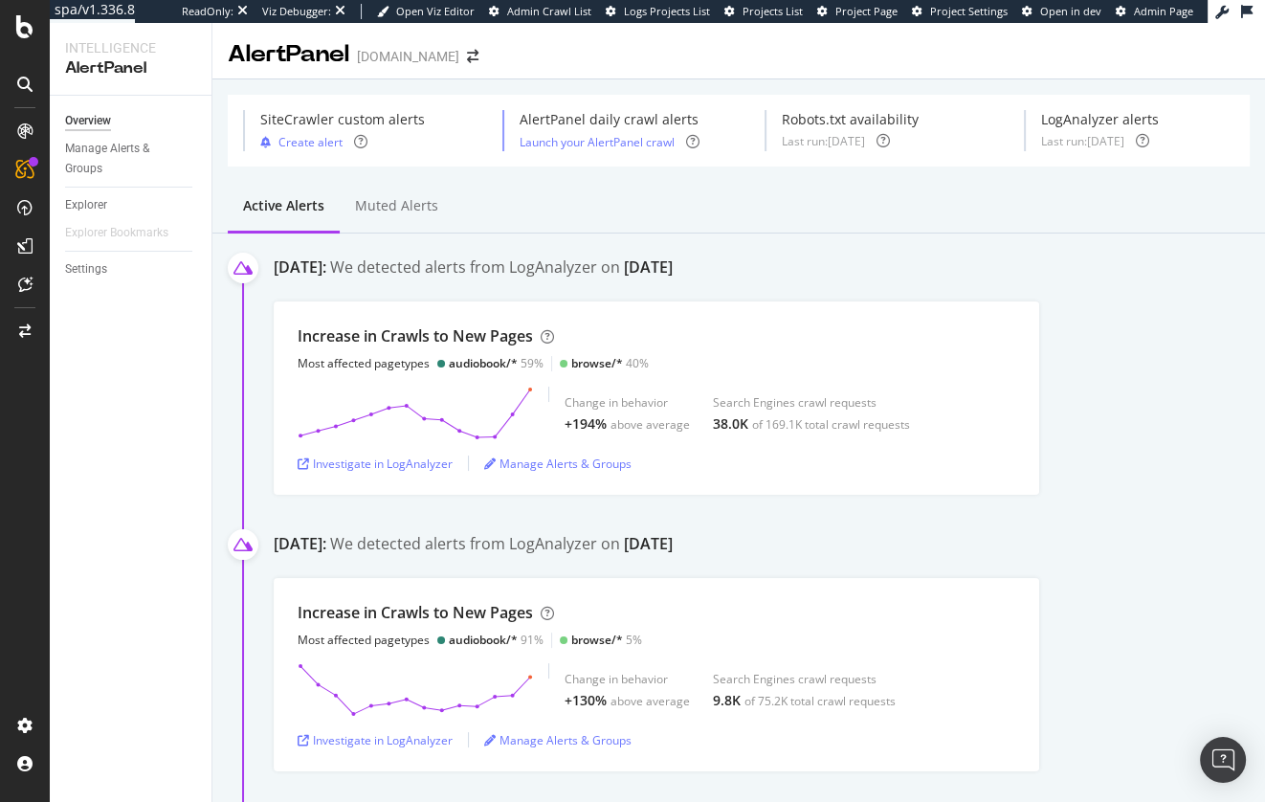
click at [111, 435] on div "Overview Manage Alerts & Groups Explorer Explorer Bookmarks Settings" at bounding box center [131, 449] width 162 height 706
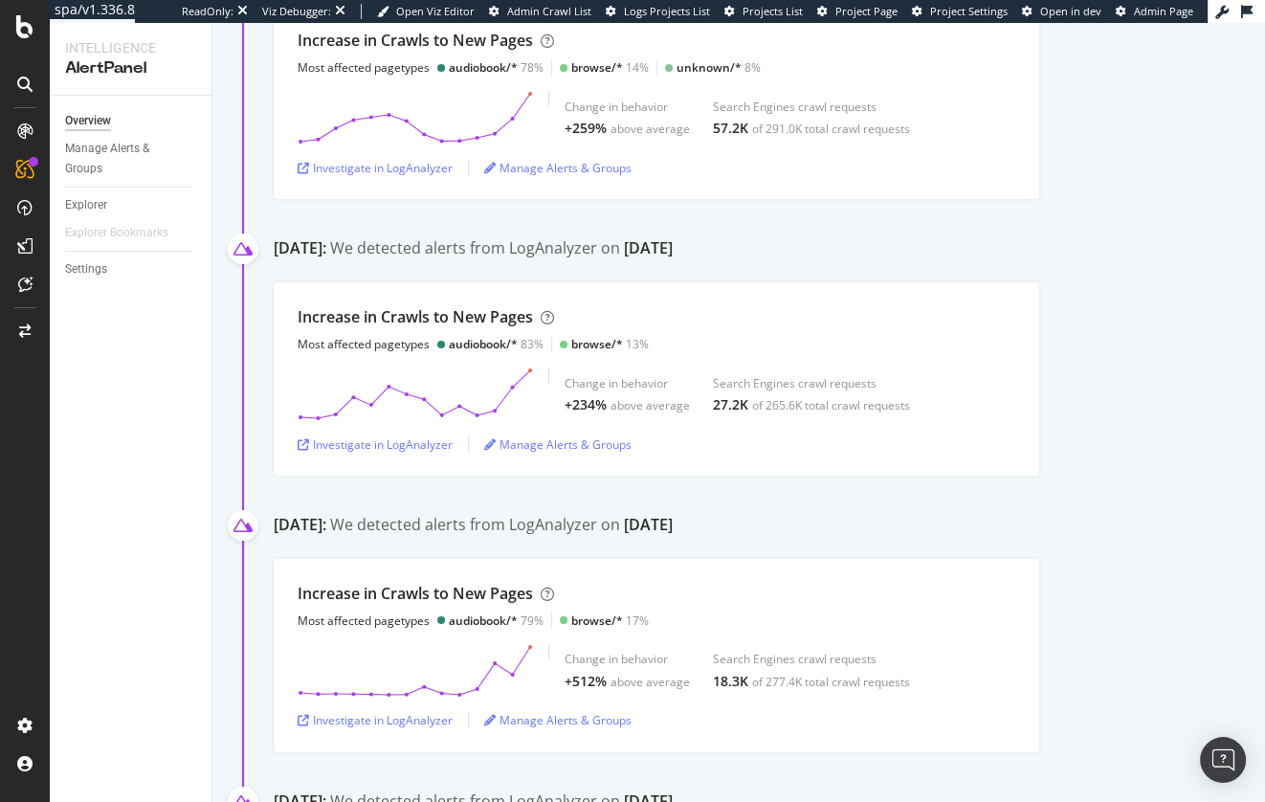
scroll to position [4145, 0]
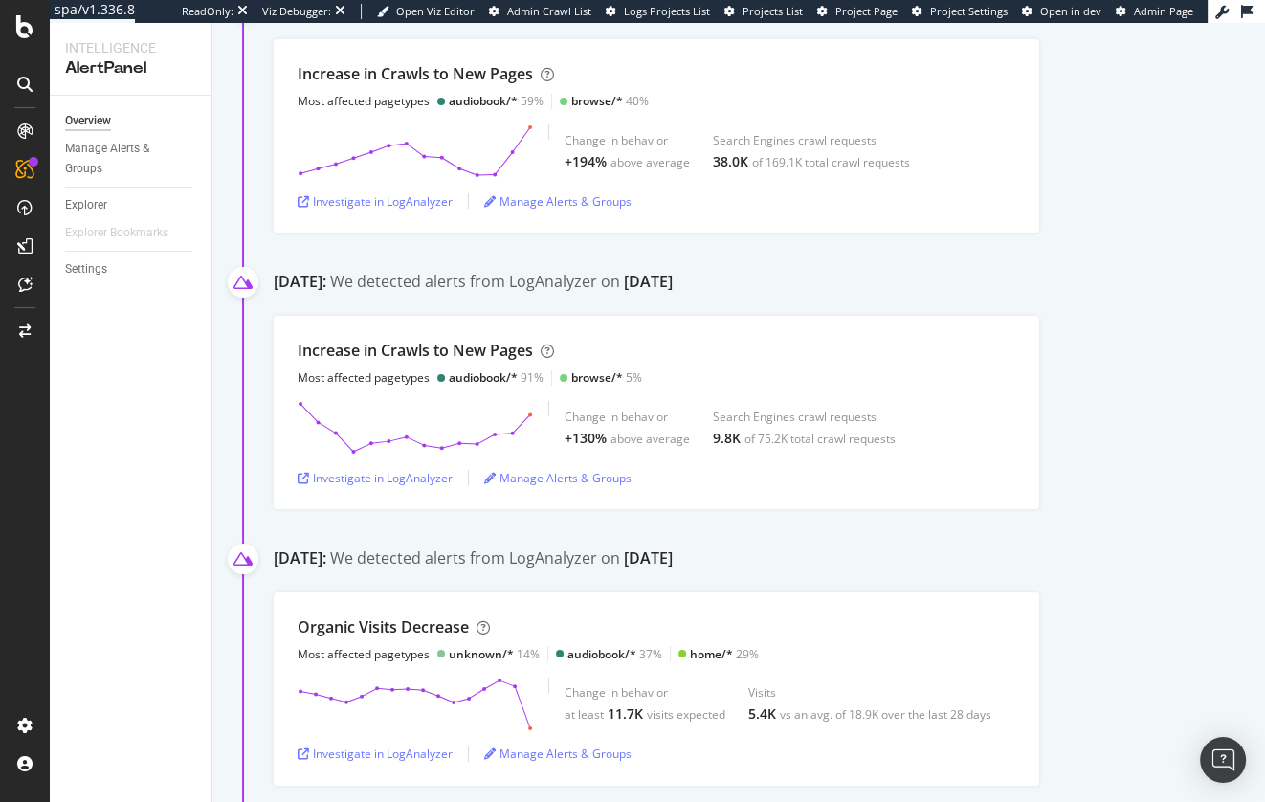
scroll to position [0, 0]
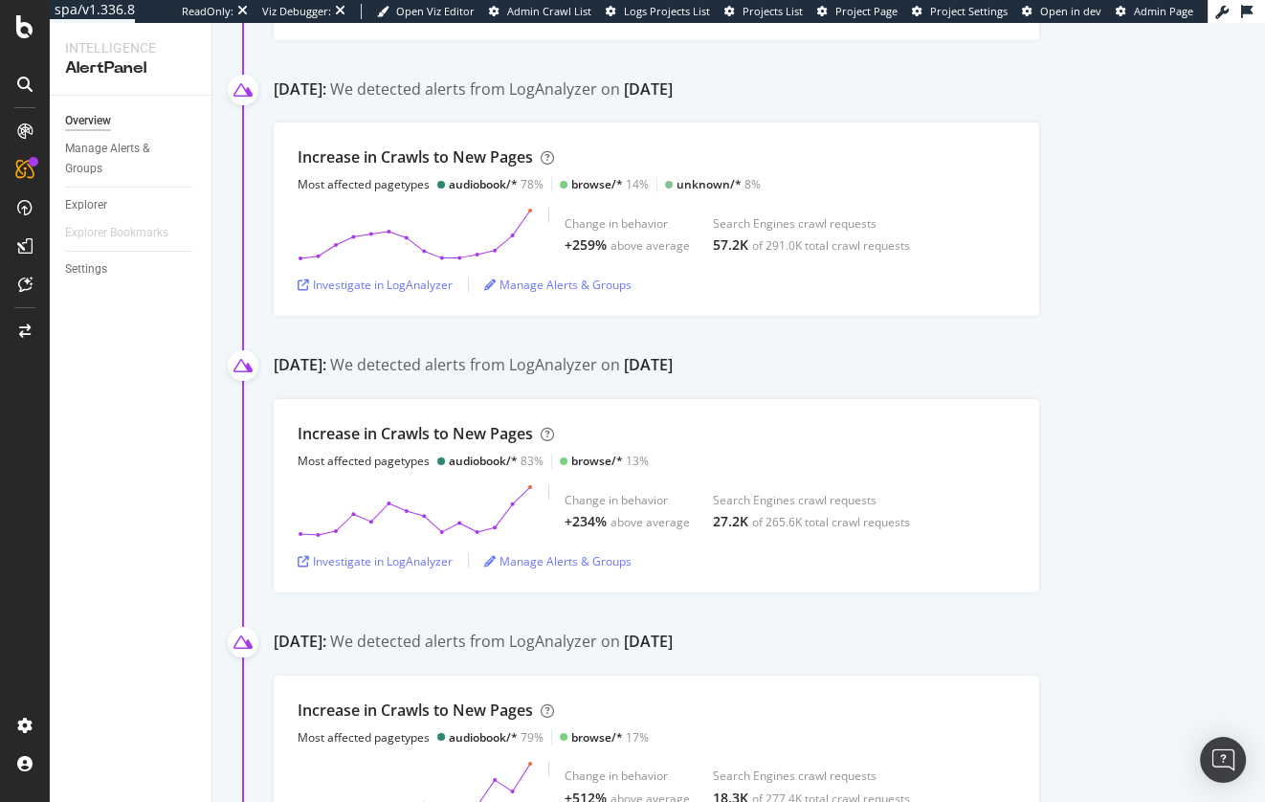
scroll to position [3946, 0]
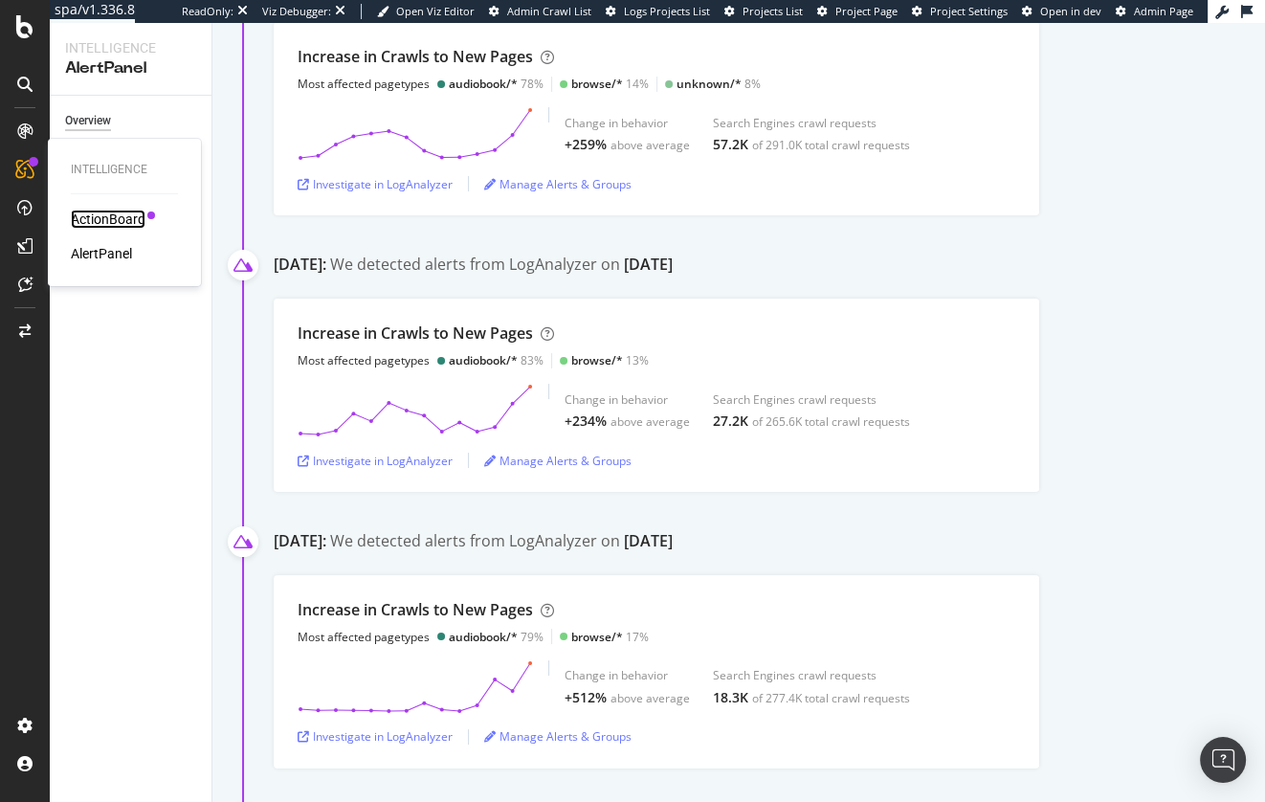
click at [96, 222] on div "ActionBoard" at bounding box center [108, 219] width 75 height 19
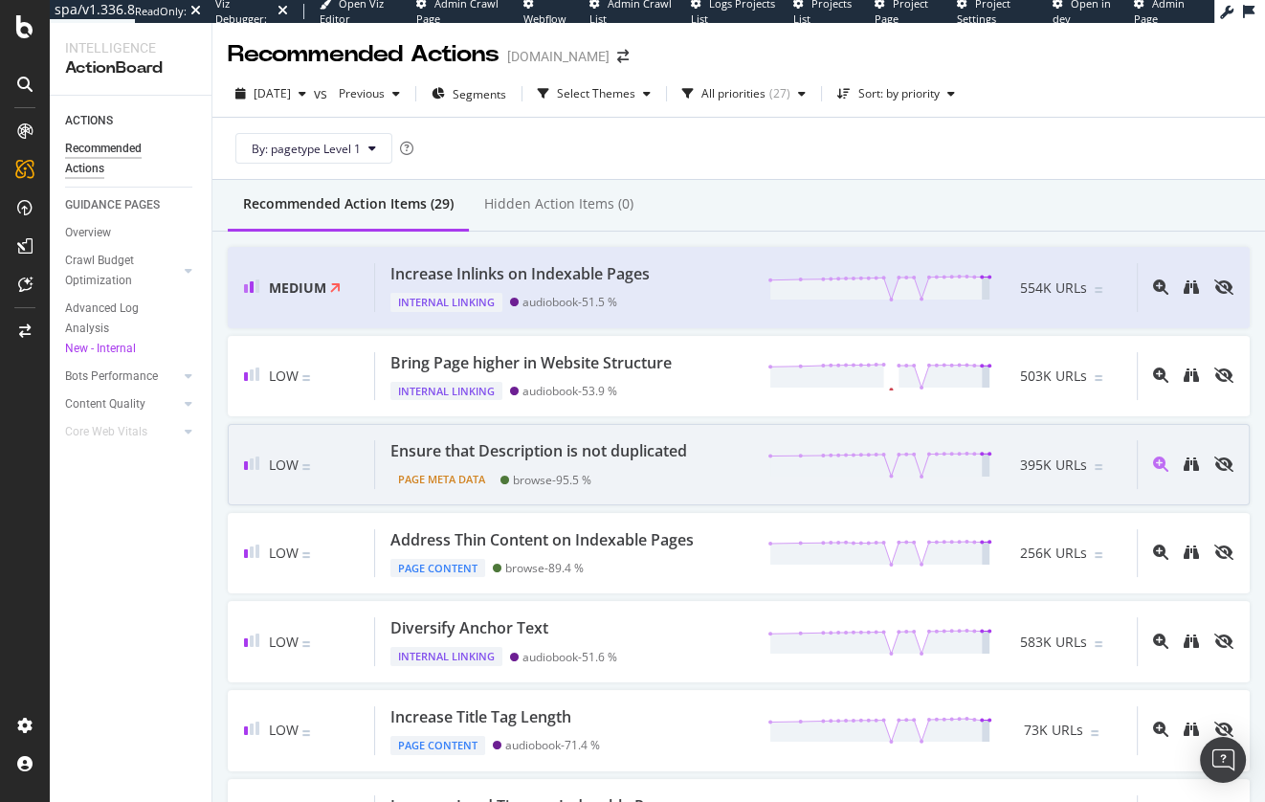
click at [662, 467] on div "Page Meta Data browse - 95.5 %" at bounding box center [542, 475] width 304 height 27
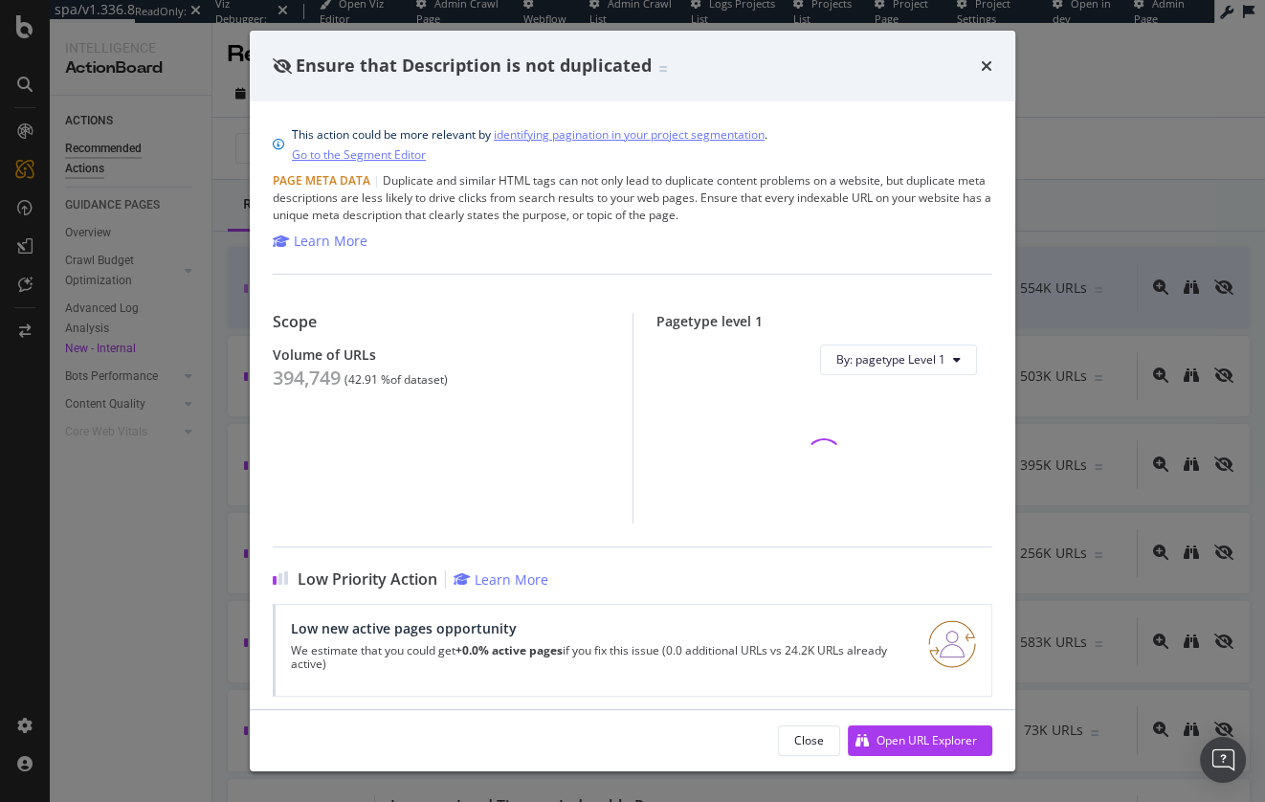
click at [688, 211] on div "Page Meta Data | Duplicate and similar HTML tags can not only lead to duplicate…" at bounding box center [633, 198] width 720 height 52
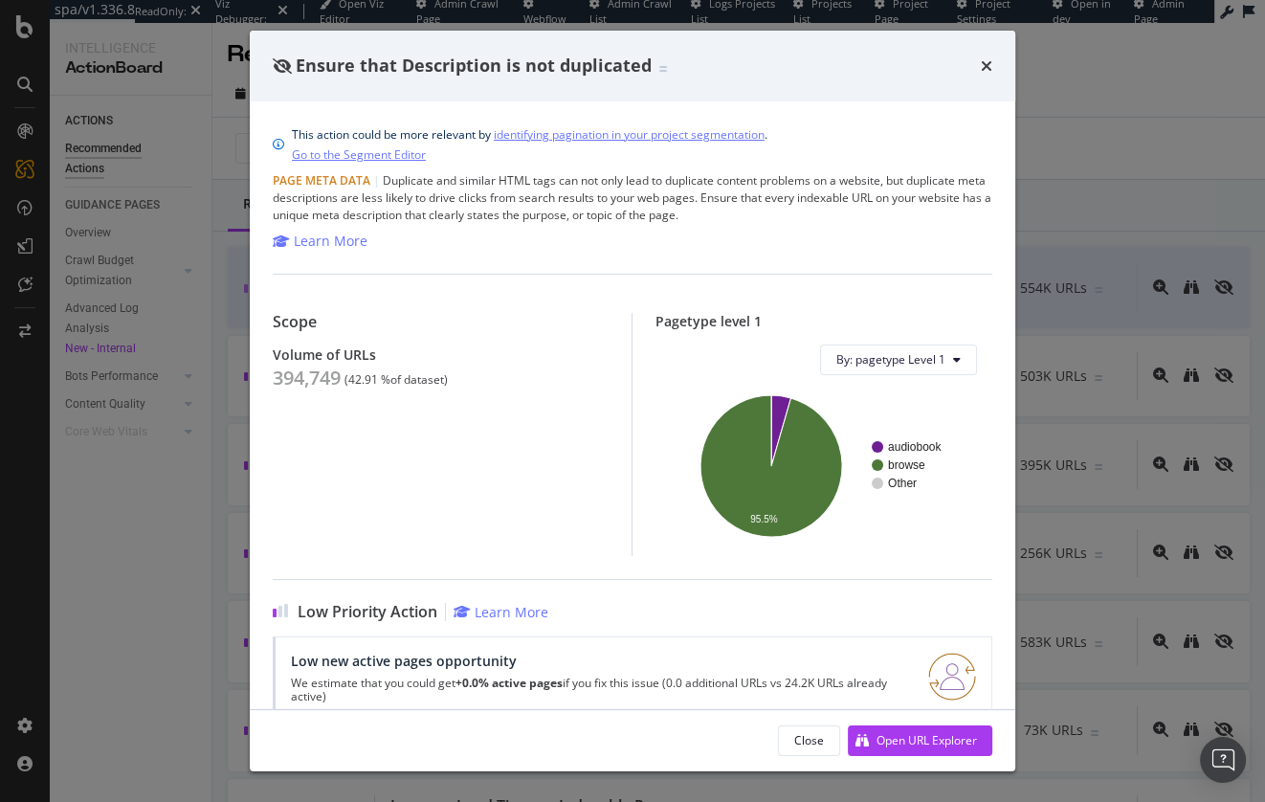
click at [643, 202] on div "Page Meta Data | Duplicate and similar HTML tags can not only lead to duplicate…" at bounding box center [633, 198] width 720 height 52
click at [646, 220] on div "Page Meta Data | Duplicate and similar HTML tags can not only lead to duplicate…" at bounding box center [633, 198] width 720 height 52
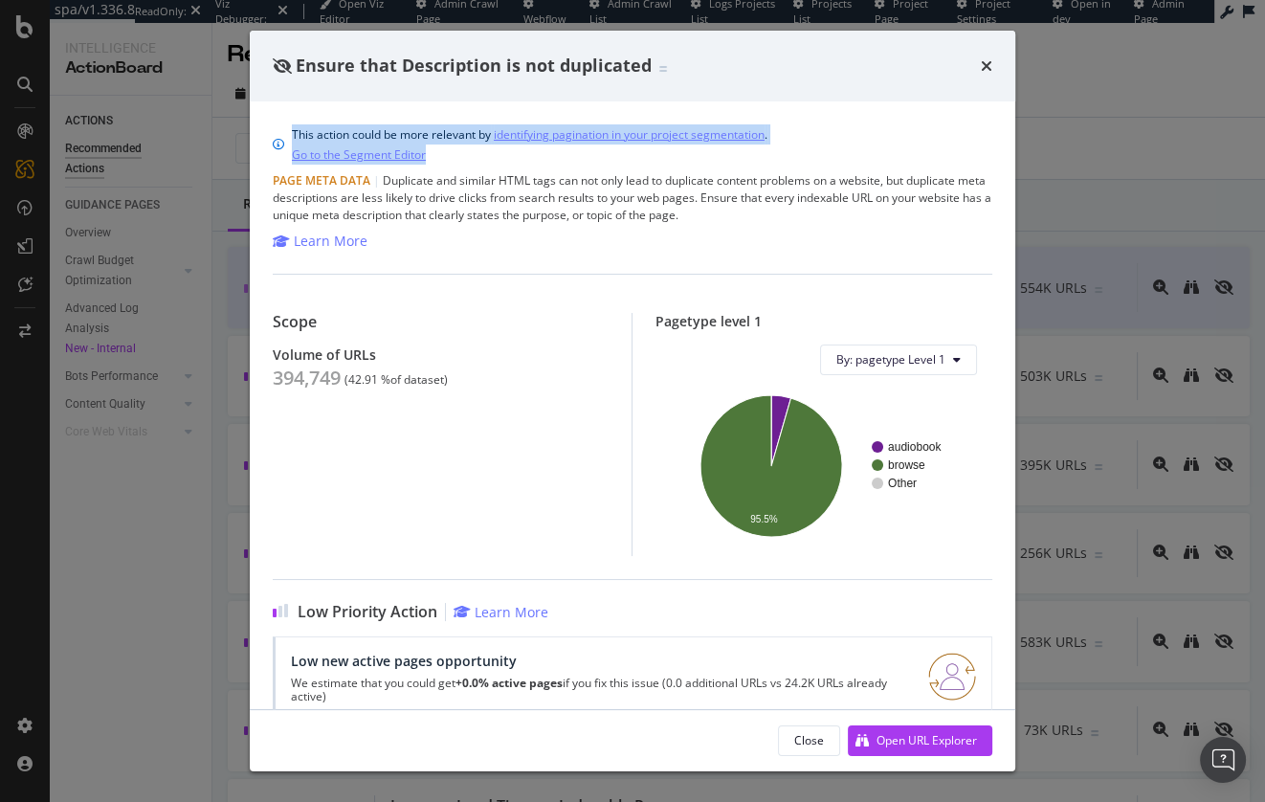
drag, startPoint x: 292, startPoint y: 132, endPoint x: 565, endPoint y: 160, distance: 274.2
click at [565, 160] on div "This action could be more relevant by identifying pagination in your project se…" at bounding box center [530, 144] width 476 height 40
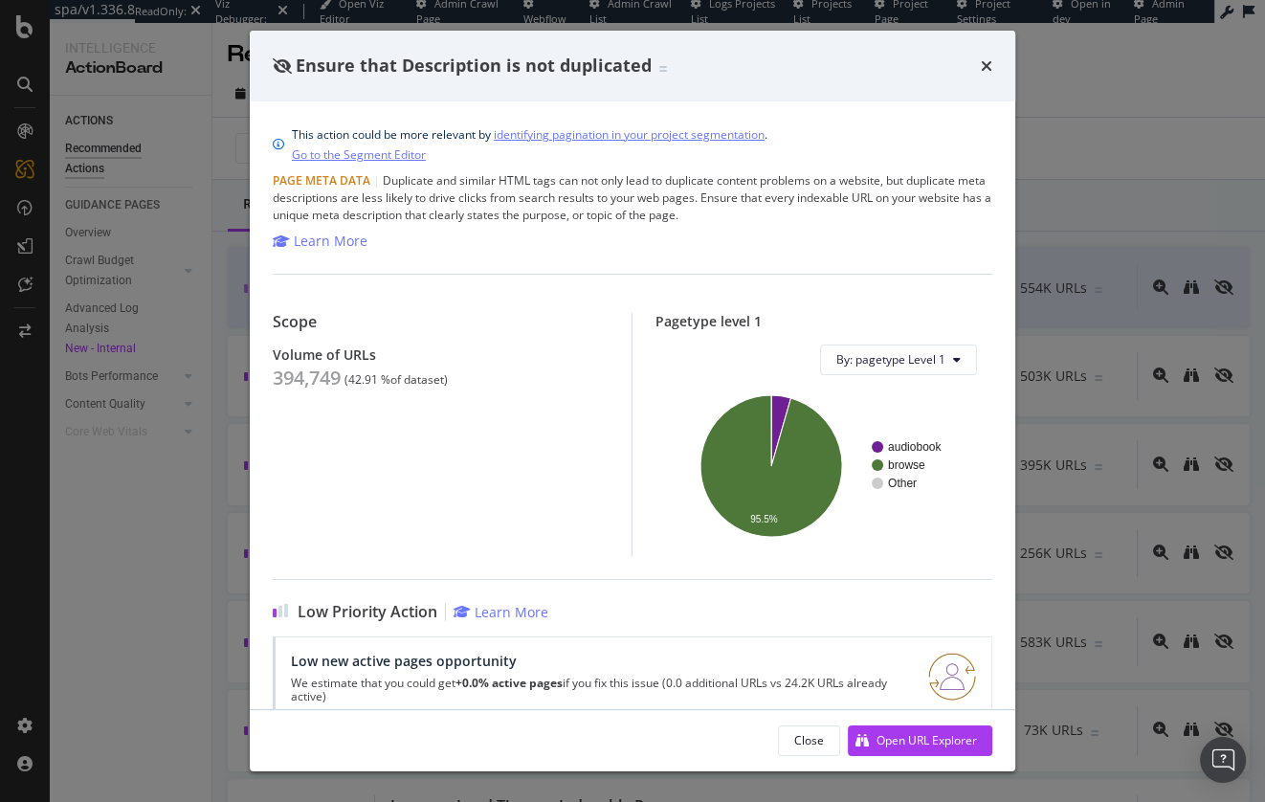
click at [562, 164] on div "This action could be more relevant by identifying pagination in your project se…" at bounding box center [530, 144] width 476 height 40
click at [554, 179] on div "Page Meta Data | Duplicate and similar HTML tags can not only lead to duplicate…" at bounding box center [633, 198] width 720 height 52
click at [579, 207] on div "Page Meta Data | Duplicate and similar HTML tags can not only lead to duplicate…" at bounding box center [633, 198] width 720 height 52
click at [579, 204] on div "Page Meta Data | Duplicate and similar HTML tags can not only lead to duplicate…" at bounding box center [633, 198] width 720 height 52
click at [623, 167] on div "This action could be more relevant by identifying pagination in your project se…" at bounding box center [633, 405] width 766 height 608
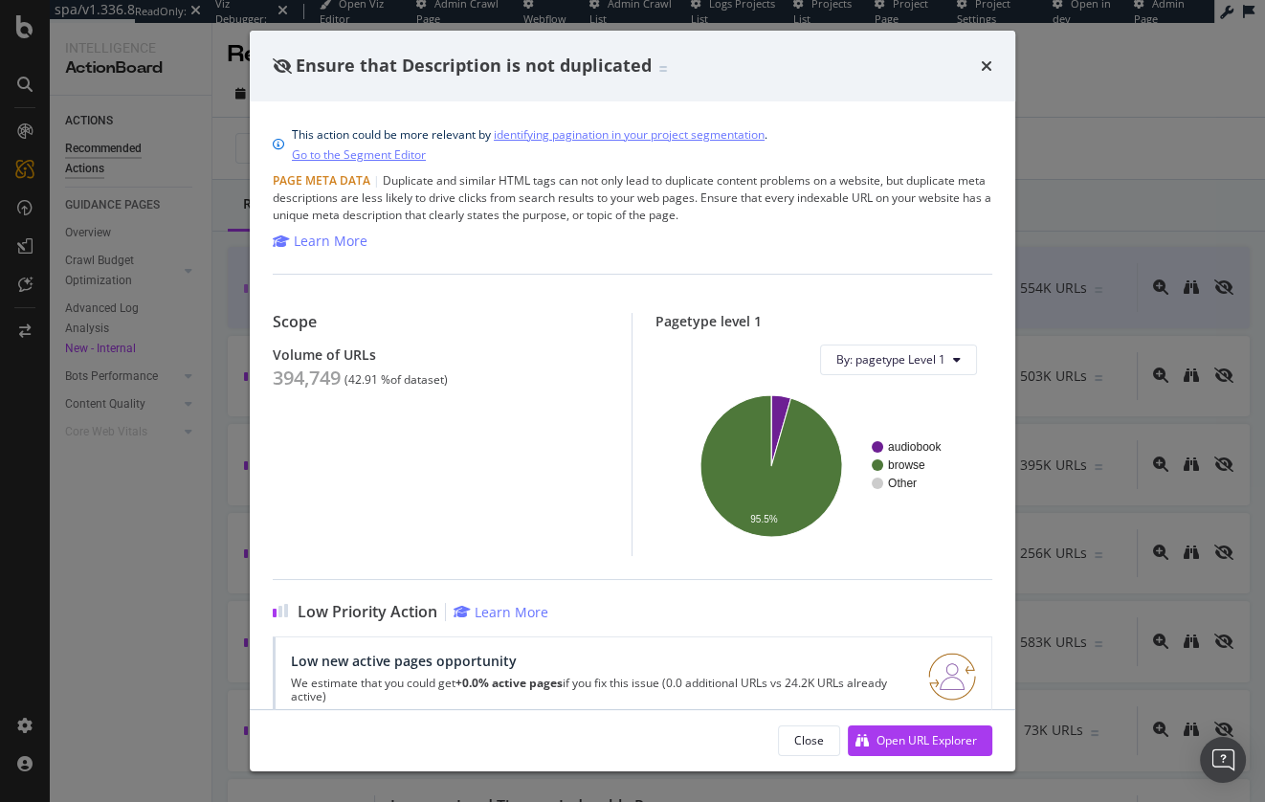
click at [679, 214] on div "Page Meta Data | Duplicate and similar HTML tags can not only lead to duplicate…" at bounding box center [633, 198] width 720 height 52
click at [831, 110] on div "This action could be more relevant by identifying pagination in your project se…" at bounding box center [633, 405] width 766 height 608
drag, startPoint x: 883, startPoint y: 158, endPoint x: 905, endPoint y: 135, distance: 31.8
click at [883, 158] on div "This action could be more relevant by identifying pagination in your project se…" at bounding box center [633, 144] width 720 height 40
click at [985, 66] on icon "times" at bounding box center [986, 65] width 11 height 15
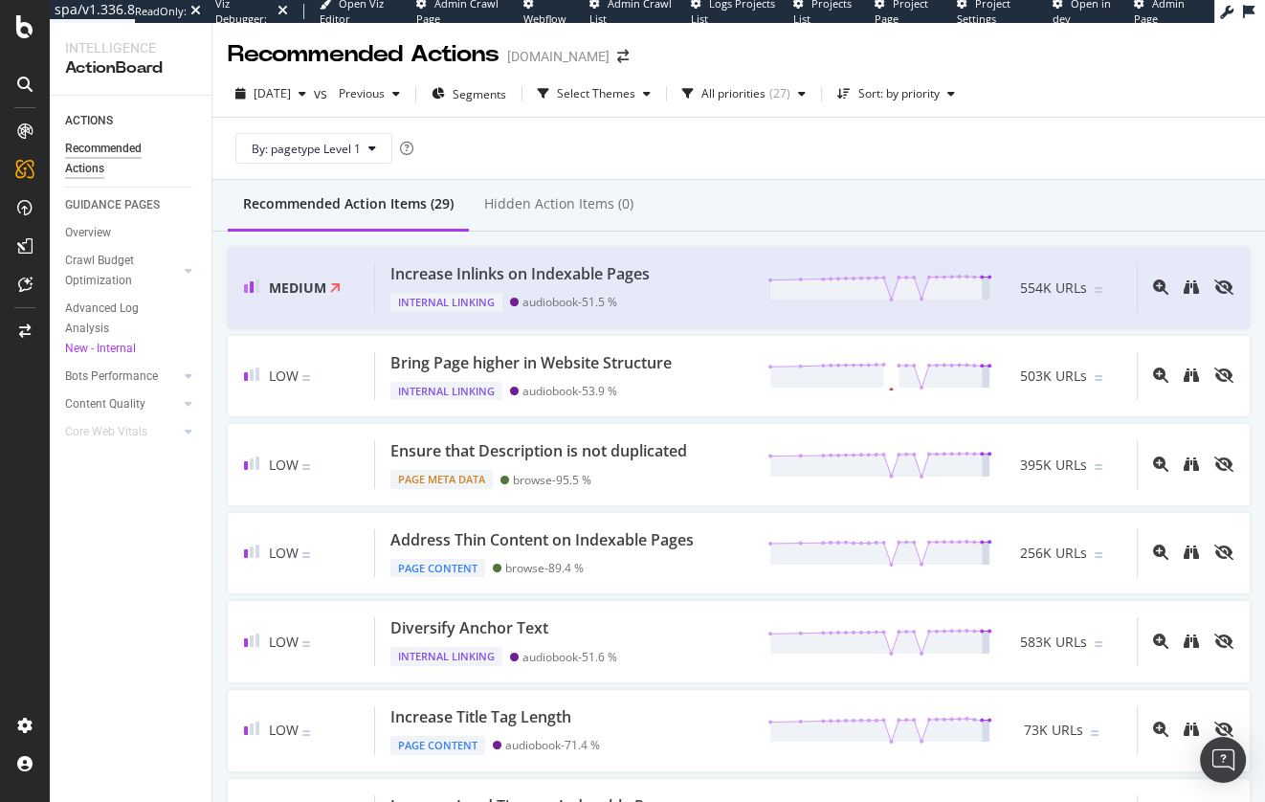
drag, startPoint x: 561, startPoint y: 139, endPoint x: 548, endPoint y: 138, distance: 12.5
click at [561, 139] on div "By: pagetype Level 1" at bounding box center [739, 148] width 1022 height 61
click at [509, 141] on div "By: pagetype Level 1" at bounding box center [739, 148] width 1022 height 61
drag, startPoint x: 139, startPoint y: 506, endPoint x: 105, endPoint y: 351, distance: 158.6
click at [138, 506] on div "ACTIONS Recommended Actions GUIDANCE PAGES Overview Crawl Budget Optimization L…" at bounding box center [131, 449] width 162 height 706
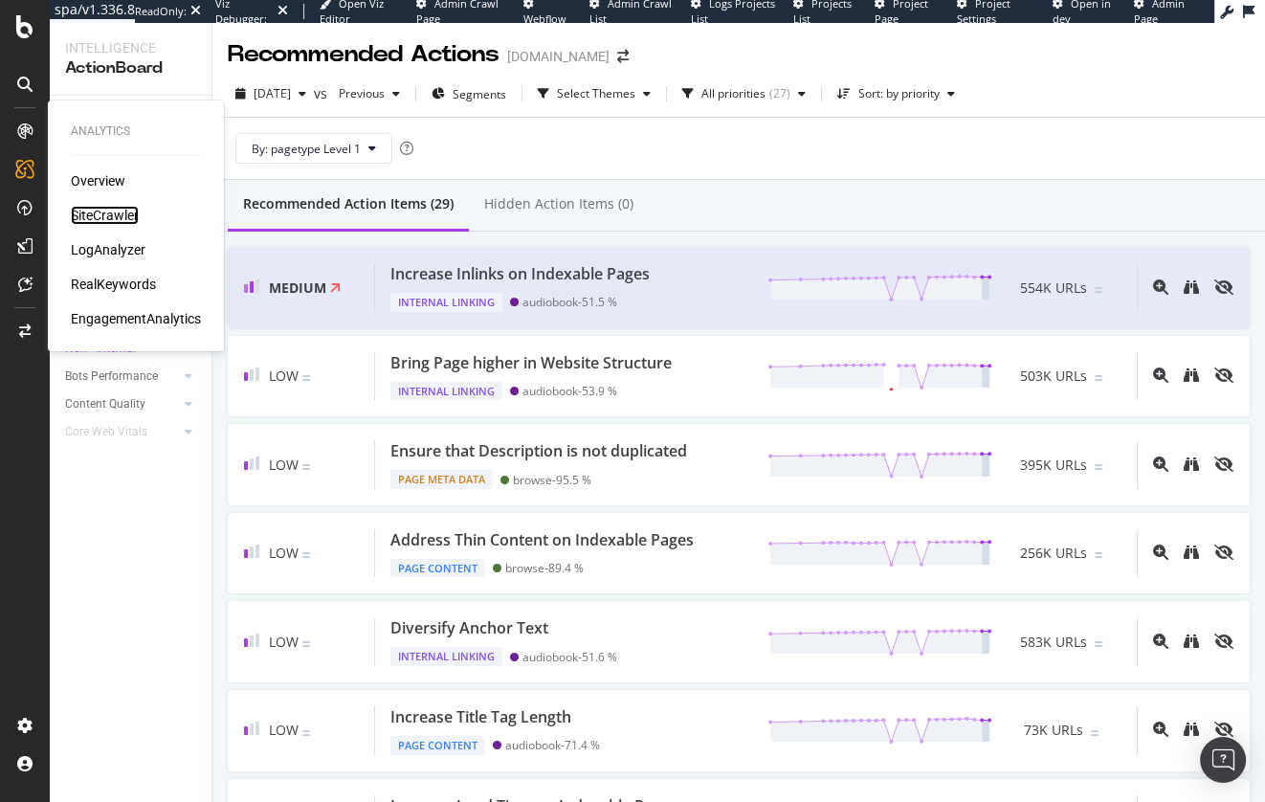
click at [91, 215] on div "SiteCrawler" at bounding box center [105, 215] width 68 height 19
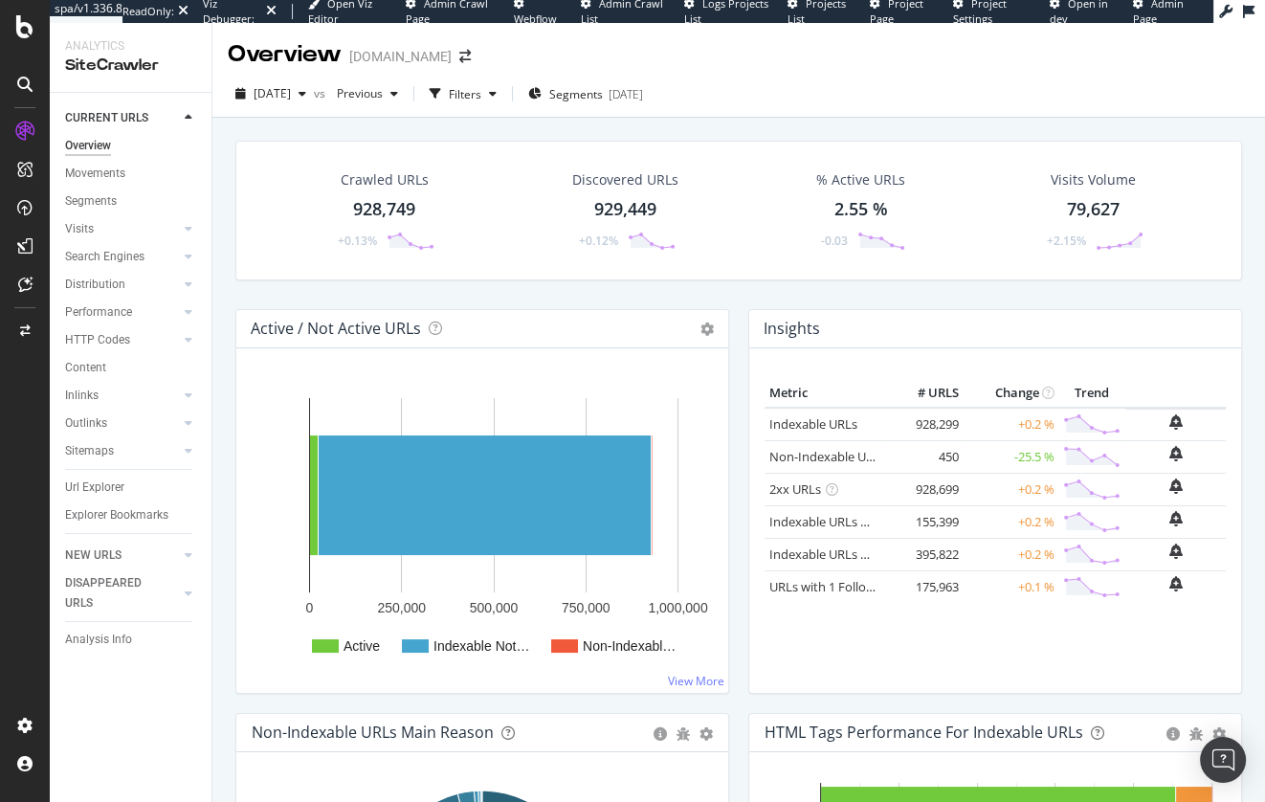
click at [208, 378] on div "Content" at bounding box center [138, 368] width 146 height 28
click at [124, 220] on div "ActionBoard" at bounding box center [108, 219] width 75 height 19
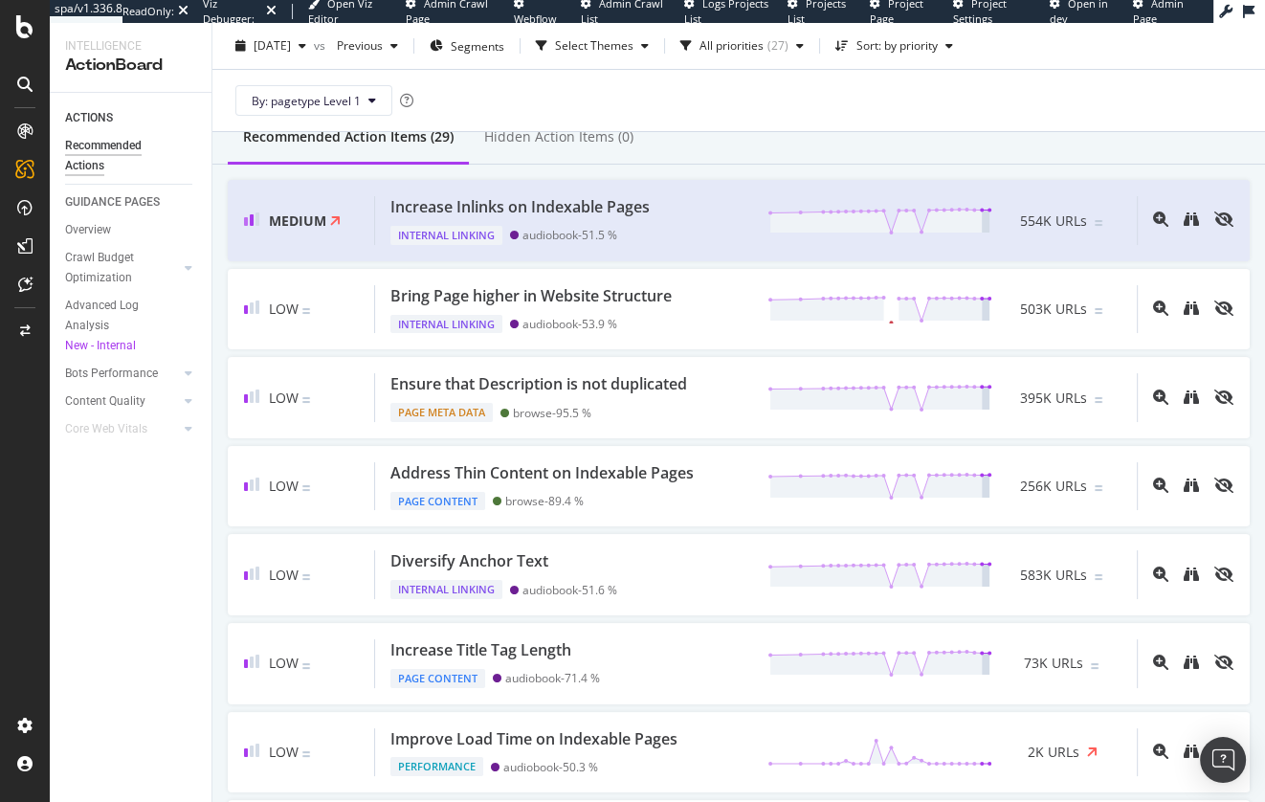
scroll to position [77, 0]
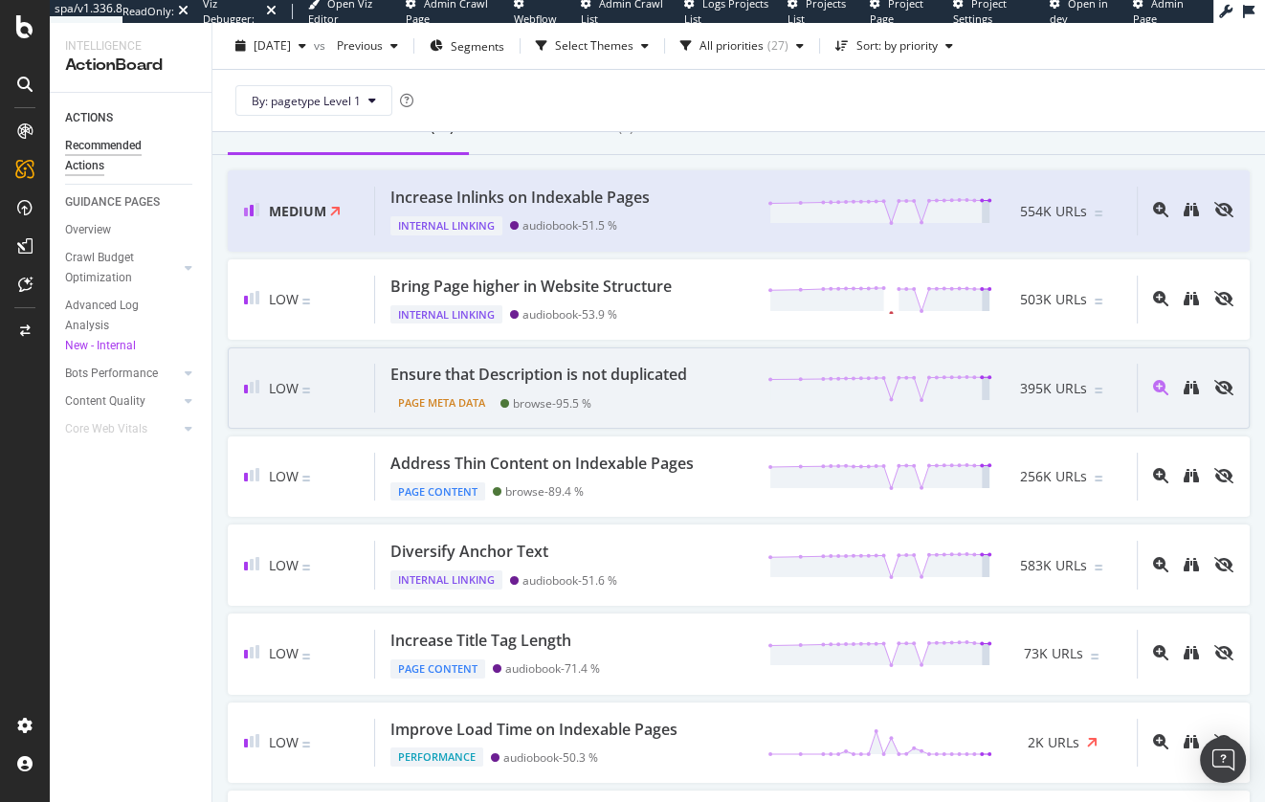
click at [621, 373] on div "Ensure that Description is not duplicated" at bounding box center [538, 375] width 297 height 22
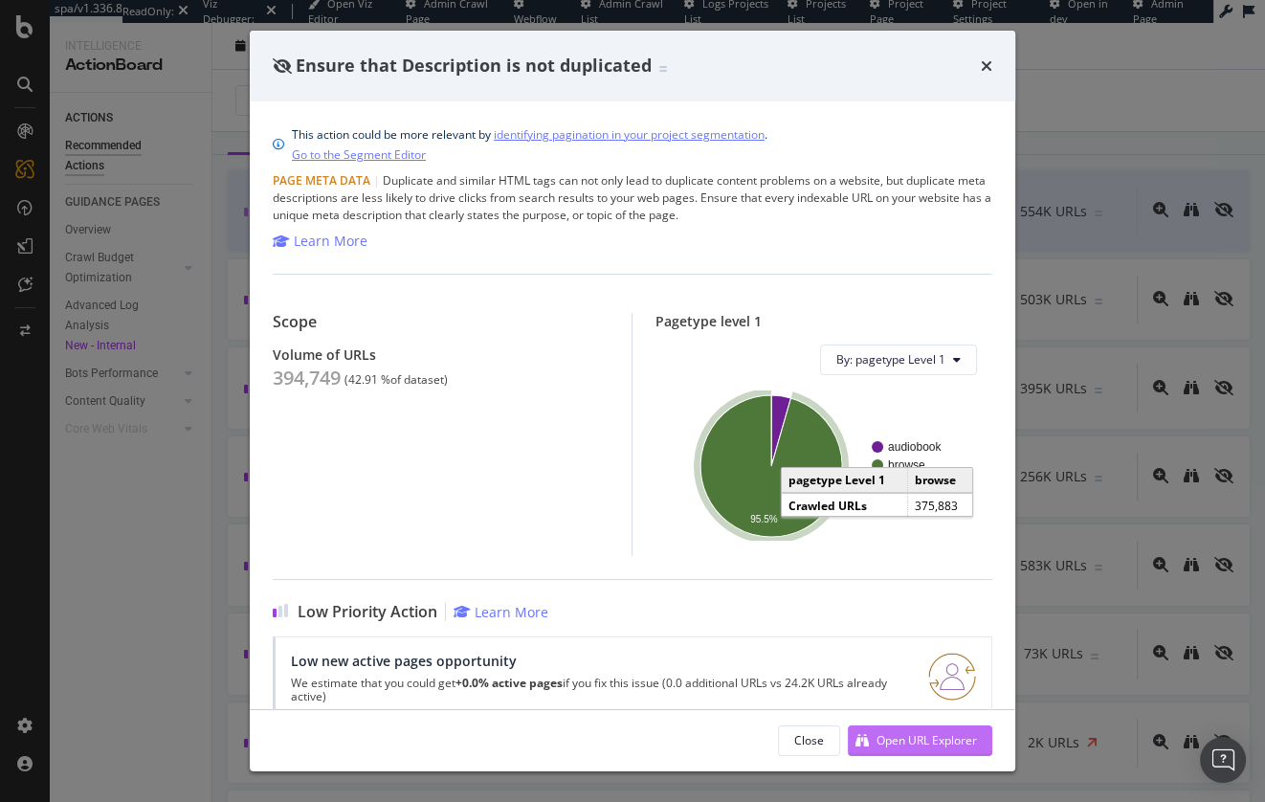
click at [925, 735] on div "Open URL Explorer" at bounding box center [927, 740] width 100 height 16
click at [580, 199] on div "Page Meta Data | Duplicate and similar HTML tags can not only lead to duplicate…" at bounding box center [633, 198] width 720 height 52
click at [987, 65] on icon "times" at bounding box center [986, 65] width 11 height 15
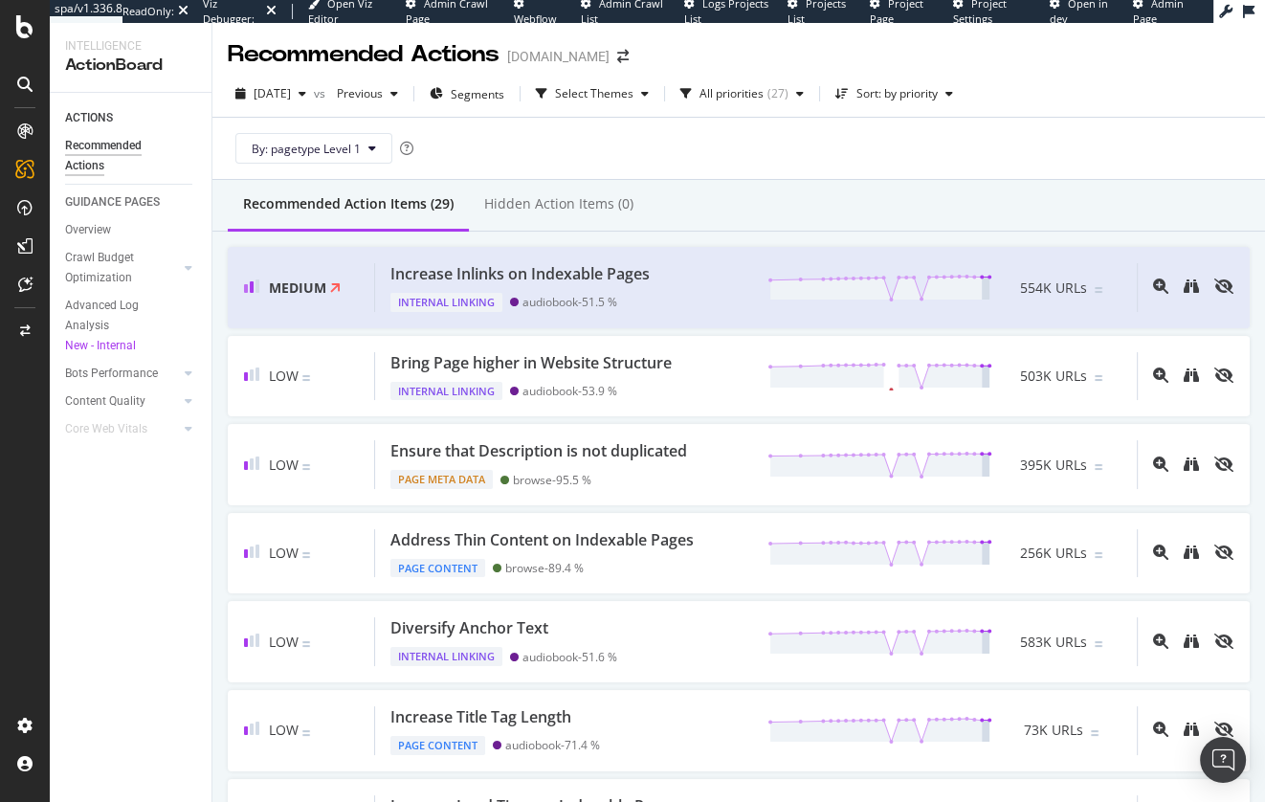
click at [677, 145] on div "By: pagetype Level 1" at bounding box center [739, 148] width 1022 height 61
click at [736, 302] on div "Increase Inlinks on Indexable Pages Internal Linking audiobook - 51.5 % 554K UR…" at bounding box center [756, 287] width 762 height 49
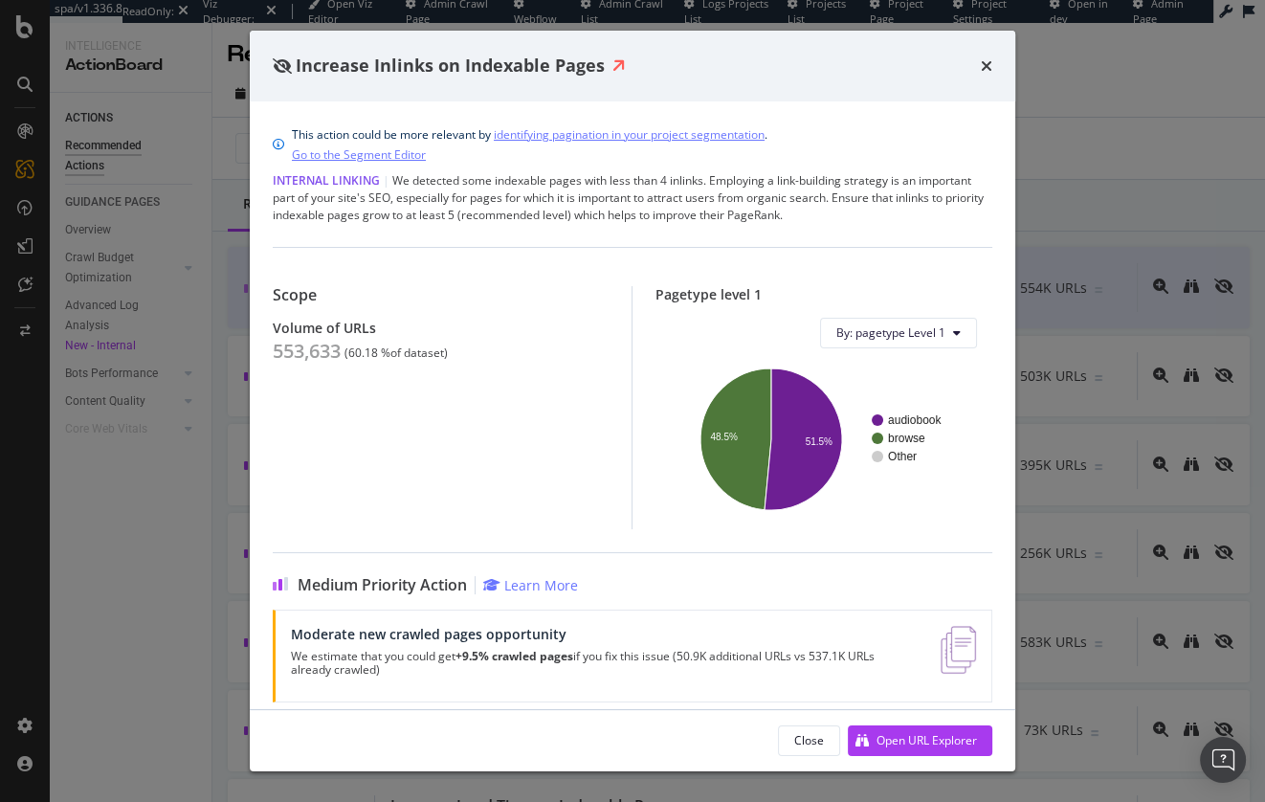
scroll to position [14, 0]
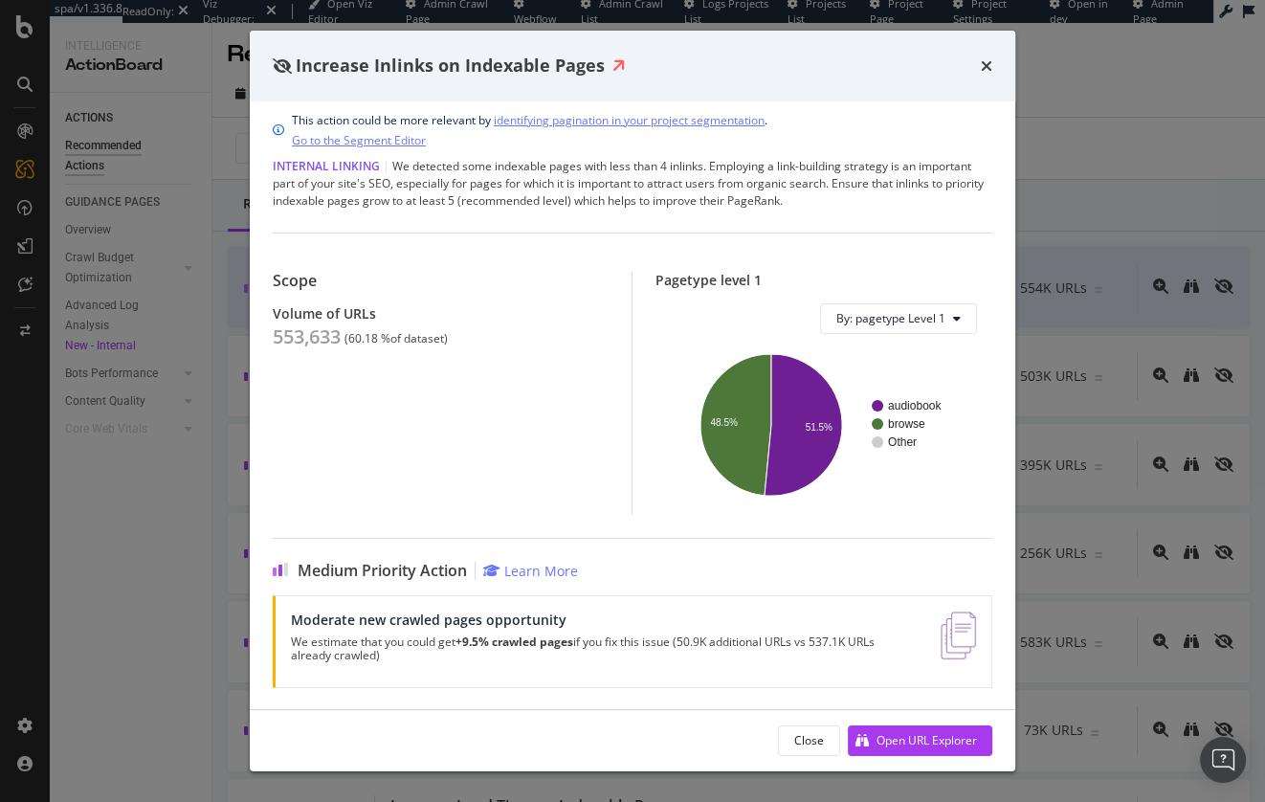
drag, startPoint x: 606, startPoint y: 289, endPoint x: 899, endPoint y: 186, distance: 310.6
click at [606, 289] on div "Scope Volume of URLs 553,633 ( 60.18 % of dataset )" at bounding box center [452, 393] width 359 height 243
click at [910, 183] on div "Internal Linking | We detected some indexable pages with less than 4 inlinks. E…" at bounding box center [633, 184] width 720 height 52
click at [856, 187] on div "Internal Linking | We detected some indexable pages with less than 4 inlinks. E…" at bounding box center [633, 184] width 720 height 52
click at [990, 62] on icon "times" at bounding box center [986, 65] width 11 height 15
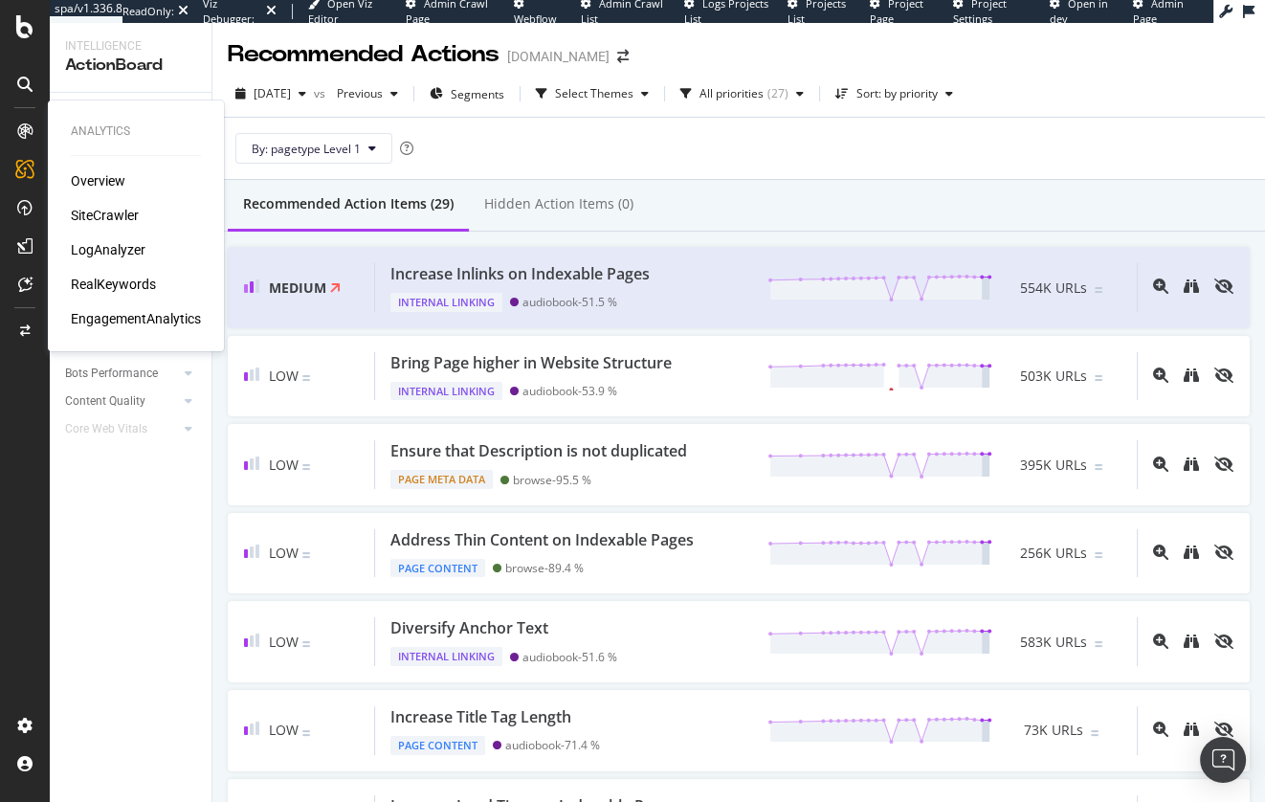
drag, startPoint x: 81, startPoint y: 210, endPoint x: 120, endPoint y: 236, distance: 46.7
click at [81, 210] on div "SiteCrawler" at bounding box center [105, 215] width 68 height 19
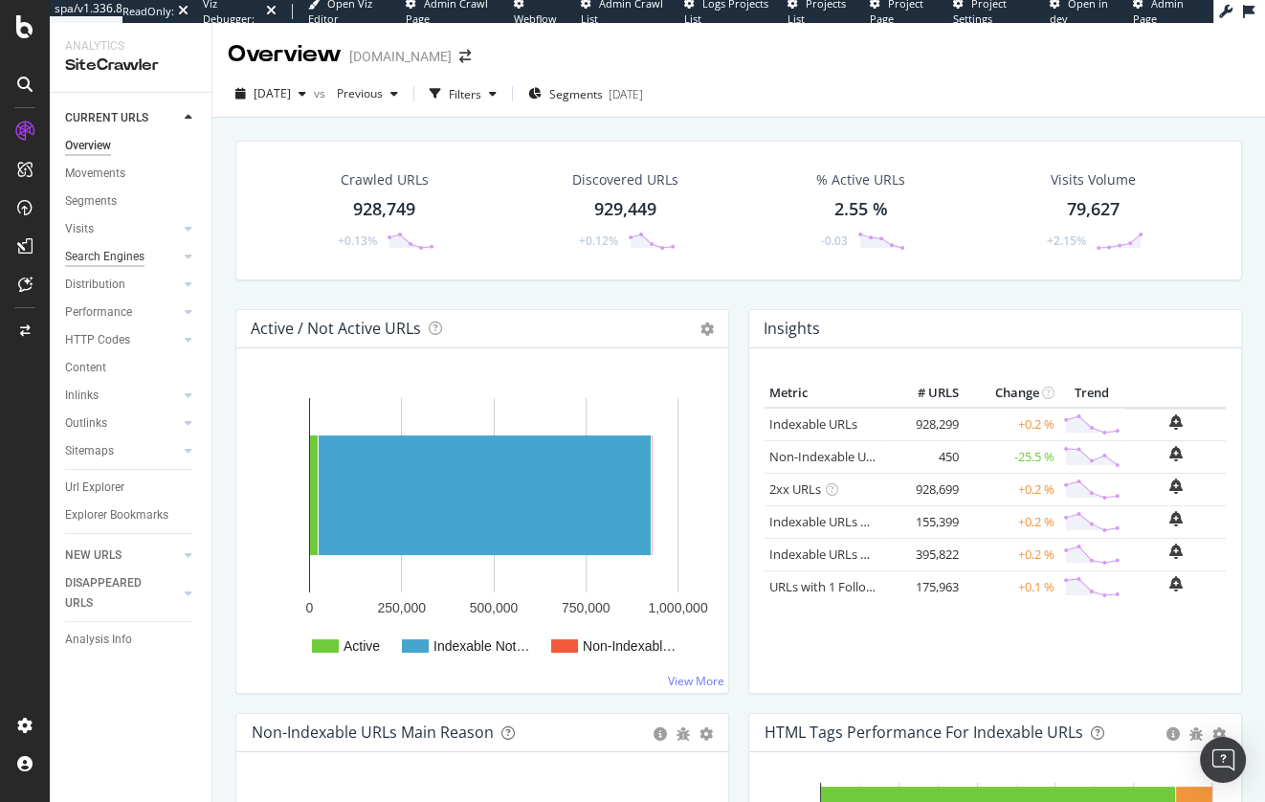
click at [136, 256] on div "Search Engines" at bounding box center [104, 257] width 79 height 20
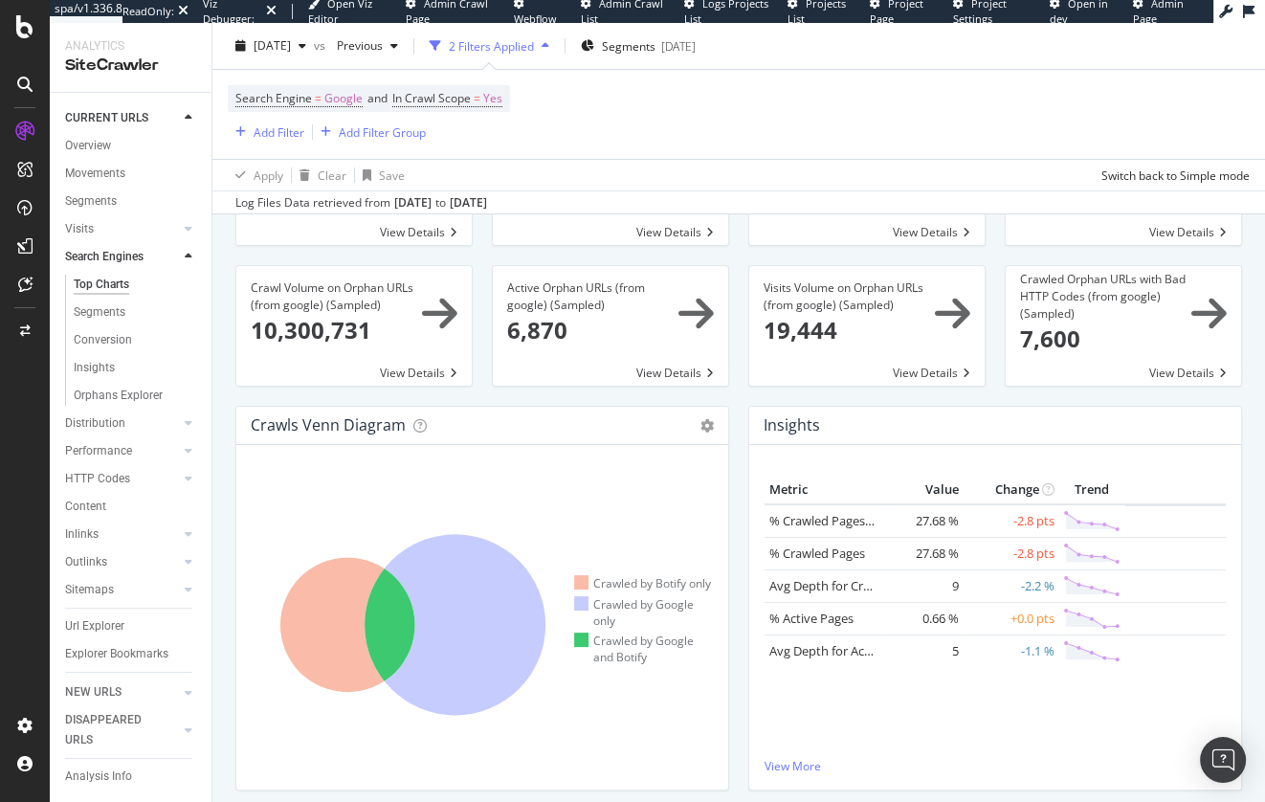
scroll to position [186, 0]
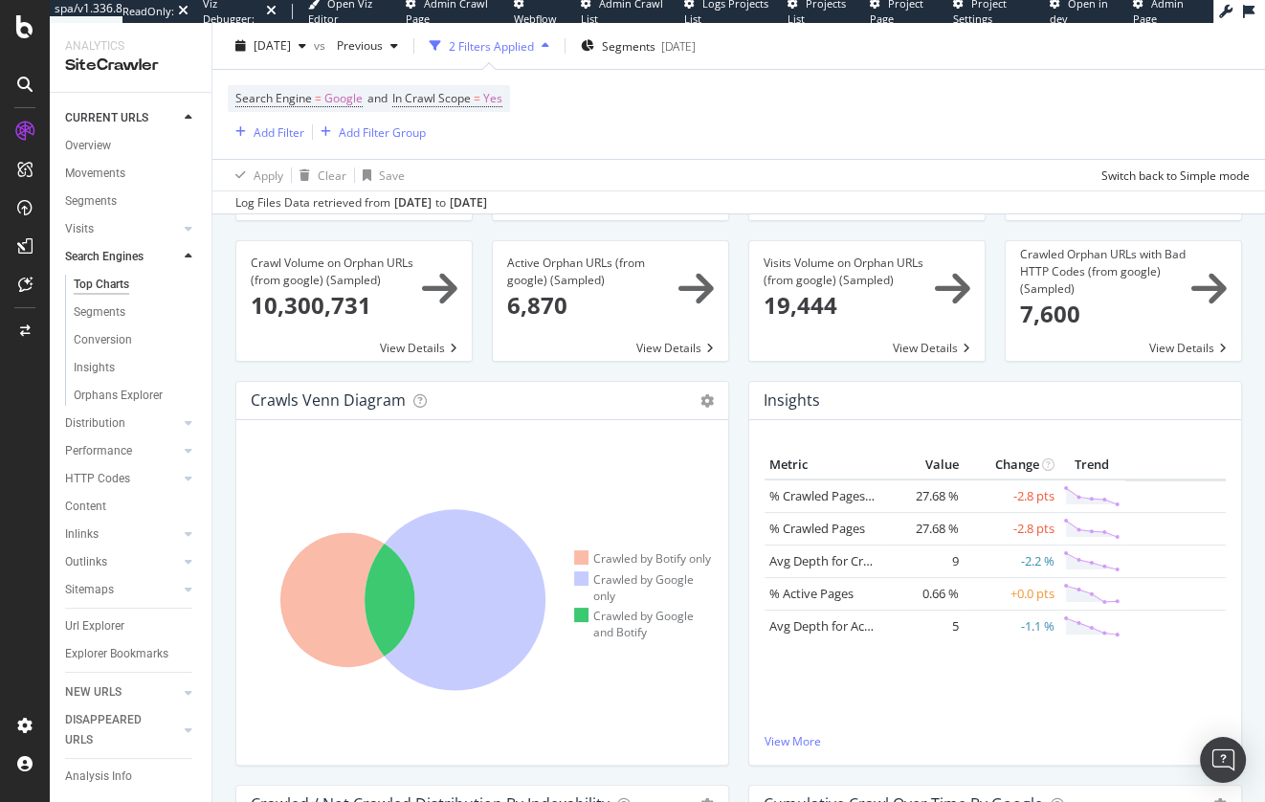
click at [219, 599] on div "% URLs Crawled (from google) × Close Chart search-engines-google-main-metric-cr…" at bounding box center [738, 466] width 1053 height 779
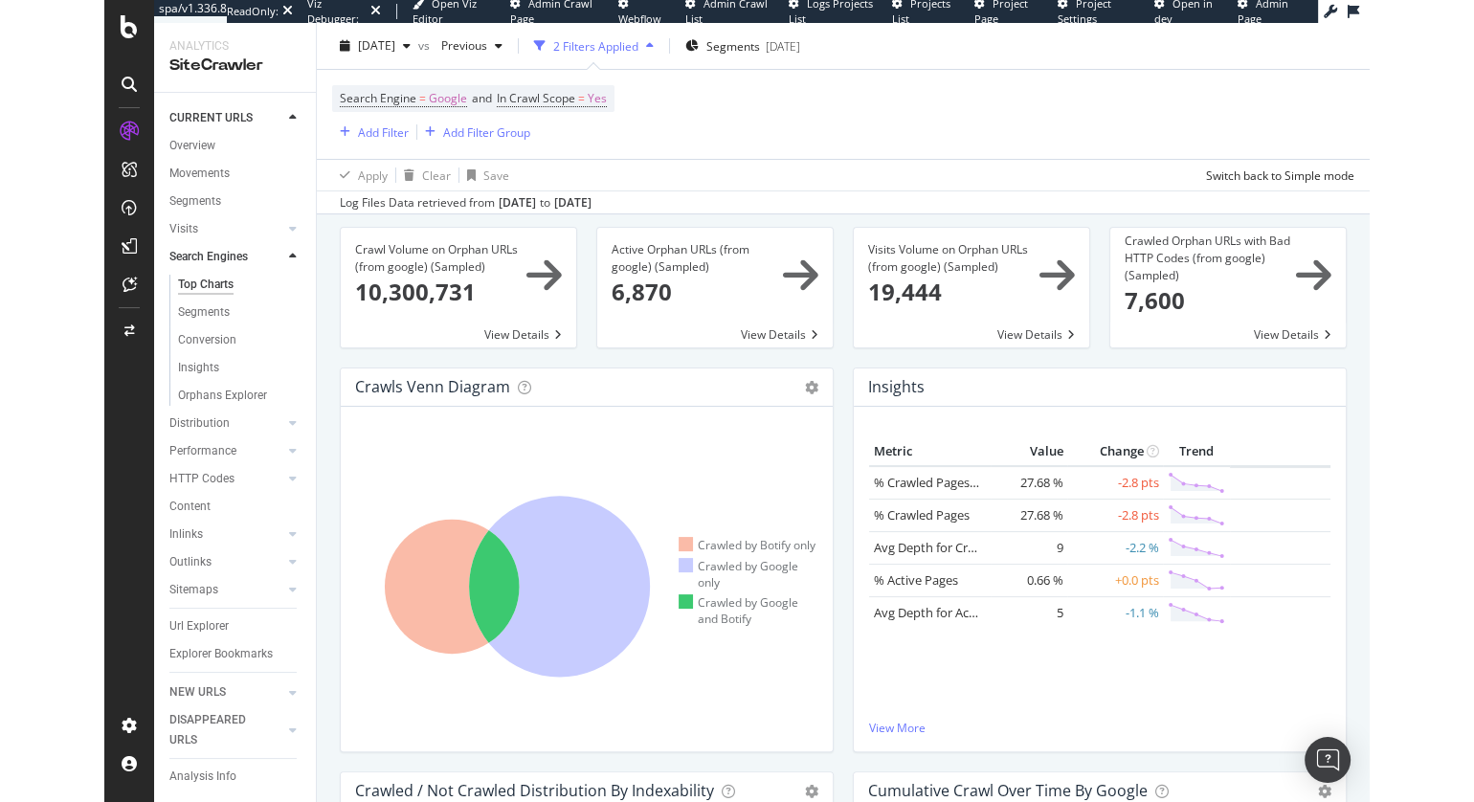
scroll to position [212, 0]
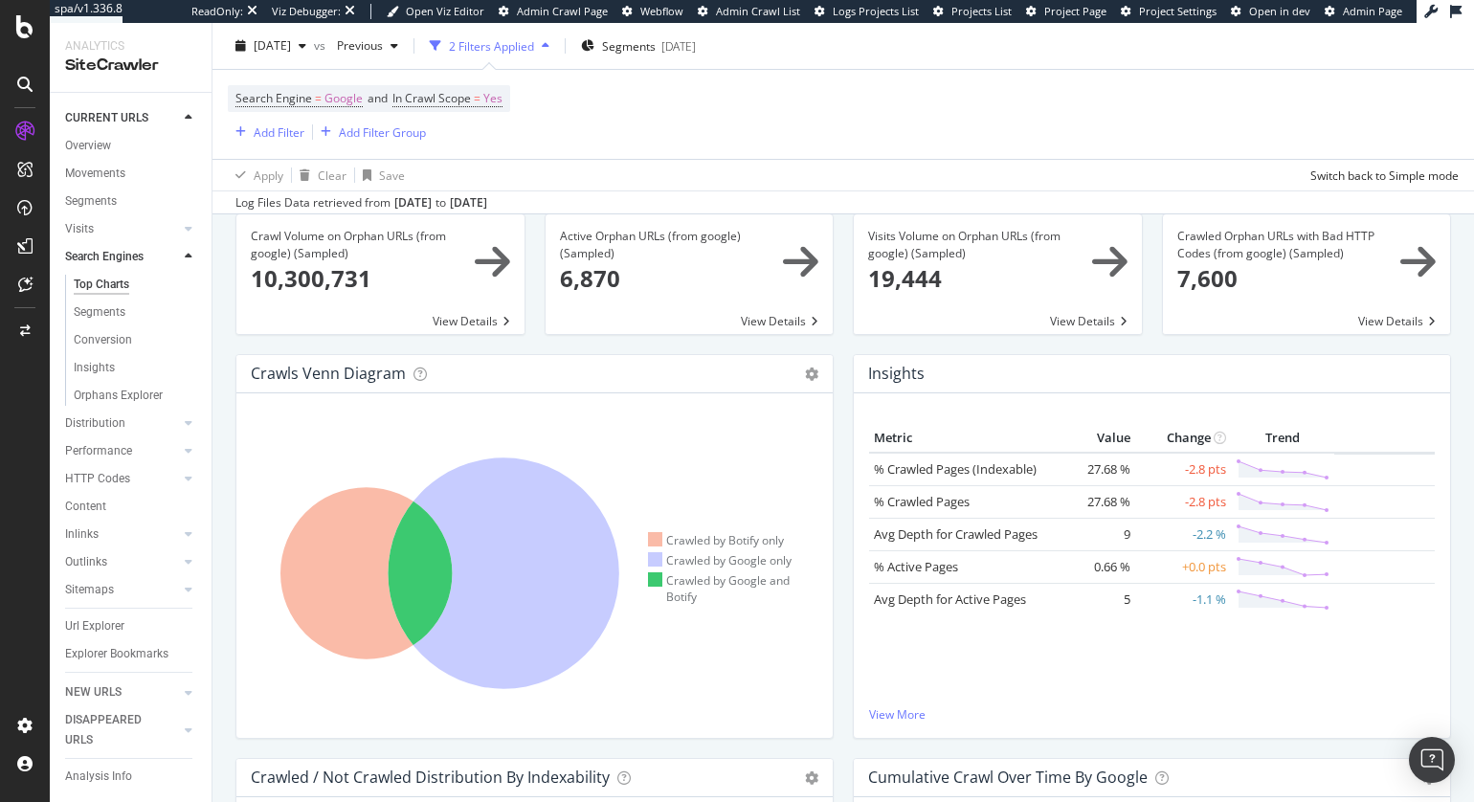
click at [846, 467] on div "Insights × Close Chart searchEngines-insight-panel-google- - API Requests List …" at bounding box center [1151, 556] width 617 height 404
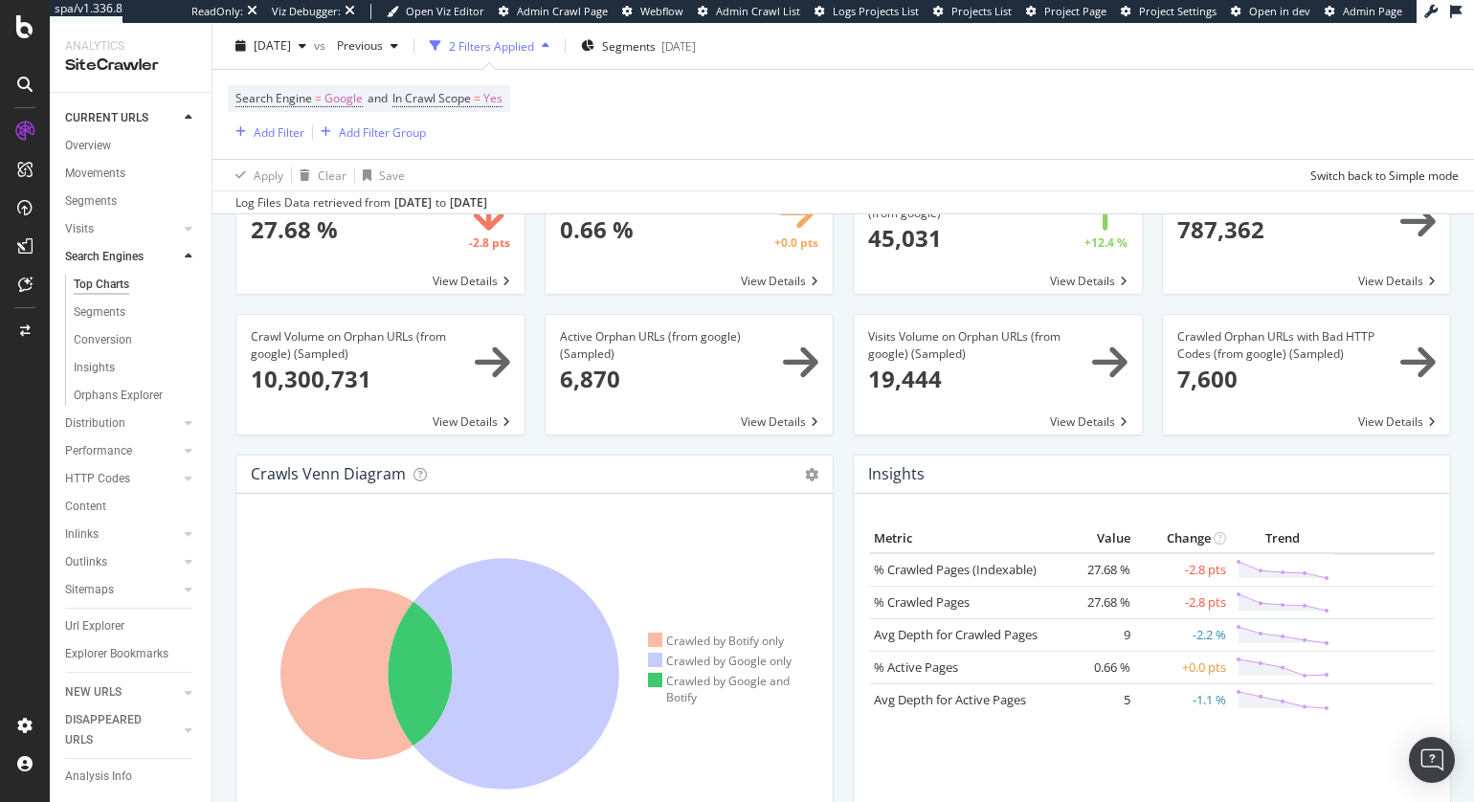
scroll to position [0, 0]
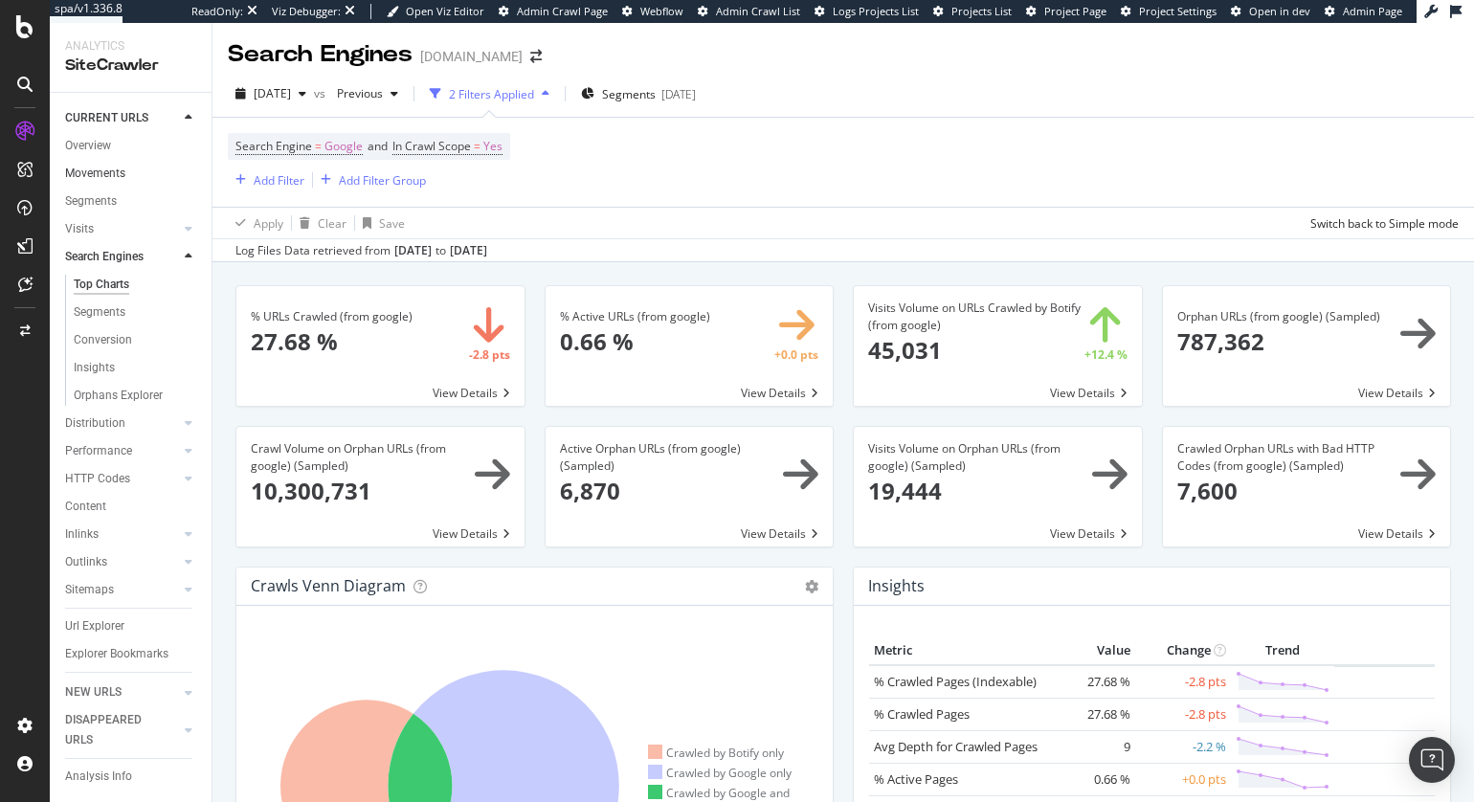
click at [126, 170] on link "Movements" at bounding box center [131, 174] width 133 height 20
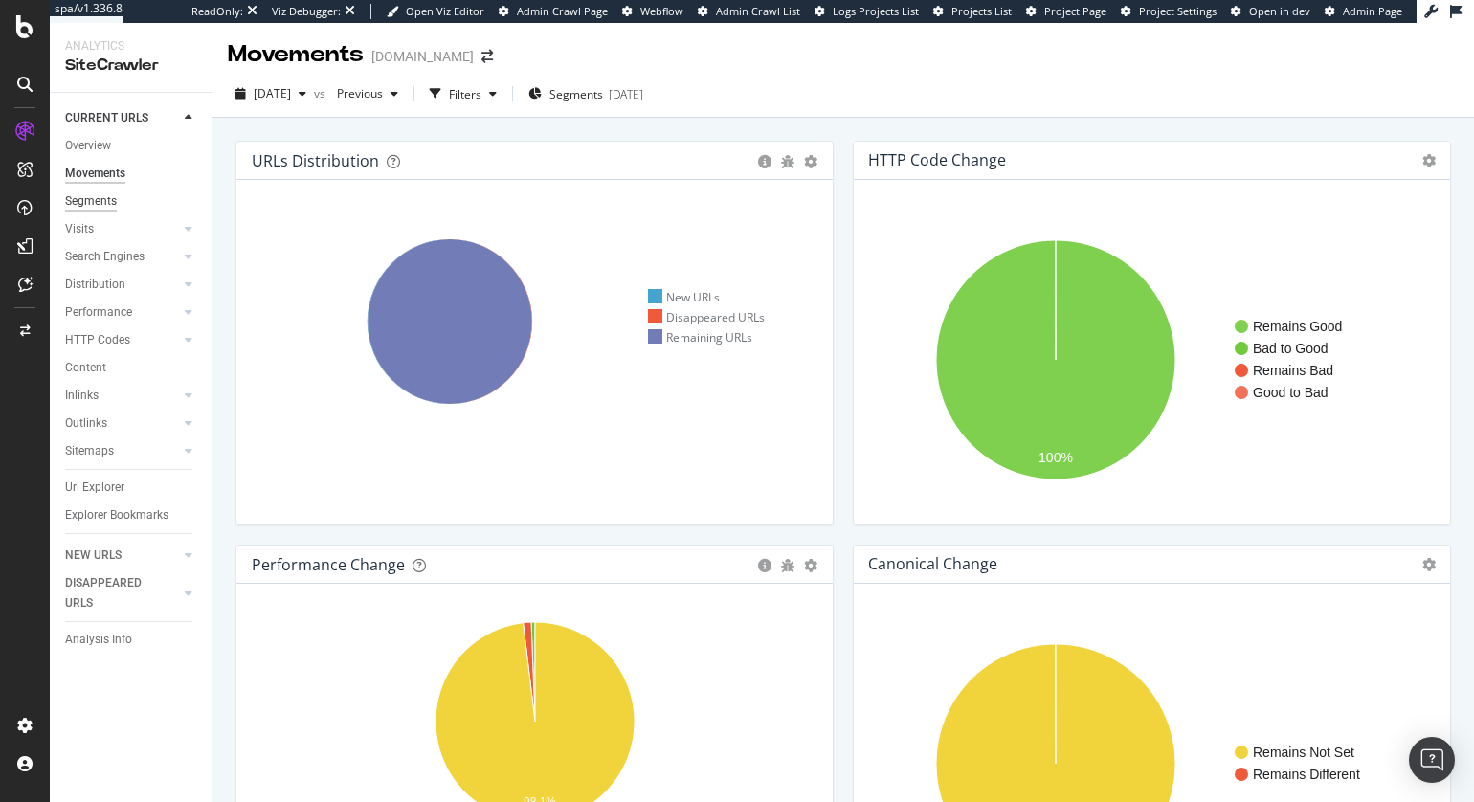
drag, startPoint x: 396, startPoint y: 127, endPoint x: 66, endPoint y: 196, distance: 337.3
click at [163, 262] on div at bounding box center [169, 256] width 19 height 19
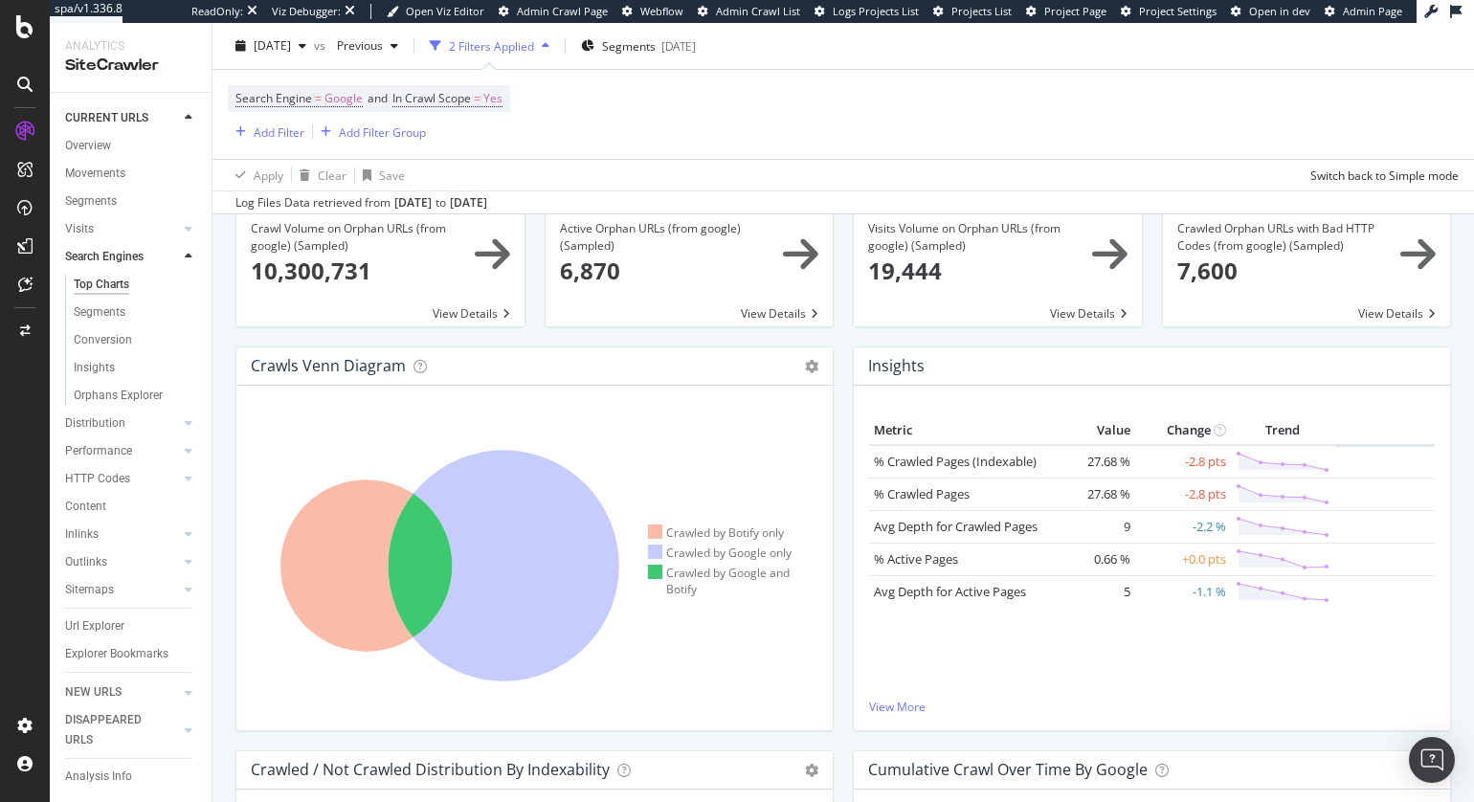
scroll to position [221, 0]
click at [837, 433] on div "Crawls Venn Diagram Chart (by Value) Table Expand Export as CSV × Close Chart s…" at bounding box center [534, 547] width 617 height 404
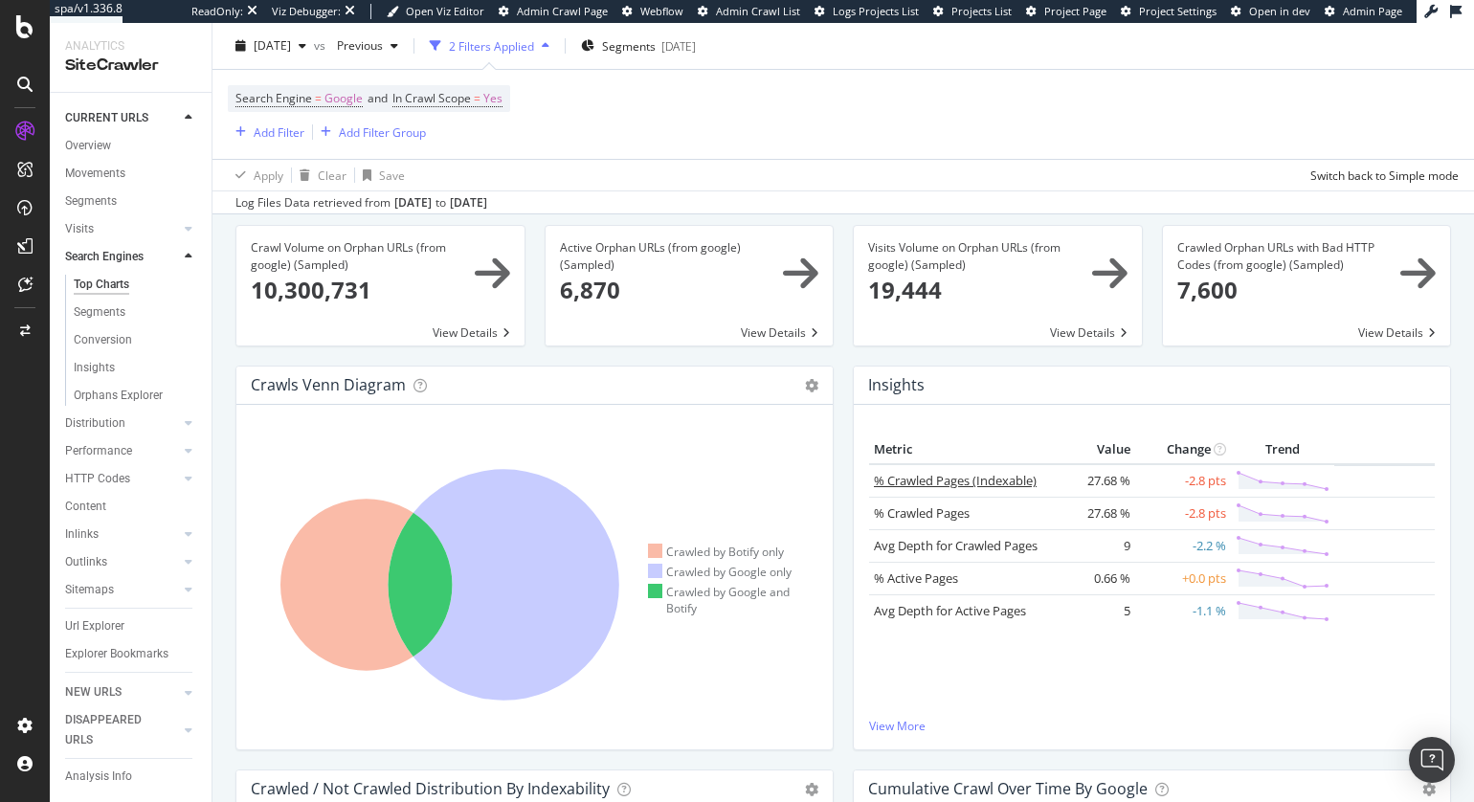
click at [953, 478] on link "% Crawled Pages (Indexable)" at bounding box center [955, 480] width 163 height 17
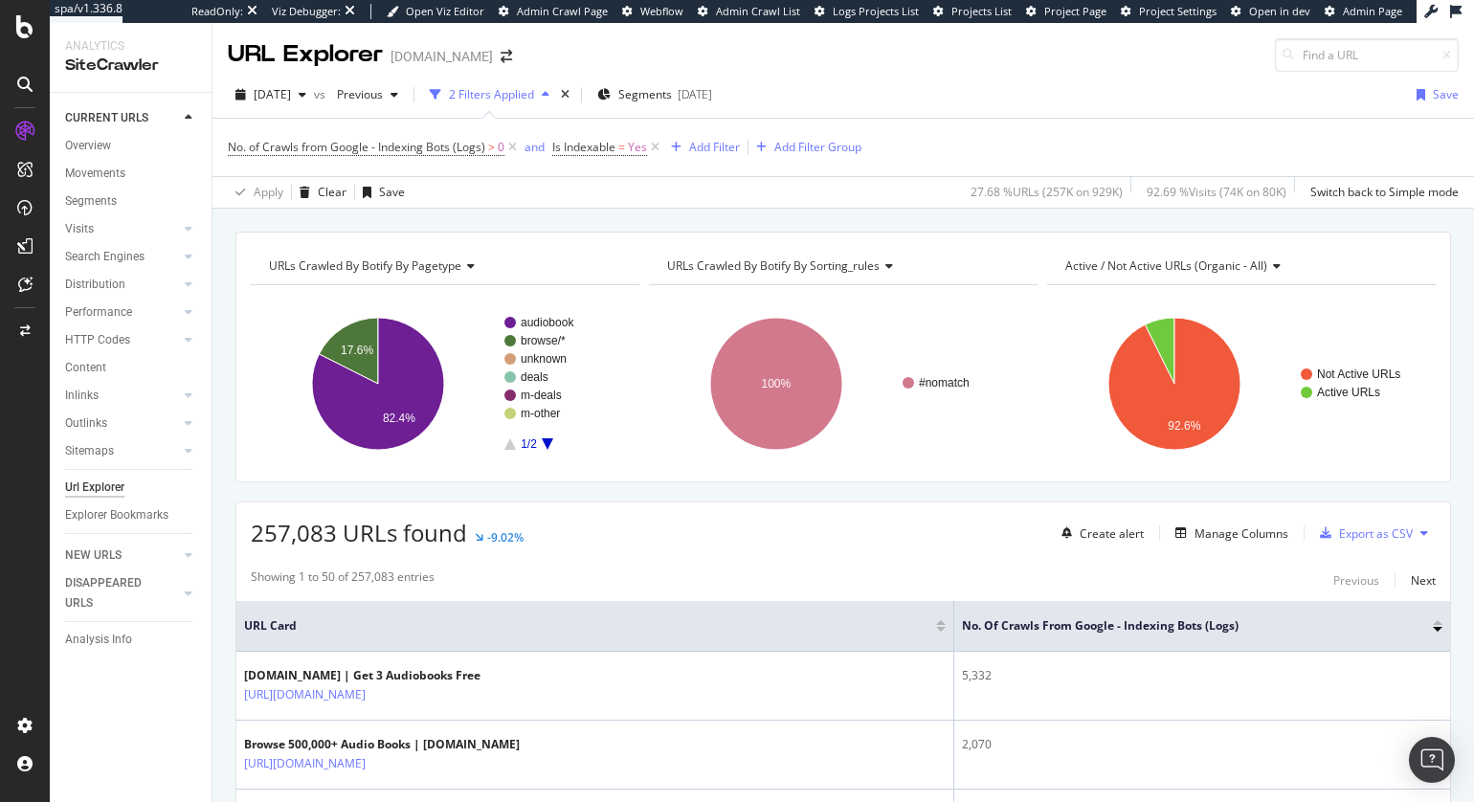
click at [572, 221] on div "URLs Crawled By Botify By pagetype Chart (by Value) Table Expand Export as CSV …" at bounding box center [842, 232] width 1261 height 46
drag, startPoint x: 109, startPoint y: 444, endPoint x: 121, endPoint y: 446, distance: 11.6
click at [109, 444] on div "Sitemaps" at bounding box center [89, 451] width 49 height 20
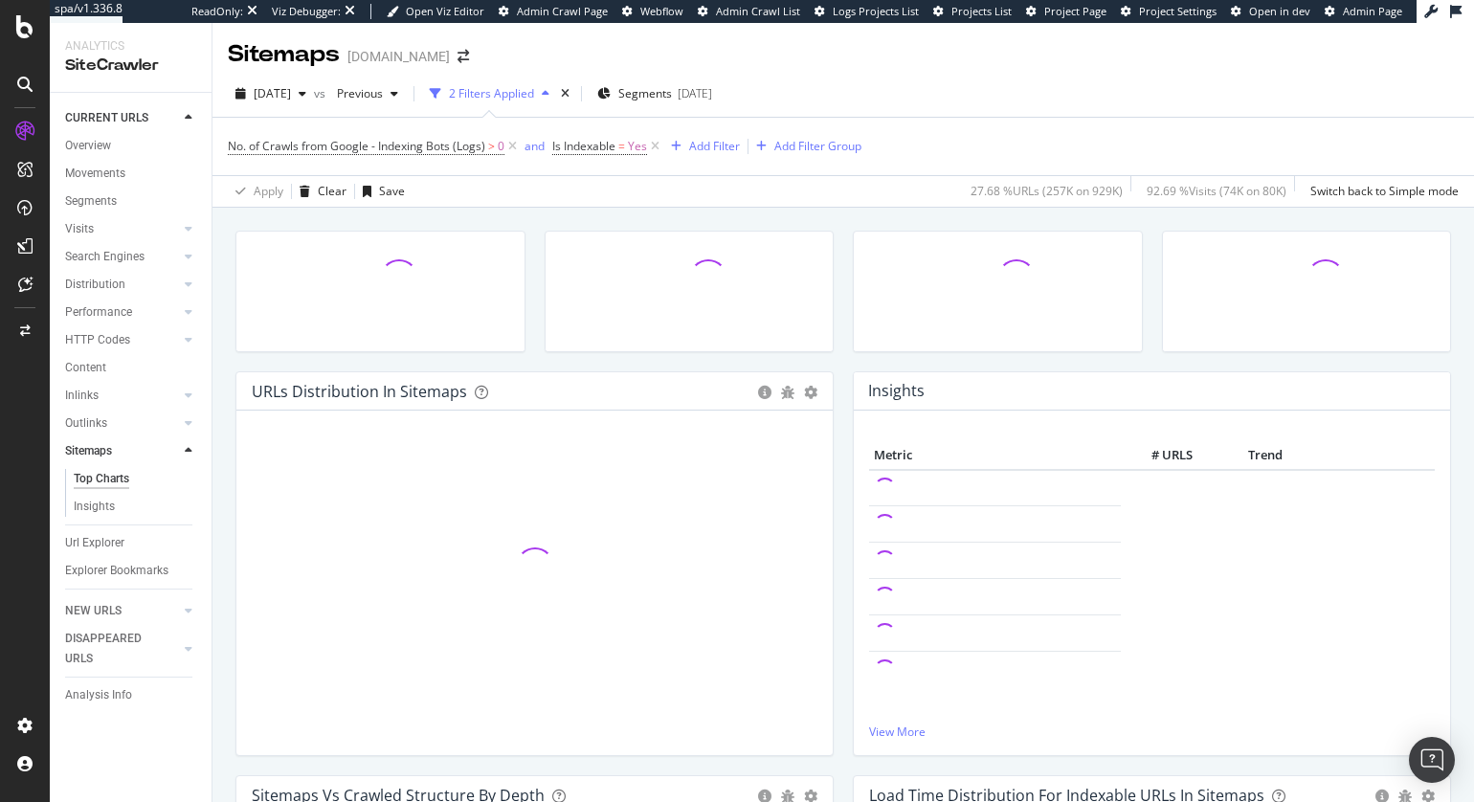
click at [218, 313] on div "URLs Distribution in Sitemaps Pie Table Add to Custom Report Hold CMD (⌘) while…" at bounding box center [842, 597] width 1261 height 779
click at [318, 189] on div "Clear" at bounding box center [332, 192] width 29 height 16
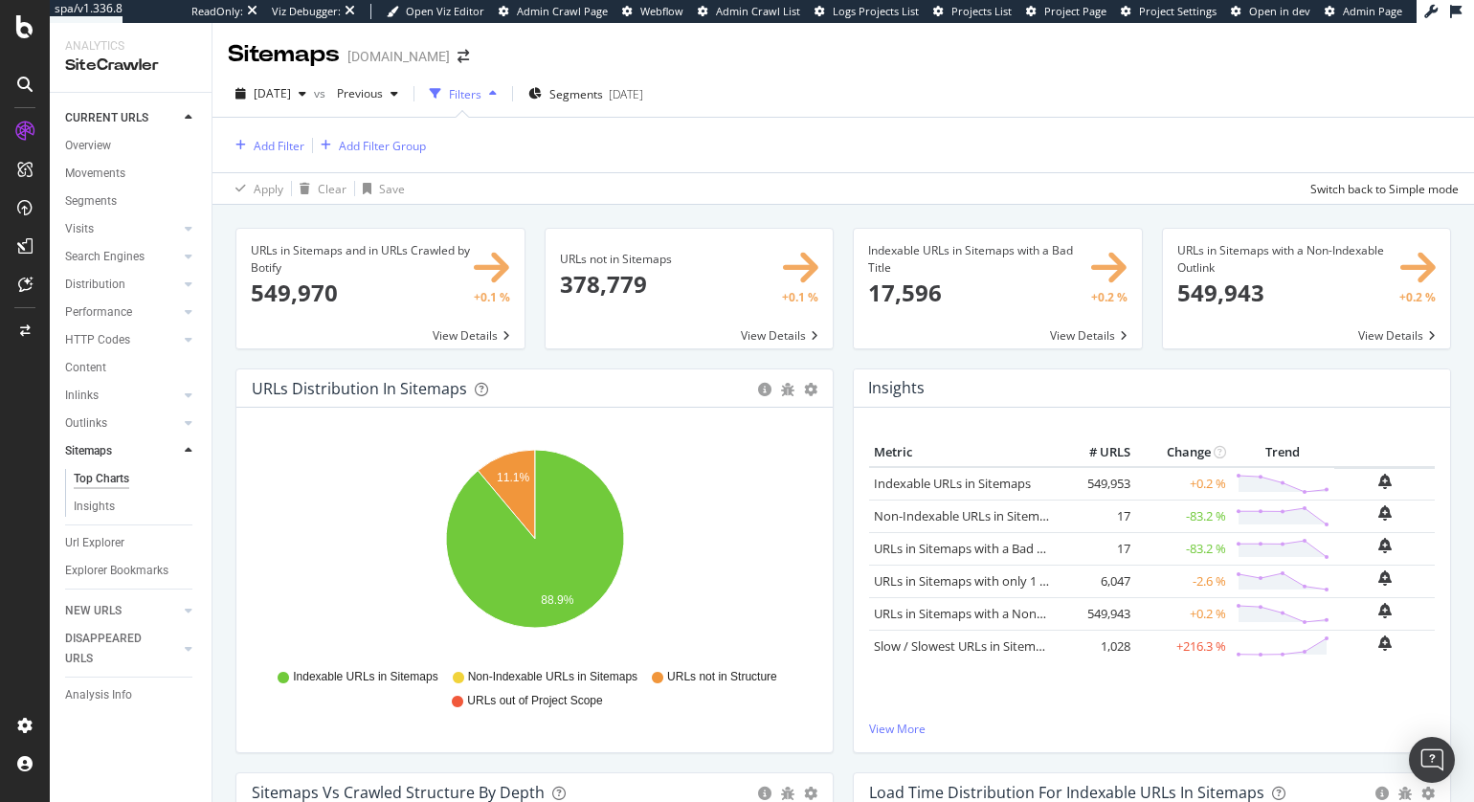
click at [1166, 354] on div "URLs in Sitemaps with a Non-Indexable Outlink × Close Chart main-metric-sitemap…" at bounding box center [1306, 298] width 309 height 141
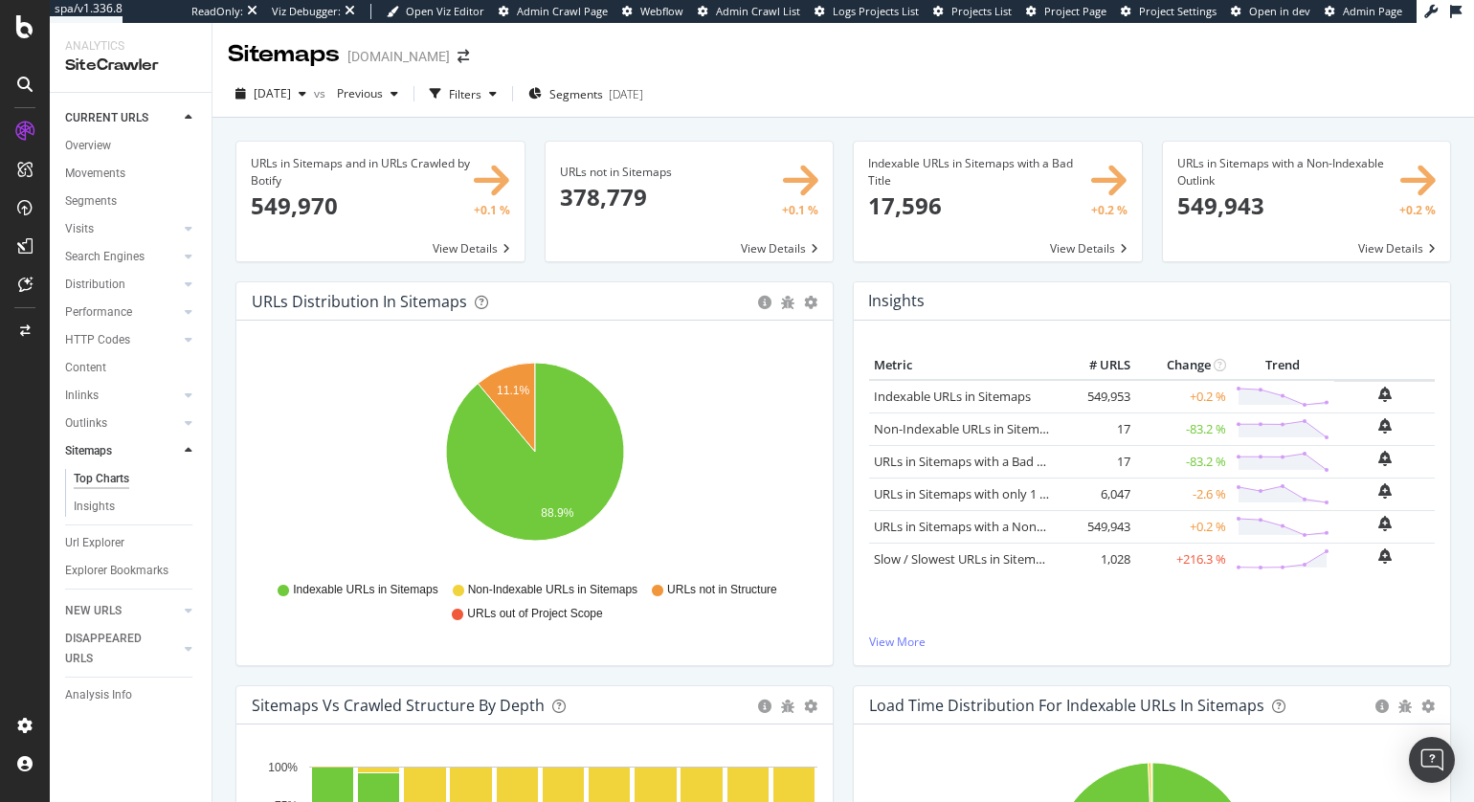
click at [844, 281] on div "Insights × Close Chart sitemaps-insight-panel - API Requests List Area Type Req…" at bounding box center [1151, 483] width 617 height 404
click at [846, 265] on div "Indexable URLs in Sitemaps with a Bad Title × Close Chart main-metric-sitemaps-…" at bounding box center [997, 211] width 309 height 141
click at [230, 384] on div "URLs Distribution in Sitemaps Pie Table Export as CSV Add to Custom Report Hold…" at bounding box center [534, 483] width 617 height 404
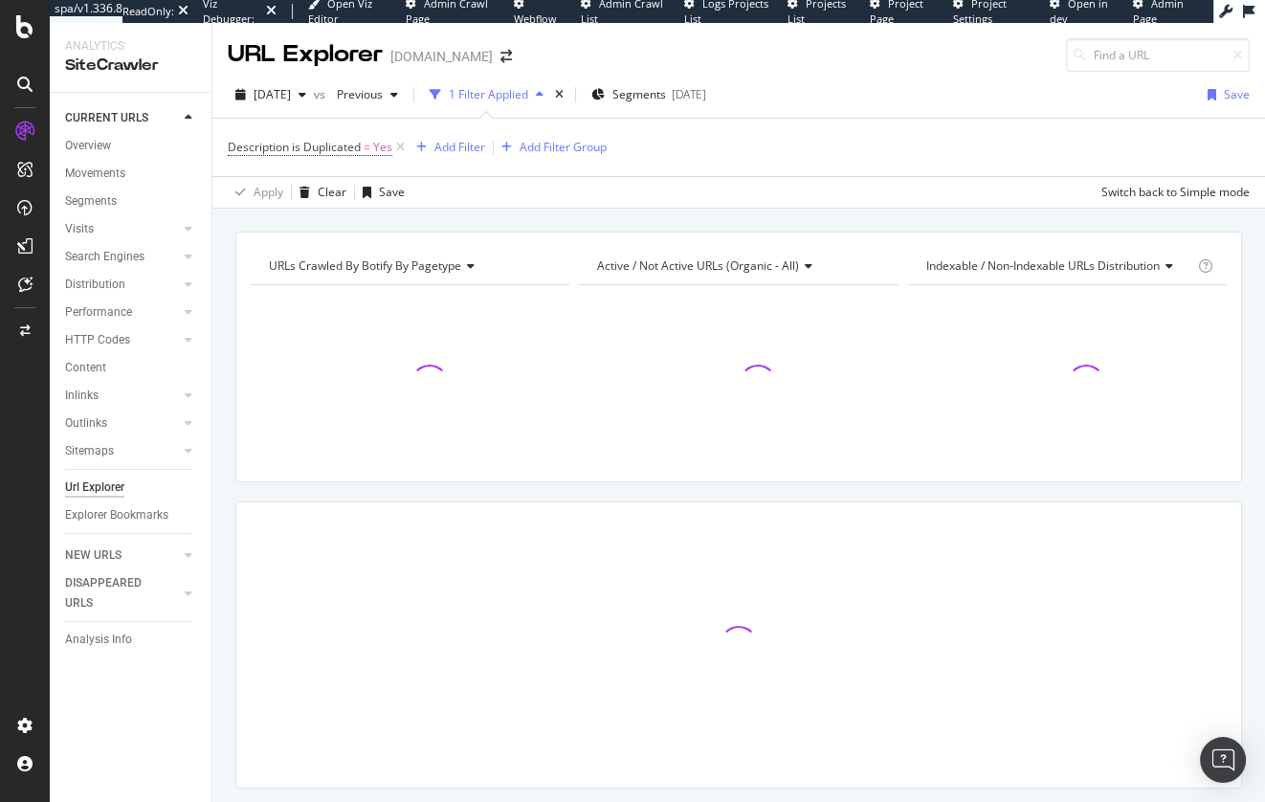
click at [524, 218] on div "URLs Crawled By Botify By pagetype Chart (by Value) Table Expand Export as CSV …" at bounding box center [738, 232] width 1053 height 46
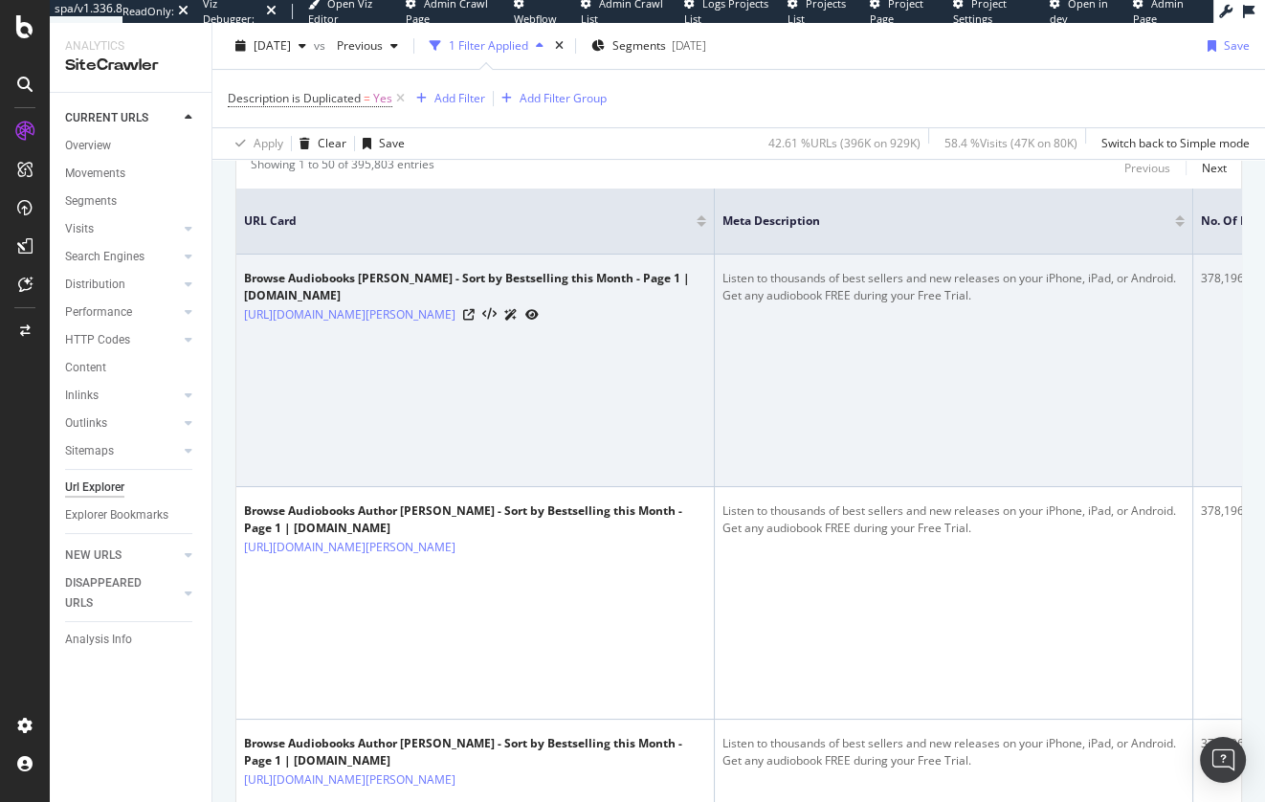
drag, startPoint x: 376, startPoint y: 291, endPoint x: 244, endPoint y: 275, distance: 133.1
click at [244, 275] on div "Browse Audiobooks [PERSON_NAME] - Sort by Bestselling this Month - Page 1 | [DO…" at bounding box center [475, 287] width 462 height 34
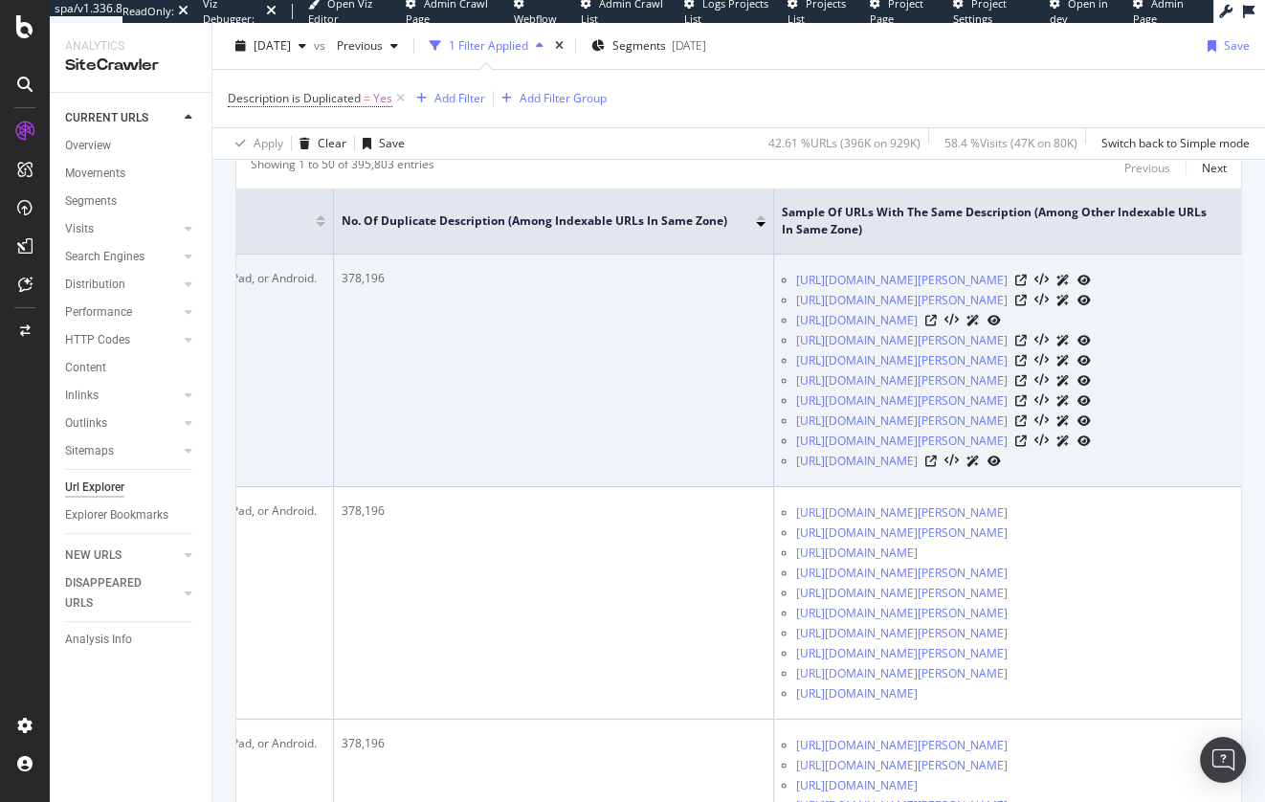
scroll to position [0, 870]
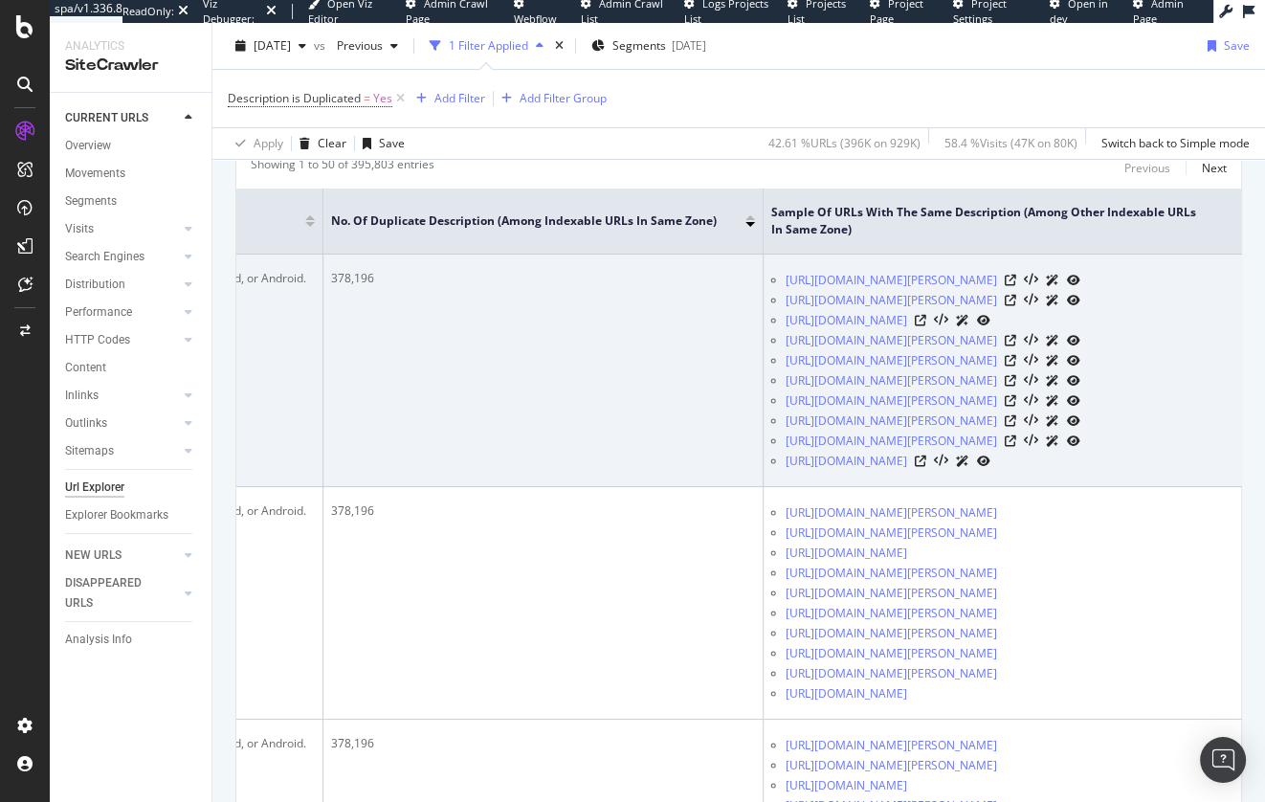
click at [599, 297] on td "378,196" at bounding box center [543, 371] width 440 height 233
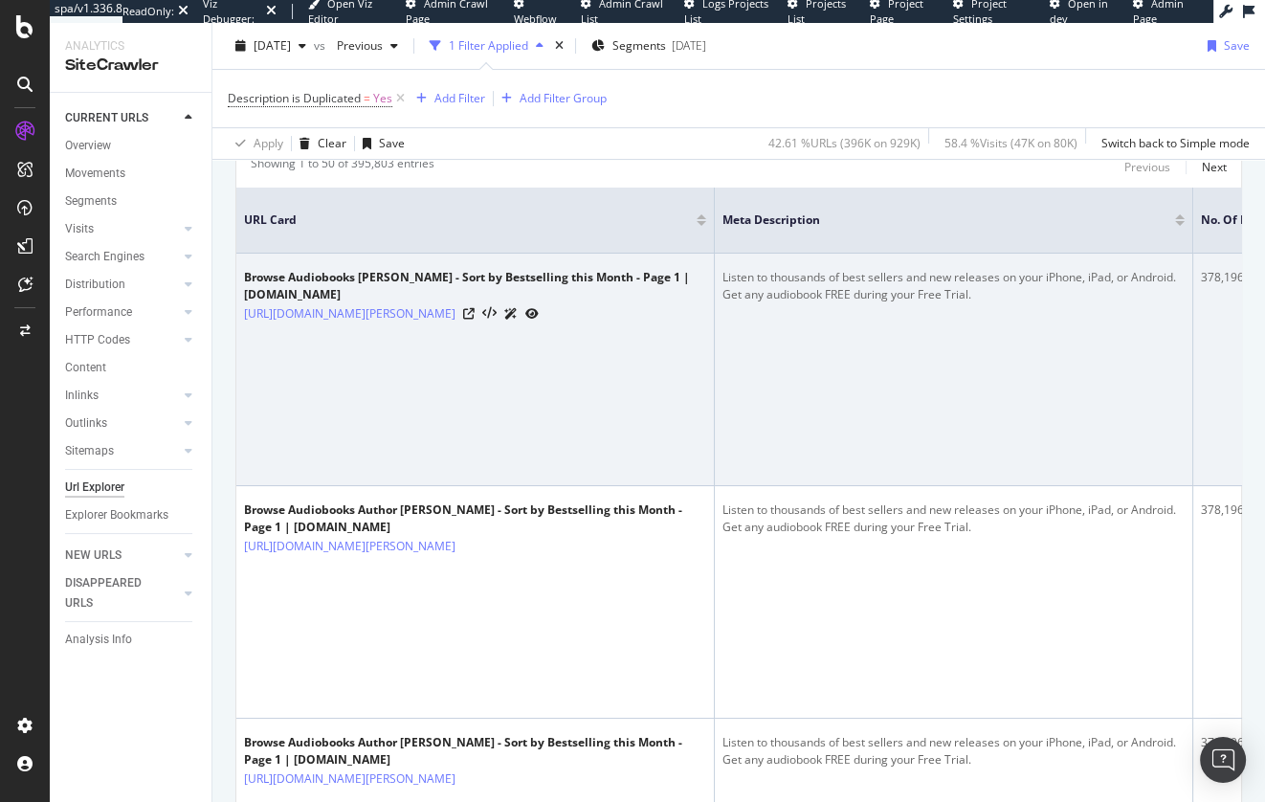
scroll to position [438, 0]
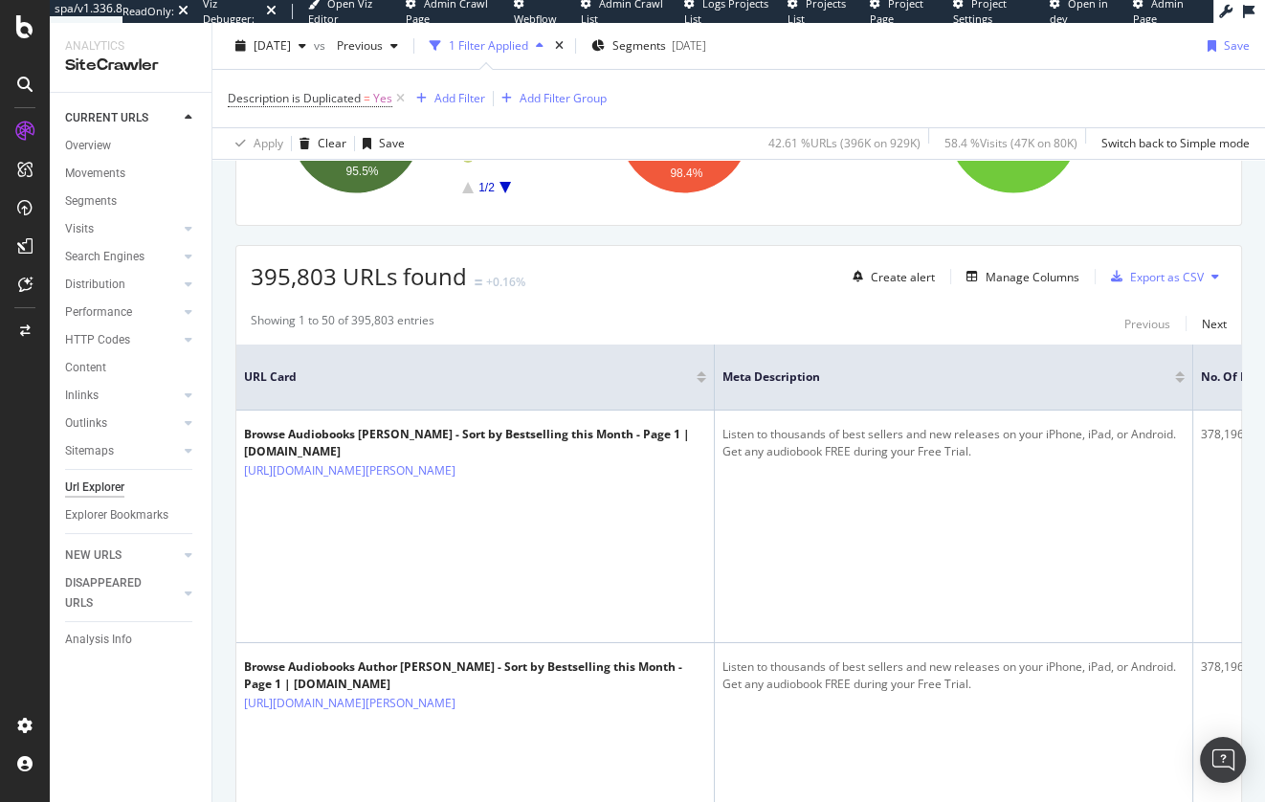
scroll to position [0, 0]
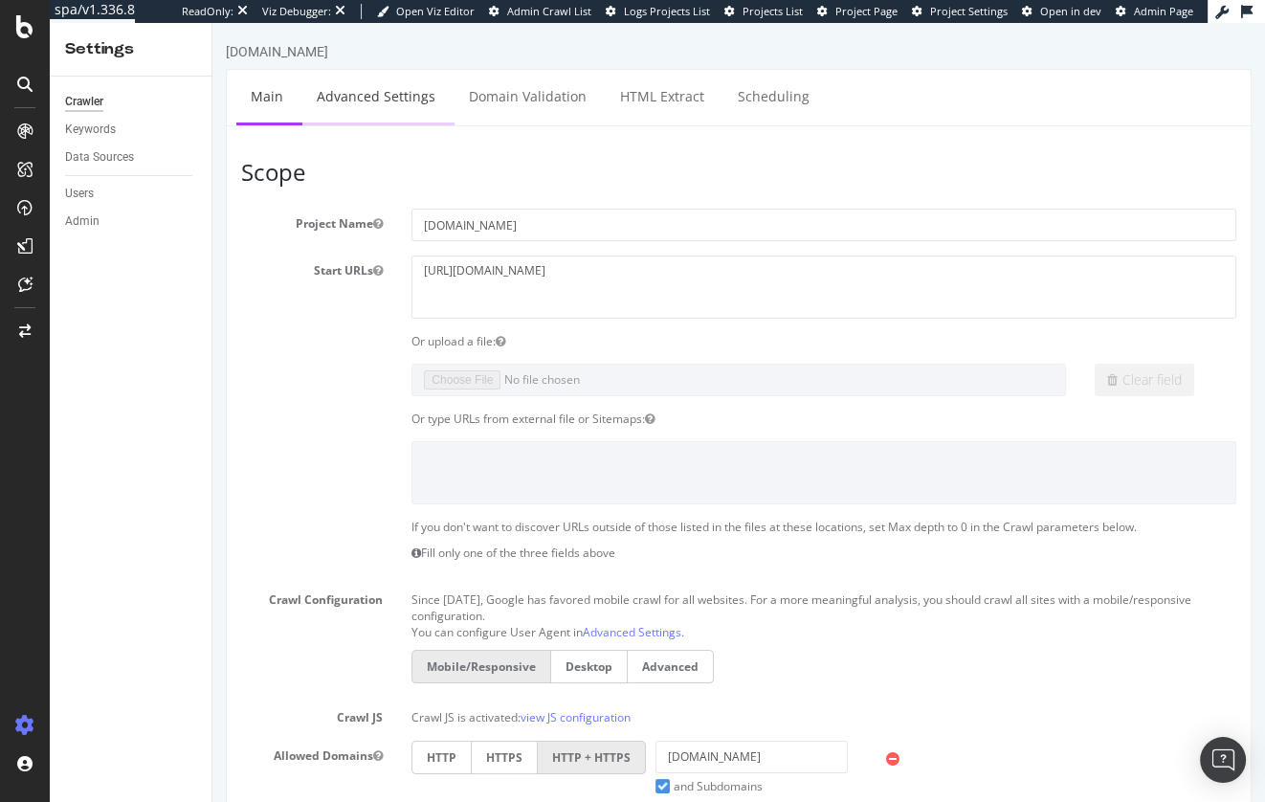
click at [356, 97] on link "Advanced Settings" at bounding box center [375, 96] width 147 height 53
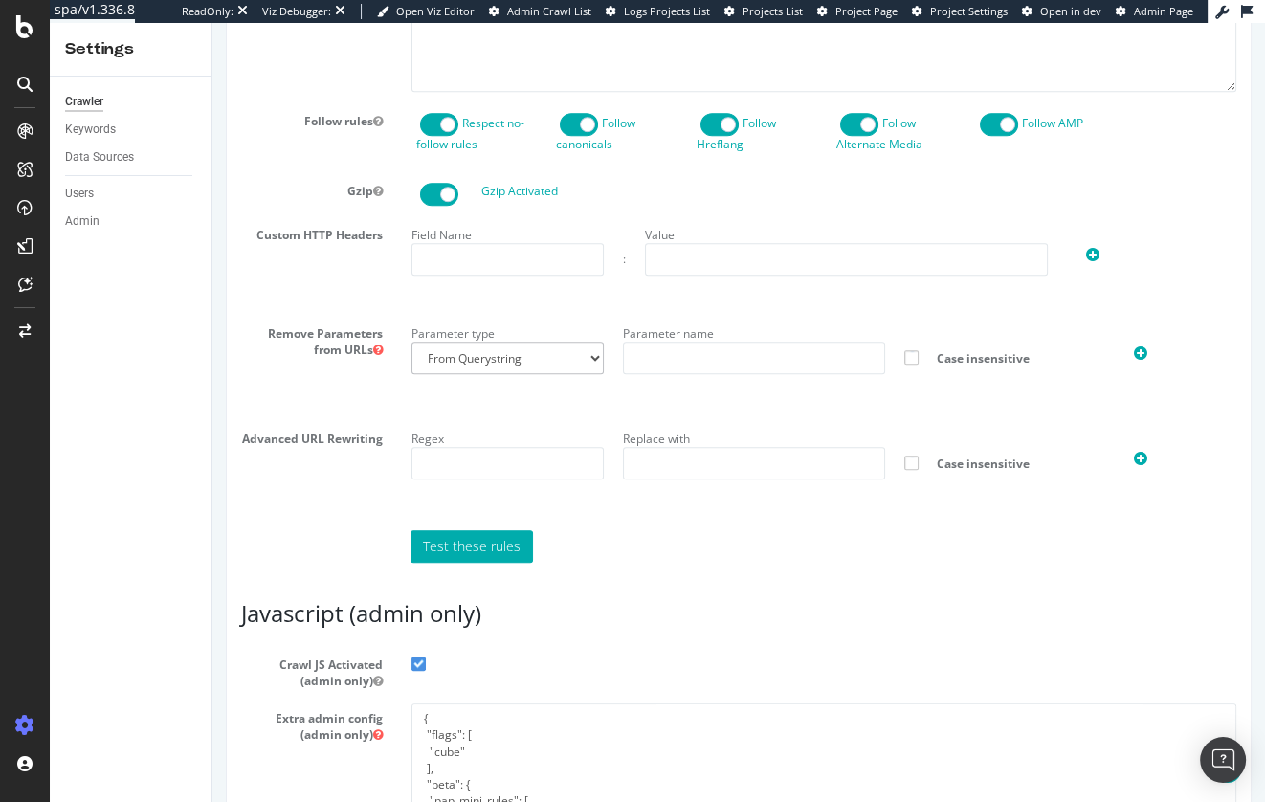
scroll to position [1129, 0]
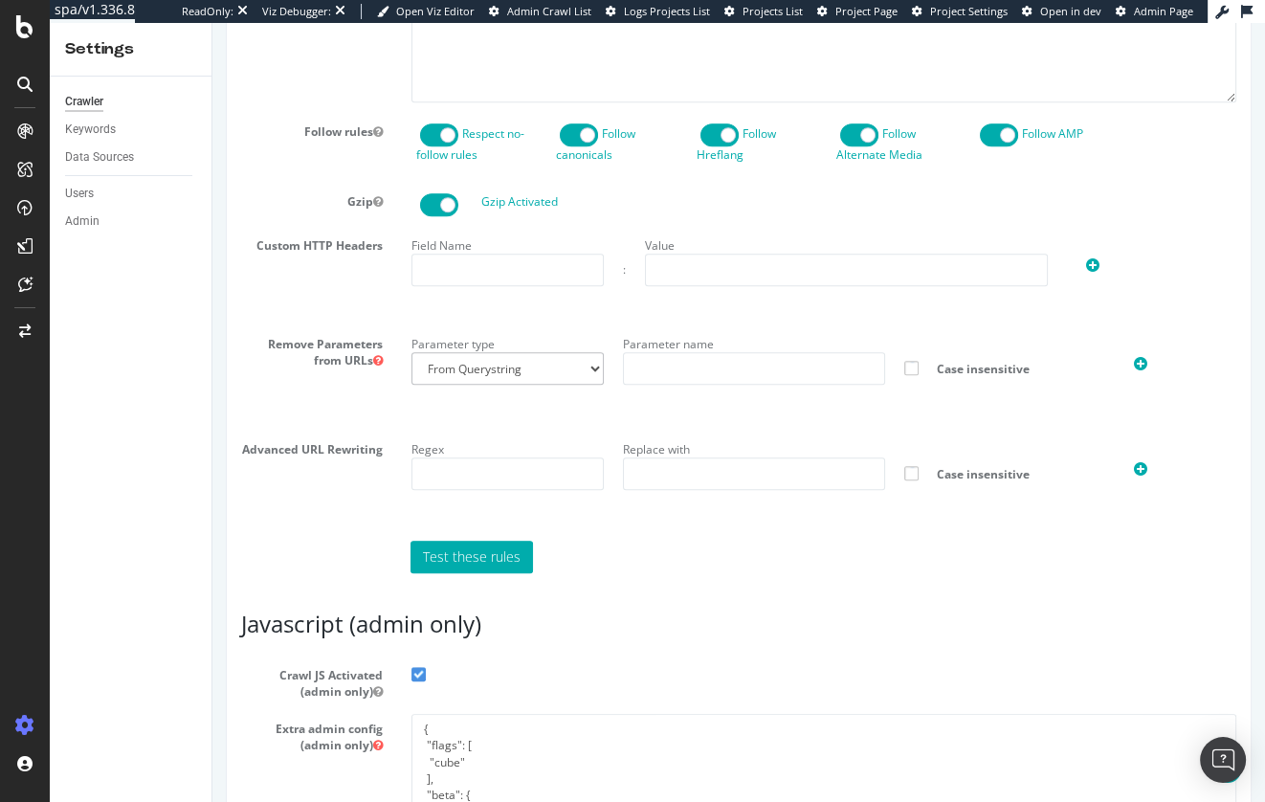
type input "[PERSON_NAME][EMAIL_ADDRESS][PERSON_NAME][DOMAIN_NAME]"
drag, startPoint x: 325, startPoint y: 450, endPoint x: 351, endPoint y: 254, distance: 197.9
click at [323, 420] on div "Remove Parameters from URLs Parameter type From Querystring From Semicolon Para…" at bounding box center [739, 374] width 1024 height 91
